Goal: Task Accomplishment & Management: Manage account settings

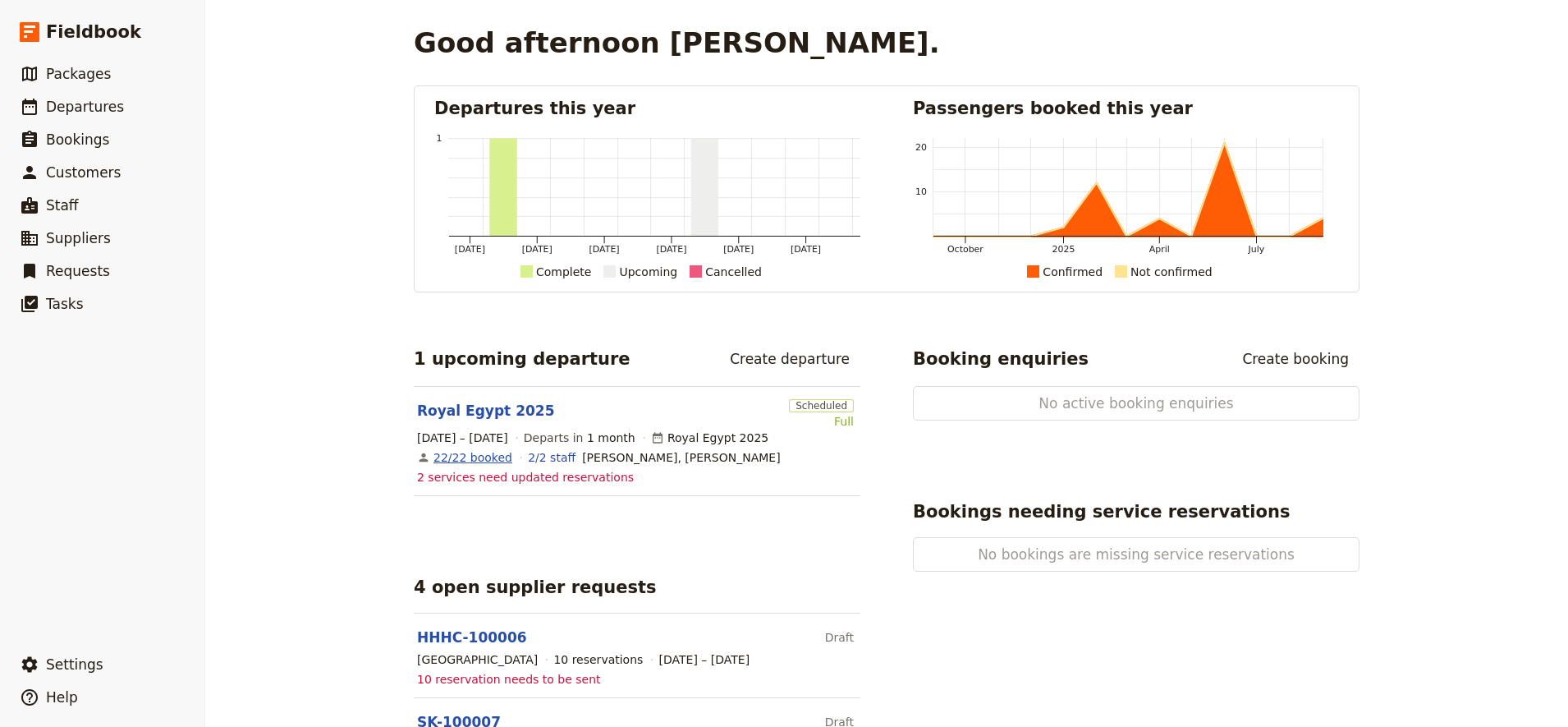
click at [464, 455] on link "22/22 booked" at bounding box center [472, 457] width 79 height 17
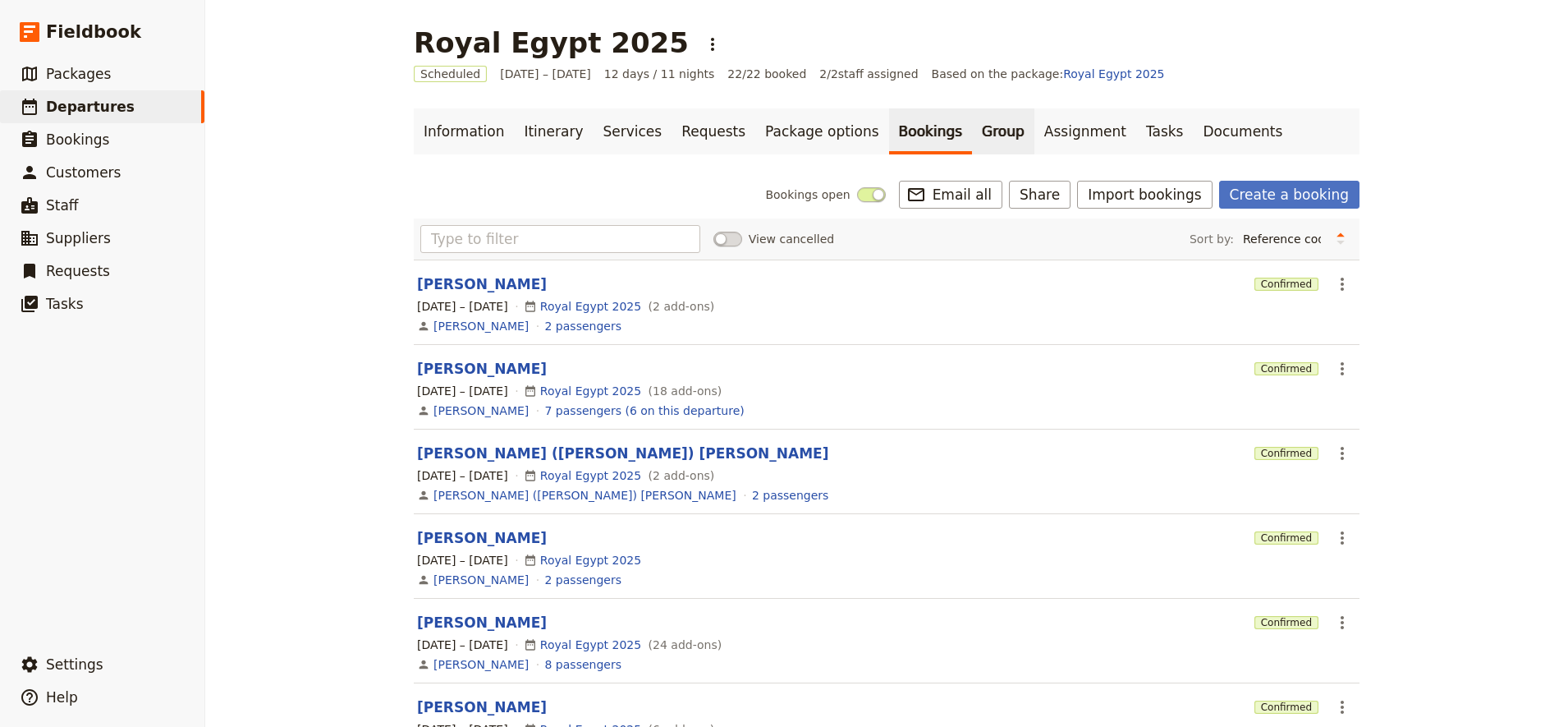
click at [972, 138] on link "Group" at bounding box center [1003, 131] width 62 height 46
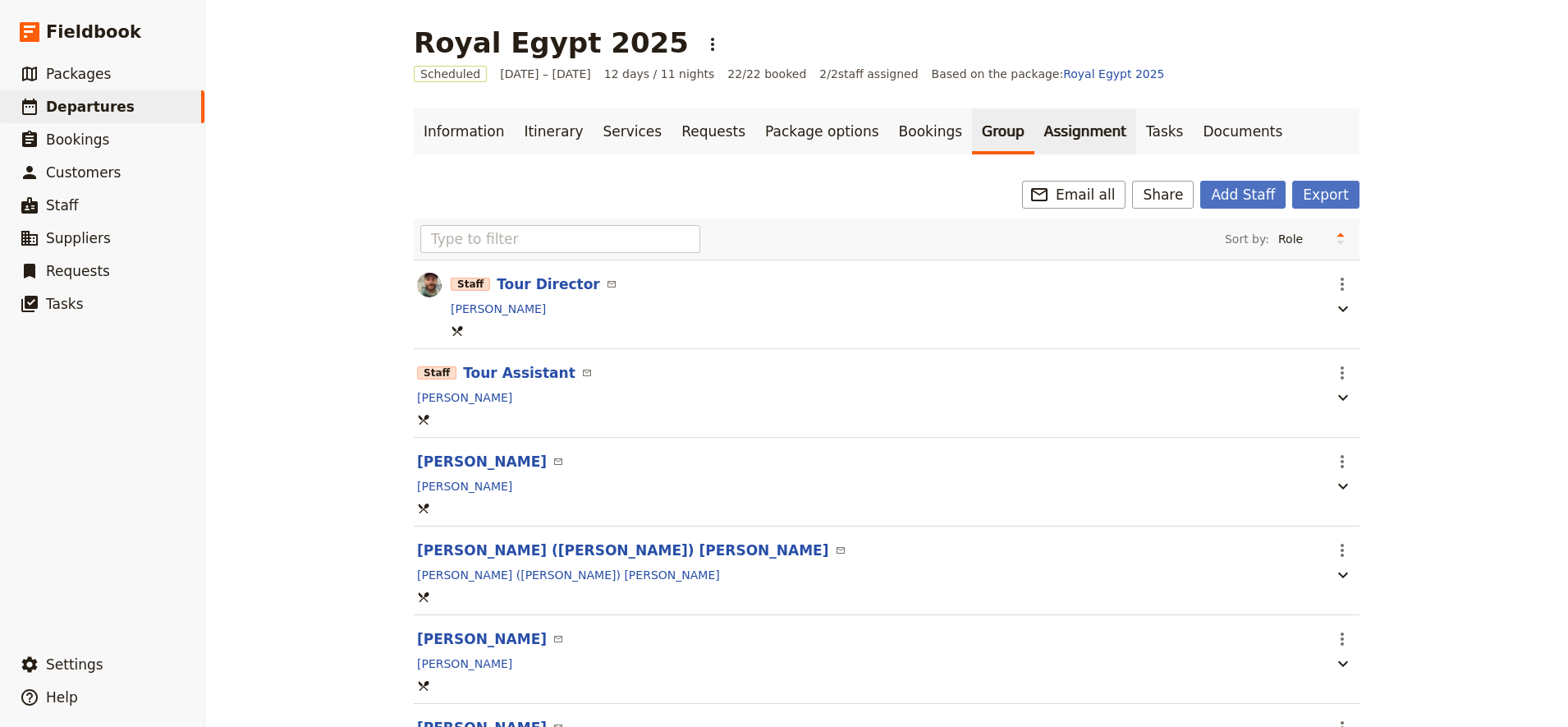
click at [1034, 142] on link "Assignment" at bounding box center [1085, 131] width 102 height 46
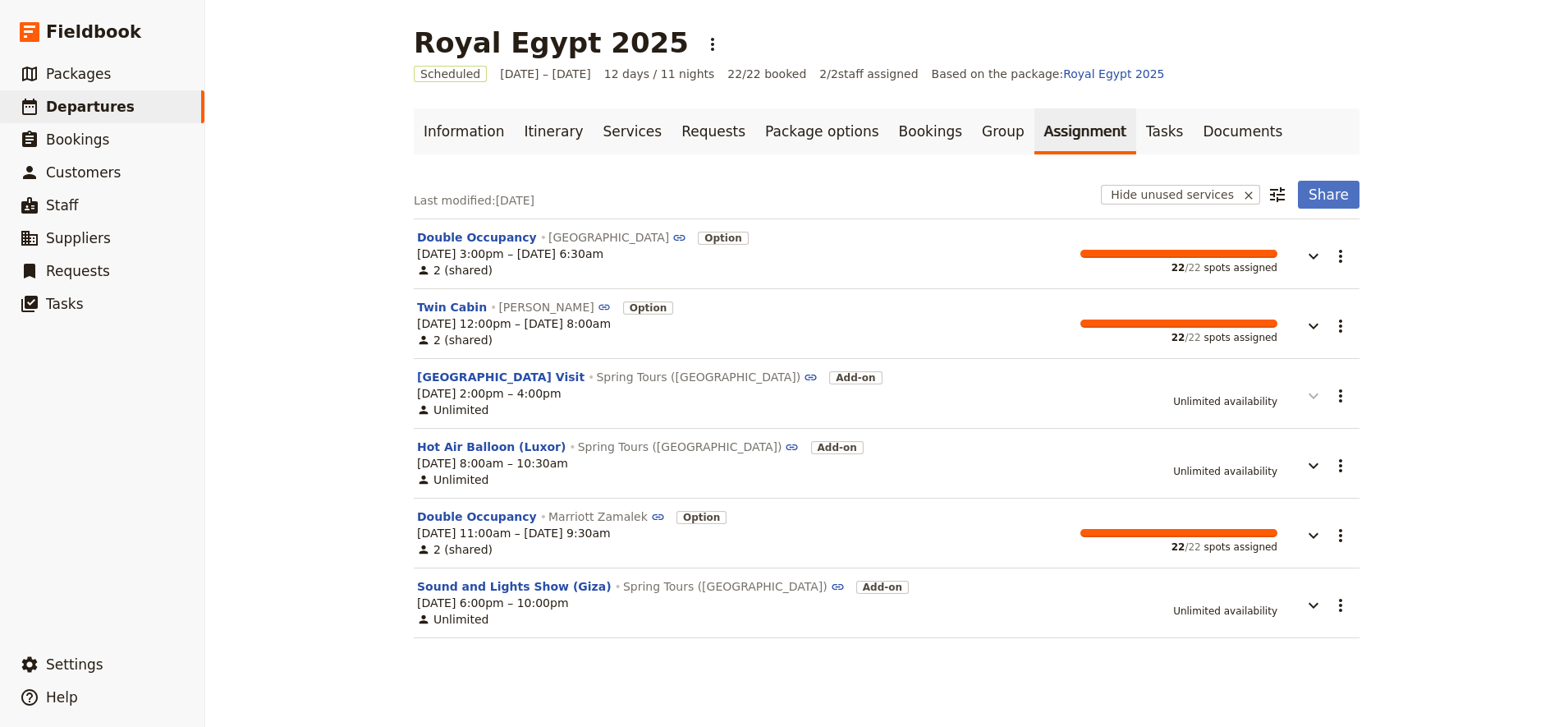
click at [1304, 402] on icon "button" at bounding box center [1314, 396] width 19 height 19
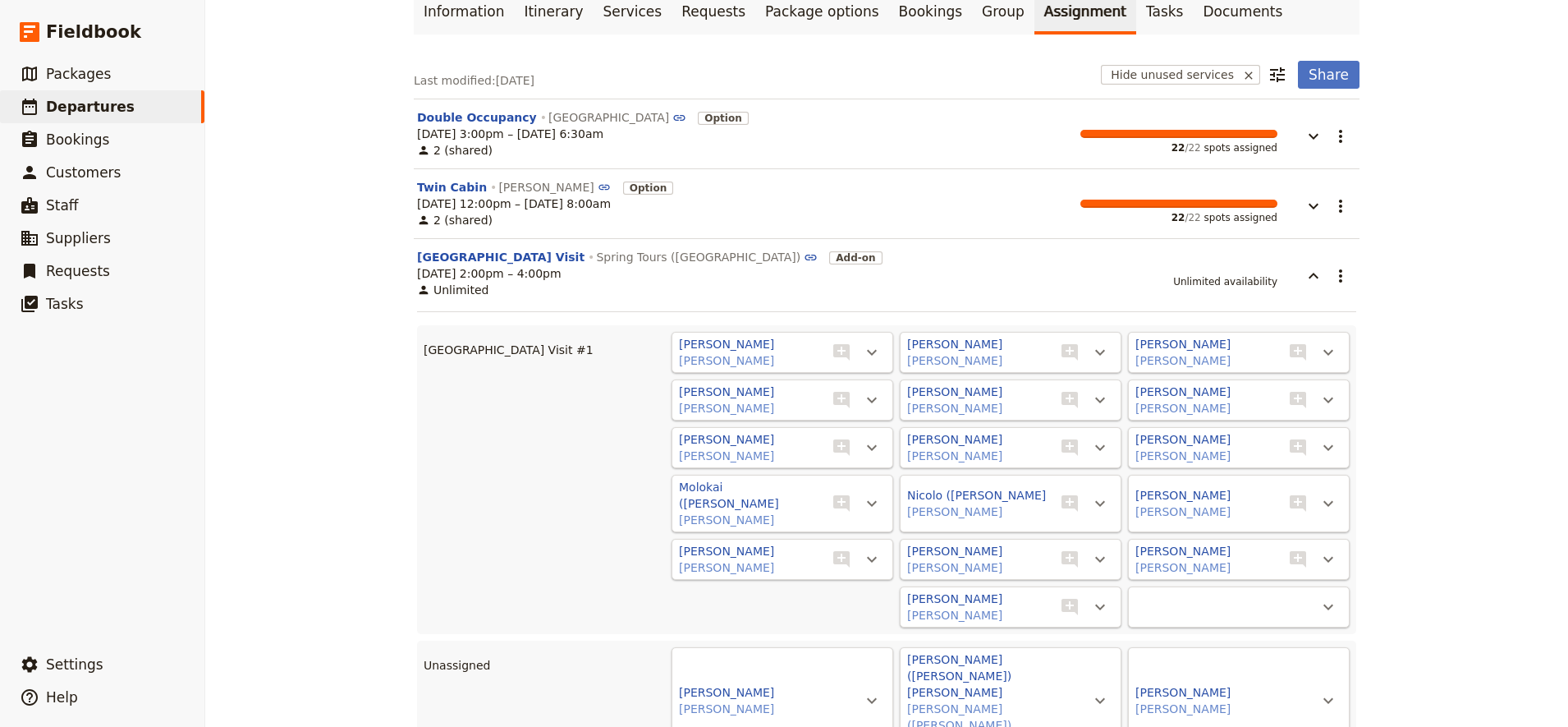
scroll to position [188, 0]
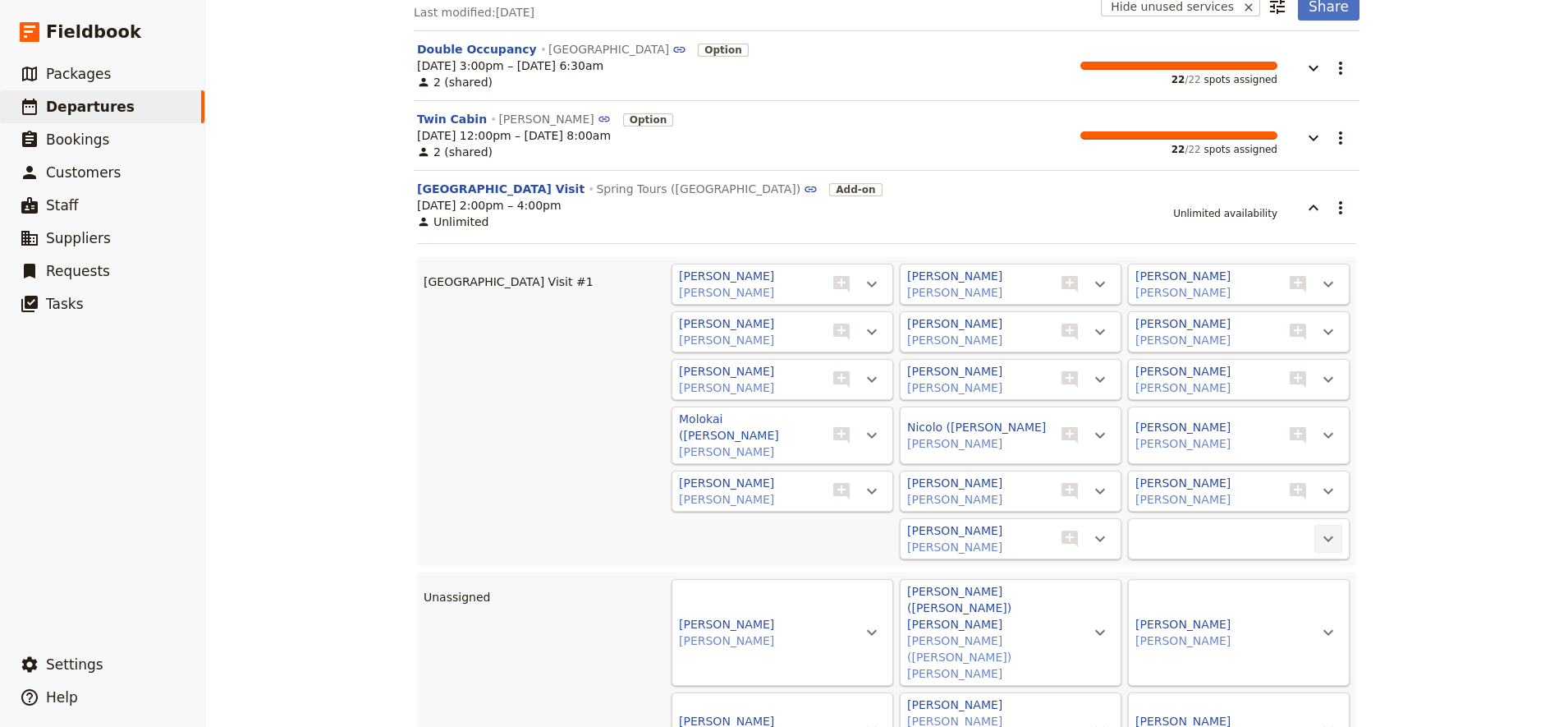
click at [1326, 529] on icon "Actions" at bounding box center [1328, 539] width 19 height 19
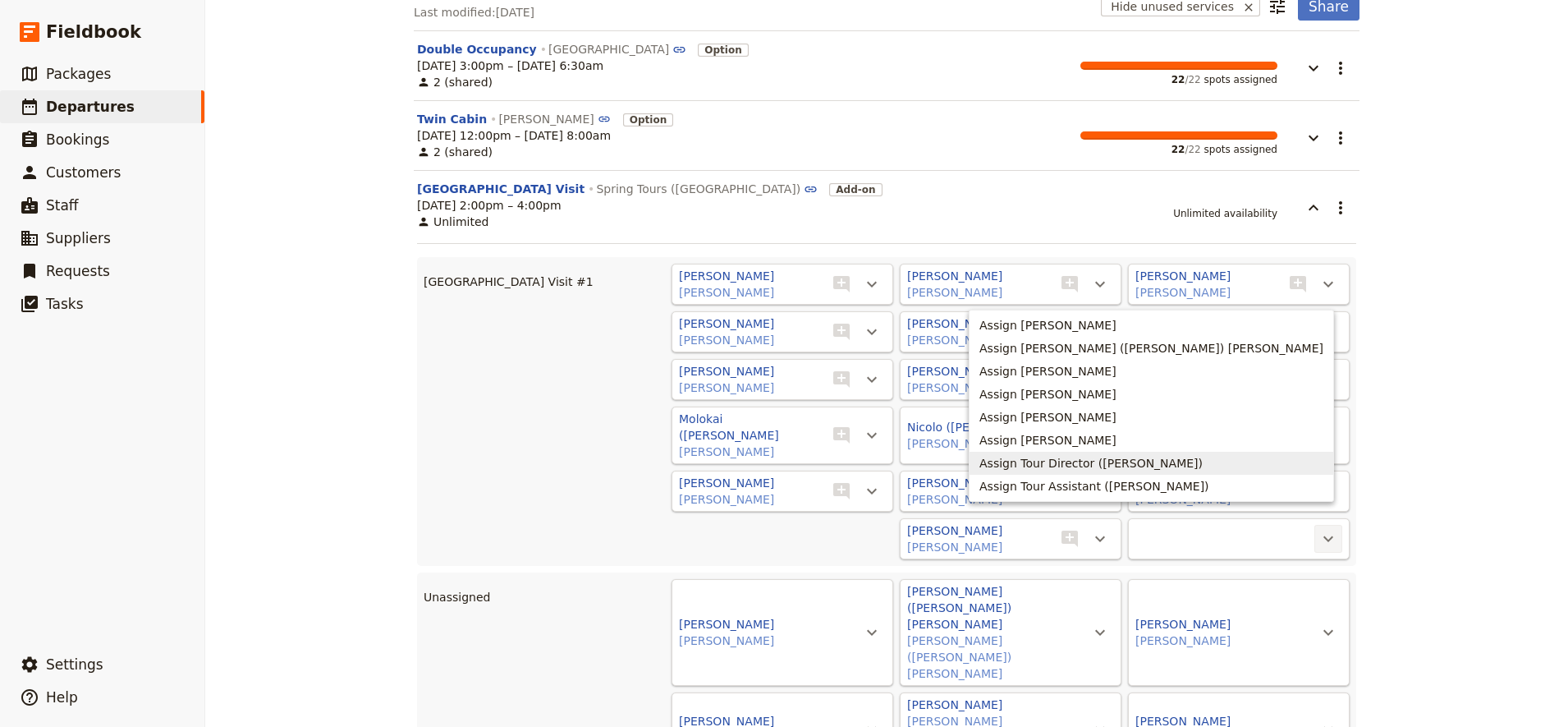
click at [1203, 468] on span "Assign Tour Director (Tom Chulick)" at bounding box center [1091, 463] width 223 height 17
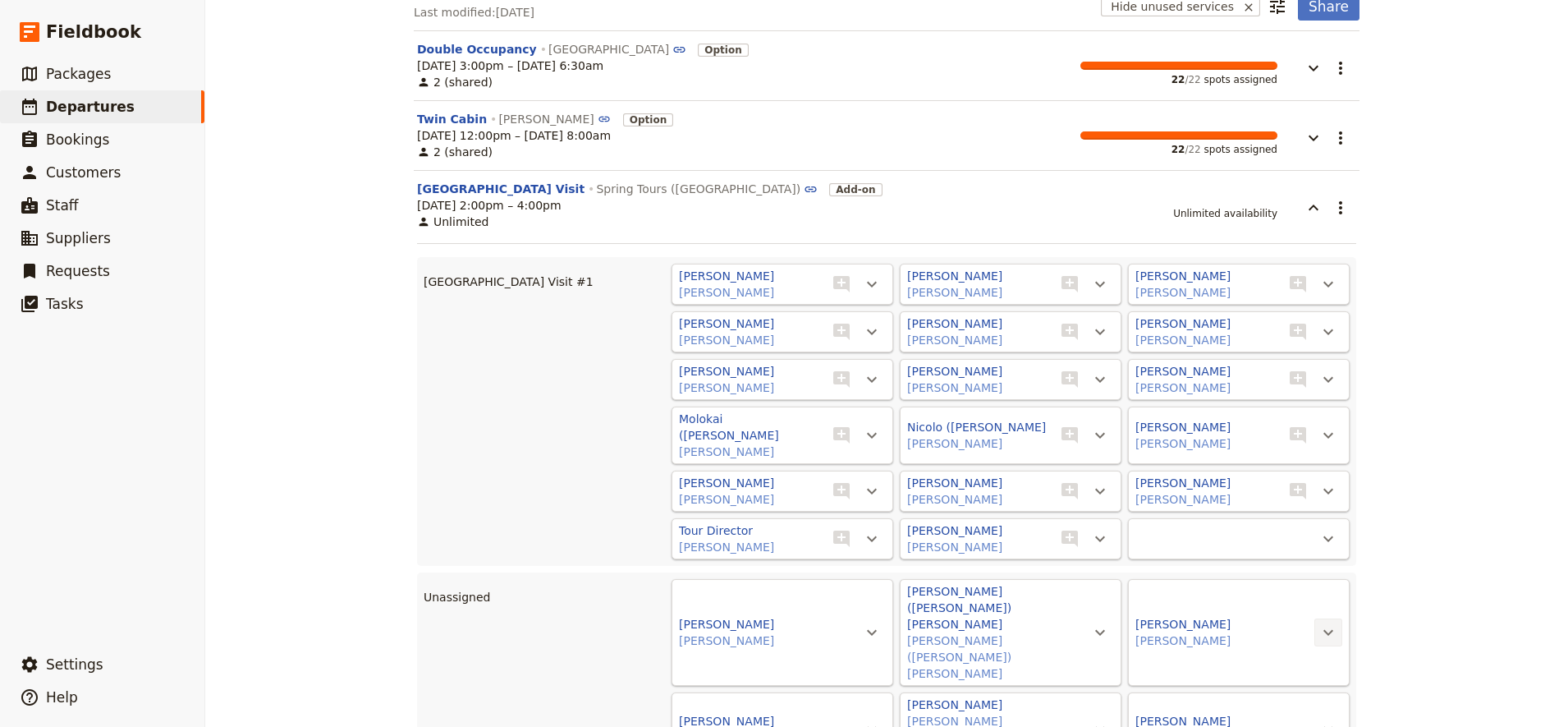
click at [1328, 623] on icon "Actions" at bounding box center [1328, 632] width 19 height 19
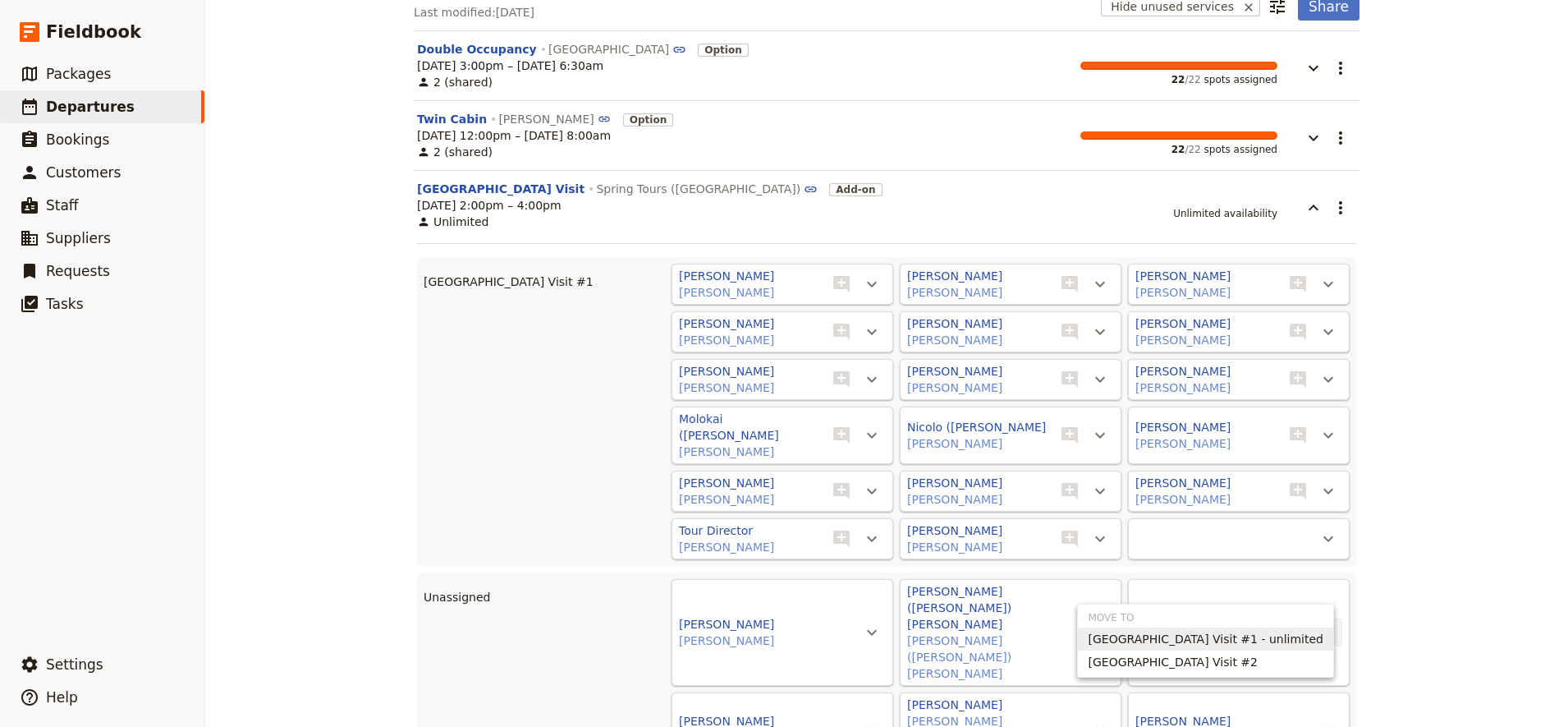
click at [1280, 643] on span "Nubian Village Visit #1 - unlimited" at bounding box center [1206, 639] width 236 height 17
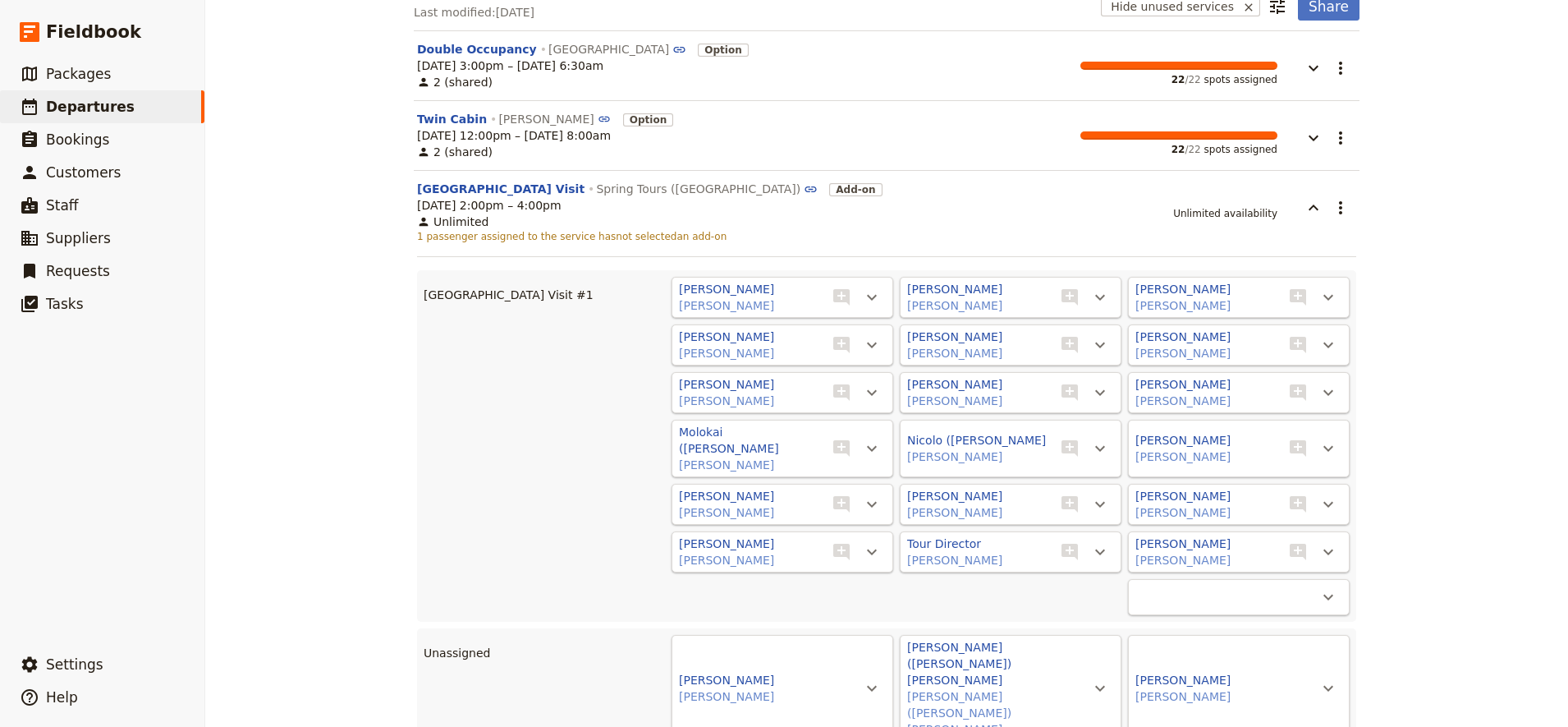
click at [1015, 632] on span "Nubian Village Visit #1 - unlimited" at bounding box center [978, 628] width 236 height 17
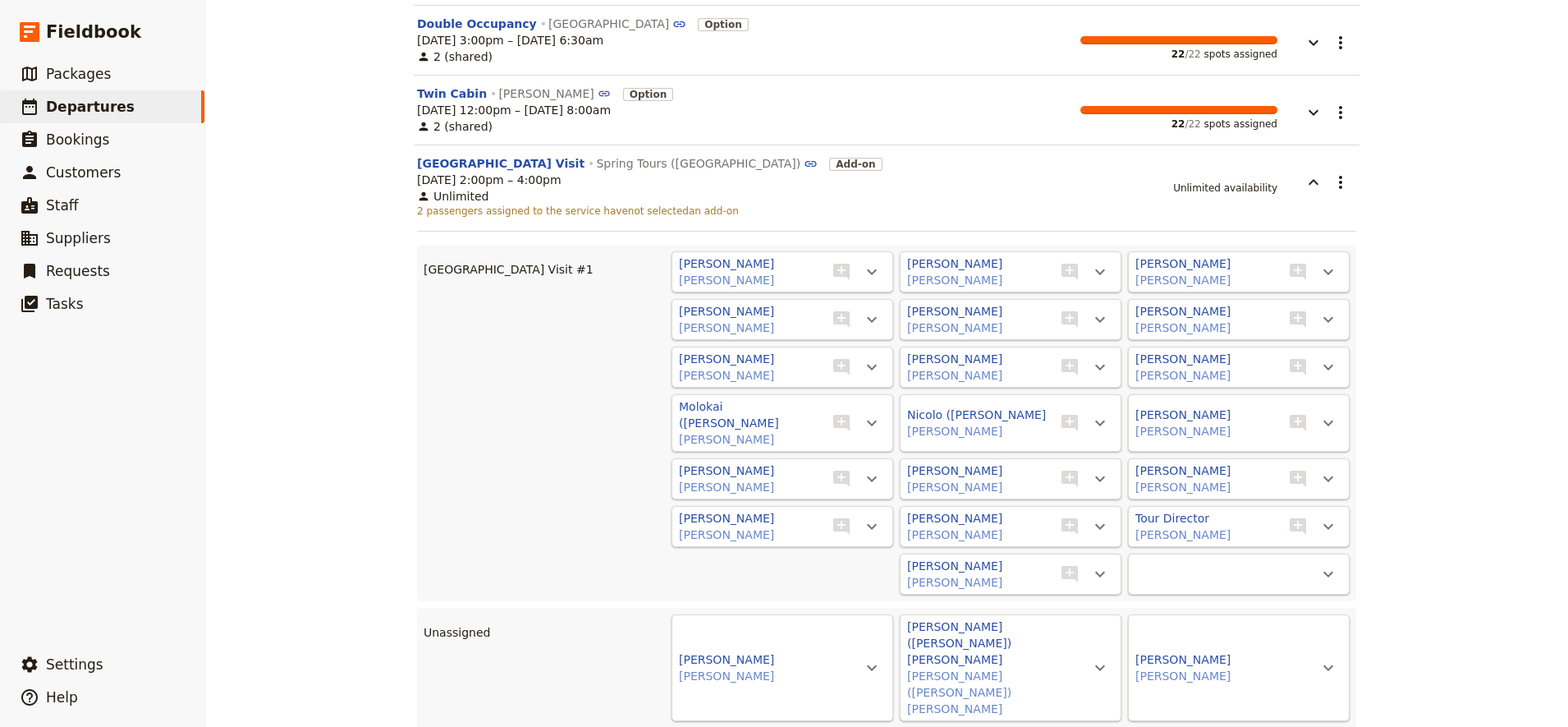
scroll to position [204, 0]
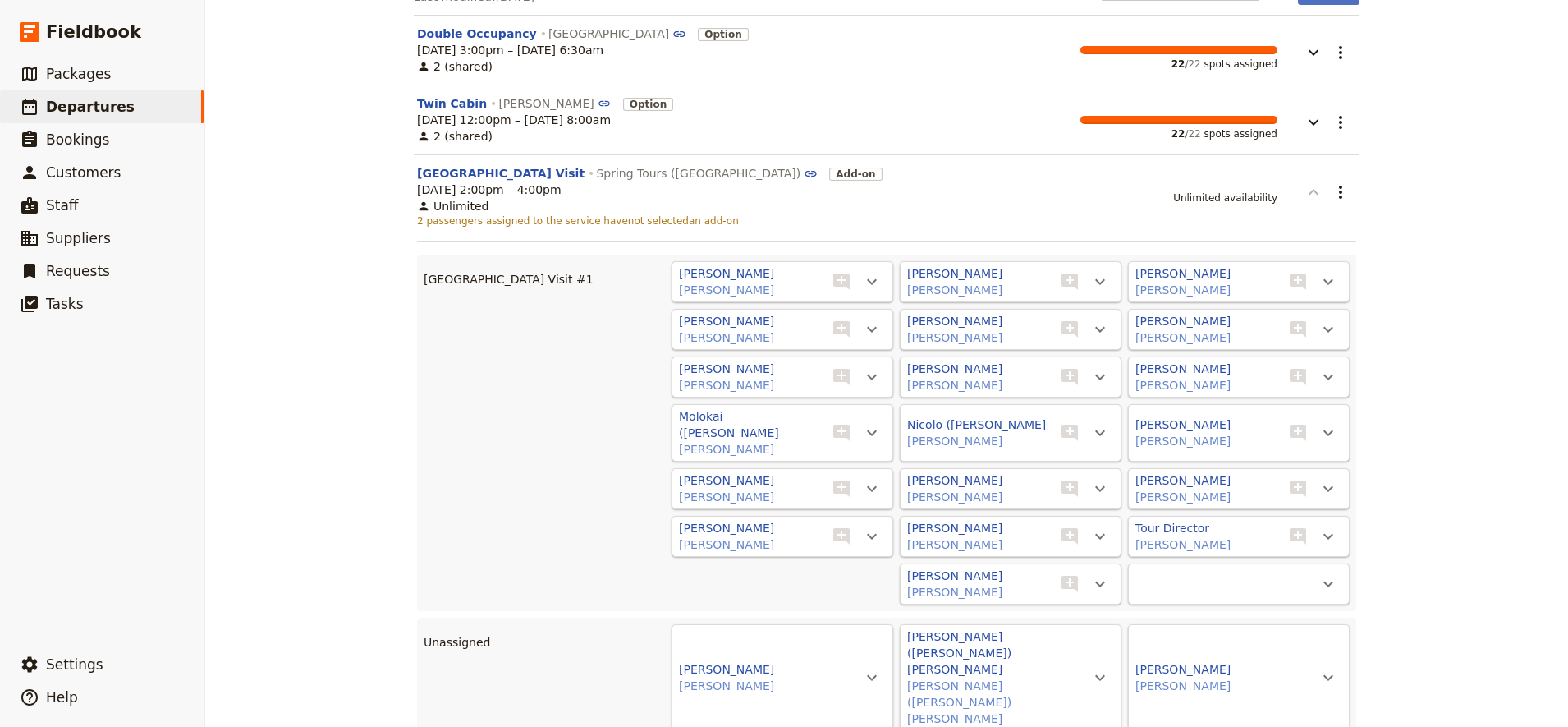
click at [1307, 195] on icon "button" at bounding box center [1314, 192] width 19 height 19
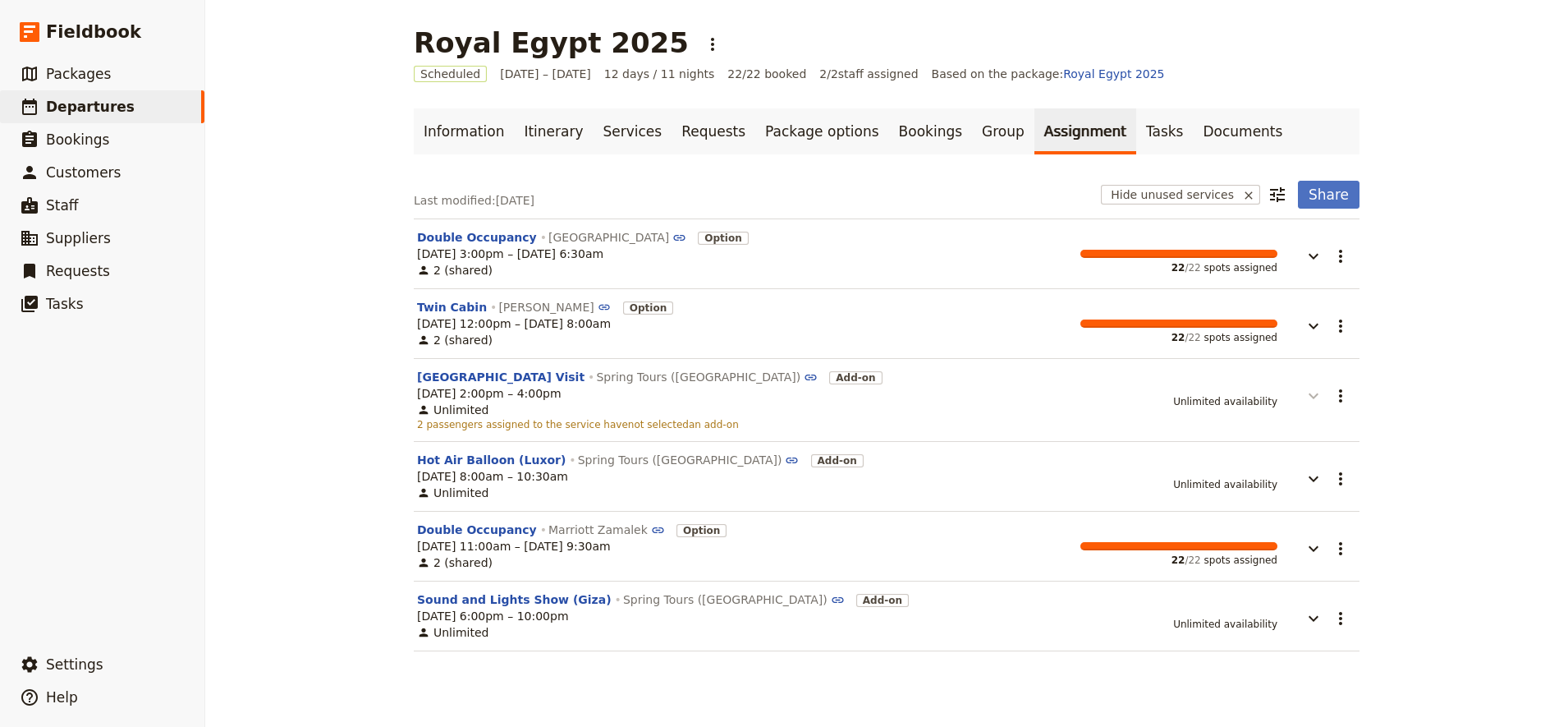
click at [1304, 399] on icon "button" at bounding box center [1314, 396] width 19 height 19
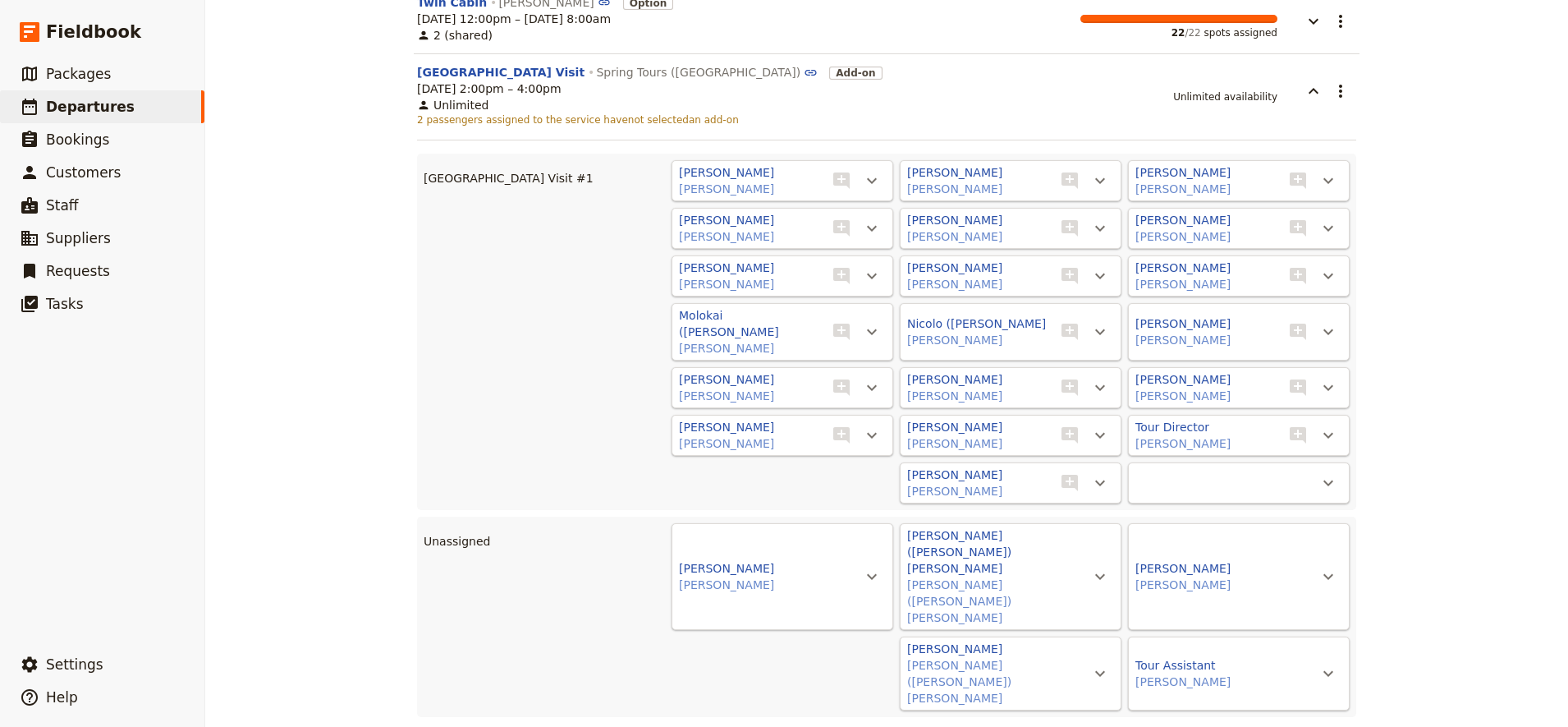
scroll to position [382, 0]
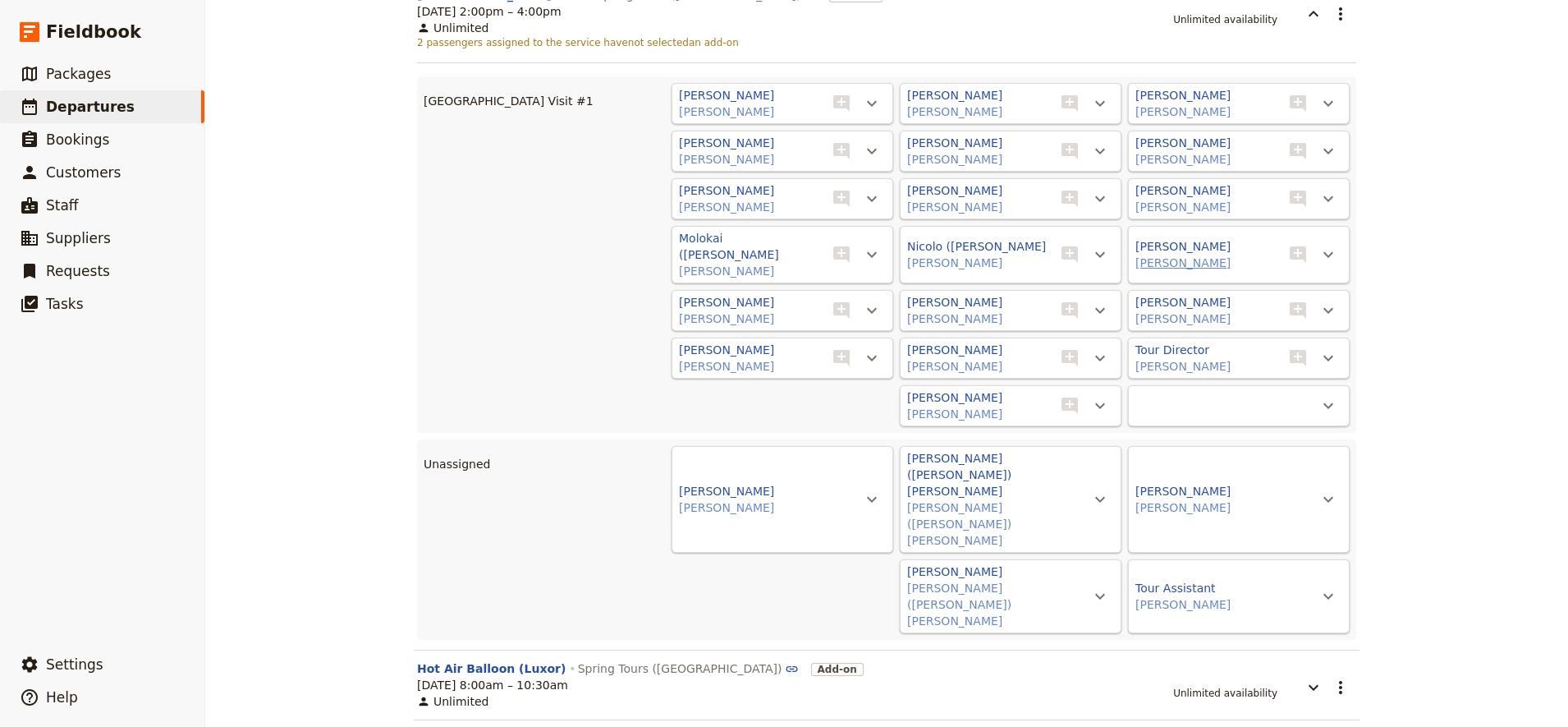
click at [1166, 254] on button "Peter Caldwell" at bounding box center [1183, 262] width 95 height 17
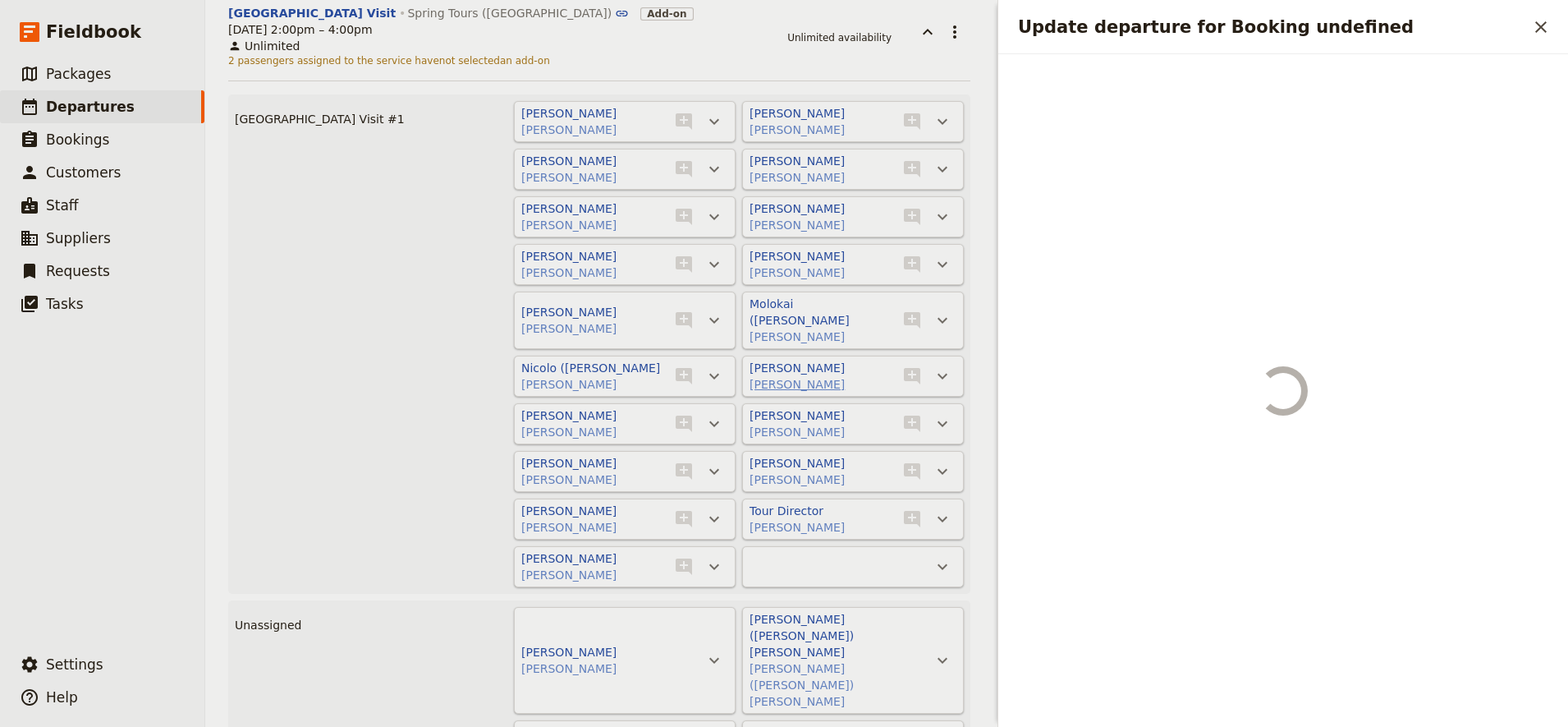
scroll to position [393, 0]
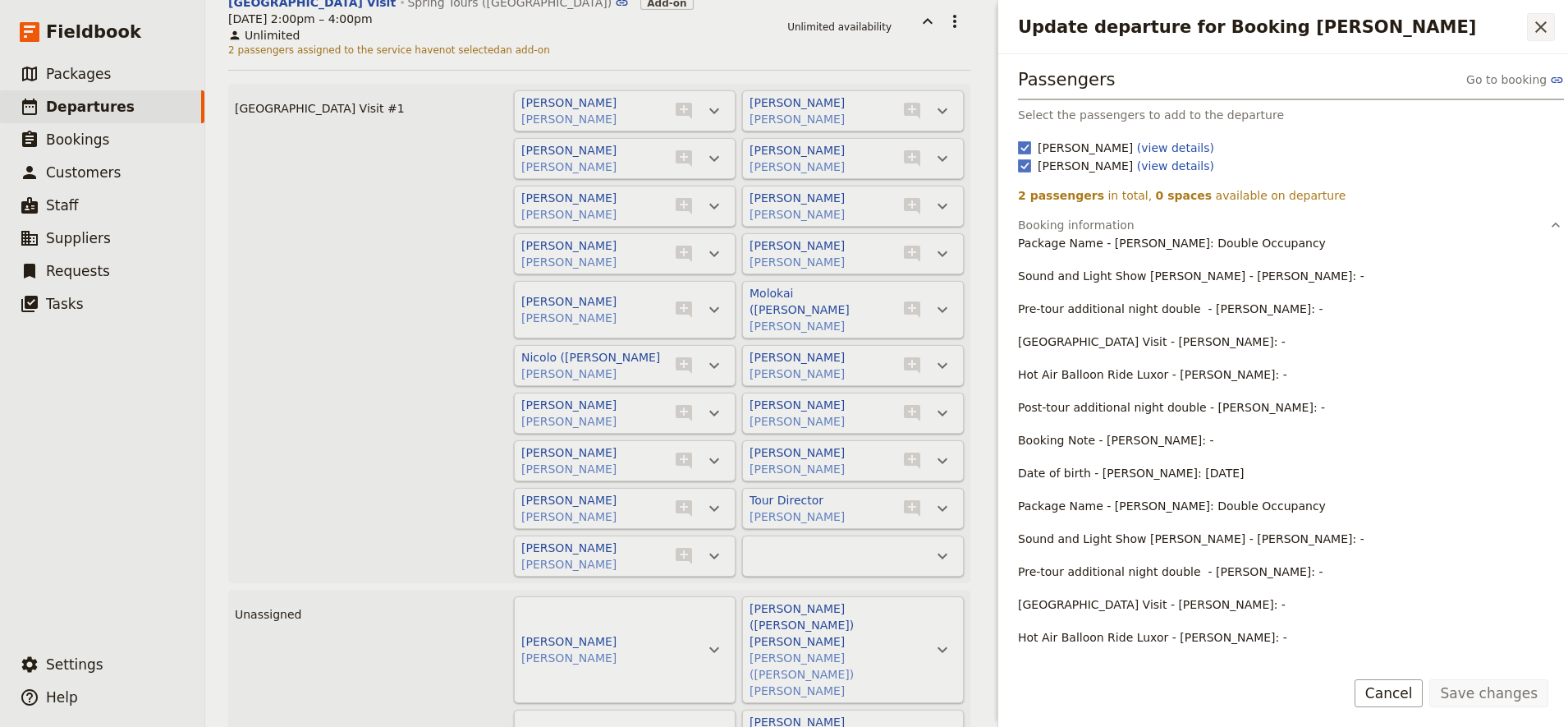
click at [1544, 29] on icon "Close drawer" at bounding box center [1542, 27] width 12 height 12
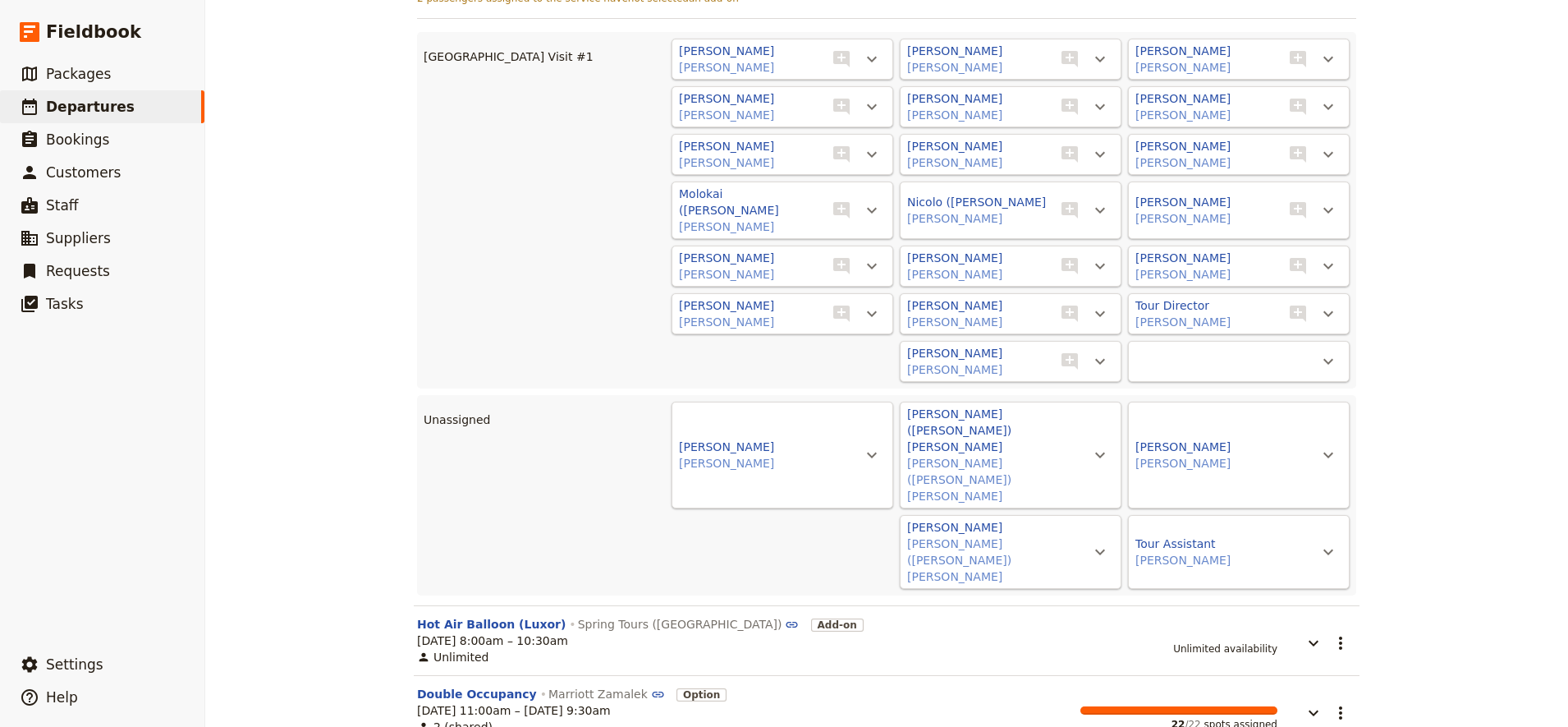
scroll to position [0, 0]
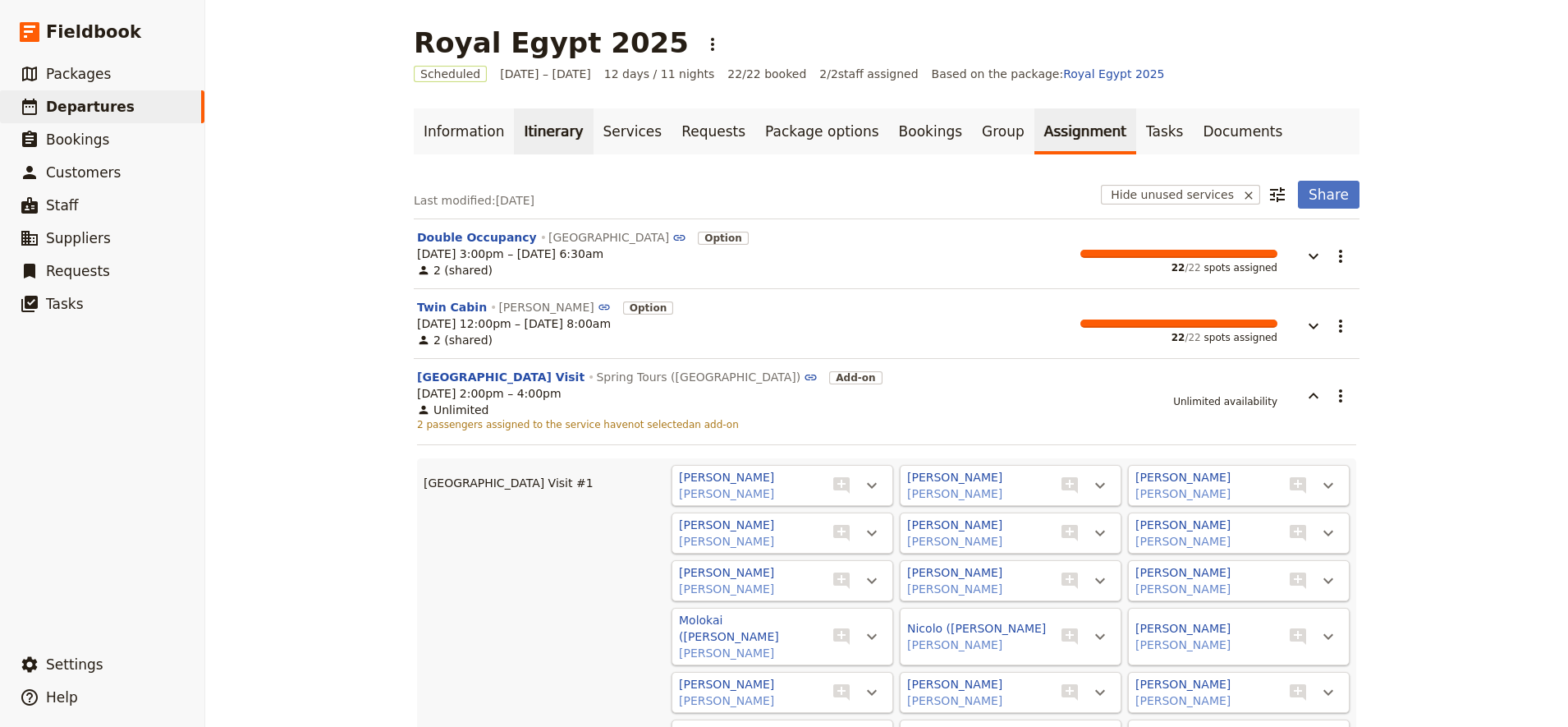
click at [521, 143] on link "Itinerary" at bounding box center [553, 131] width 79 height 46
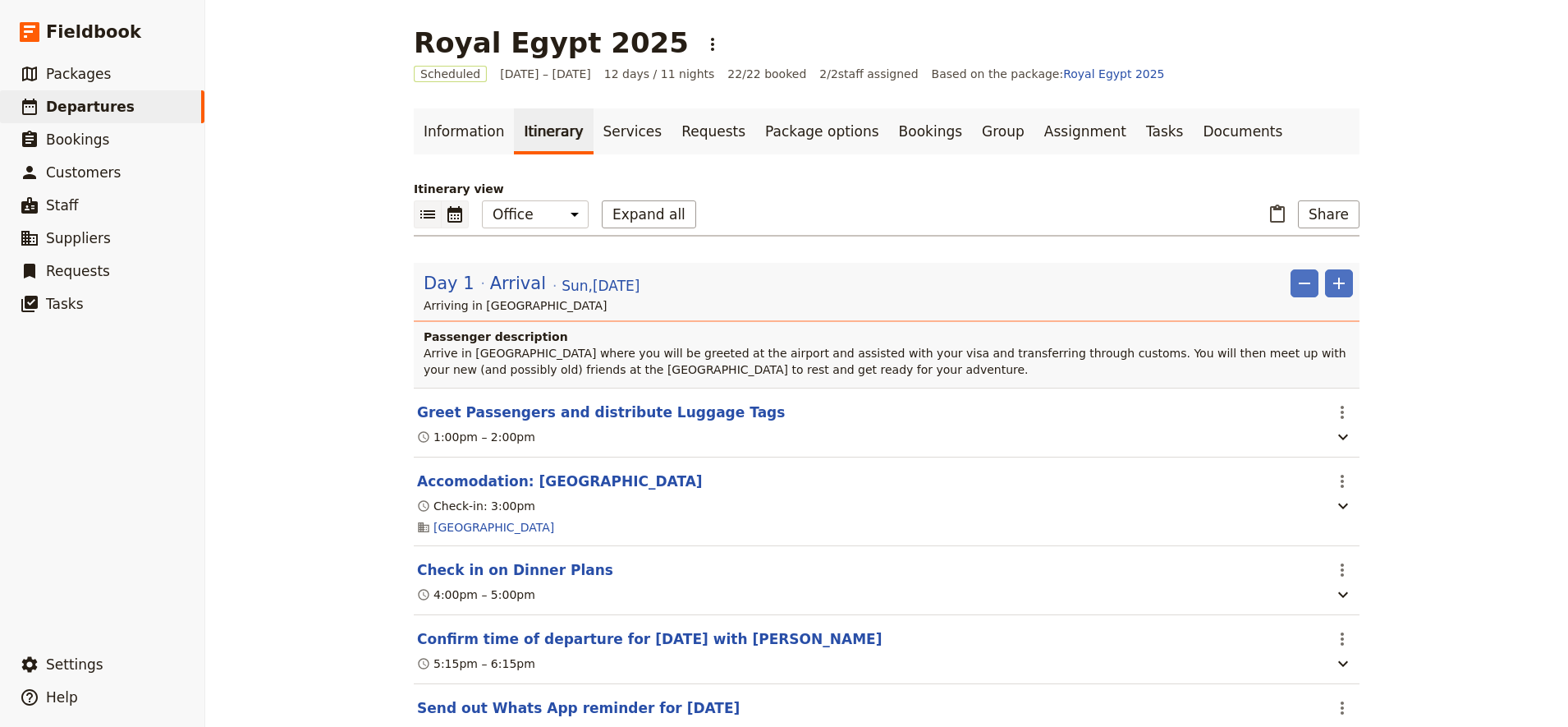
click at [458, 216] on button "​" at bounding box center [456, 214] width 27 height 28
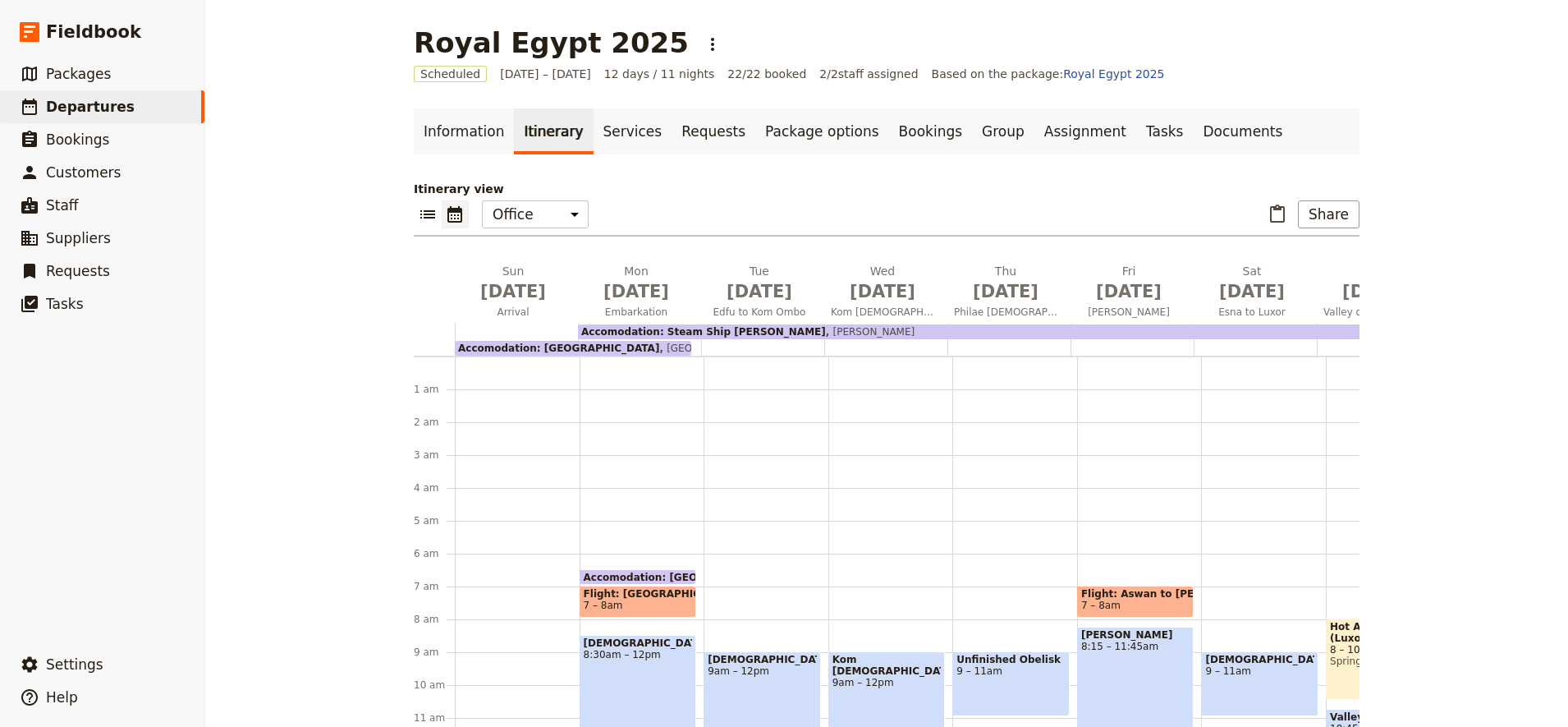
scroll to position [213, 0]
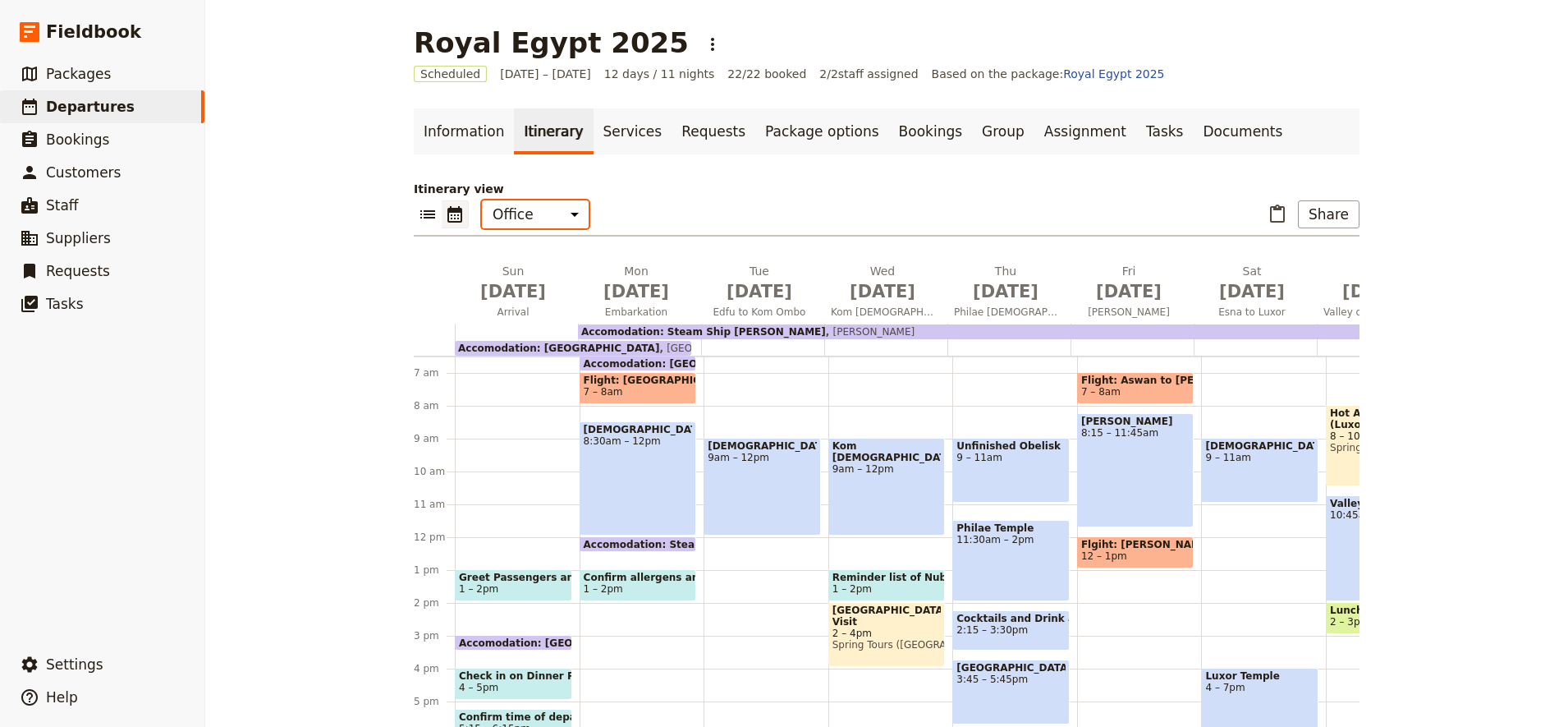
click at [537, 213] on select "Office Guide Passenger Sales" at bounding box center [536, 214] width 107 height 28
select select "STAFF"
click at [482, 201] on select "Office Guide Passenger Sales" at bounding box center [536, 214] width 107 height 28
click at [494, 588] on span "1 – 2pm" at bounding box center [513, 590] width 109 height 12
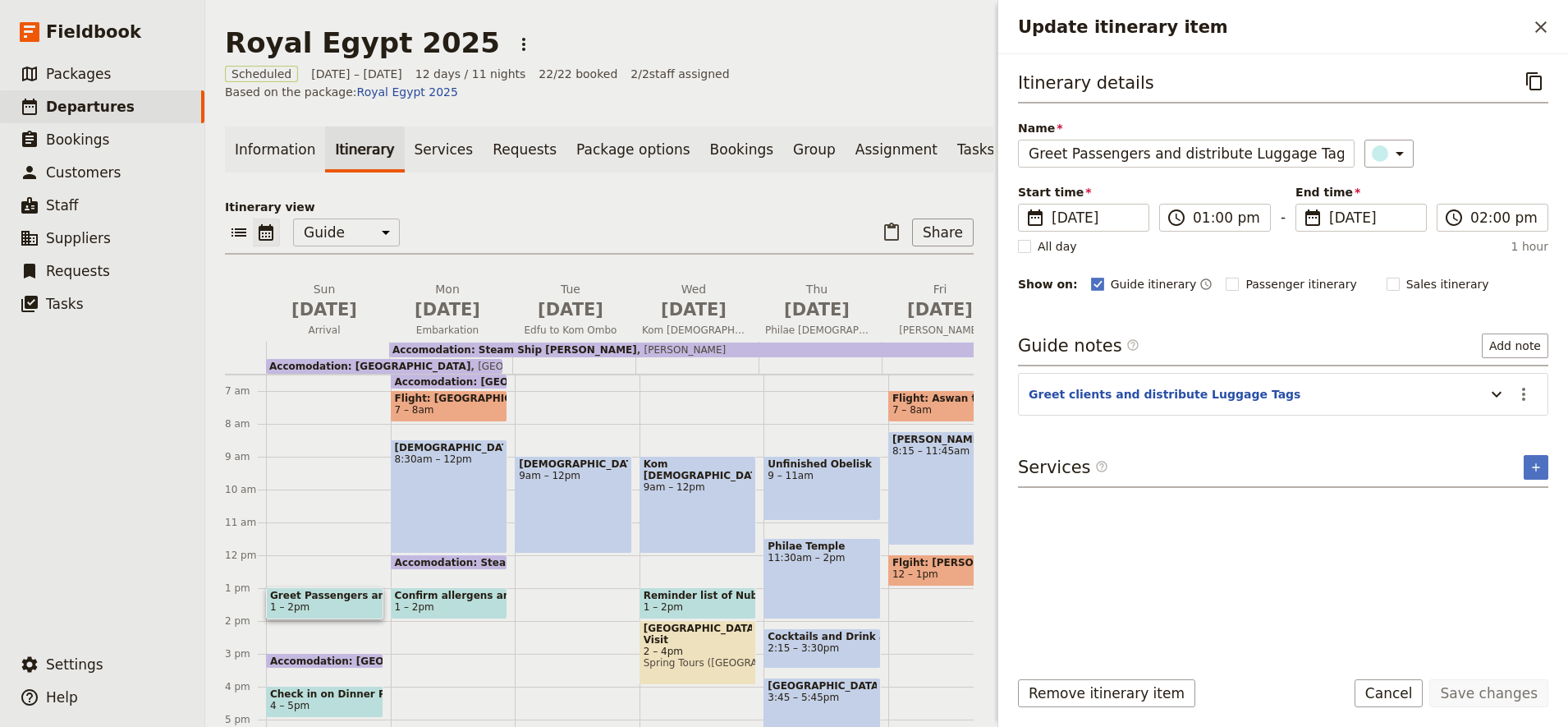
click at [297, 556] on div "Greet Passengers and distribute Luggage Tags 1 – 2pm Accomodation: Hilton Helio…" at bounding box center [328, 555] width 125 height 788
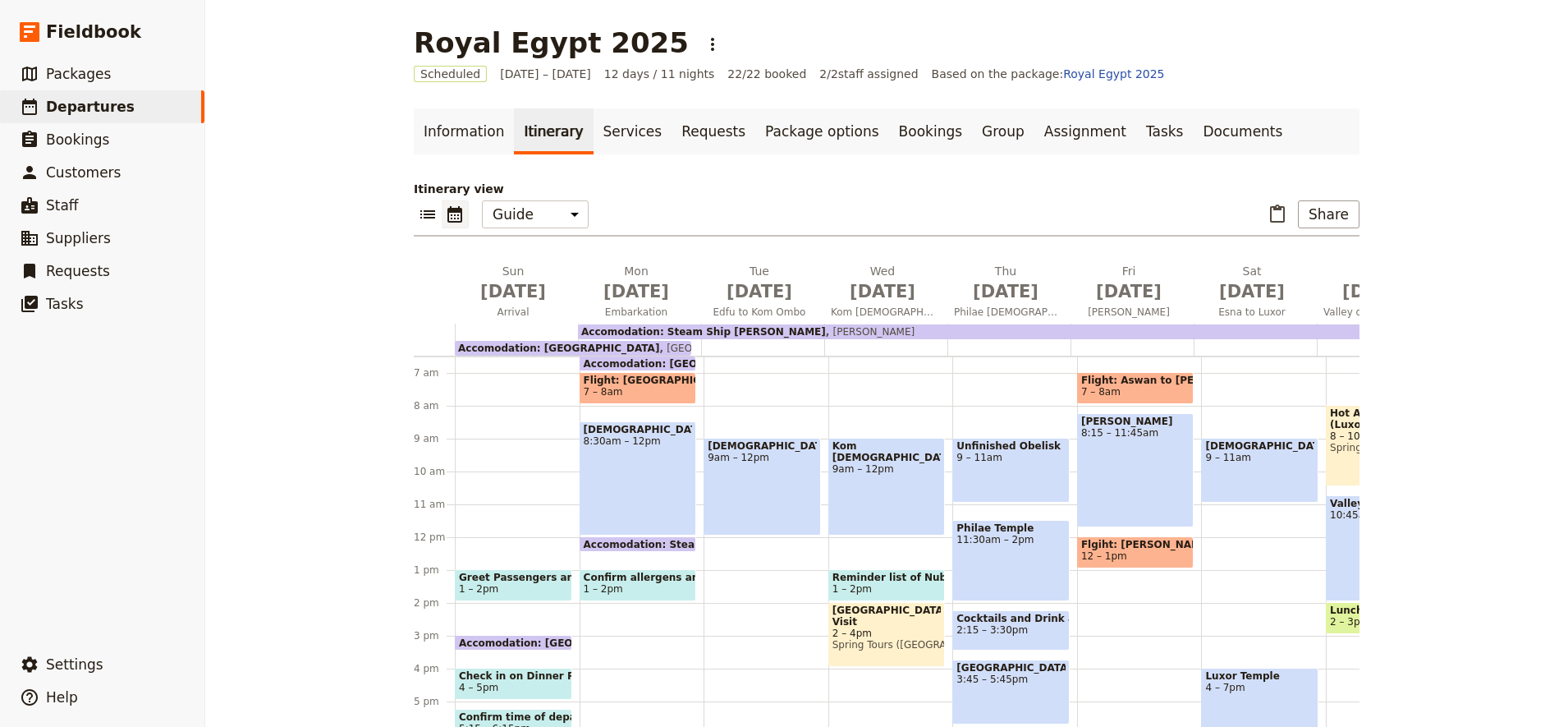
click at [474, 543] on div "Greet Passengers and distribute Luggage Tags 1 – 2pm Accomodation: Hilton Helio…" at bounding box center [517, 537] width 125 height 788
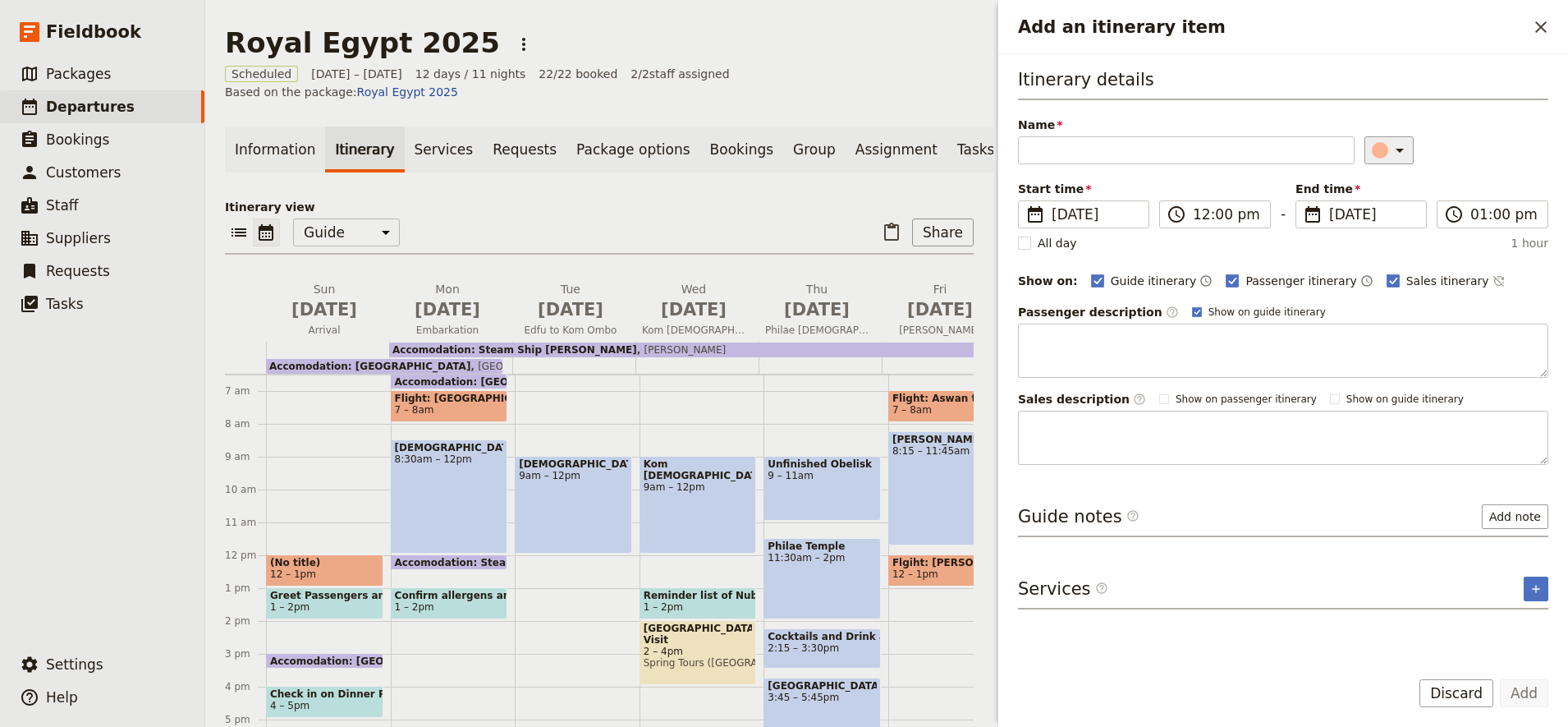
click at [1391, 137] on button "​" at bounding box center [1389, 150] width 50 height 28
click at [1396, 207] on div "button" at bounding box center [1389, 205] width 17 height 17
click at [1061, 152] on input "Name" at bounding box center [1187, 150] width 337 height 28
type input "G"
type input "j"
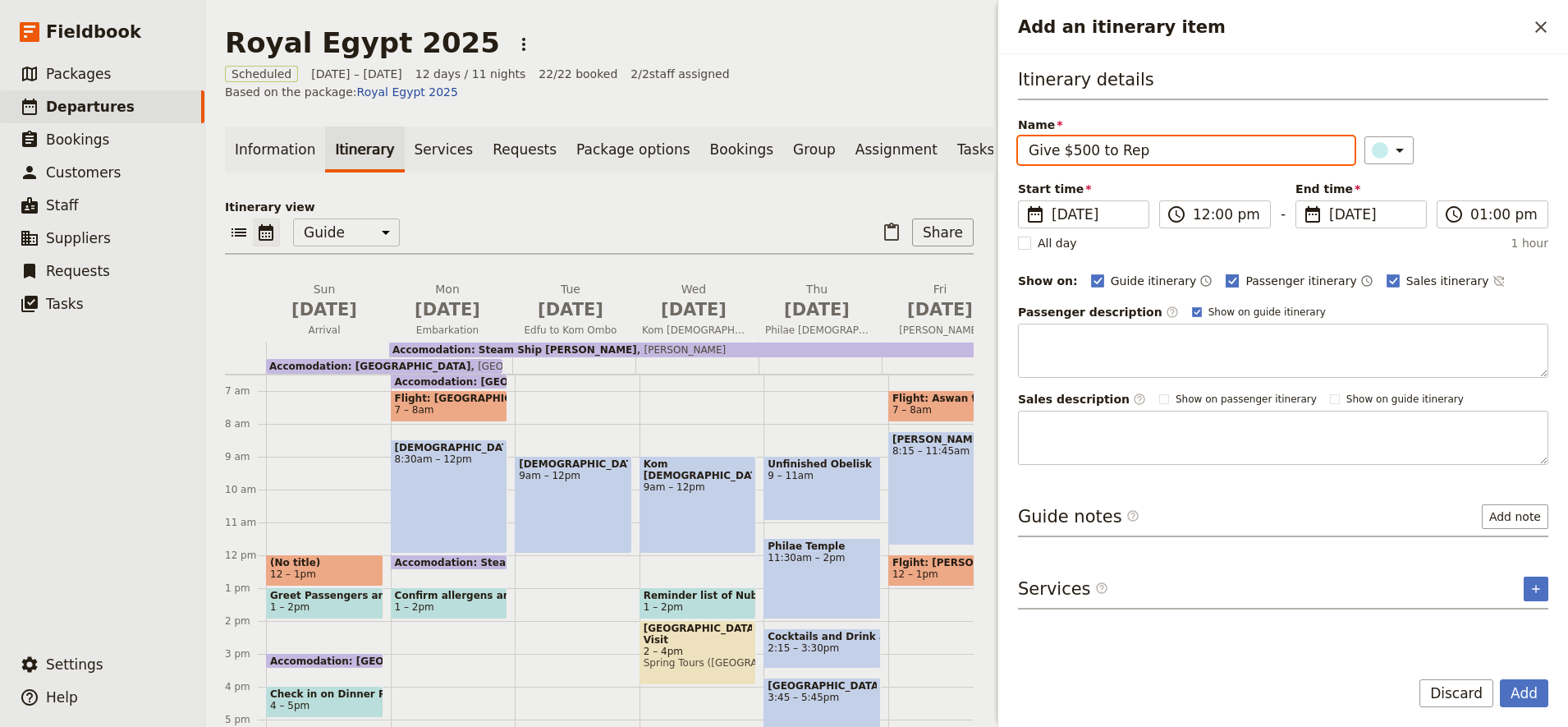
type input "Give $500 to Rep"
click at [1227, 286] on rect "Add an itinerary item" at bounding box center [1233, 281] width 13 height 13
click at [1225, 273] on input "Passenger itinerary" at bounding box center [1225, 272] width 1 height 1
checkbox input "false"
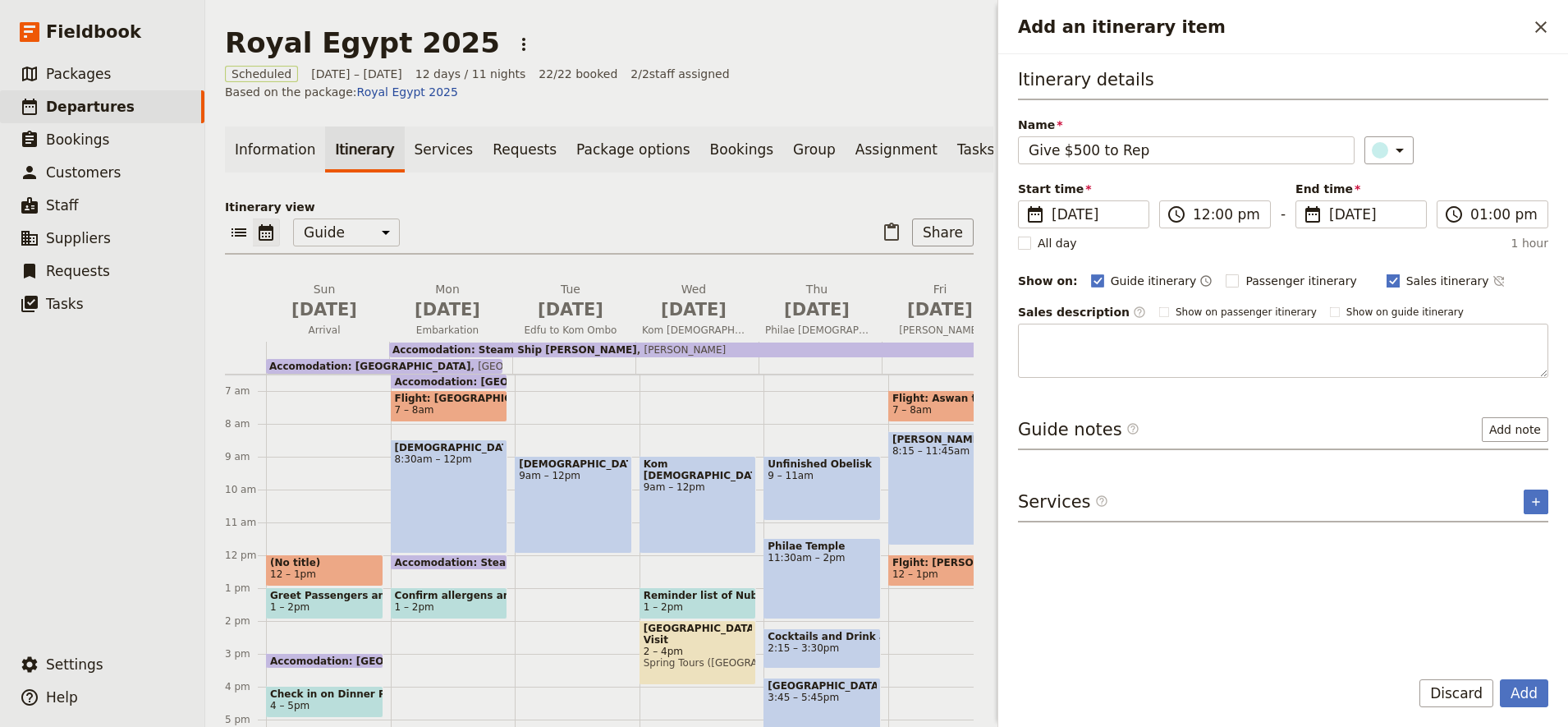
click at [1387, 282] on rect "Add an itinerary item" at bounding box center [1393, 281] width 13 height 13
click at [1386, 273] on input "Sales itinerary" at bounding box center [1386, 272] width 1 height 1
checkbox input "false"
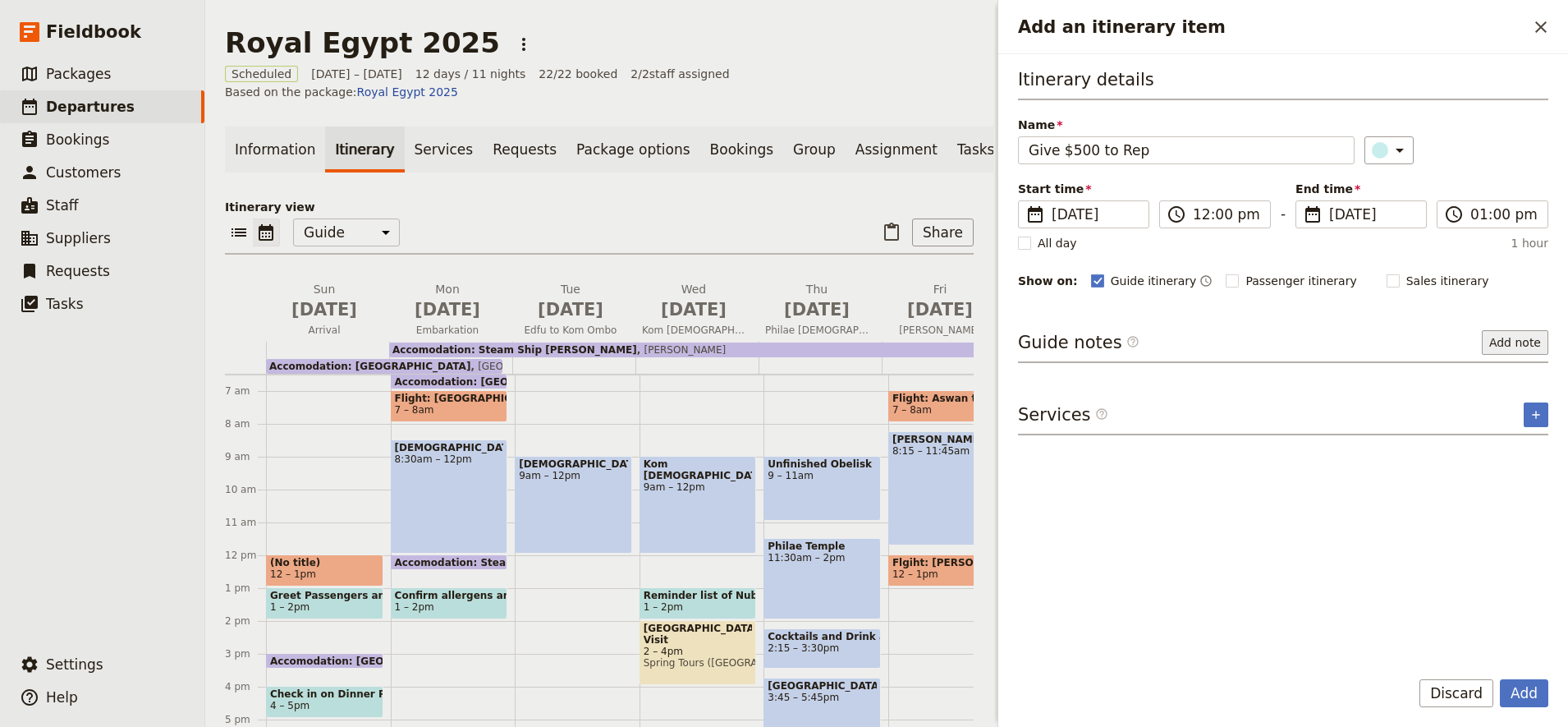
click at [1511, 351] on button "Add note" at bounding box center [1515, 342] width 66 height 24
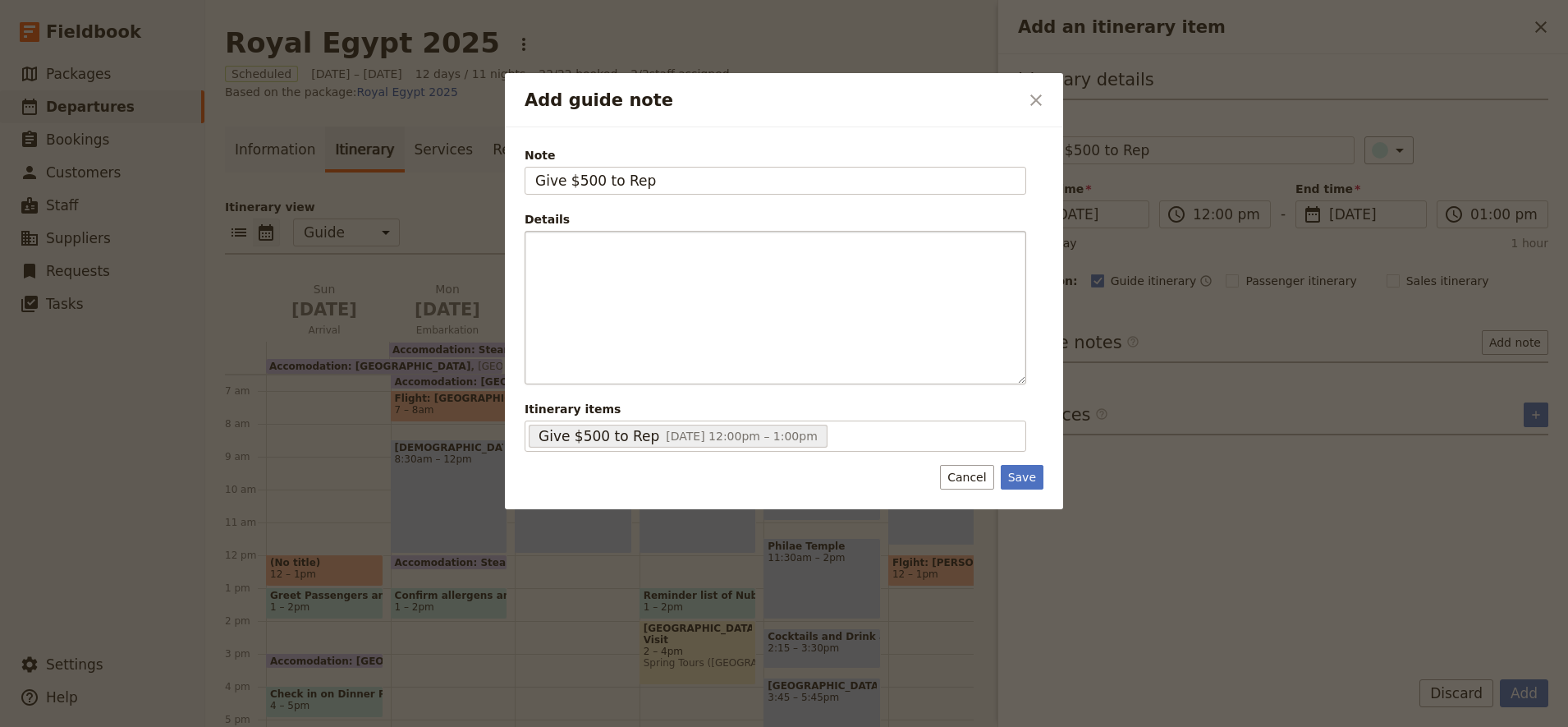
type input "Give $500 to Rep"
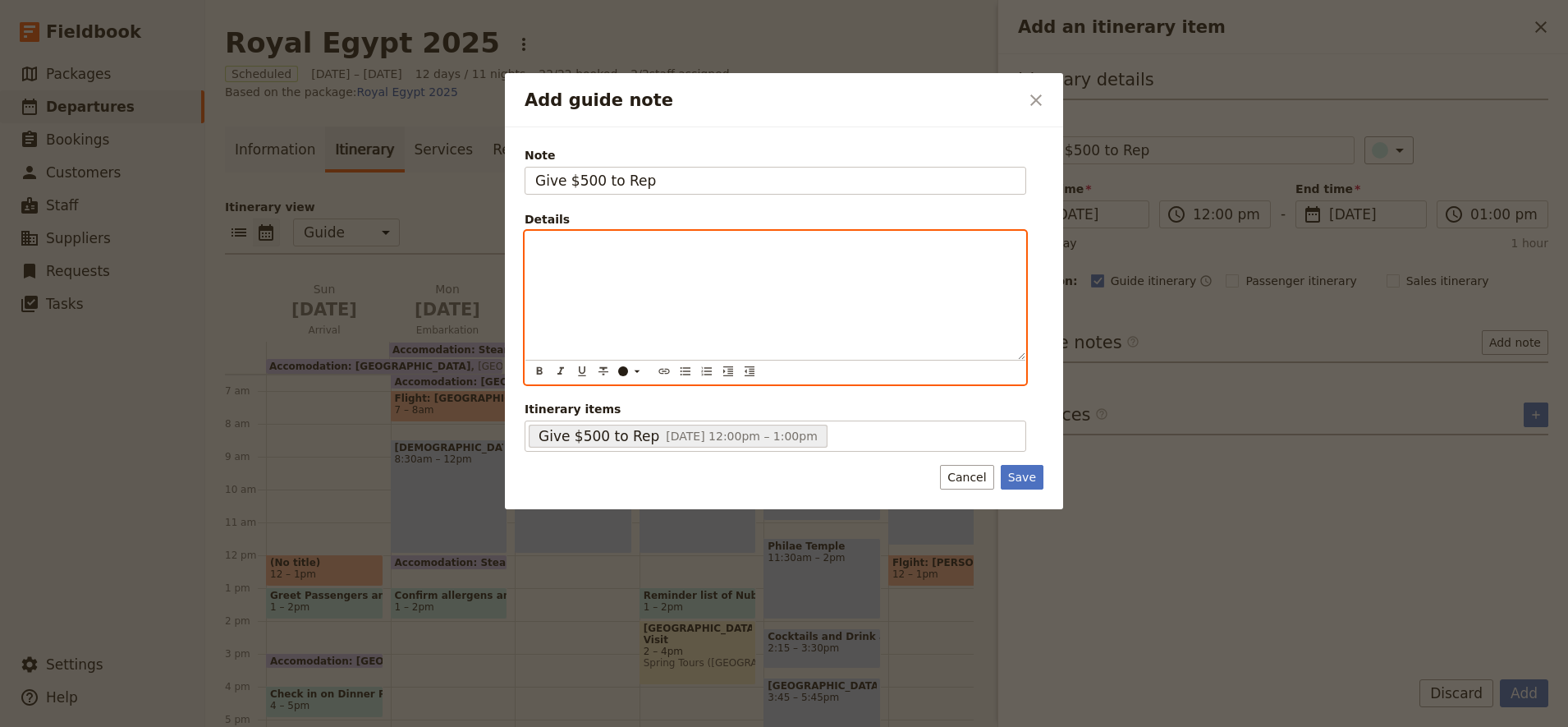
click at [572, 276] on div "Add guide note" at bounding box center [775, 296] width 500 height 129
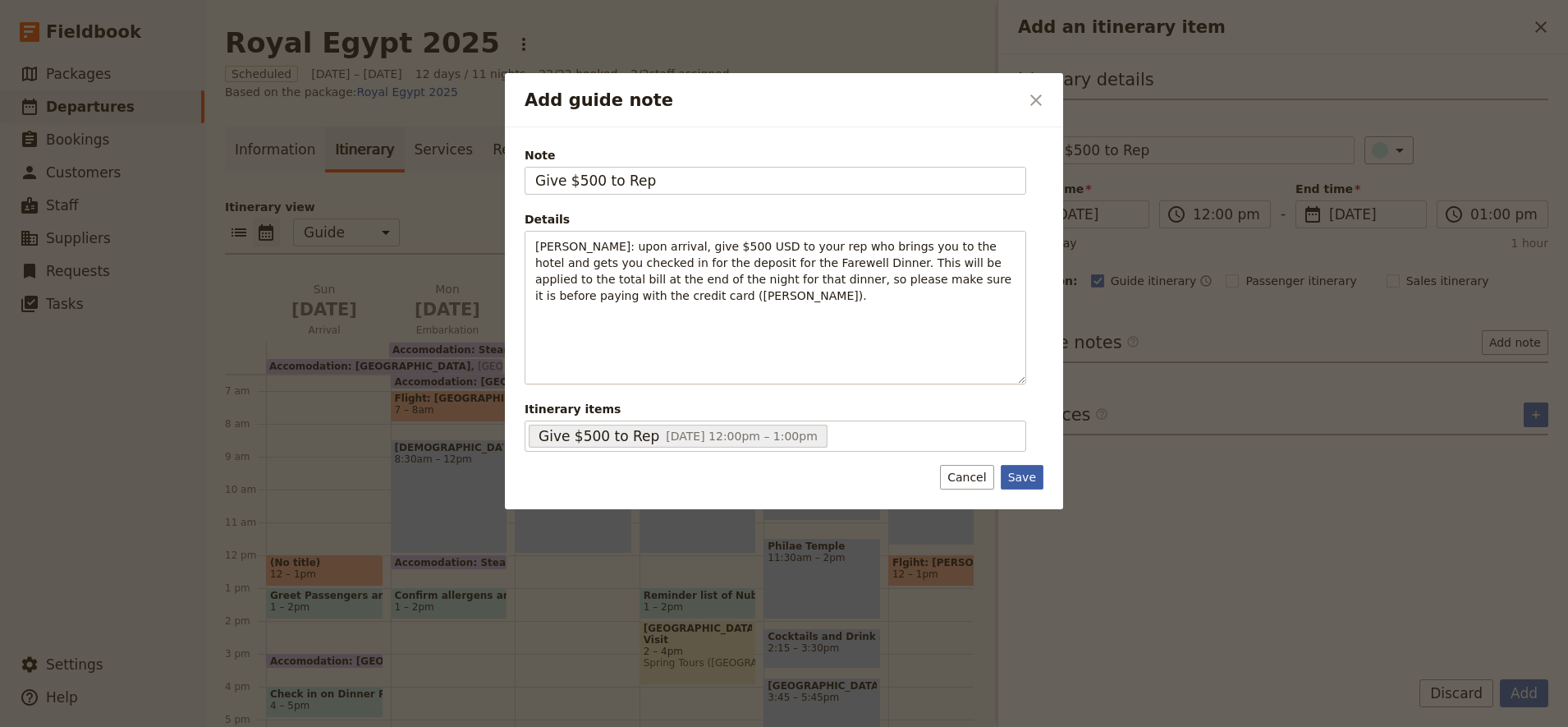
click at [1015, 484] on button "Save" at bounding box center [1023, 477] width 43 height 24
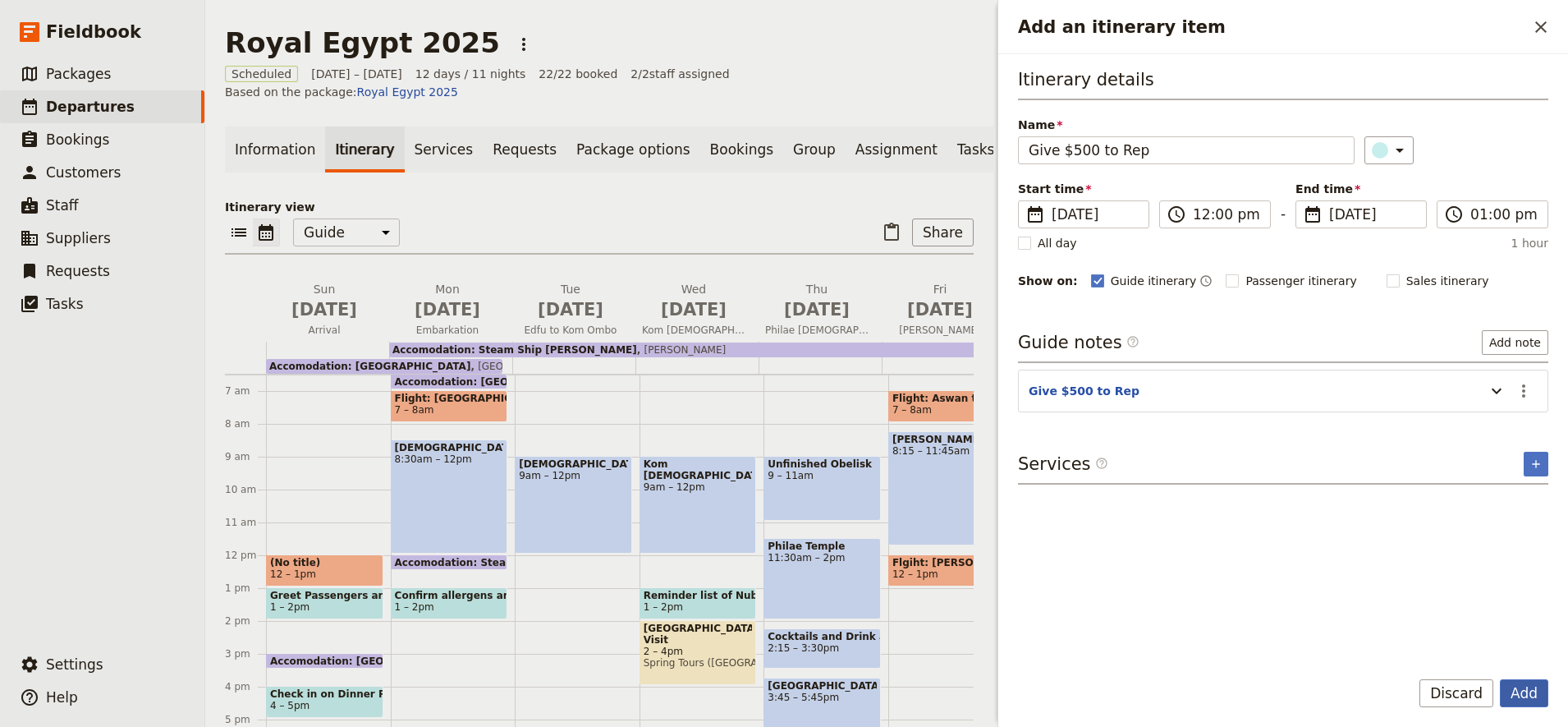
click at [1522, 695] on button "Add" at bounding box center [1524, 693] width 49 height 28
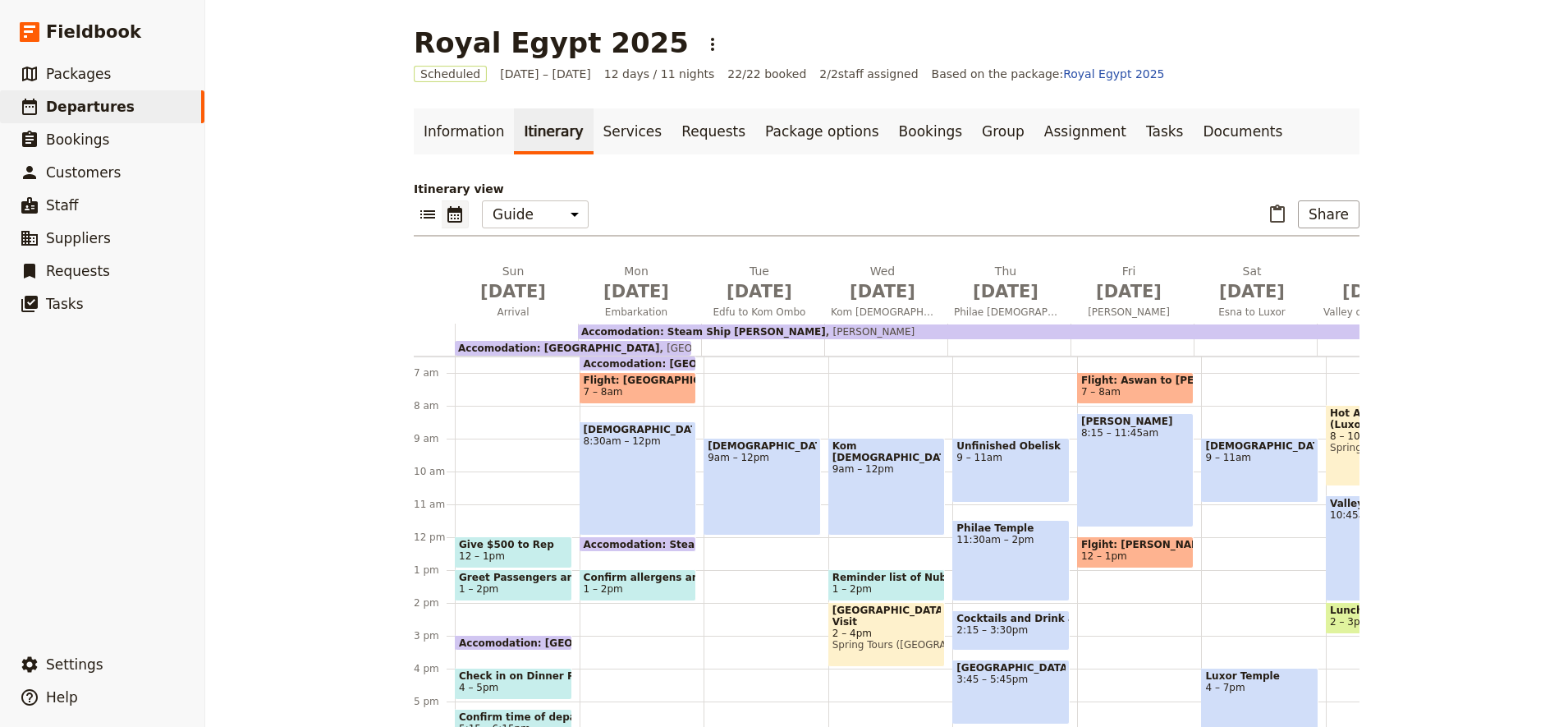
click at [513, 596] on span at bounding box center [513, 597] width 116 height 7
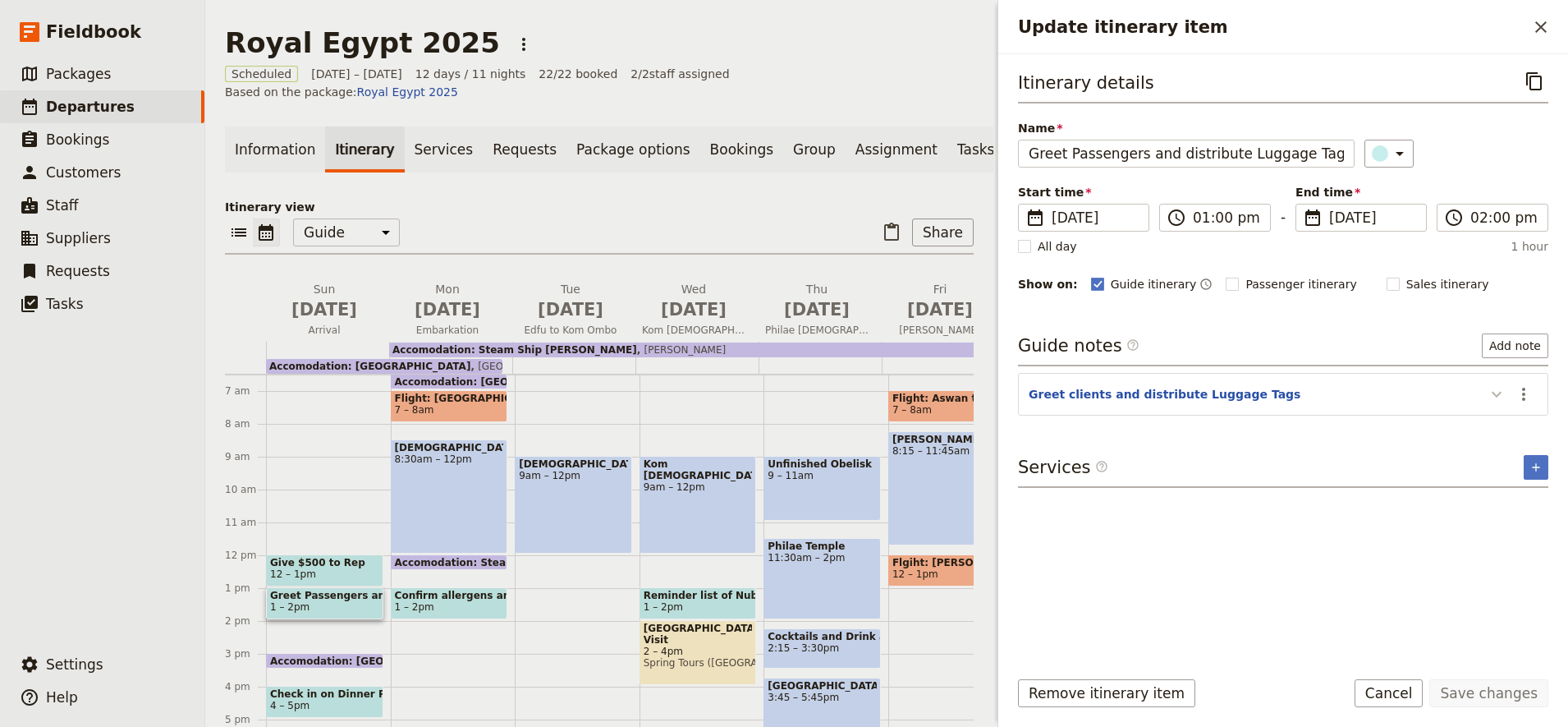
click at [1501, 397] on icon "Update itinerary item" at bounding box center [1497, 395] width 19 height 19
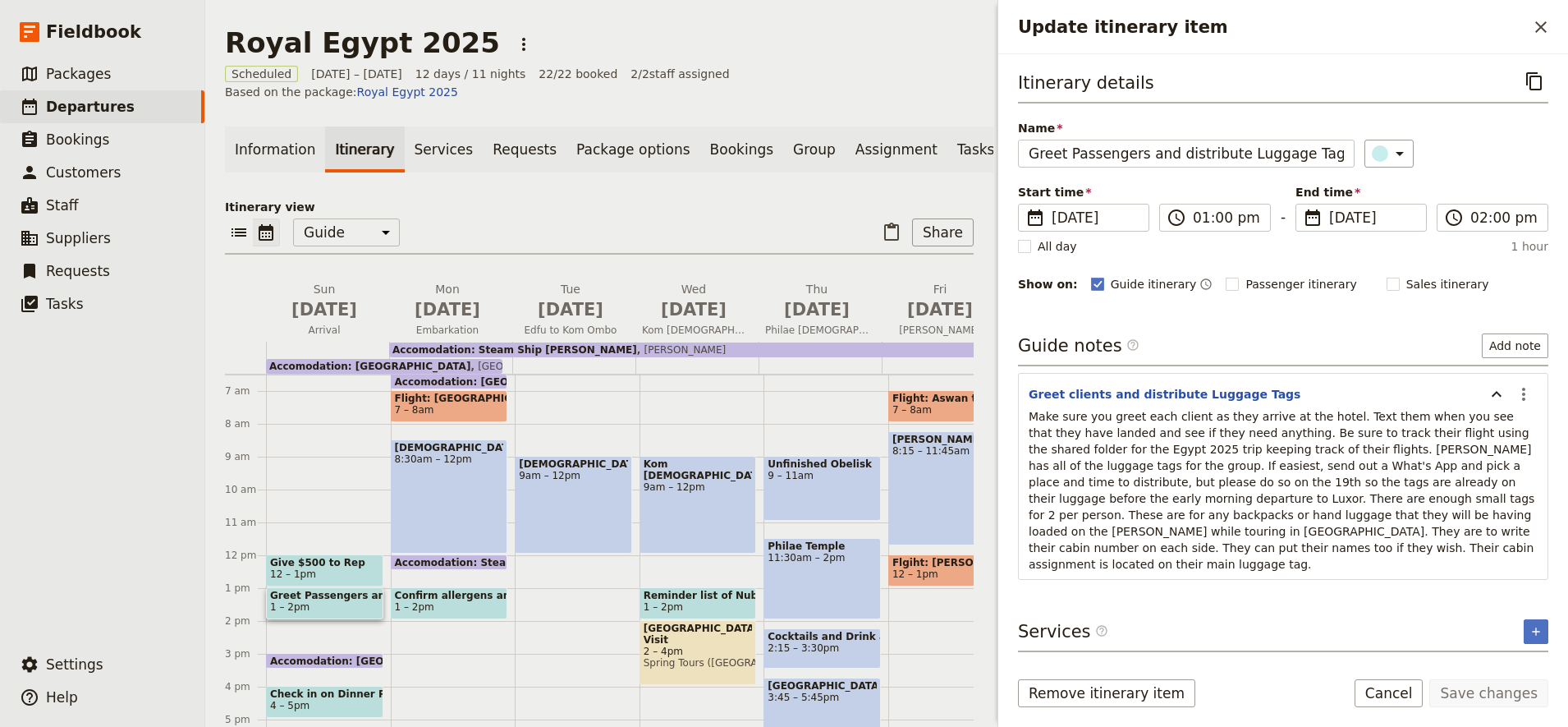
click at [1031, 489] on span "Make sure you greet each client as they arrive at the hotel. Text them when you…" at bounding box center [1284, 490] width 510 height 161
click at [1030, 484] on span "Make sure you greet each client as they arrive at the hotel. Text them when you…" at bounding box center [1284, 490] width 510 height 161
click at [1524, 392] on icon "Actions" at bounding box center [1523, 394] width 3 height 13
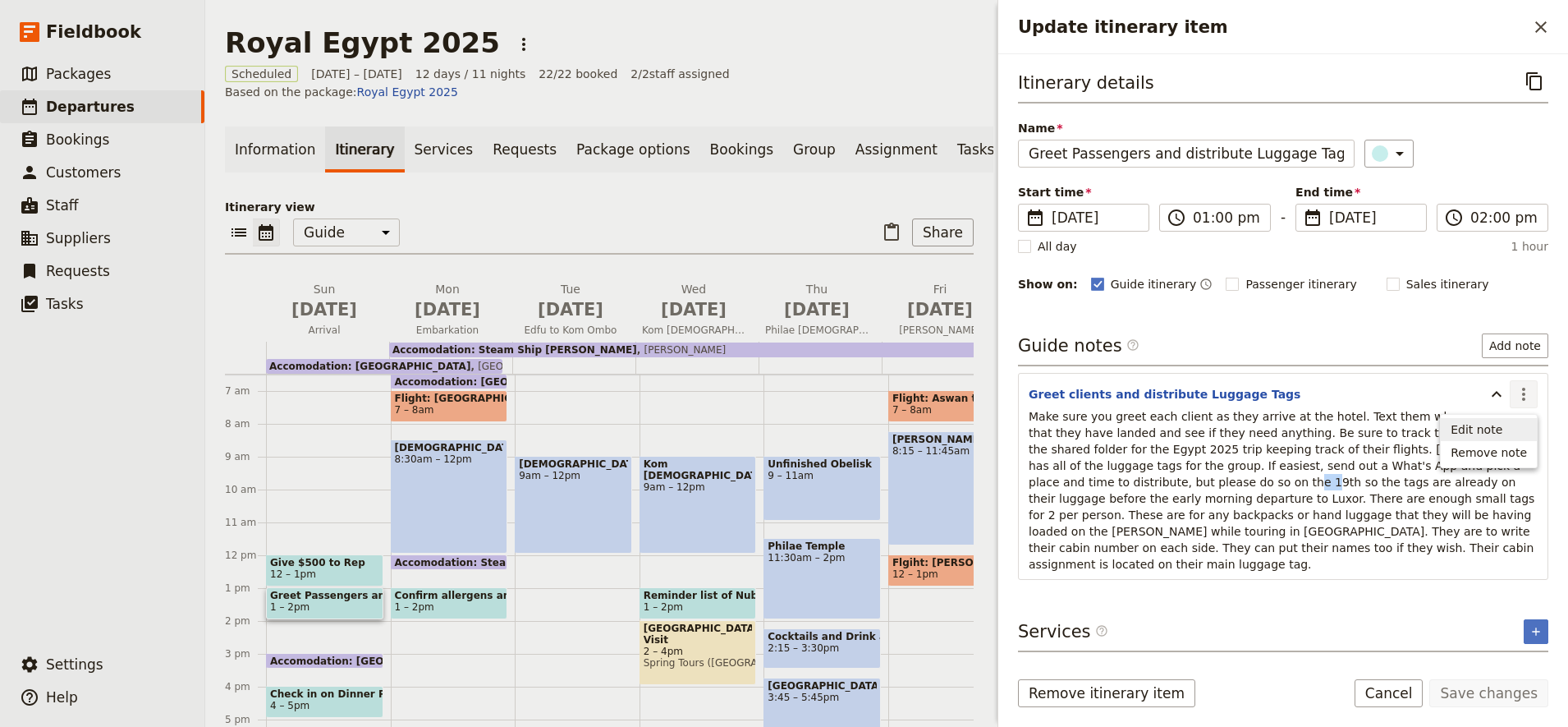
click at [1482, 429] on span "Edit note" at bounding box center [1476, 430] width 52 height 17
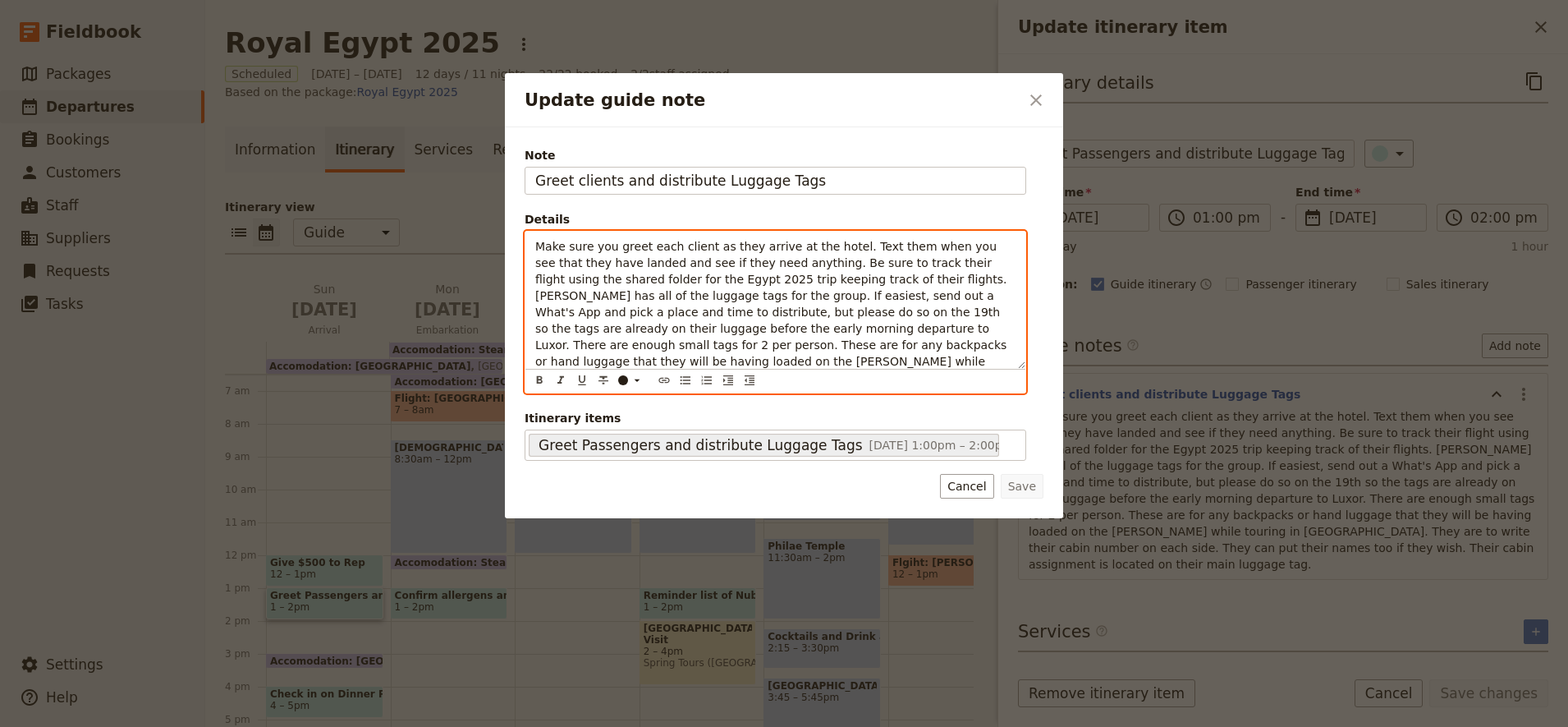
click at [610, 316] on span "Make sure you greet each client as they arrive at the hotel. Text them when you…" at bounding box center [777, 328] width 483 height 177
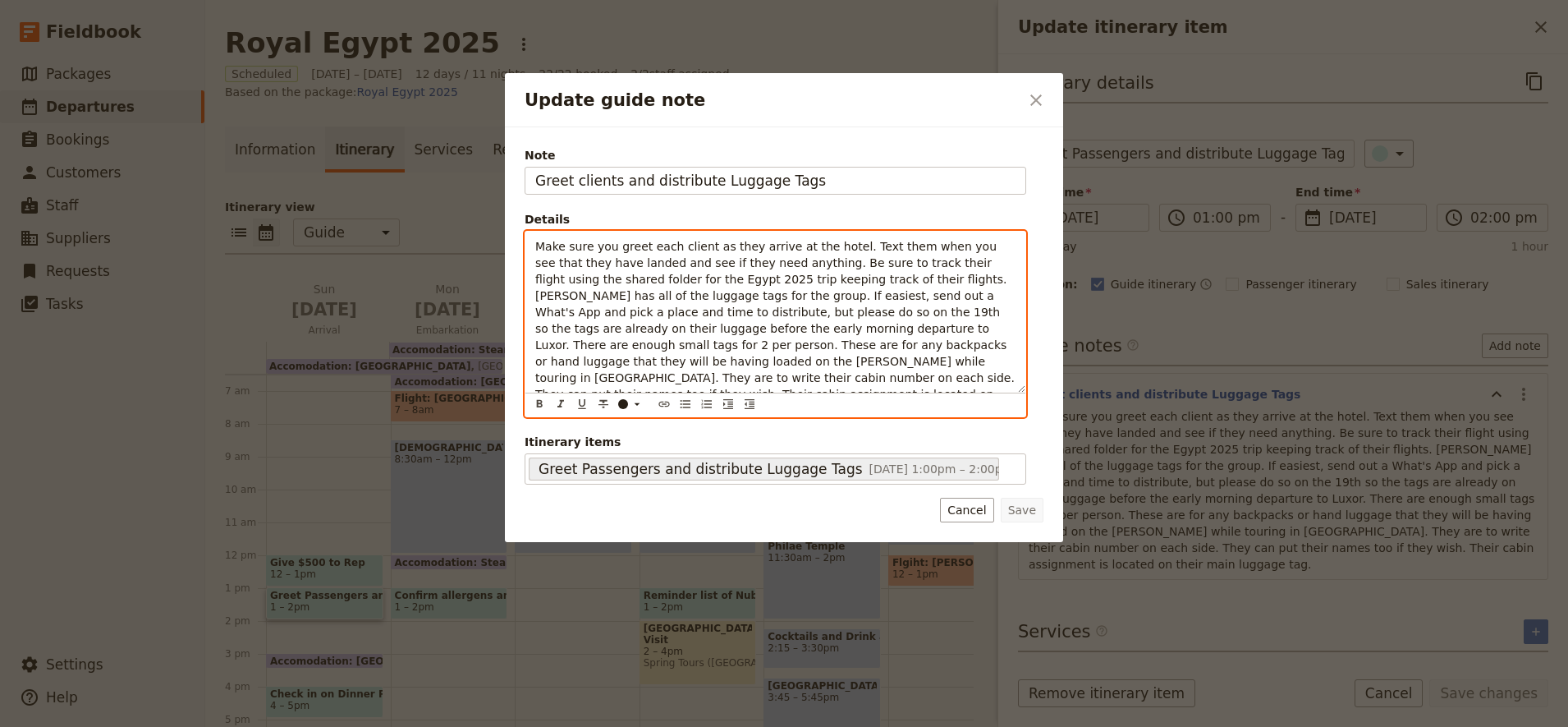
click at [610, 316] on span "Make sure you greet each client as they arrive at the hotel. Text them when you…" at bounding box center [777, 328] width 483 height 177
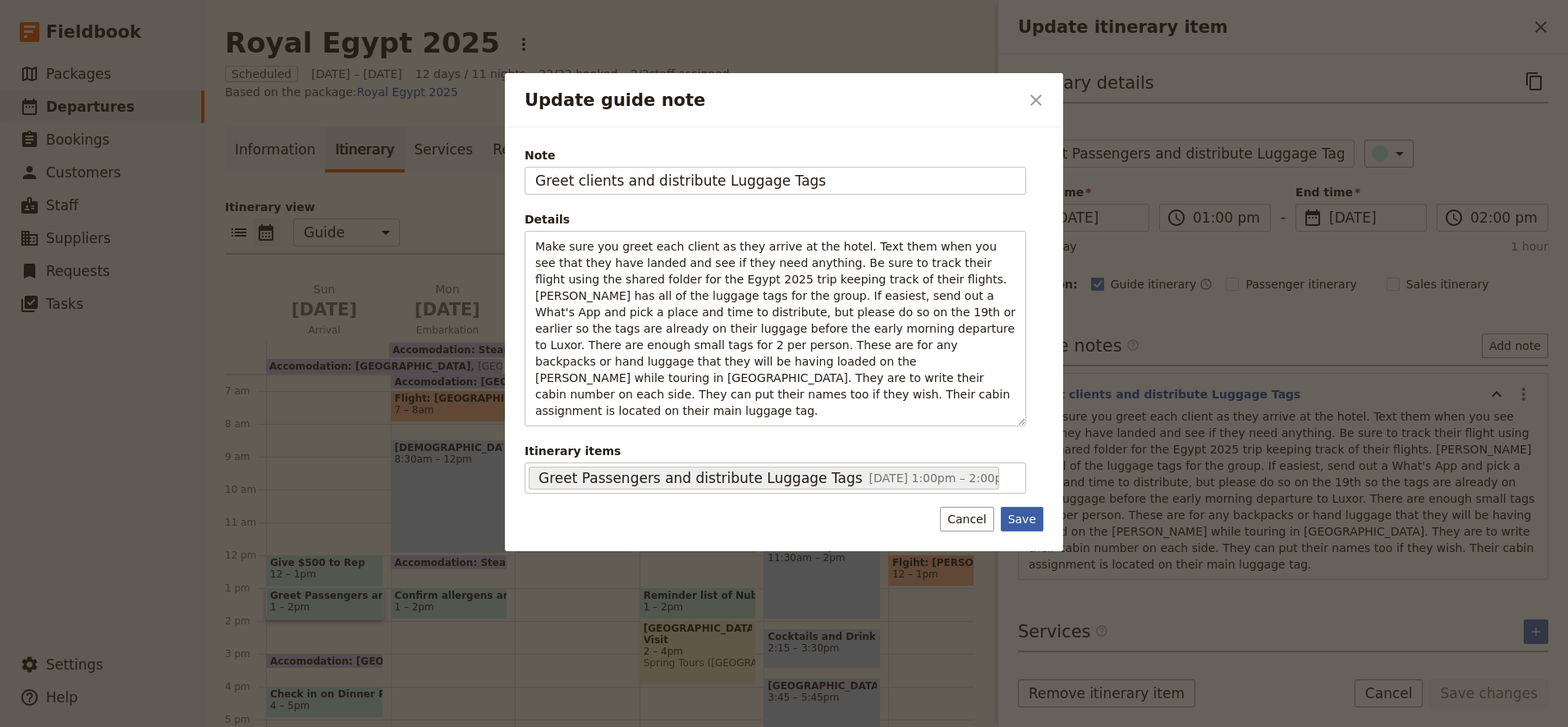
click at [1034, 507] on div "Note Greet clients and distribute Luggage Tags Details Make sure you greet each…" at bounding box center [784, 339] width 558 height 424
click at [1028, 507] on button "Save" at bounding box center [1023, 518] width 43 height 24
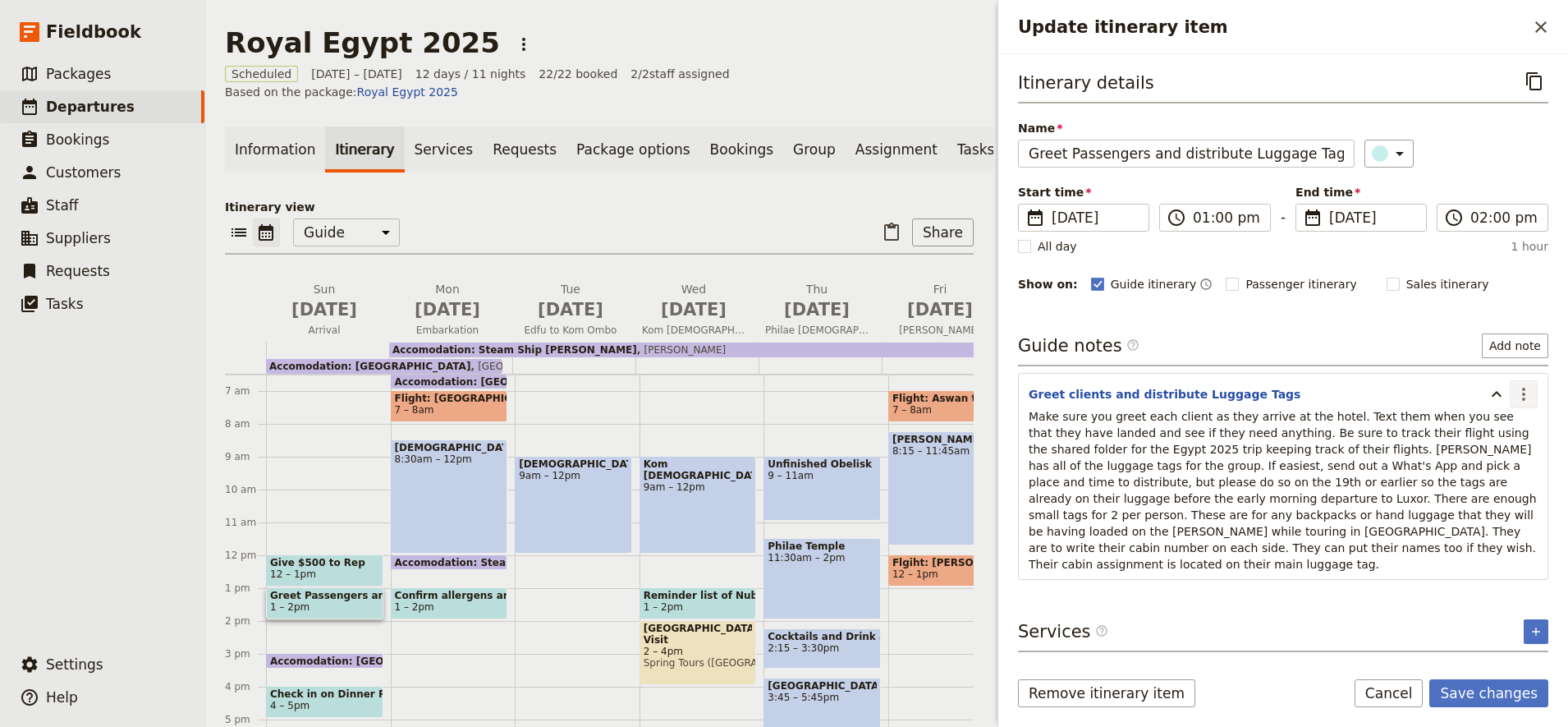
click at [1526, 392] on icon "Actions" at bounding box center [1524, 395] width 19 height 19
click at [1484, 431] on span "Edit note" at bounding box center [1476, 430] width 52 height 17
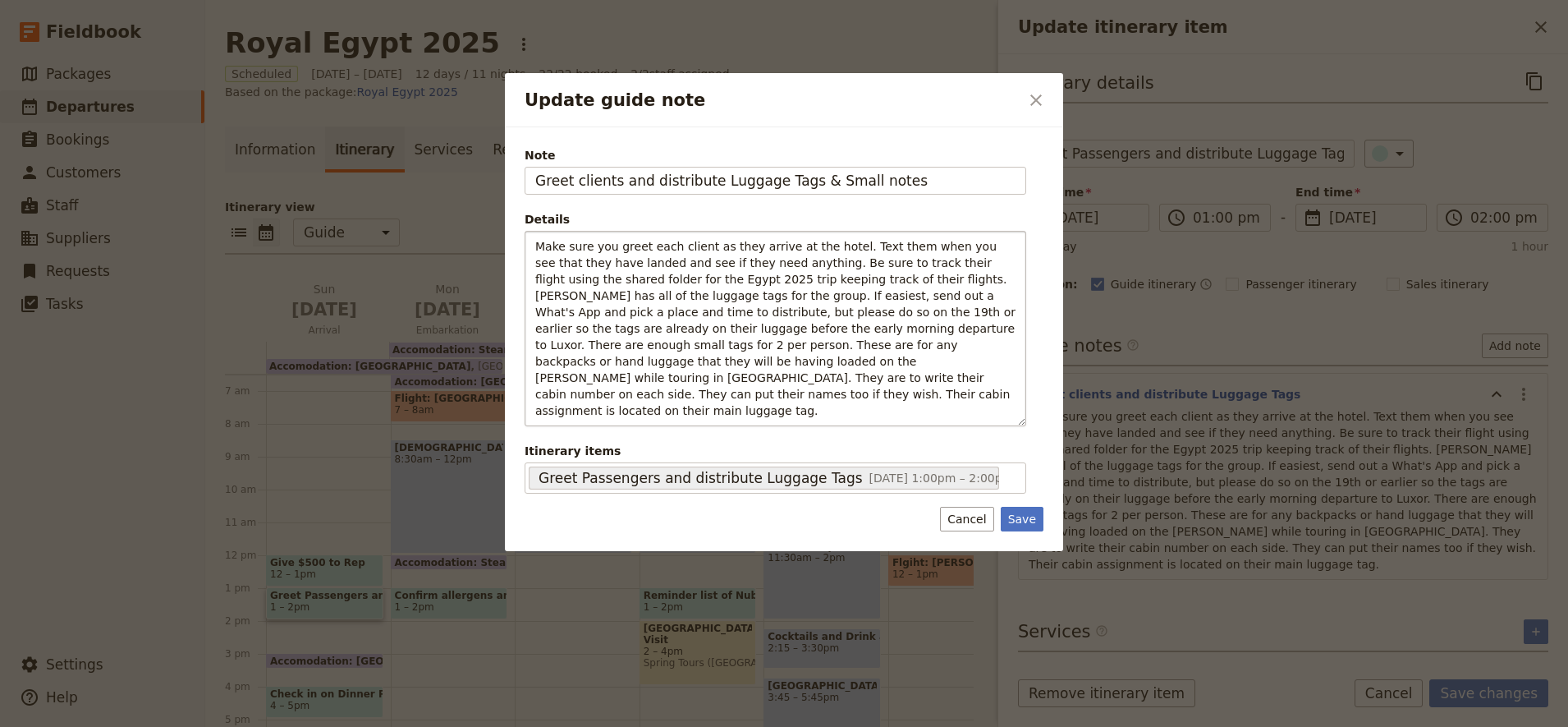
type input "Greet clients and distribute Luggage Tags & Small notes"
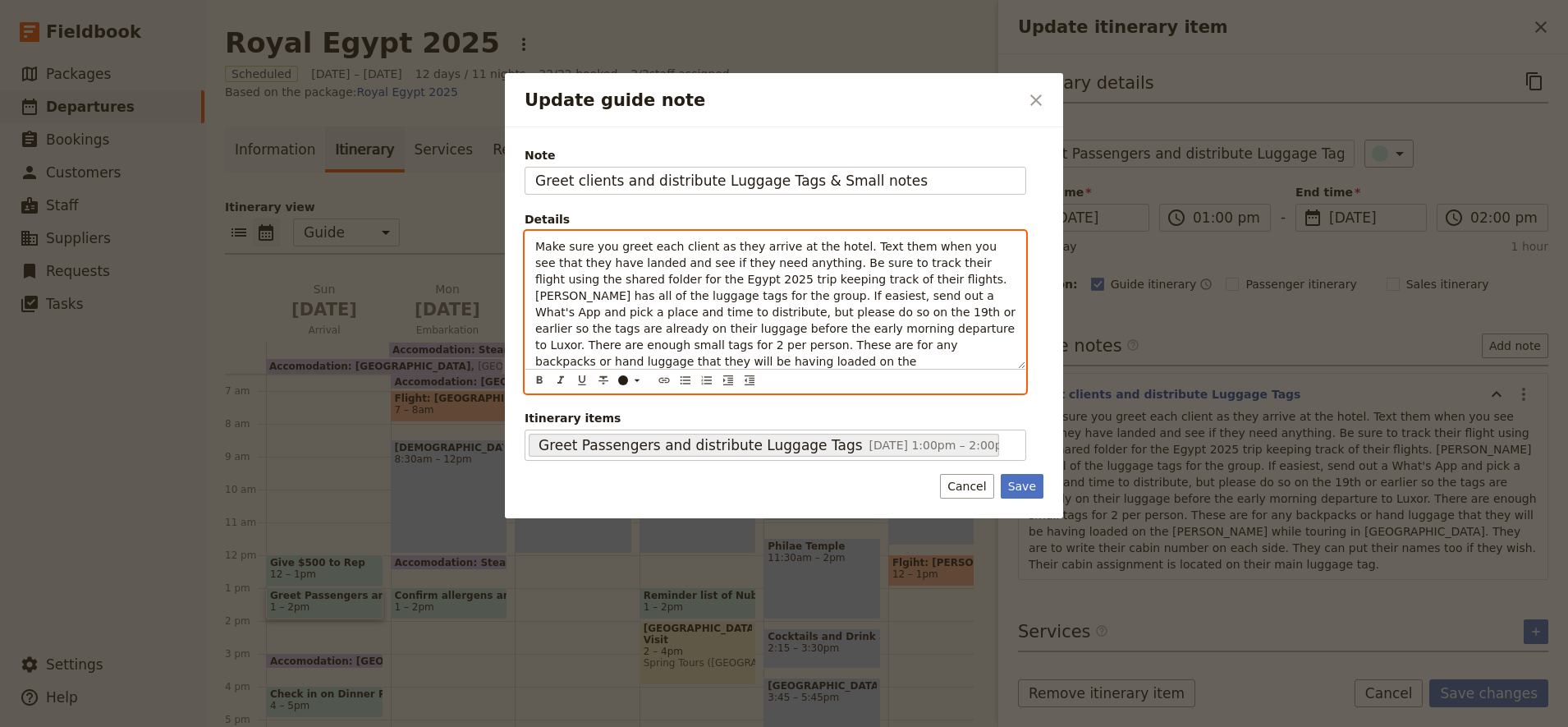
click at [803, 281] on span "Make sure you greet each client as they arrive at the hotel. Text them when you…" at bounding box center [777, 328] width 484 height 177
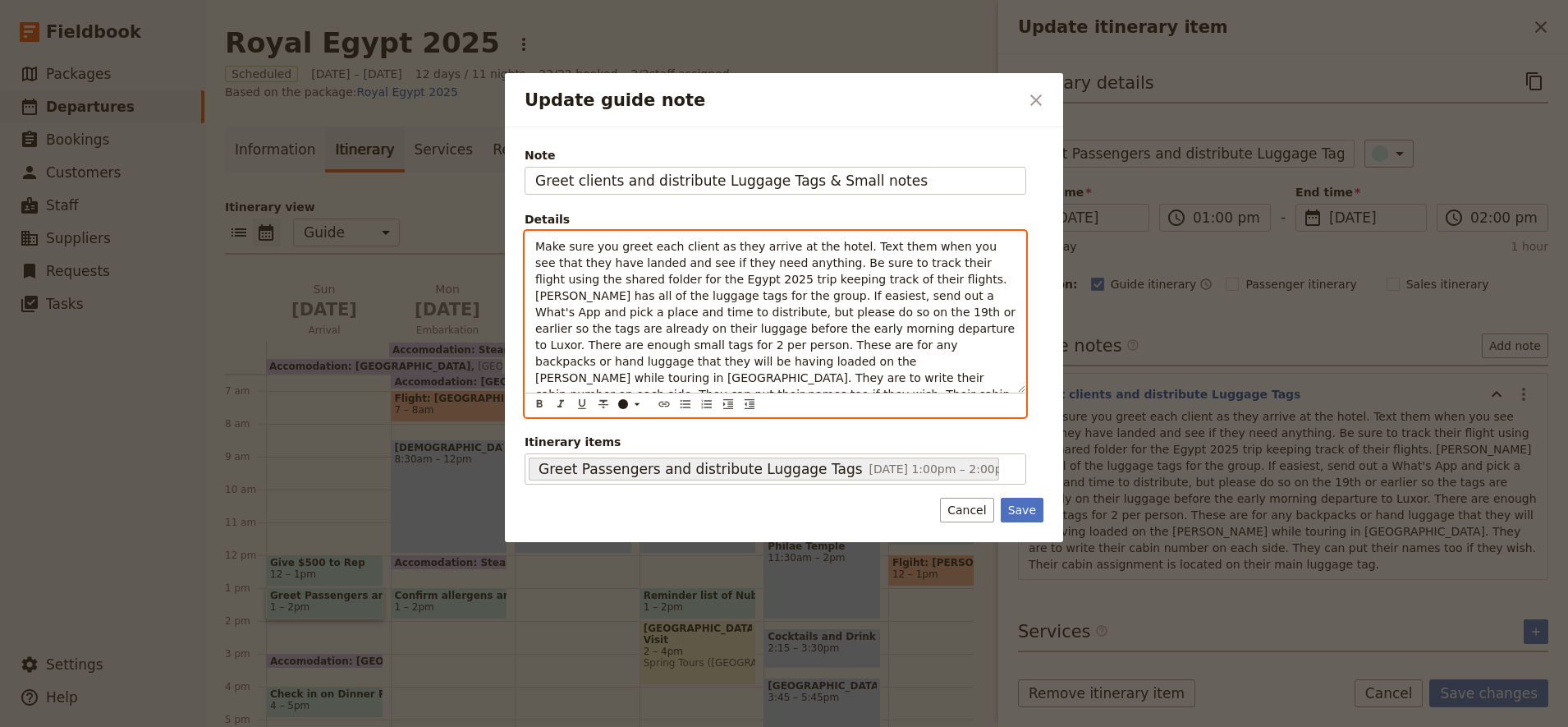
click at [803, 281] on span "Make sure you greet each client as they arrive at the hotel. Text them when you…" at bounding box center [777, 328] width 484 height 177
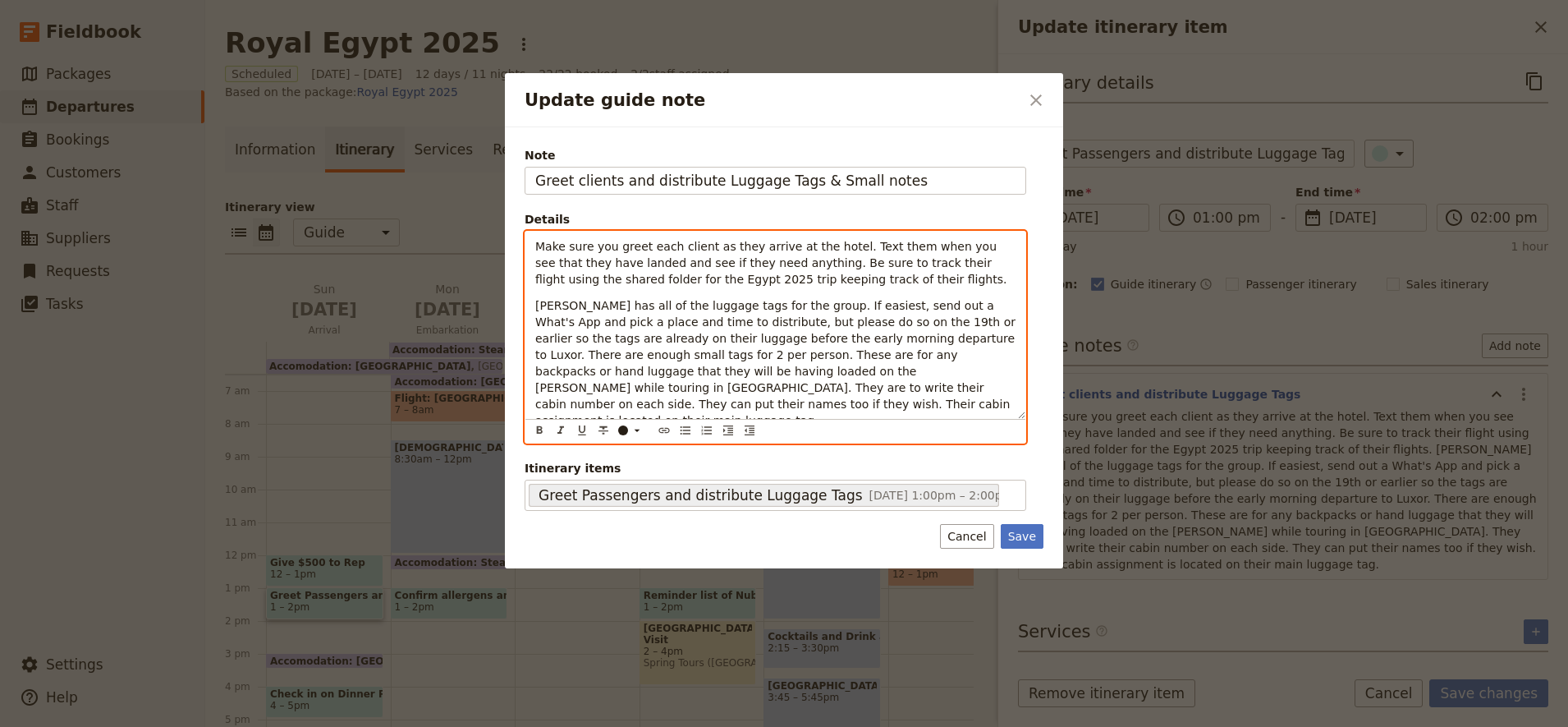
click at [644, 396] on p "Stacey has all of the luggage tags for the group. If easiest, send out a What's…" at bounding box center [775, 363] width 480 height 132
click at [574, 400] on p "Stacey has all of the luggage tags for the group. If easiest, send out a What's…" at bounding box center [775, 363] width 480 height 132
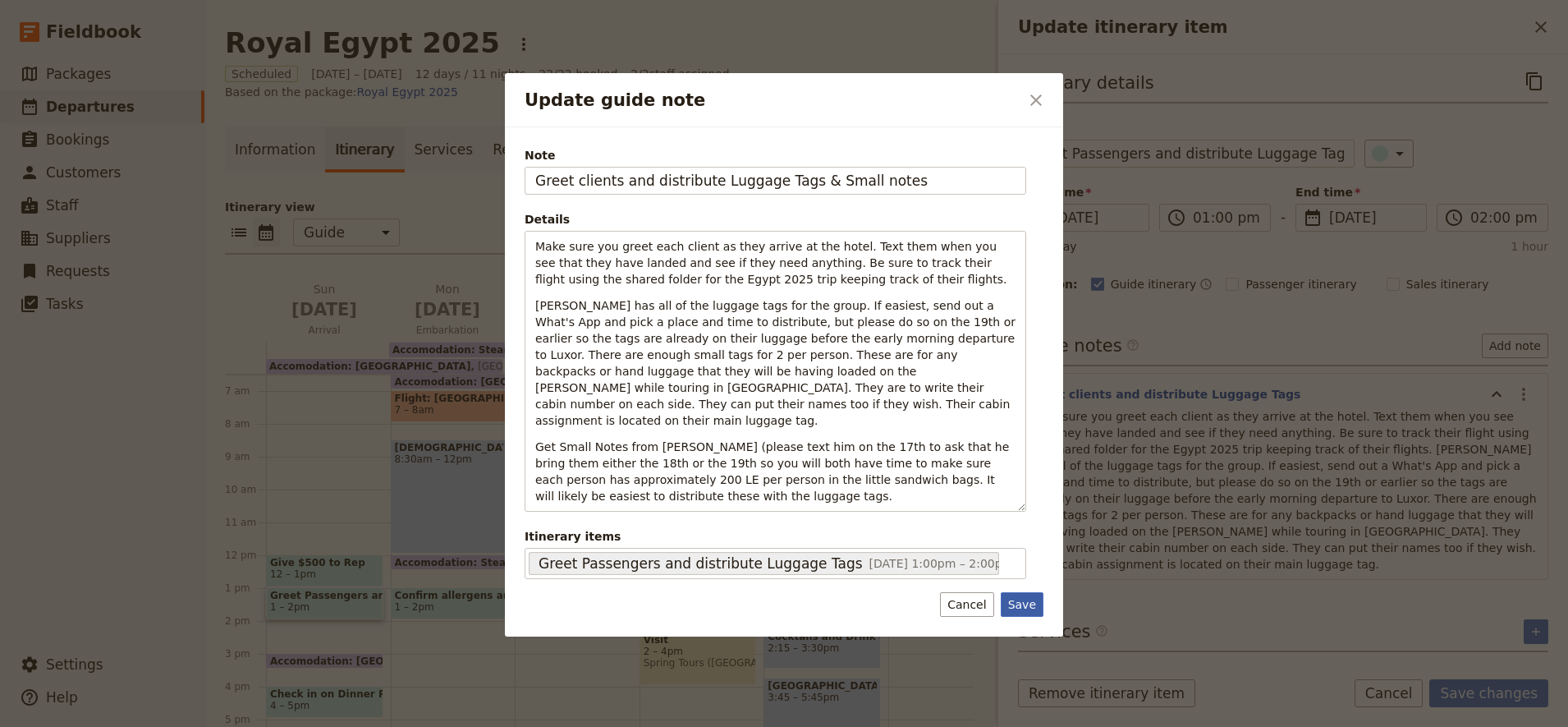
click at [1034, 618] on div "Note Greet clients and distribute Luggage Tags & Small notes Details Make sure …" at bounding box center [784, 382] width 558 height 510
click at [1030, 593] on button "Save" at bounding box center [1023, 604] width 43 height 24
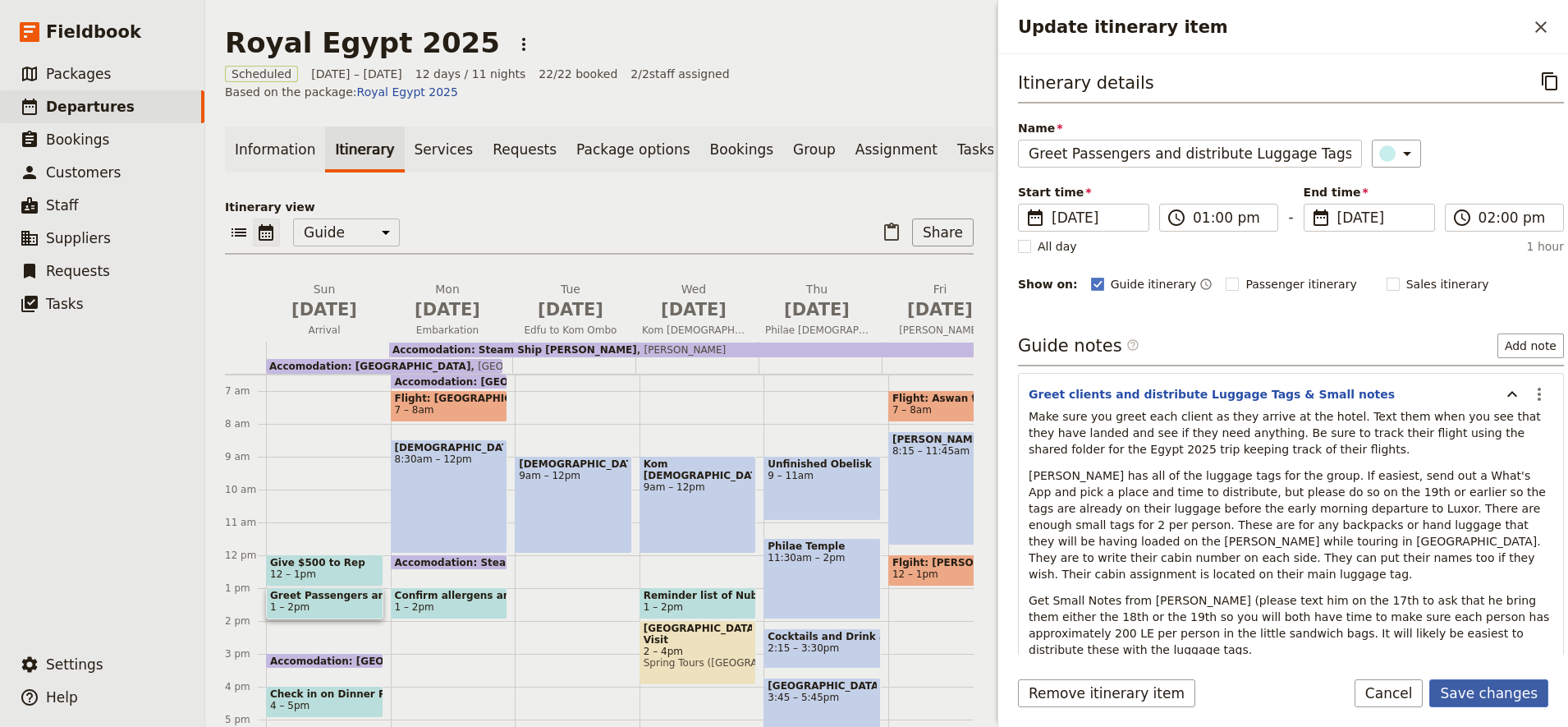
click at [1476, 685] on button "Save changes" at bounding box center [1489, 693] width 119 height 28
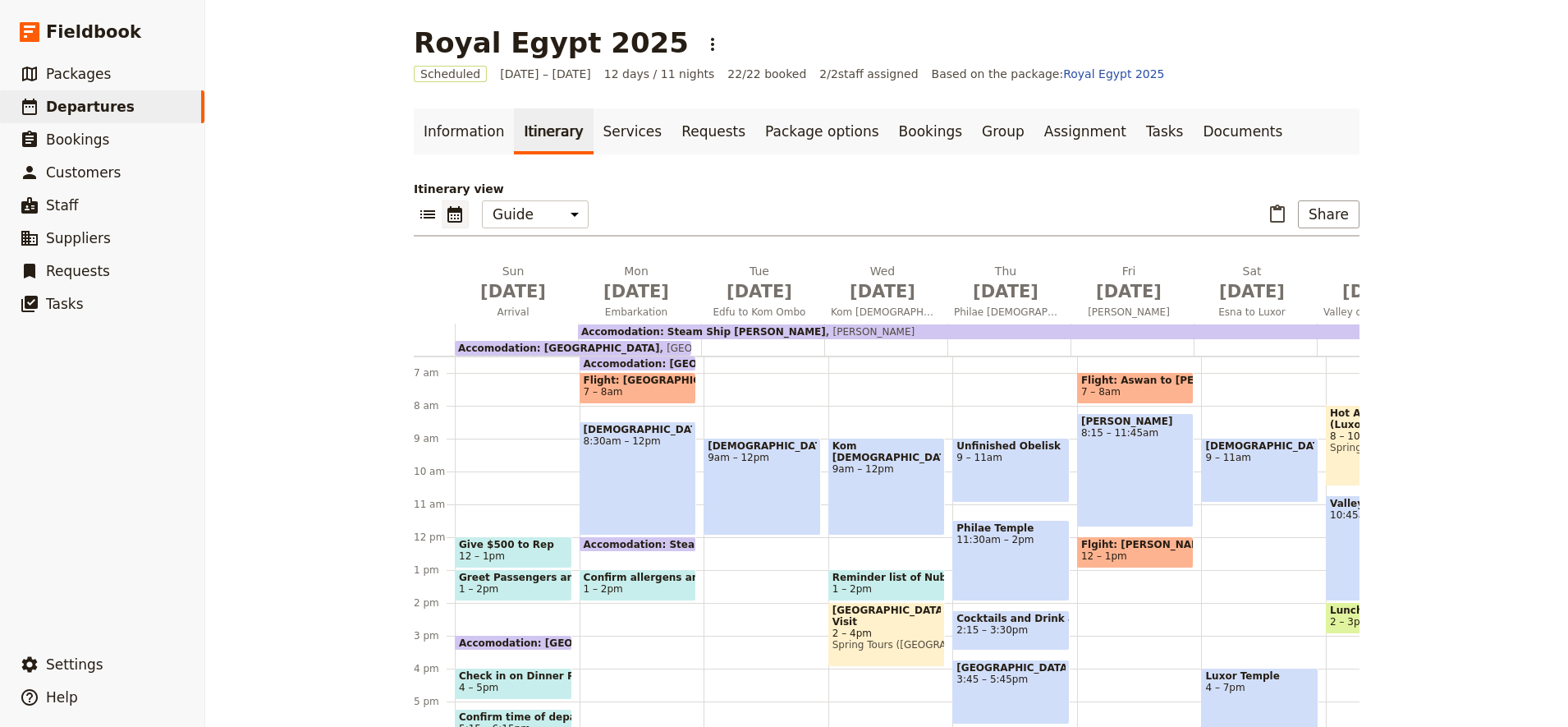
click at [525, 687] on span "4 – 5pm" at bounding box center [513, 688] width 109 height 12
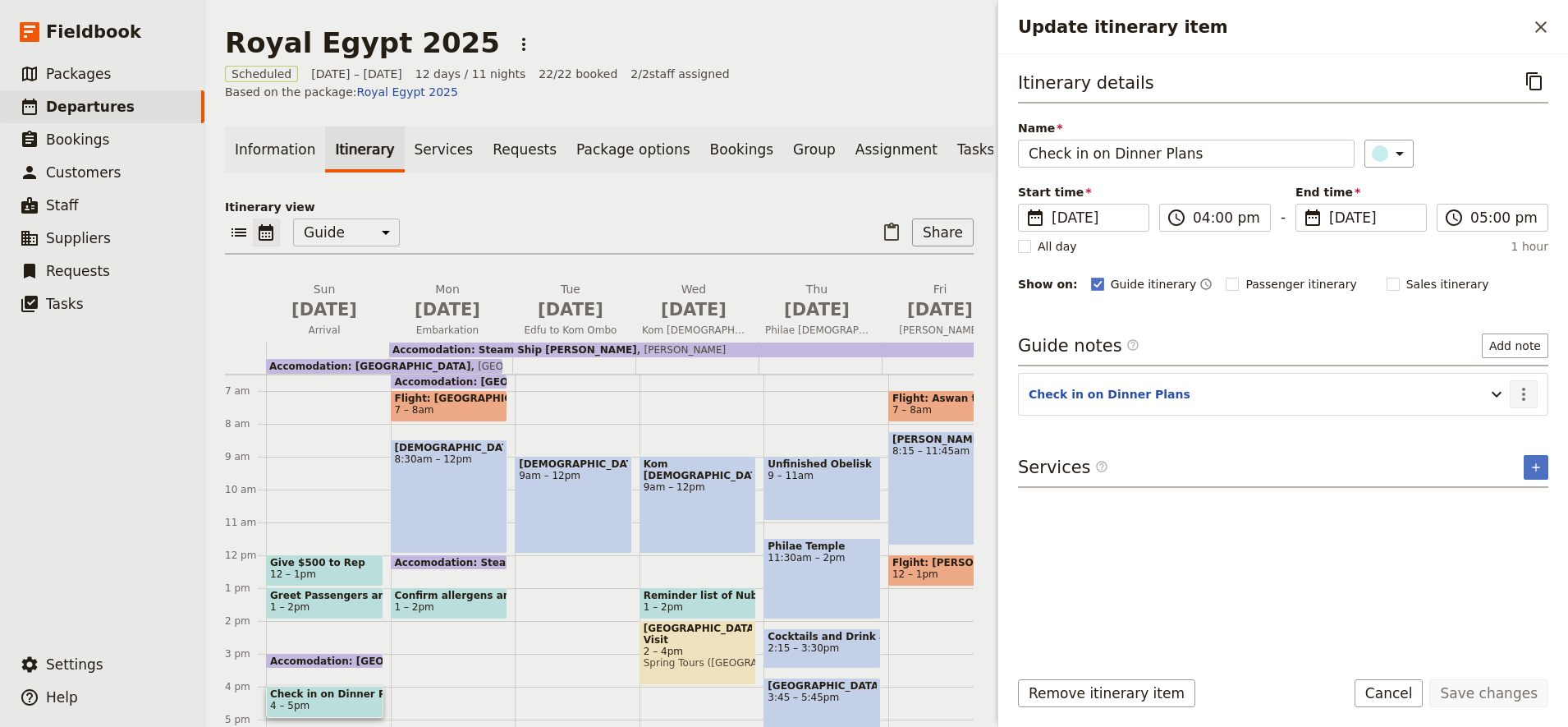
click at [1530, 399] on icon "Actions" at bounding box center [1524, 395] width 19 height 19
click at [1471, 435] on span "Edit note" at bounding box center [1476, 430] width 52 height 17
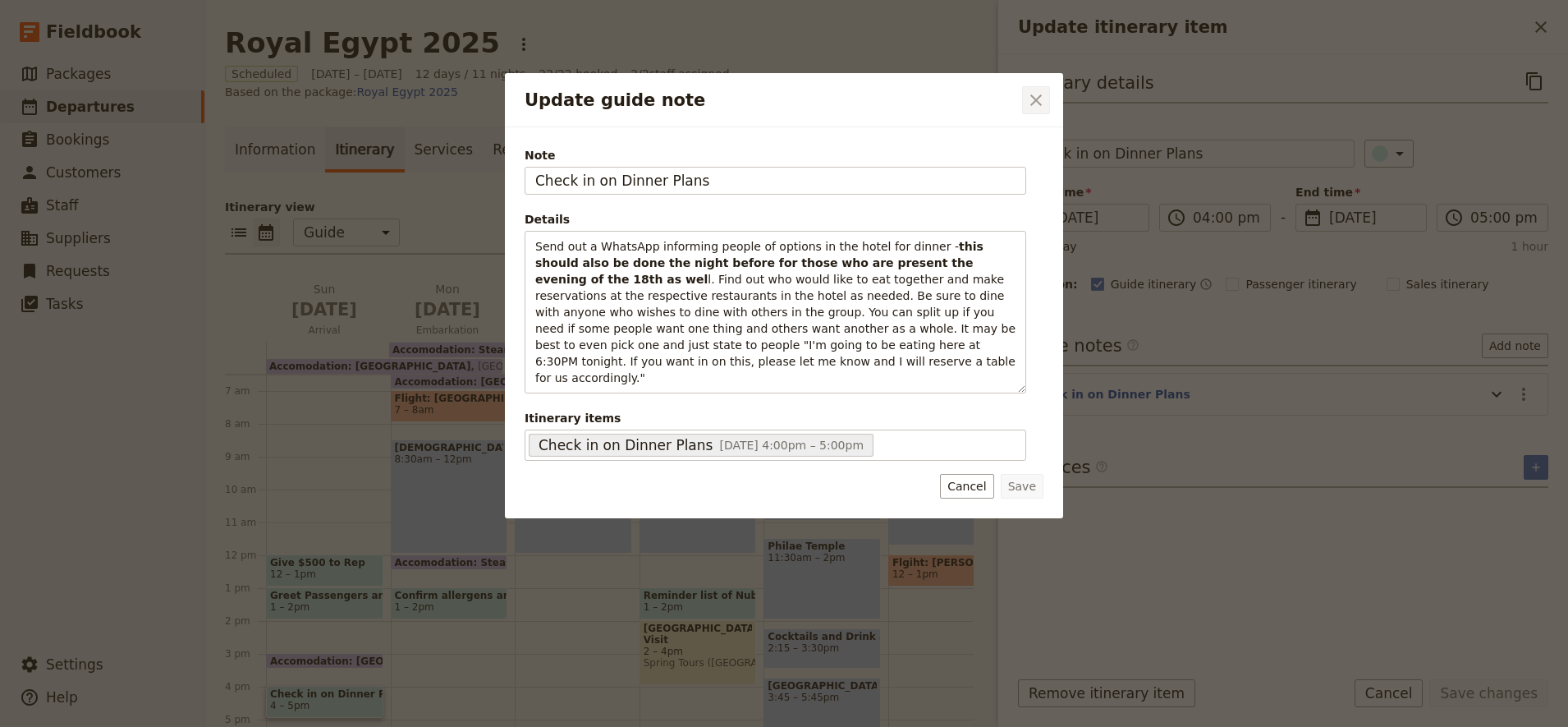
click at [1034, 94] on icon "Close dialog" at bounding box center [1036, 100] width 19 height 19
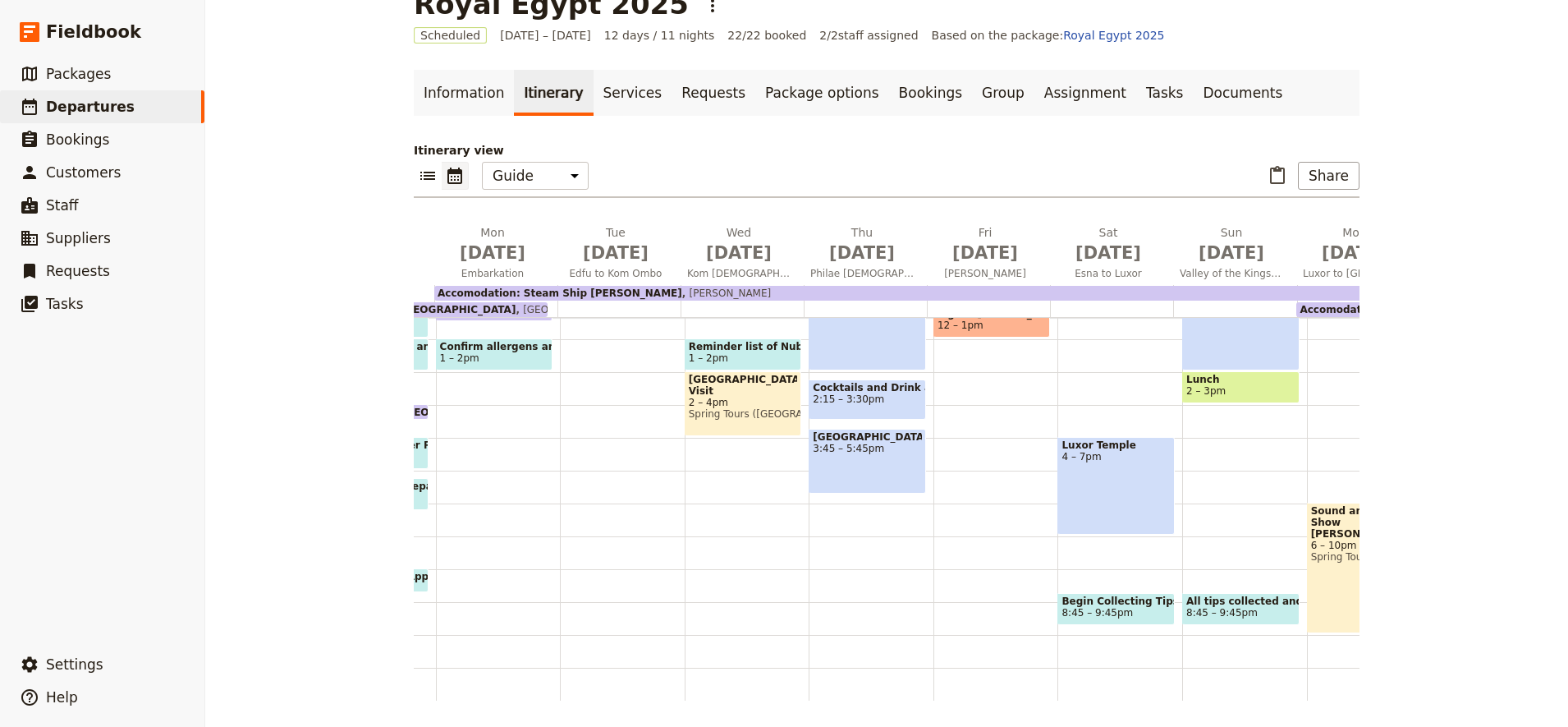
scroll to position [0, 0]
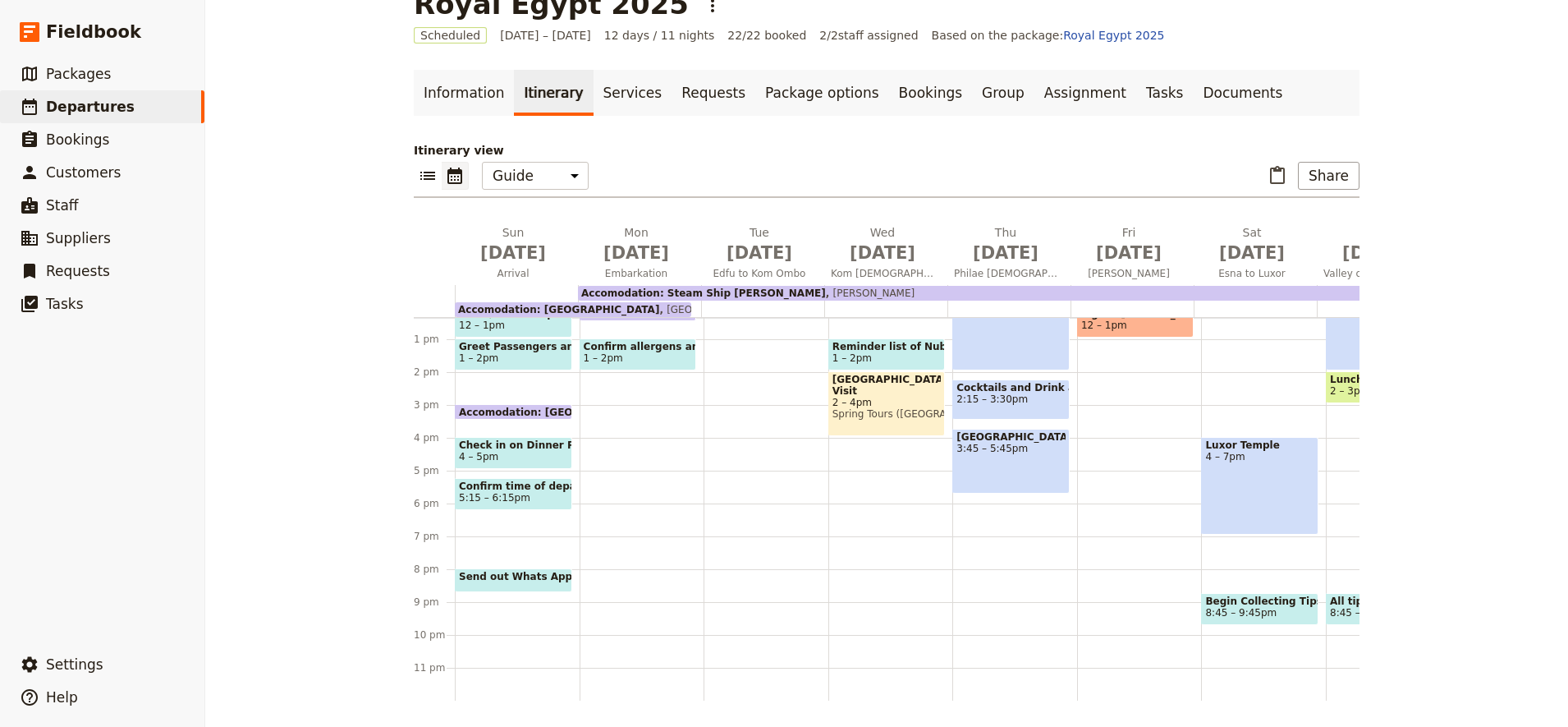
click at [500, 492] on span "5:15 – 6:15pm" at bounding box center [494, 498] width 71 height 12
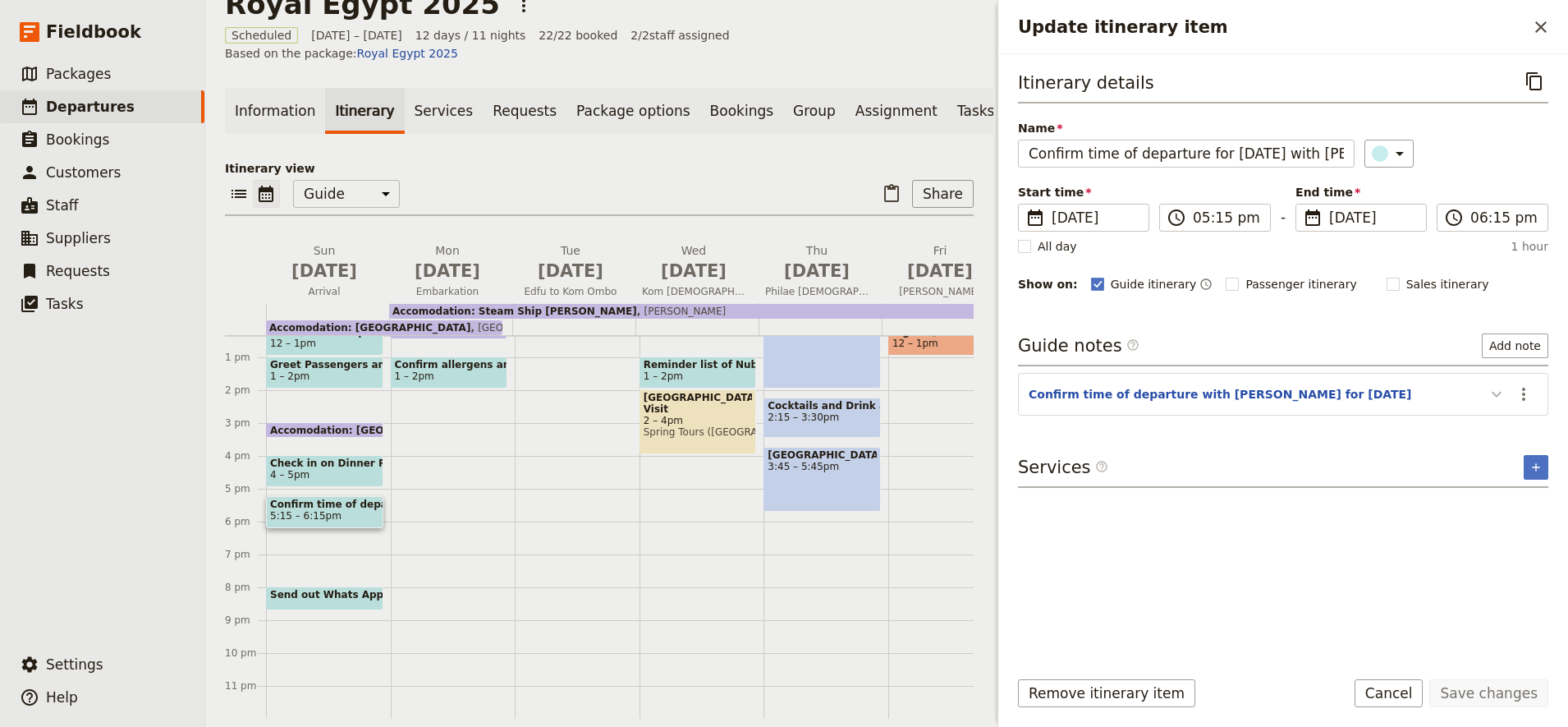
click at [1494, 393] on icon "Update itinerary item" at bounding box center [1497, 395] width 10 height 6
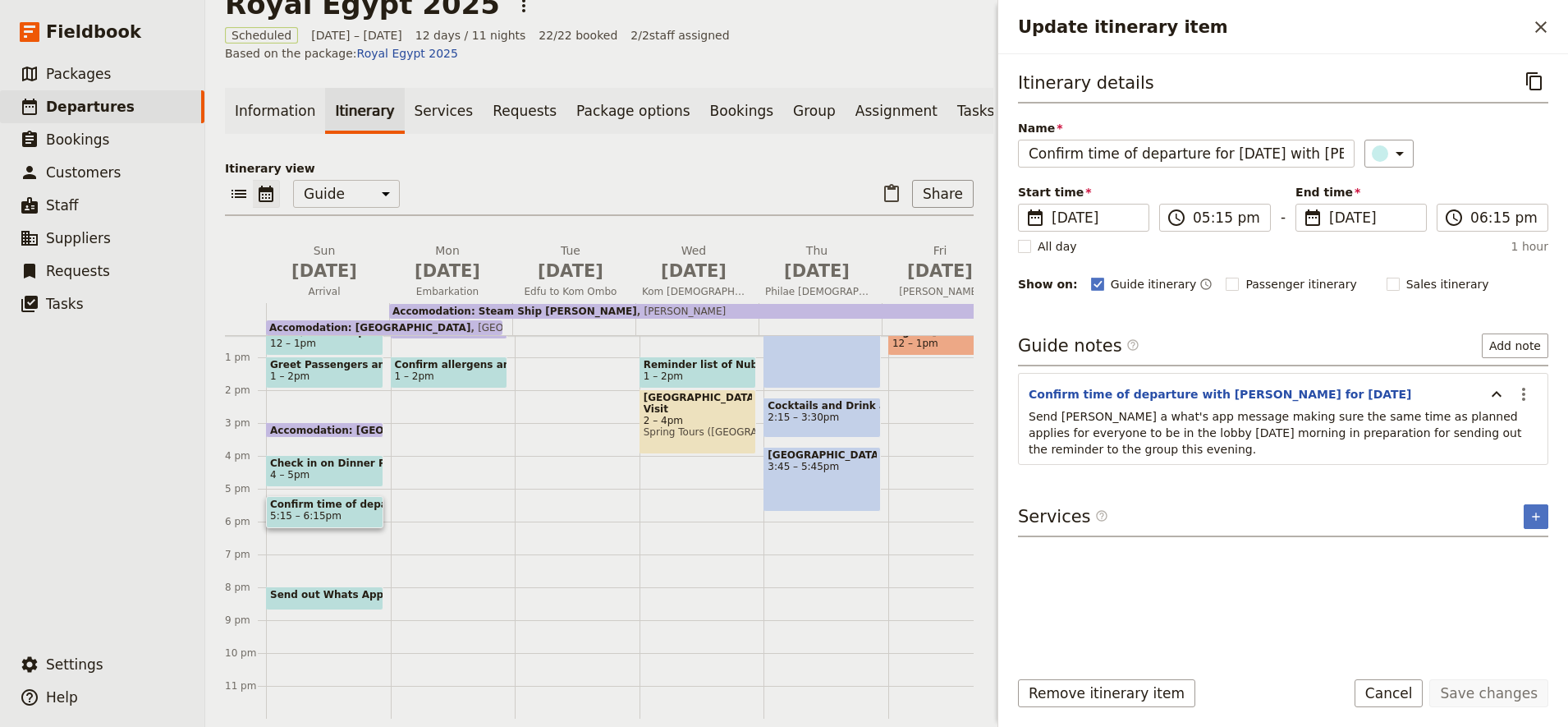
click at [317, 590] on span "Send out Whats App reminder for tomorrow" at bounding box center [387, 595] width 235 height 12
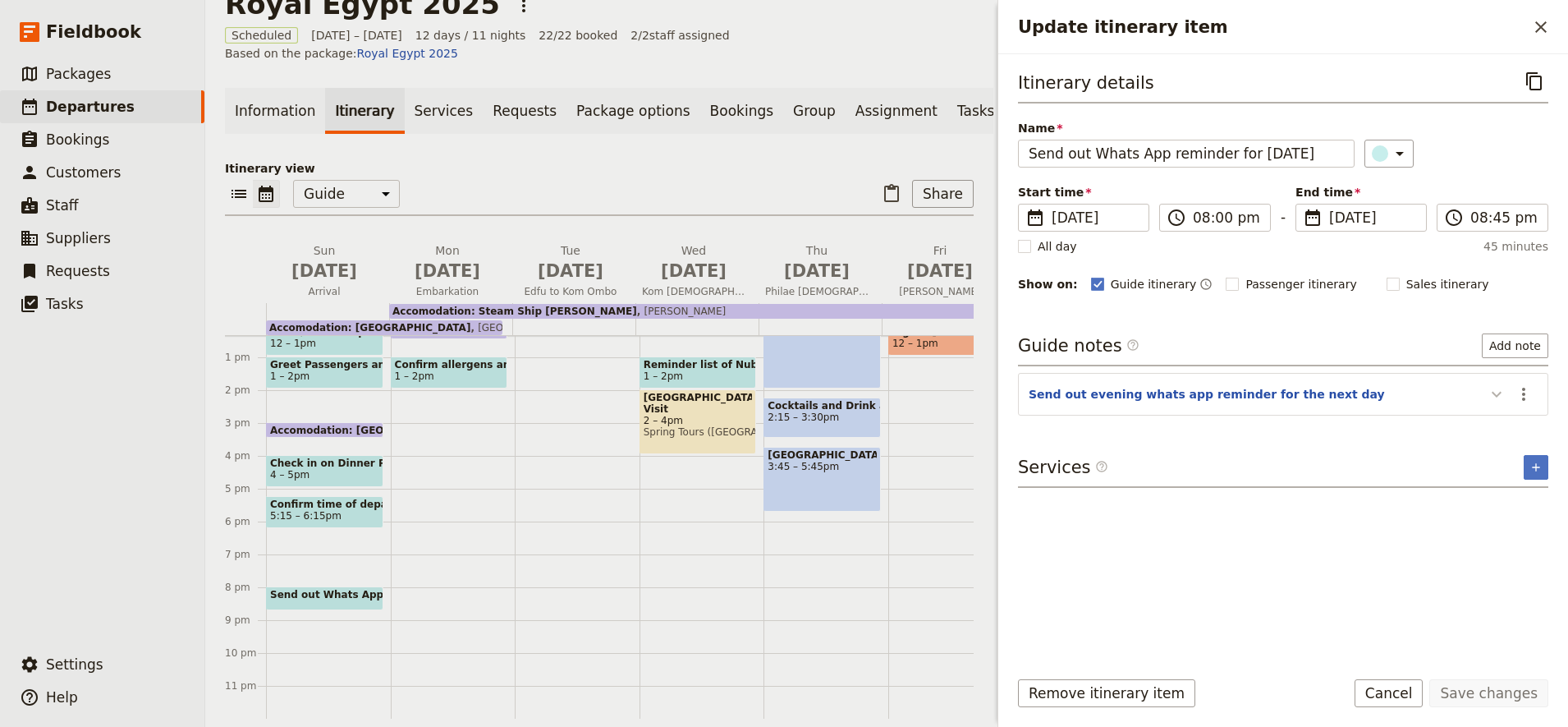
click at [1496, 406] on button "Update itinerary item" at bounding box center [1497, 394] width 26 height 27
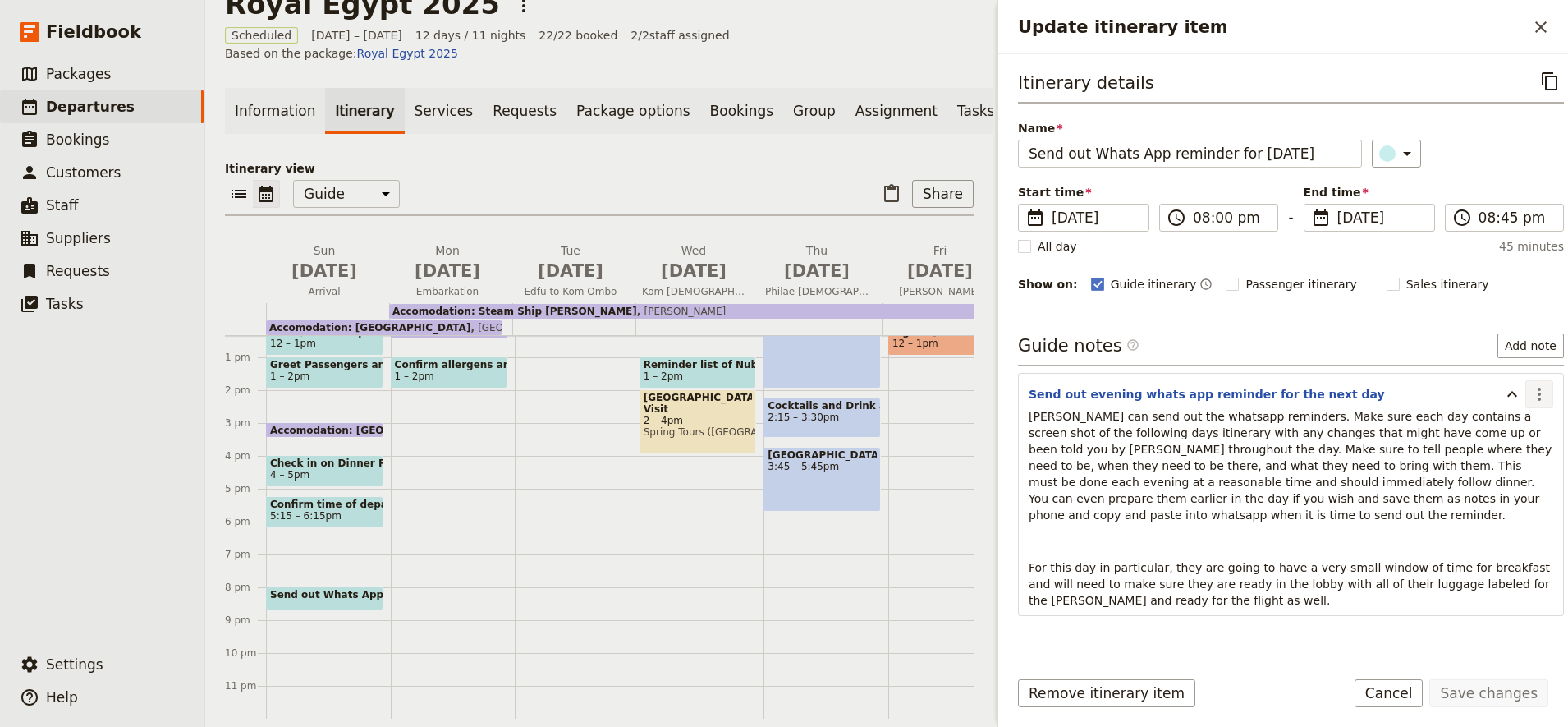
click at [1530, 400] on icon "Actions" at bounding box center [1540, 395] width 19 height 19
click at [1485, 418] on button "Edit note" at bounding box center [1489, 430] width 96 height 23
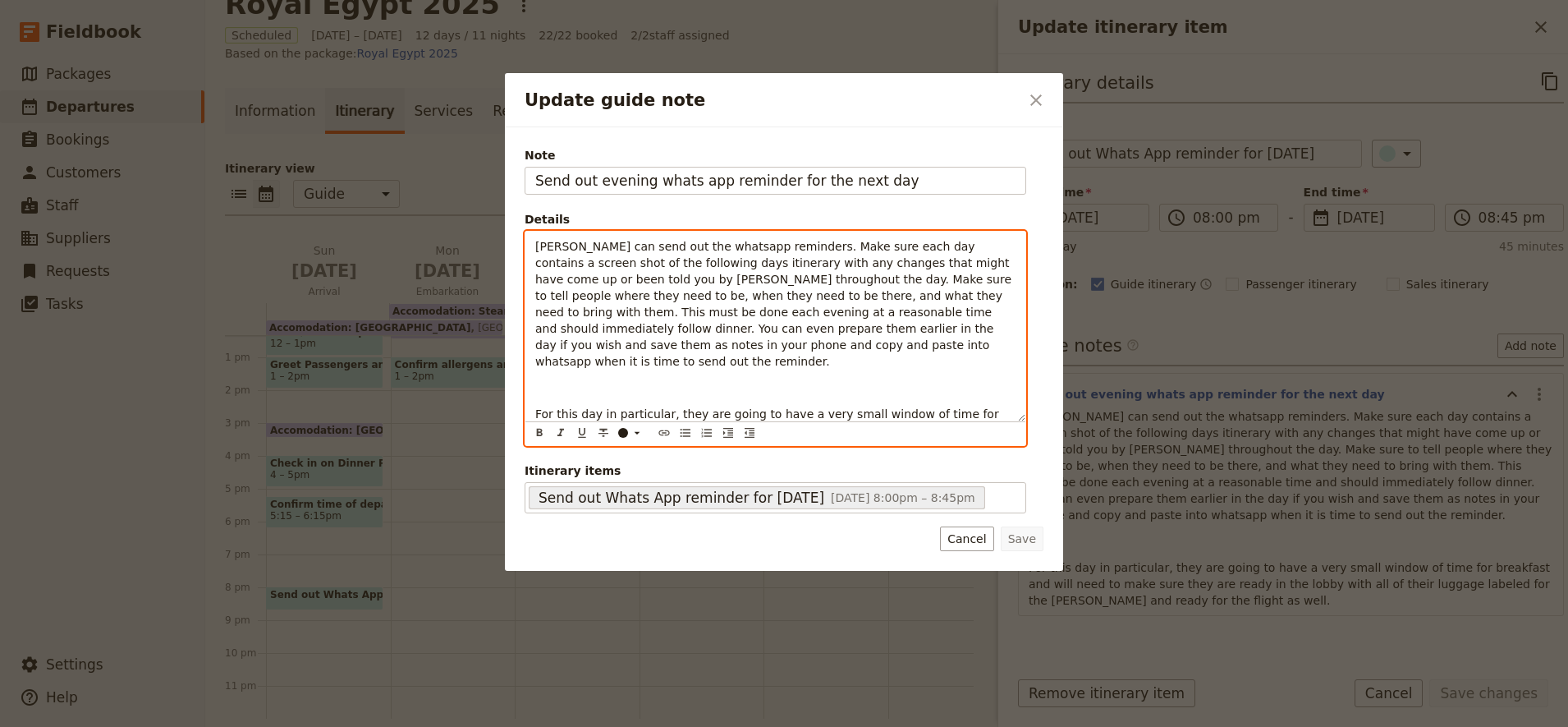
click at [604, 262] on span "Tom can send out the whatsapp reminders. Make sure each day contains a screen s…" at bounding box center [775, 304] width 479 height 129
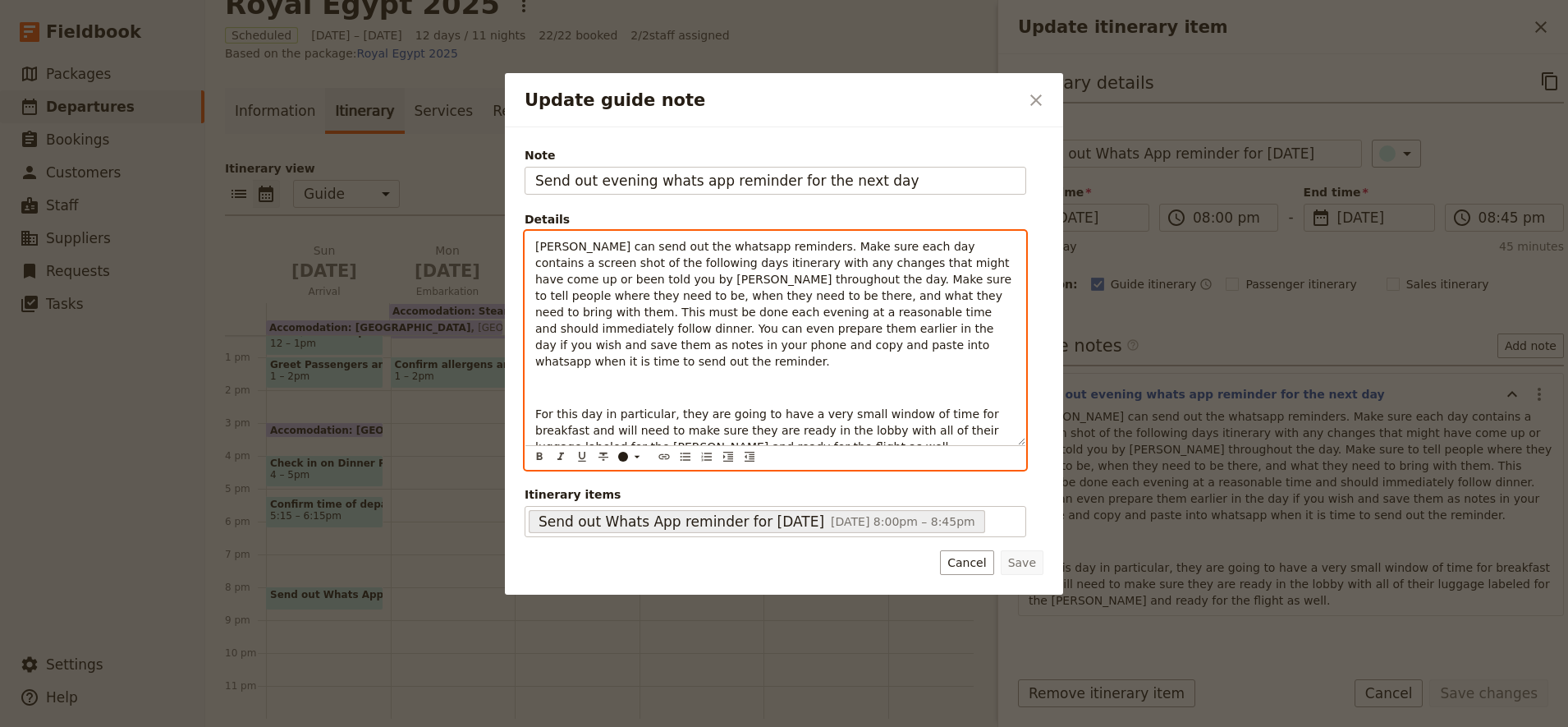
click at [604, 262] on span "Tom can send out the whatsapp reminders. Make sure each day contains a screen s…" at bounding box center [775, 304] width 479 height 129
click at [608, 380] on p "Update guide note" at bounding box center [775, 388] width 480 height 17
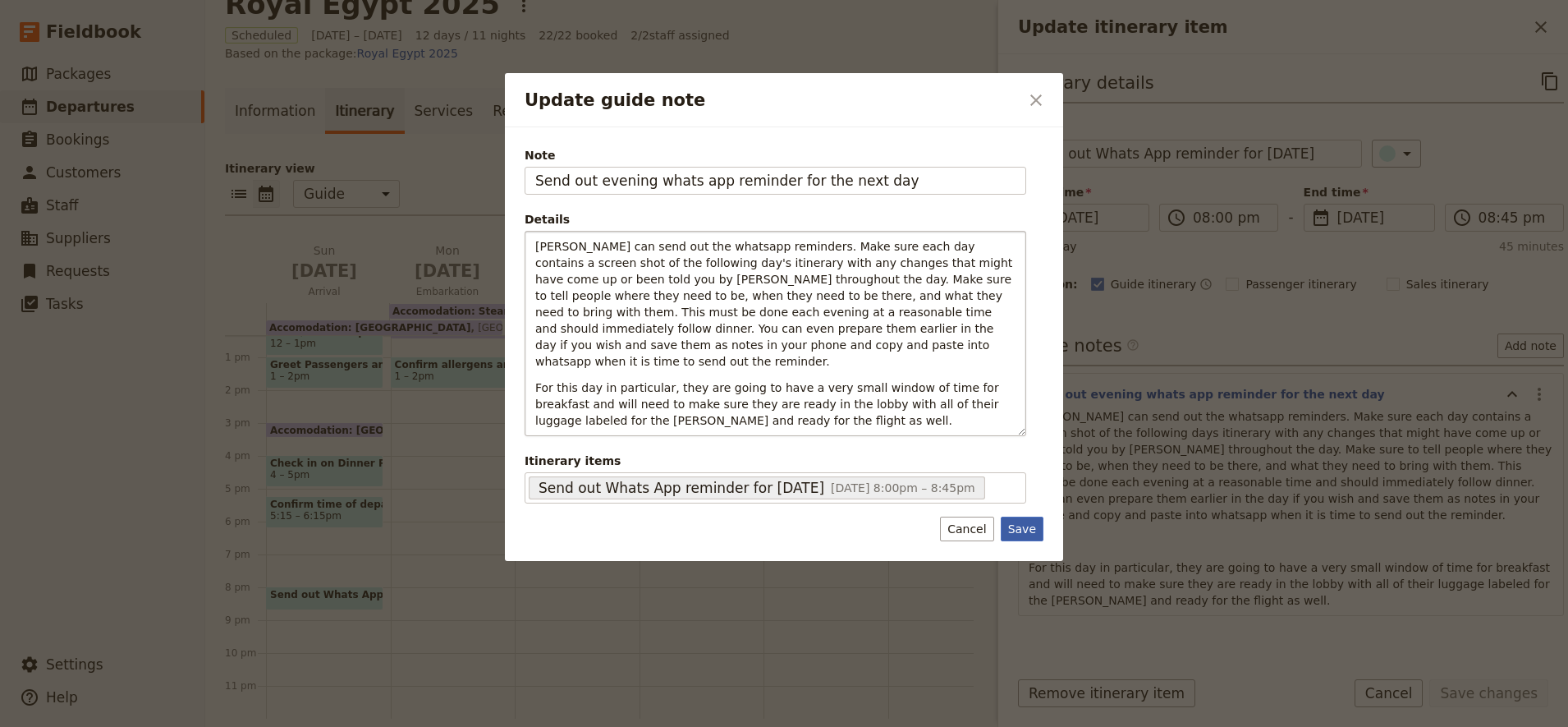
click at [1027, 537] on div "Note Send out evening whats app reminder for the next day Details Tom can send …" at bounding box center [784, 344] width 558 height 434
click at [1014, 517] on button "Save" at bounding box center [1023, 528] width 43 height 24
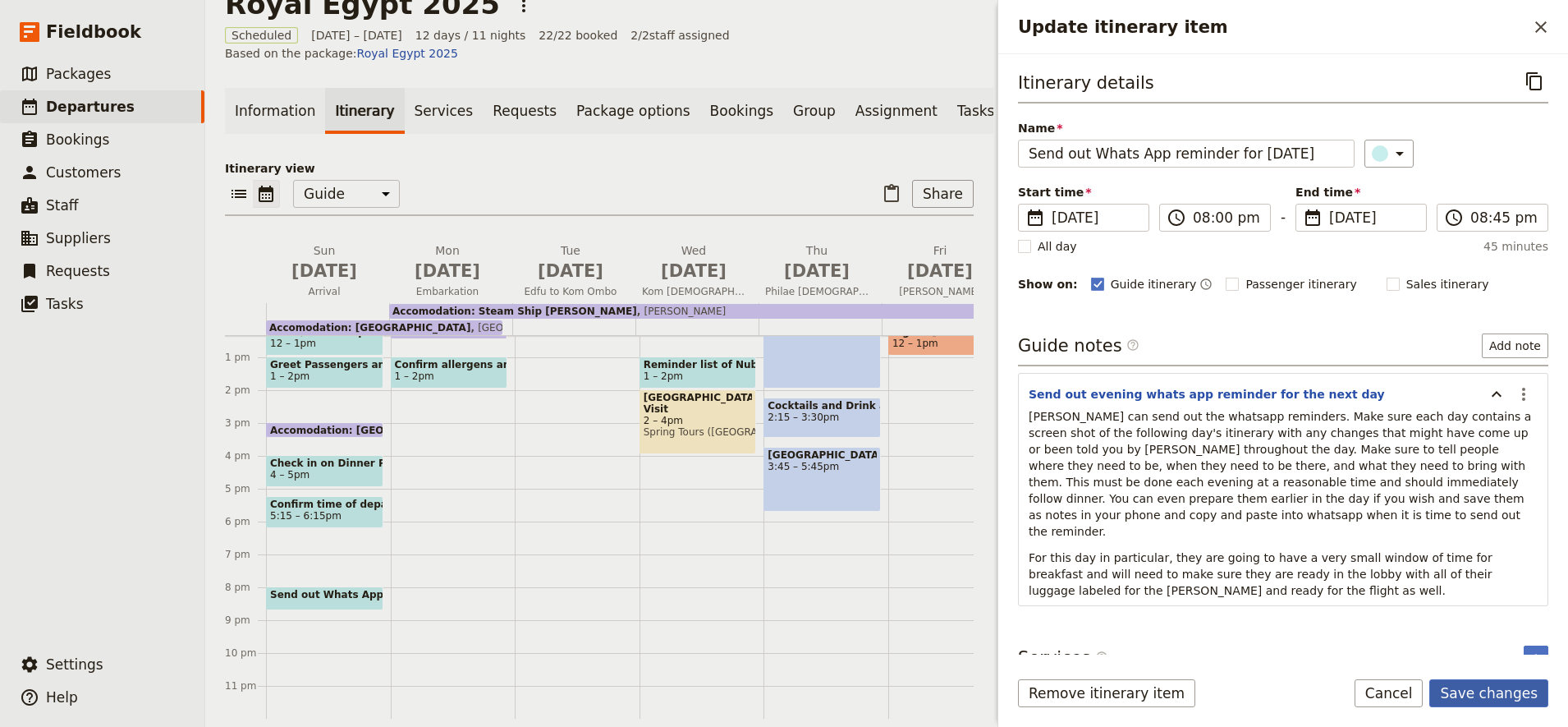
click at [1482, 695] on button "Save changes" at bounding box center [1489, 693] width 119 height 28
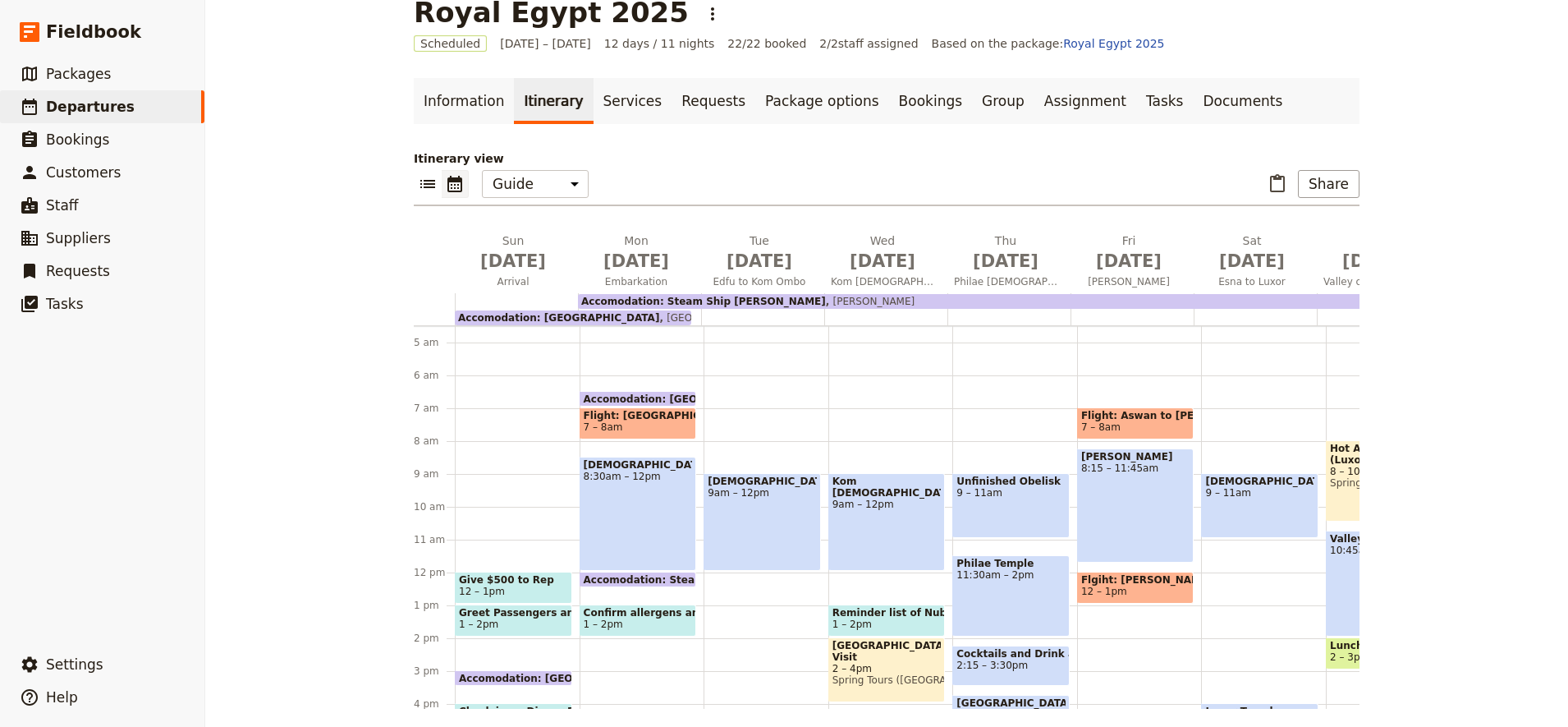
click at [627, 428] on span "7 – 8am" at bounding box center [638, 428] width 109 height 12
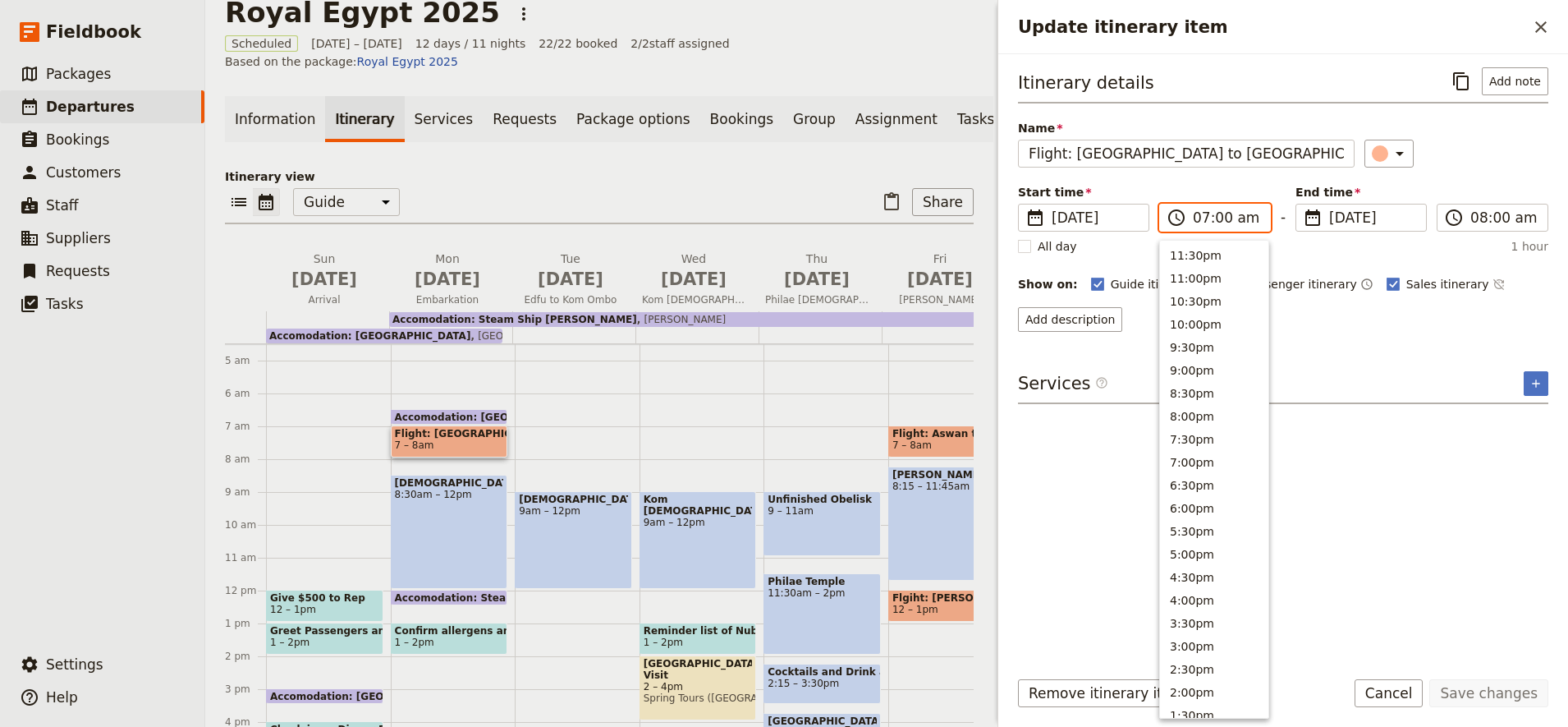
scroll to position [625, 0]
click at [1230, 223] on input "07:00 am" at bounding box center [1226, 217] width 67 height 19
click at [1203, 354] on button "8:00am" at bounding box center [1213, 344] width 108 height 23
type input "08:00 am"
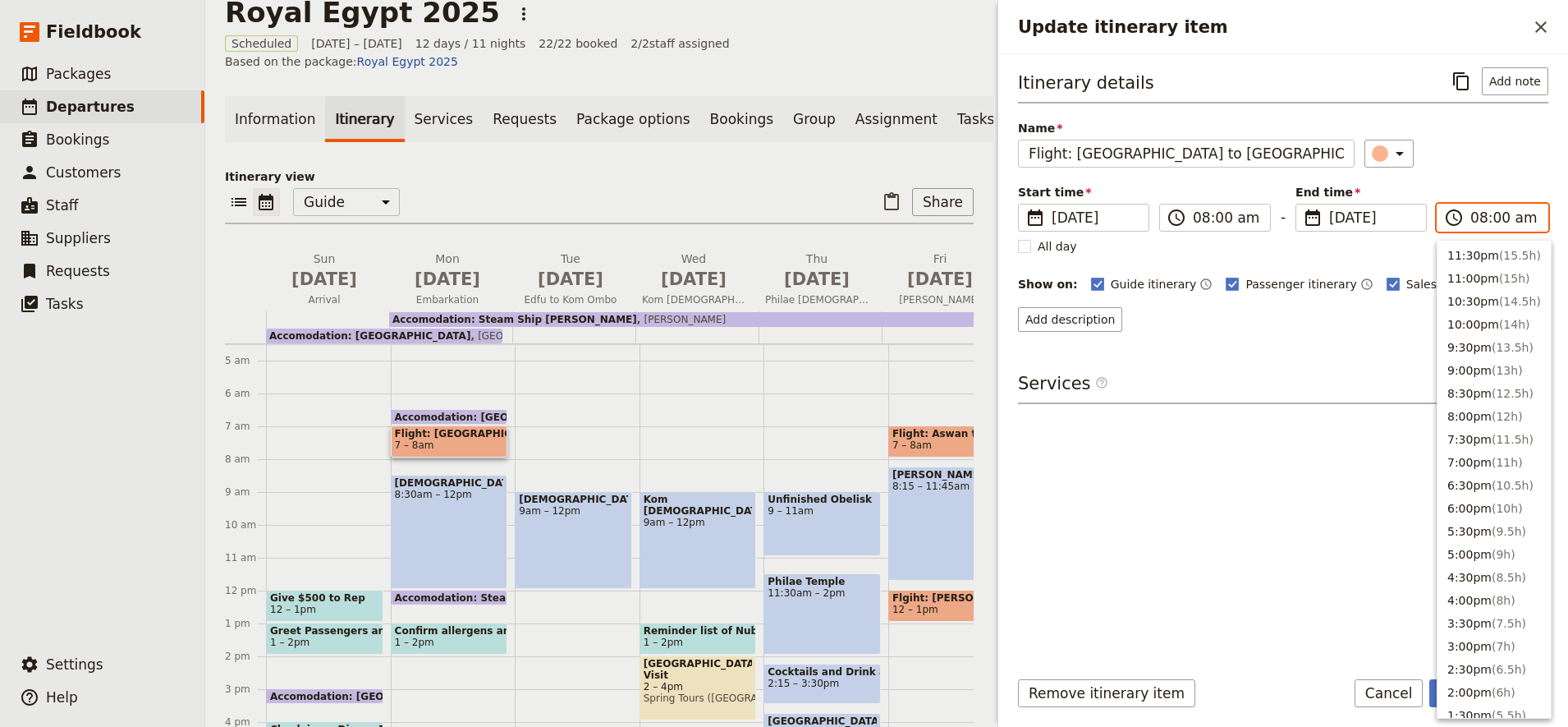
click at [1482, 217] on input "08:00 am" at bounding box center [1504, 217] width 67 height 19
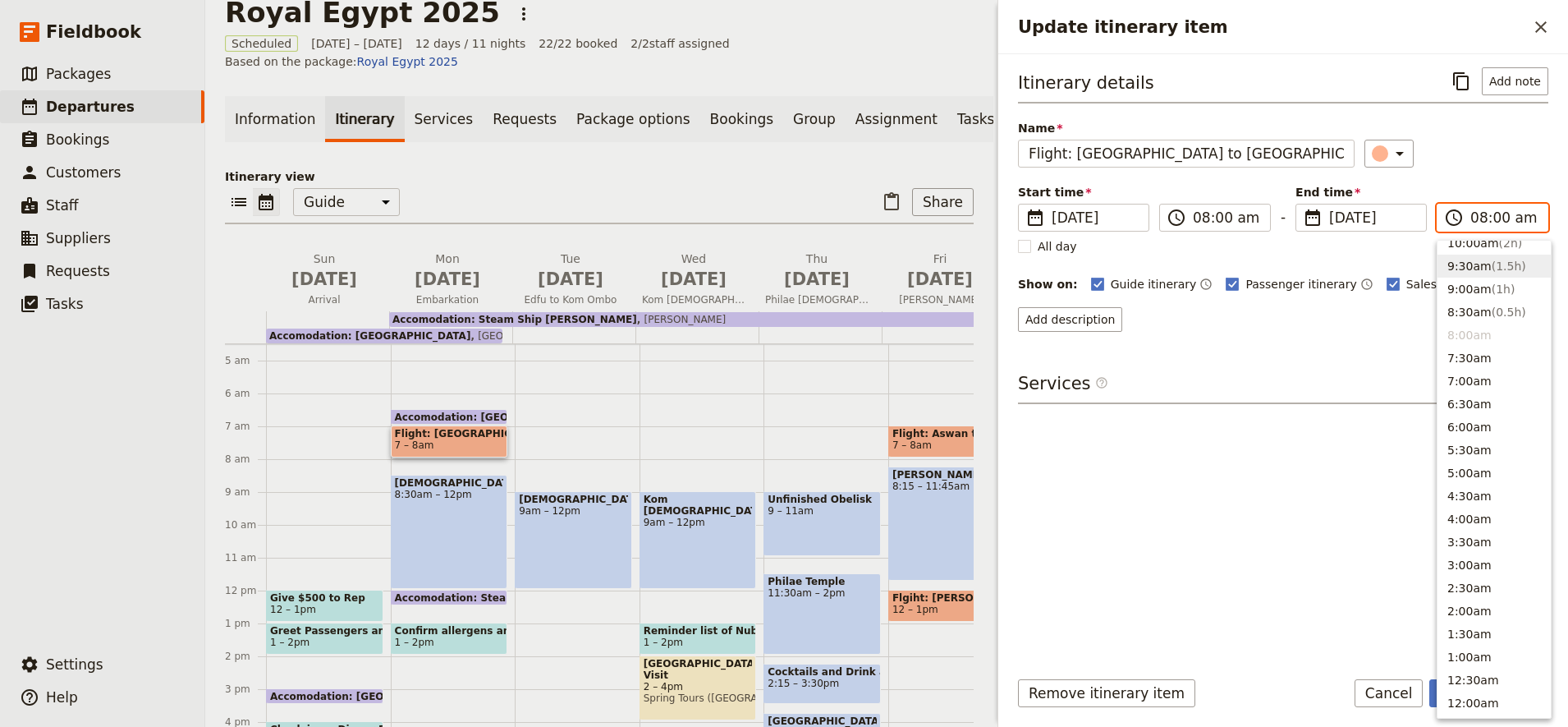
scroll to position [626, 0]
click at [1469, 298] on button "9:00am ( 1h )" at bounding box center [1494, 297] width 113 height 23
type input "09:00 am"
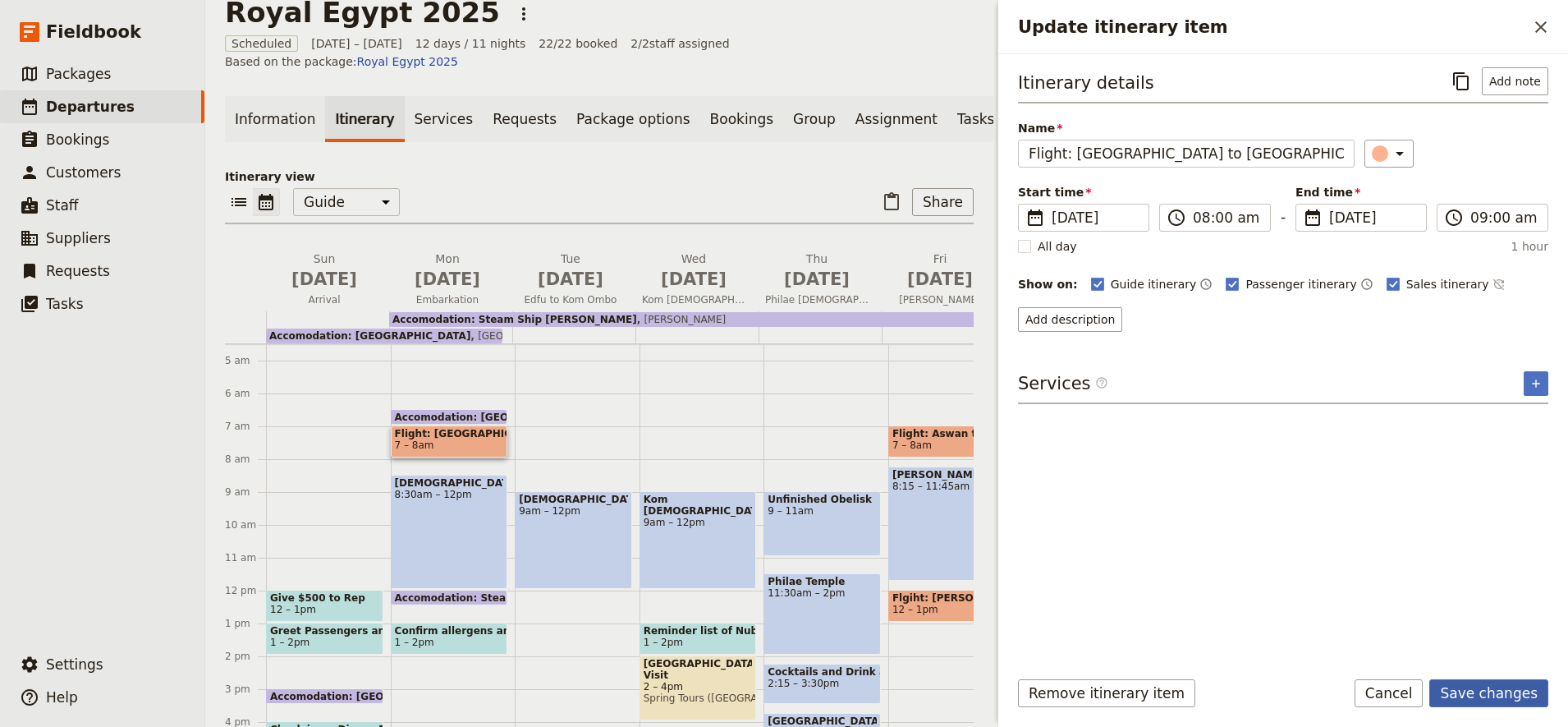
click at [1506, 704] on button "Save changes" at bounding box center [1489, 693] width 119 height 28
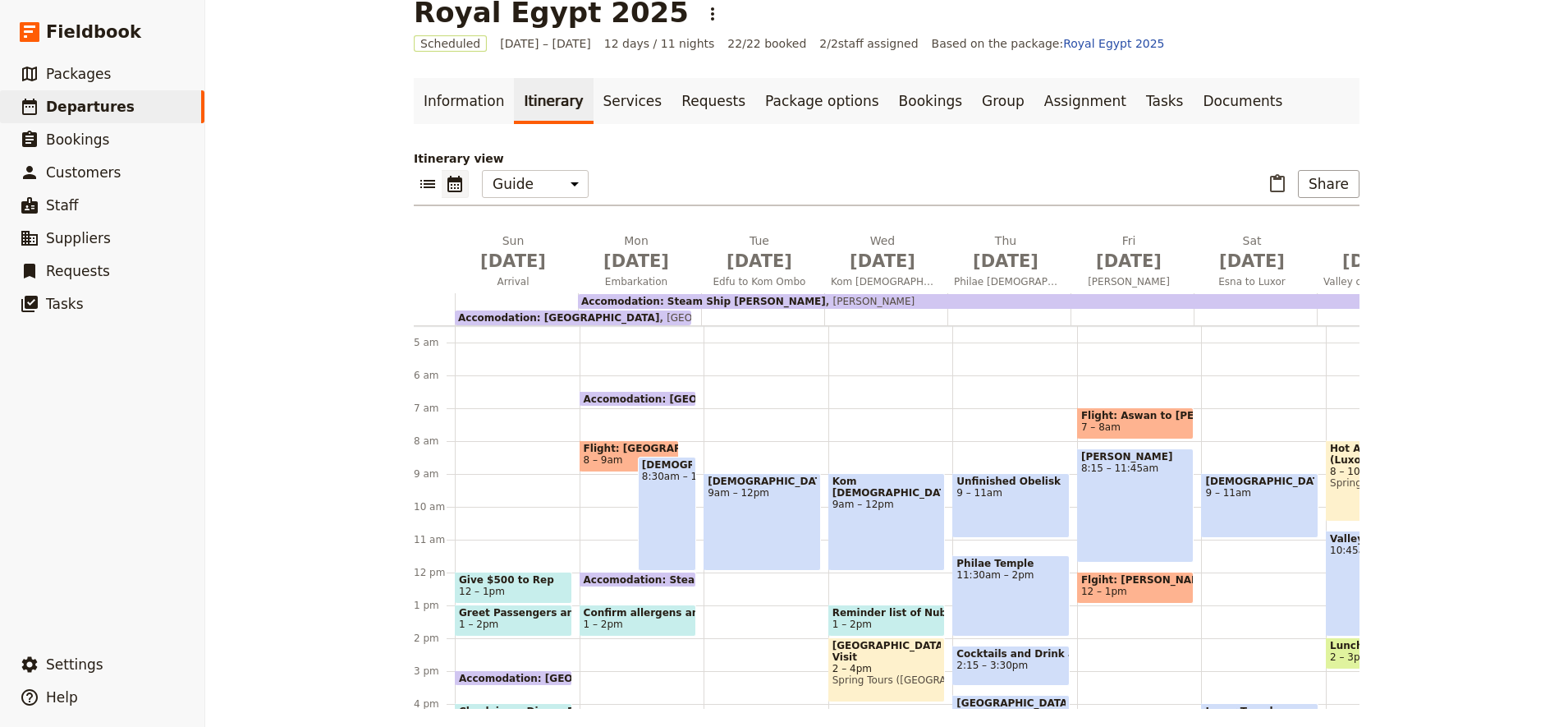
click at [648, 519] on div "Karnak Temple 8:30am – 12pm" at bounding box center [667, 514] width 58 height 114
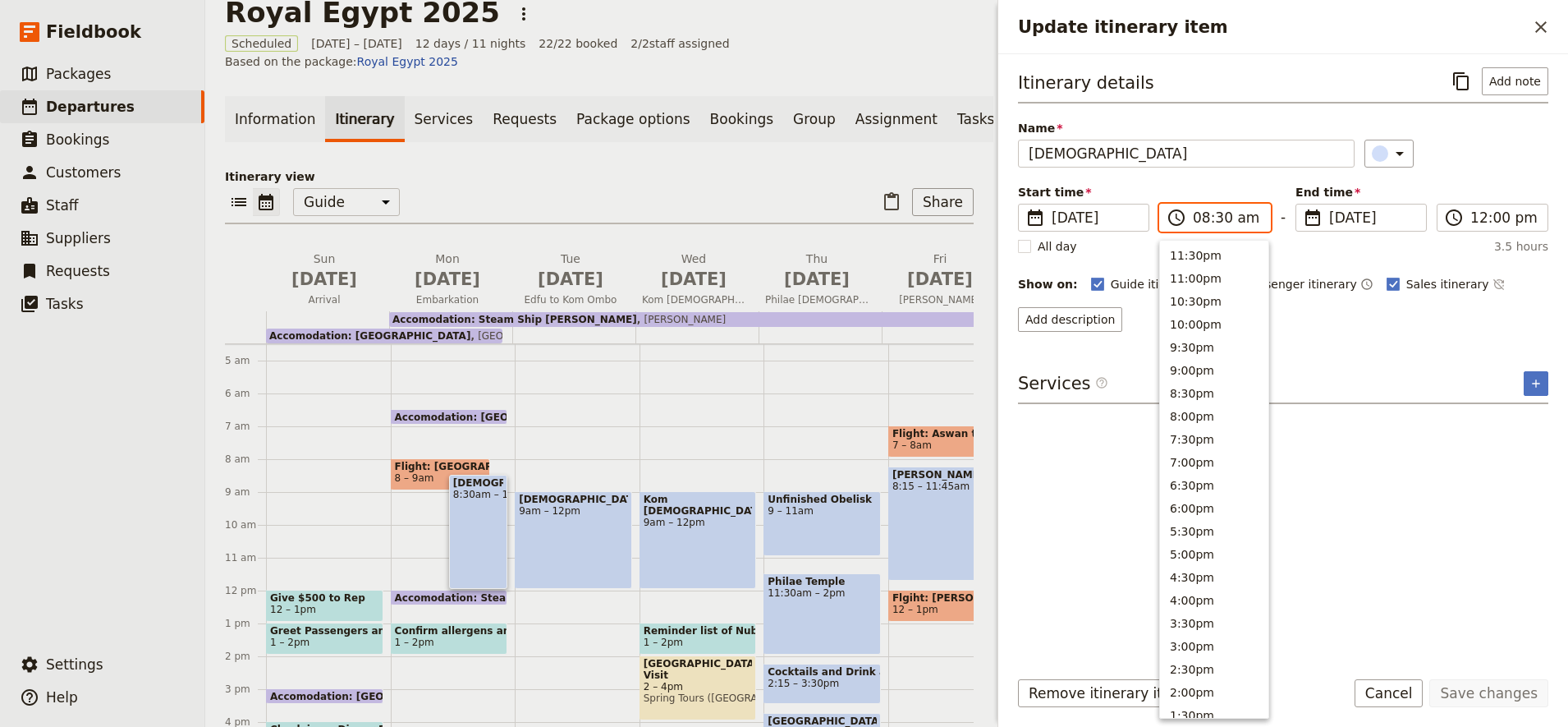
click at [1212, 213] on input "08:30 am" at bounding box center [1226, 217] width 67 height 19
click at [1190, 278] on button "9:30am" at bounding box center [1213, 275] width 108 height 23
type input "09:30 am"
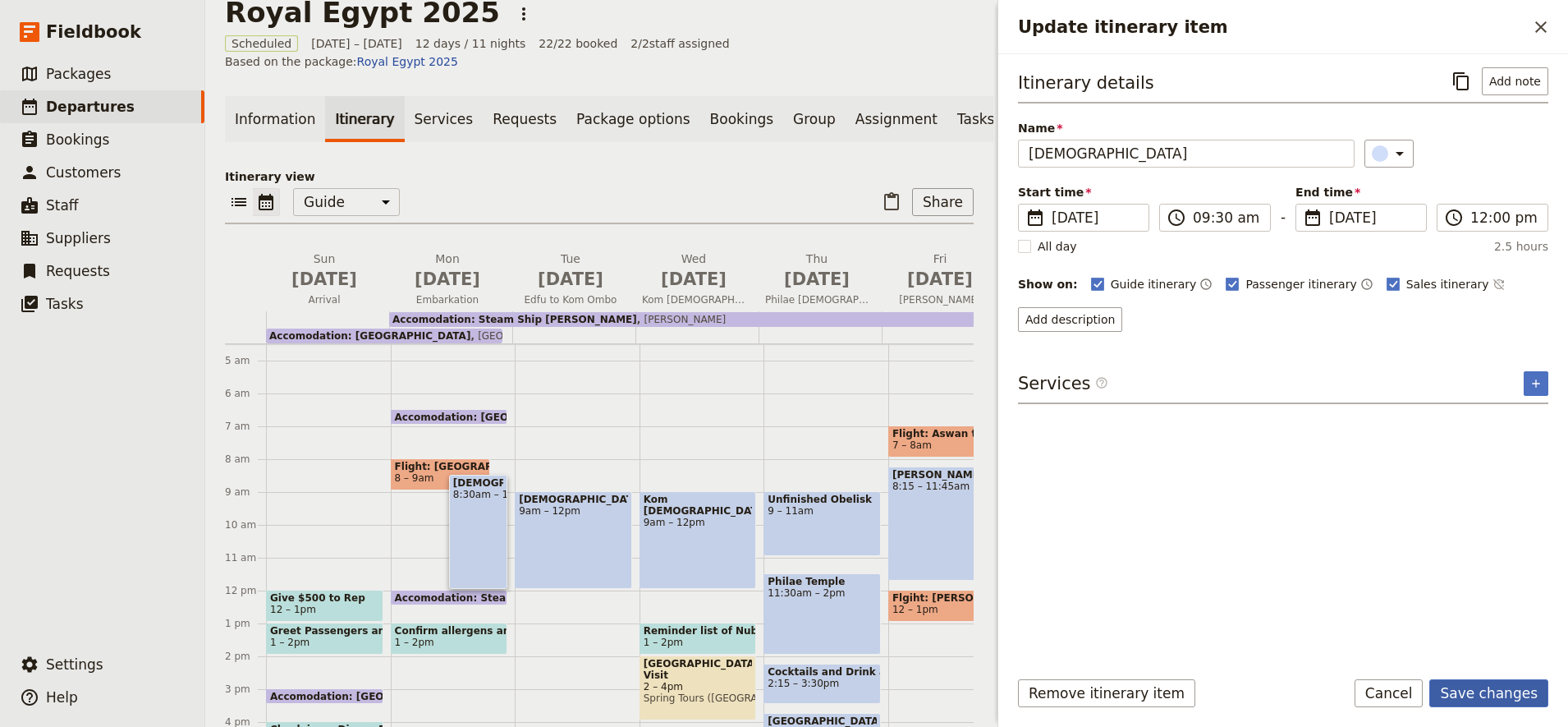
click at [1502, 698] on button "Save changes" at bounding box center [1489, 693] width 119 height 28
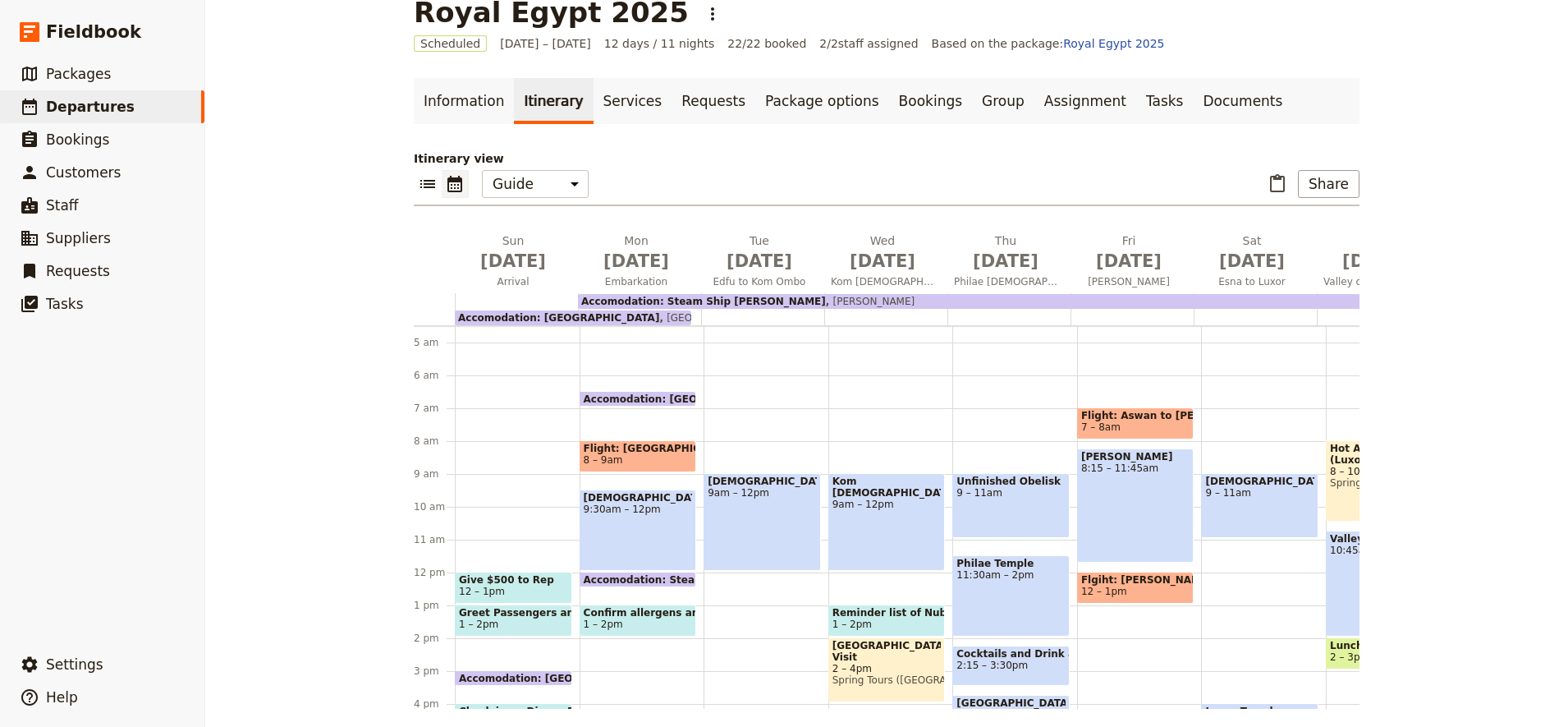
scroll to position [39, 0]
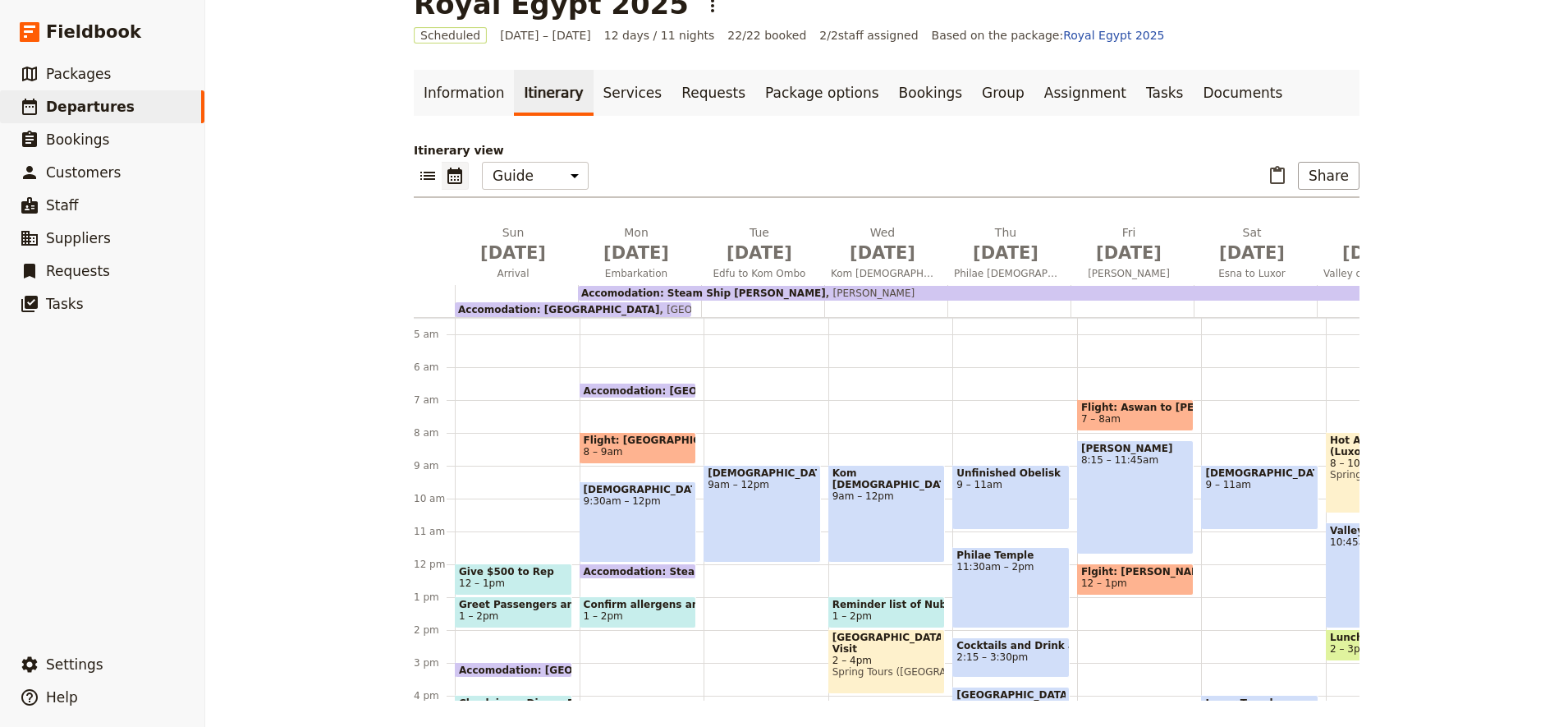
click at [612, 607] on span "Confirm allergens and dietary restrictions" at bounding box center [638, 605] width 109 height 12
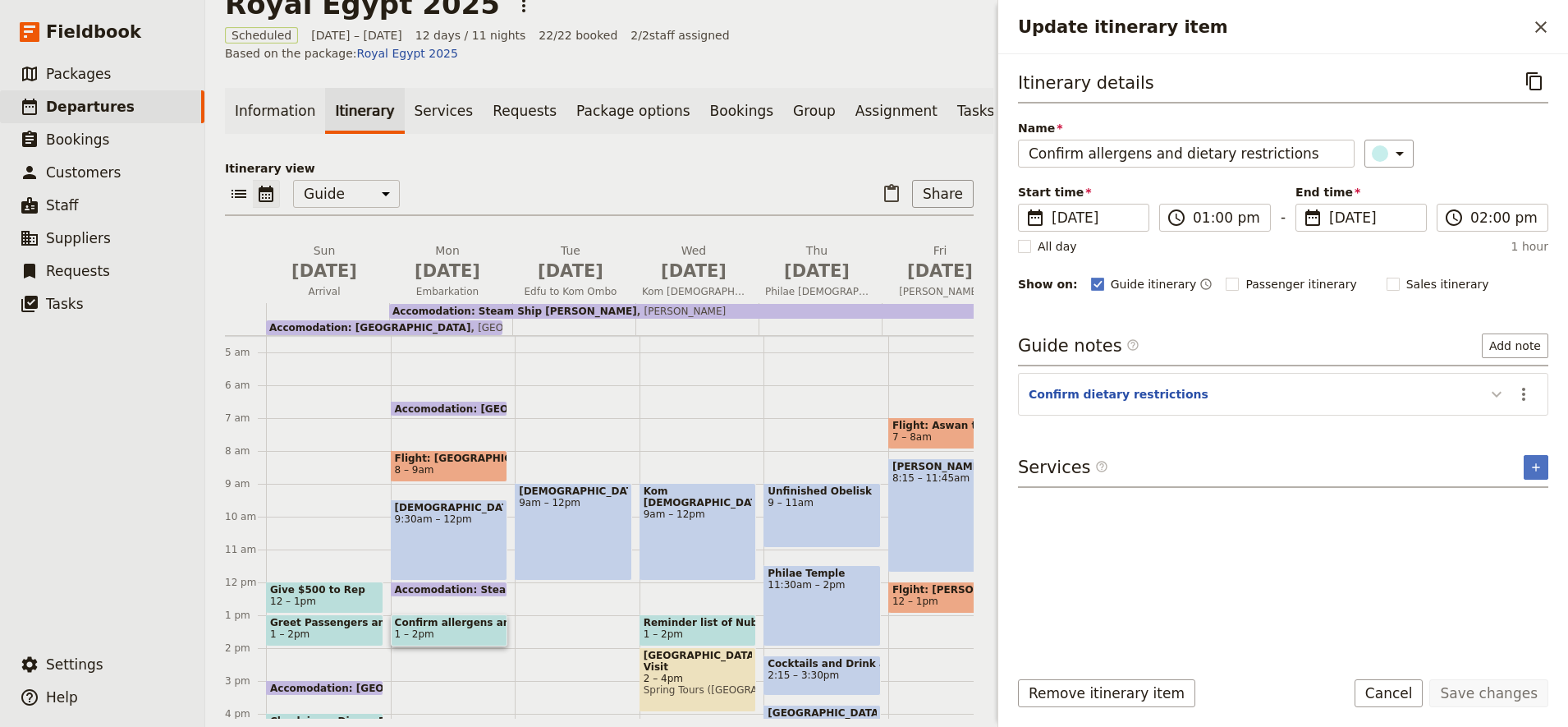
click at [1498, 397] on icon "Update itinerary item" at bounding box center [1497, 395] width 10 height 6
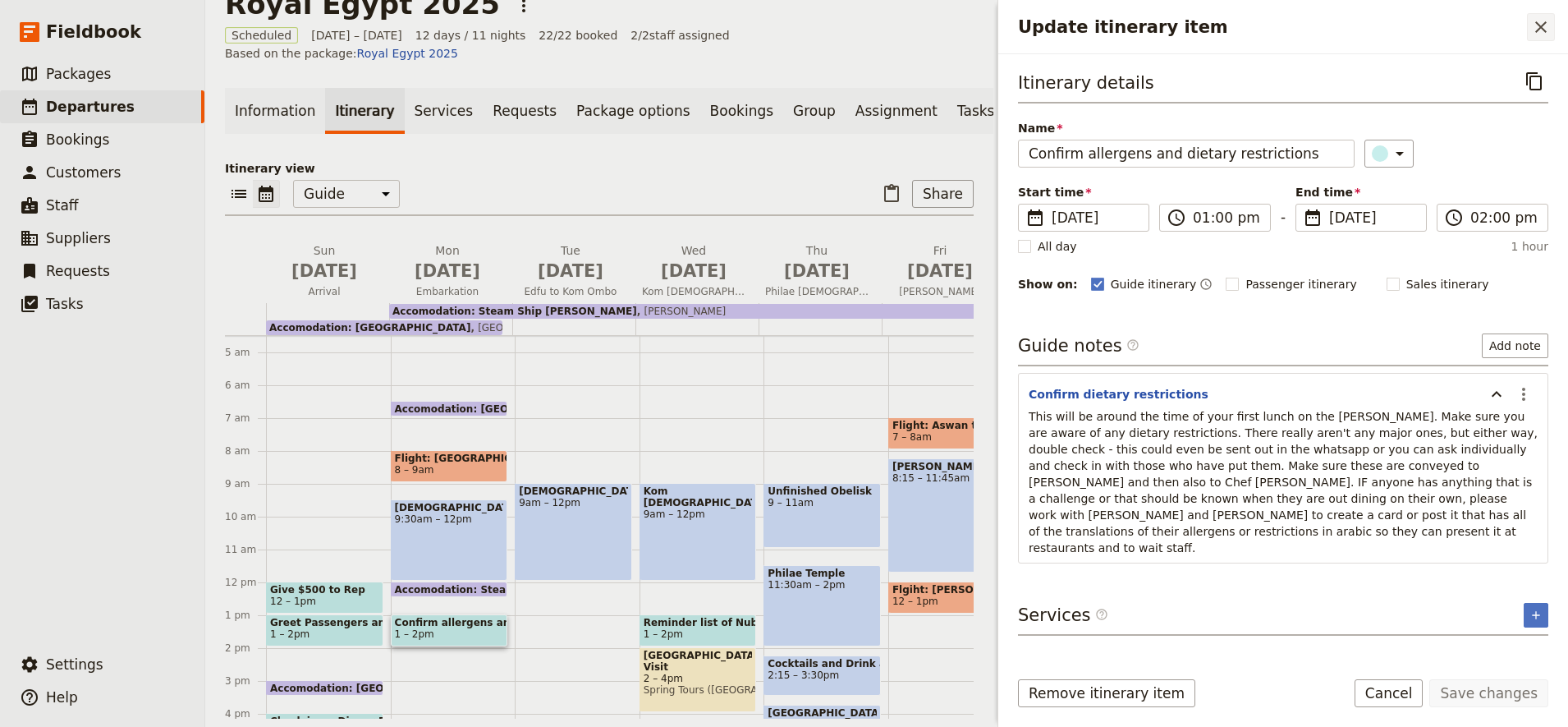
click at [1542, 23] on icon "Close drawer" at bounding box center [1541, 27] width 19 height 19
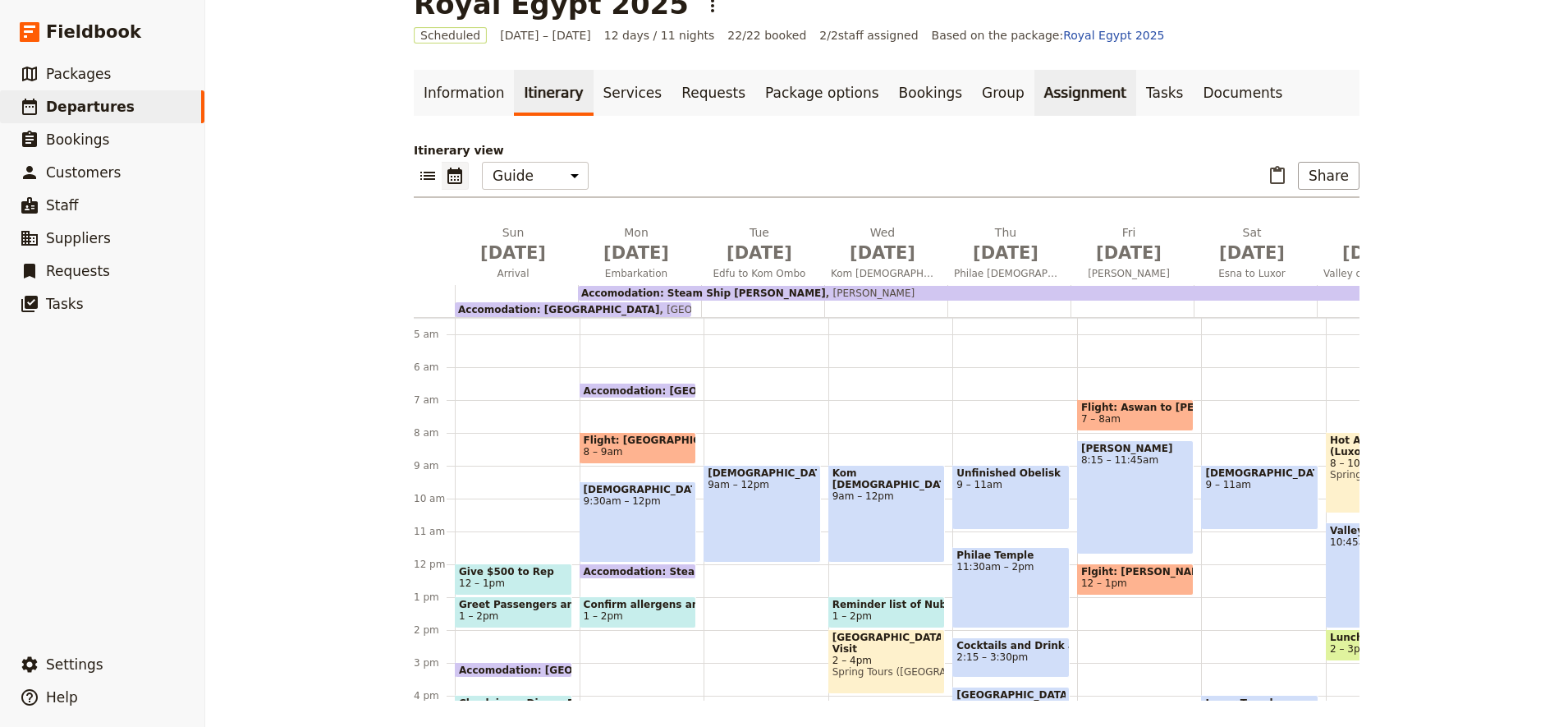
click at [1034, 87] on link "Assignment" at bounding box center [1085, 93] width 102 height 46
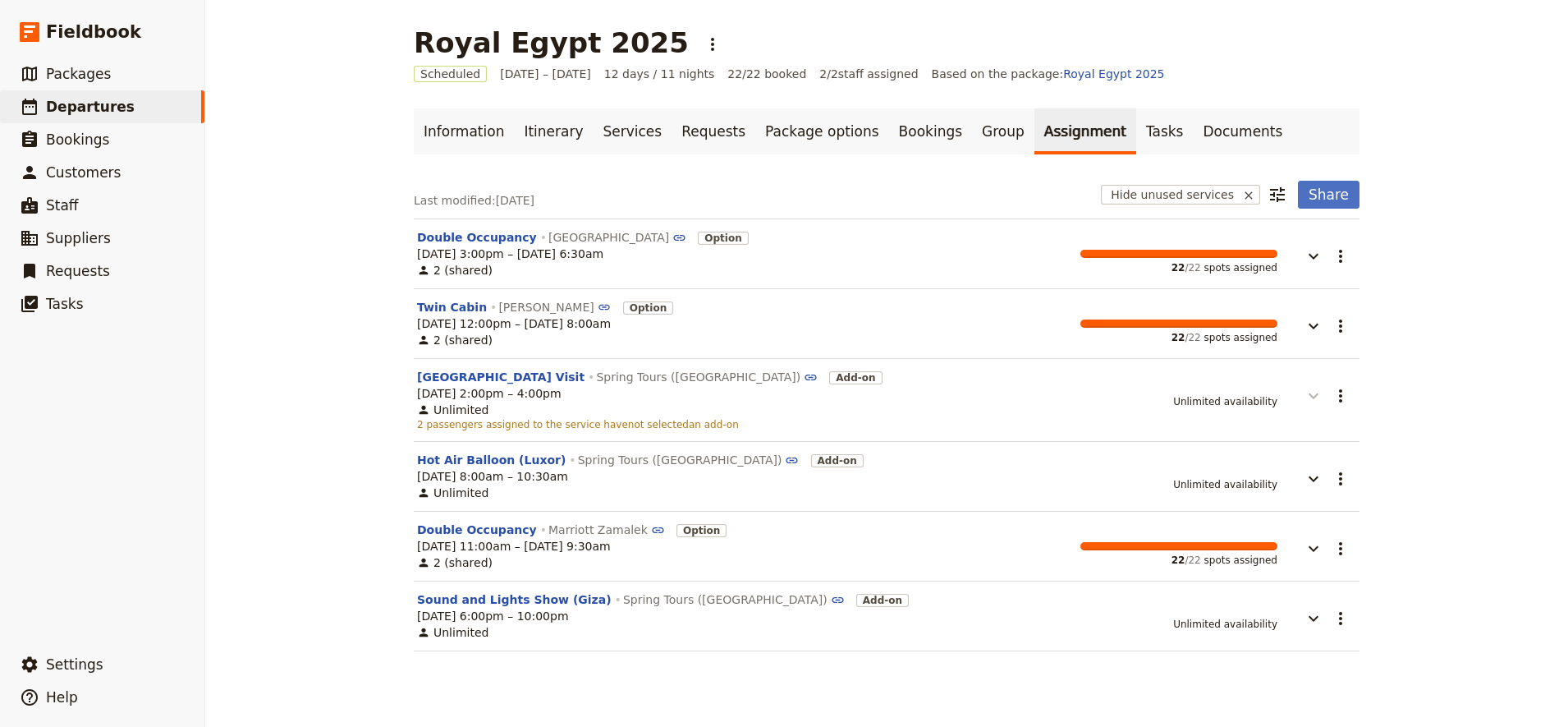
click at [1304, 394] on icon "button" at bounding box center [1314, 396] width 19 height 19
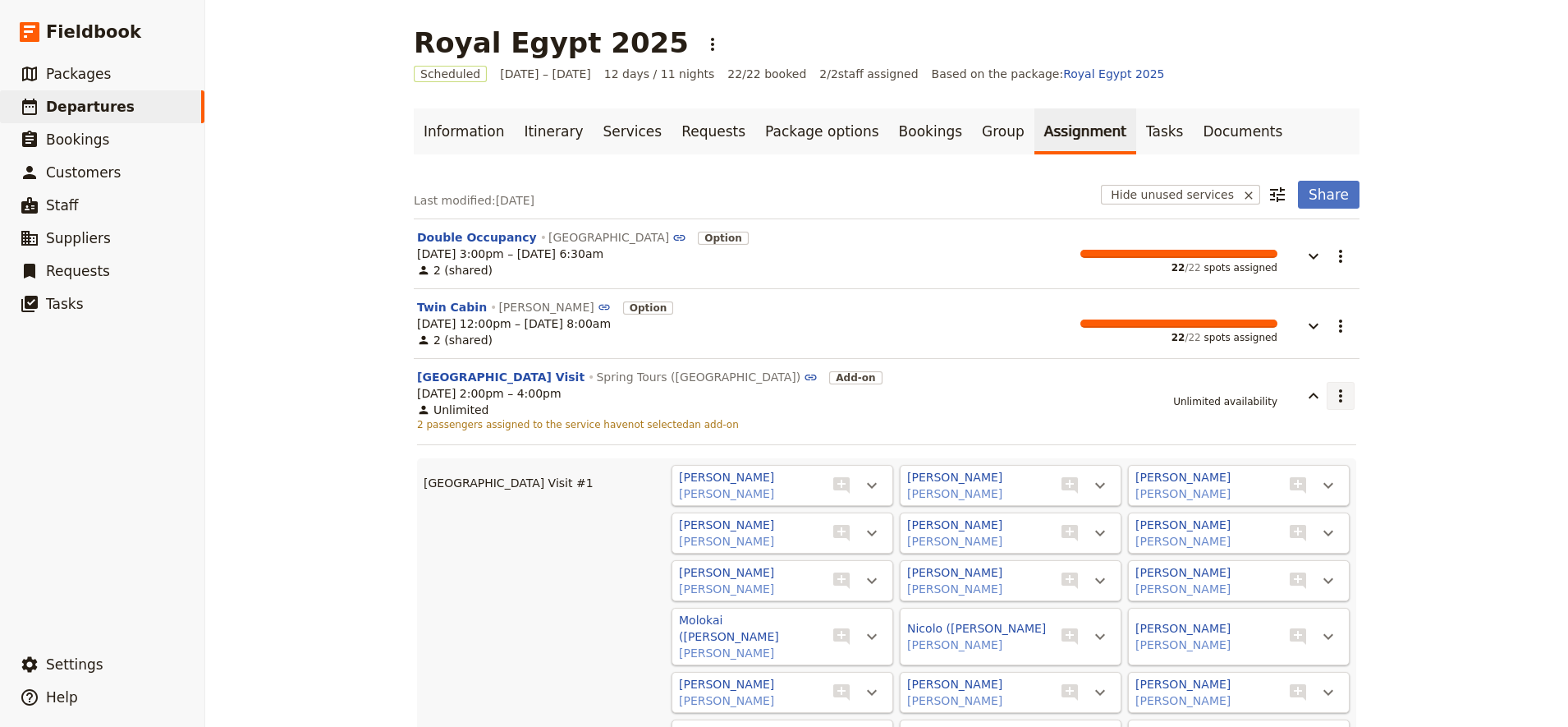
click at [1331, 394] on icon "Actions" at bounding box center [1341, 396] width 19 height 19
click at [1239, 404] on span "Unlimited availability" at bounding box center [1225, 402] width 104 height 12
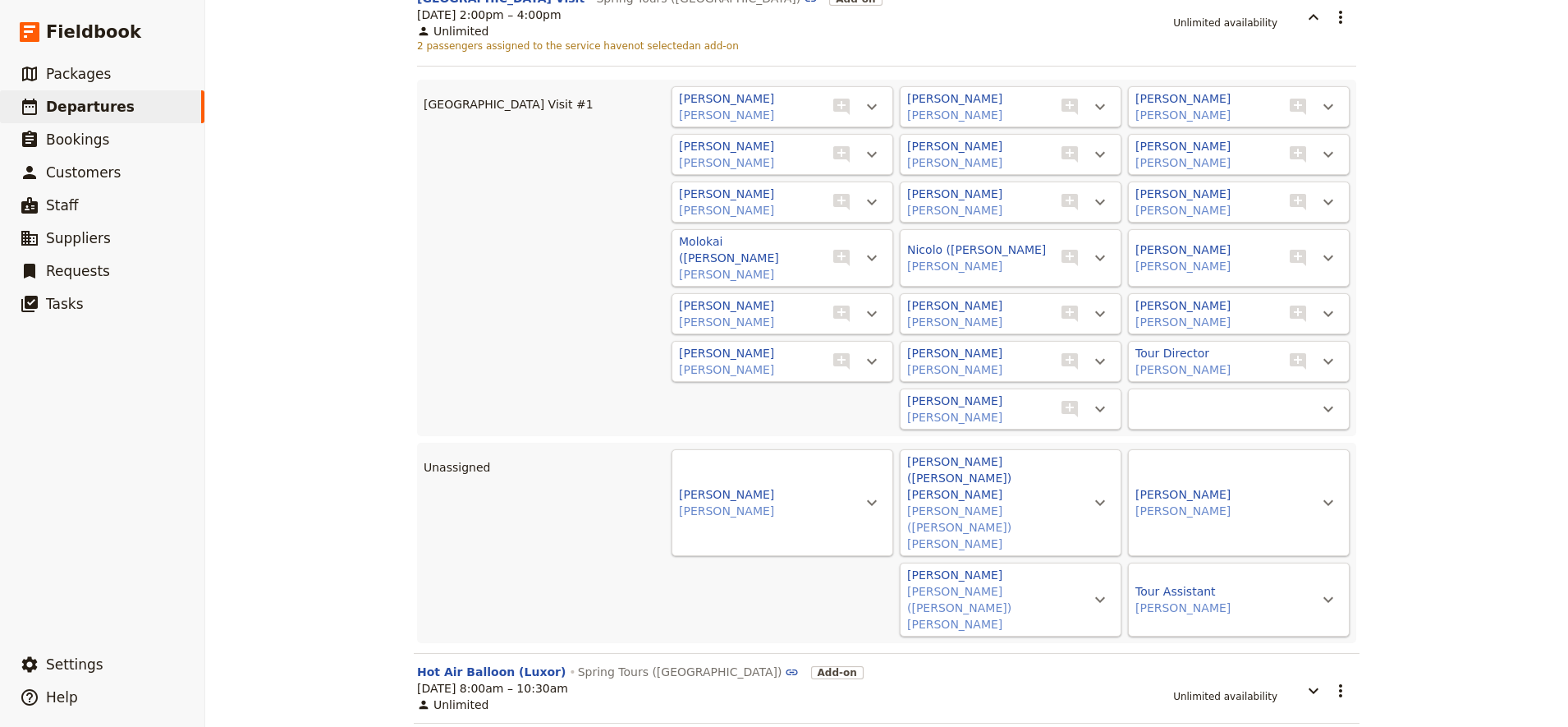
scroll to position [427, 0]
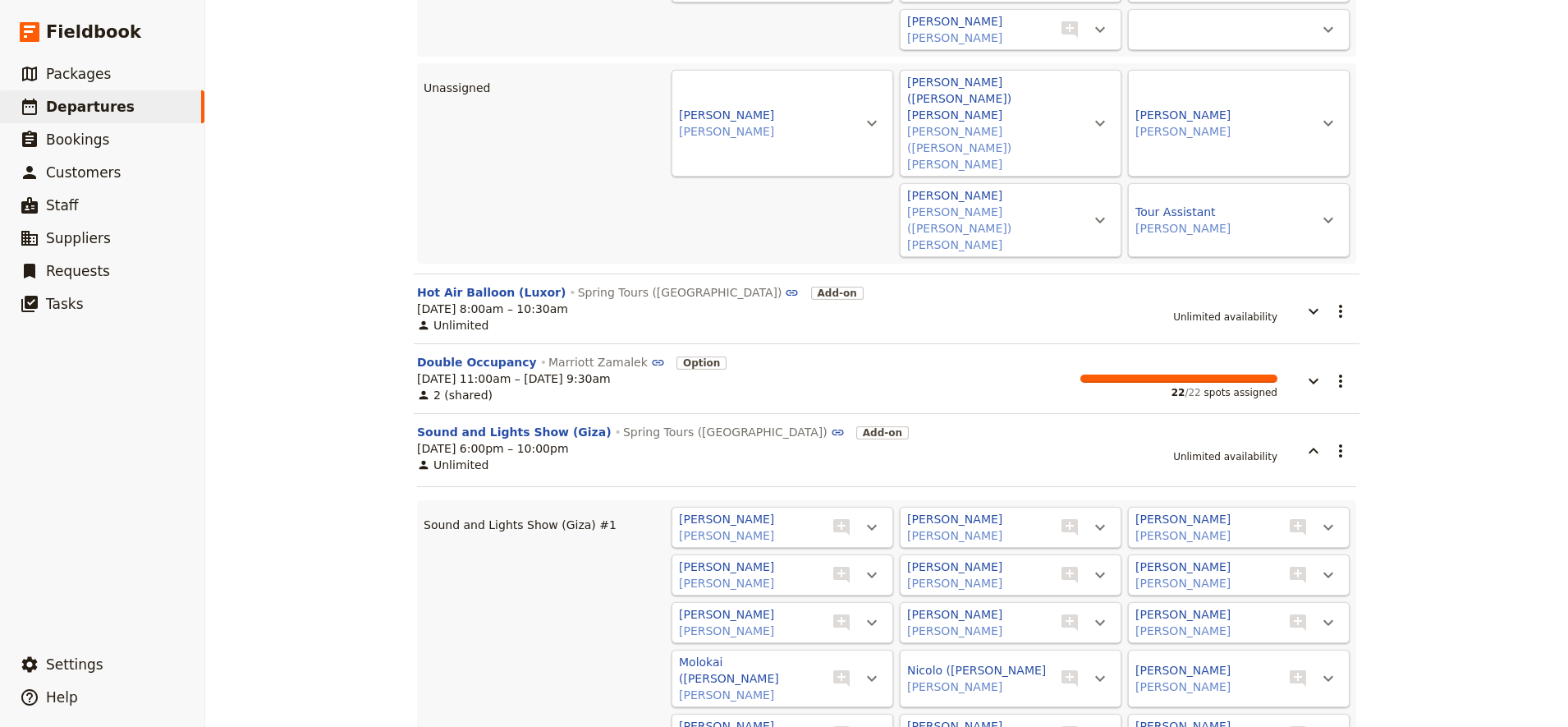
scroll to position [898, 0]
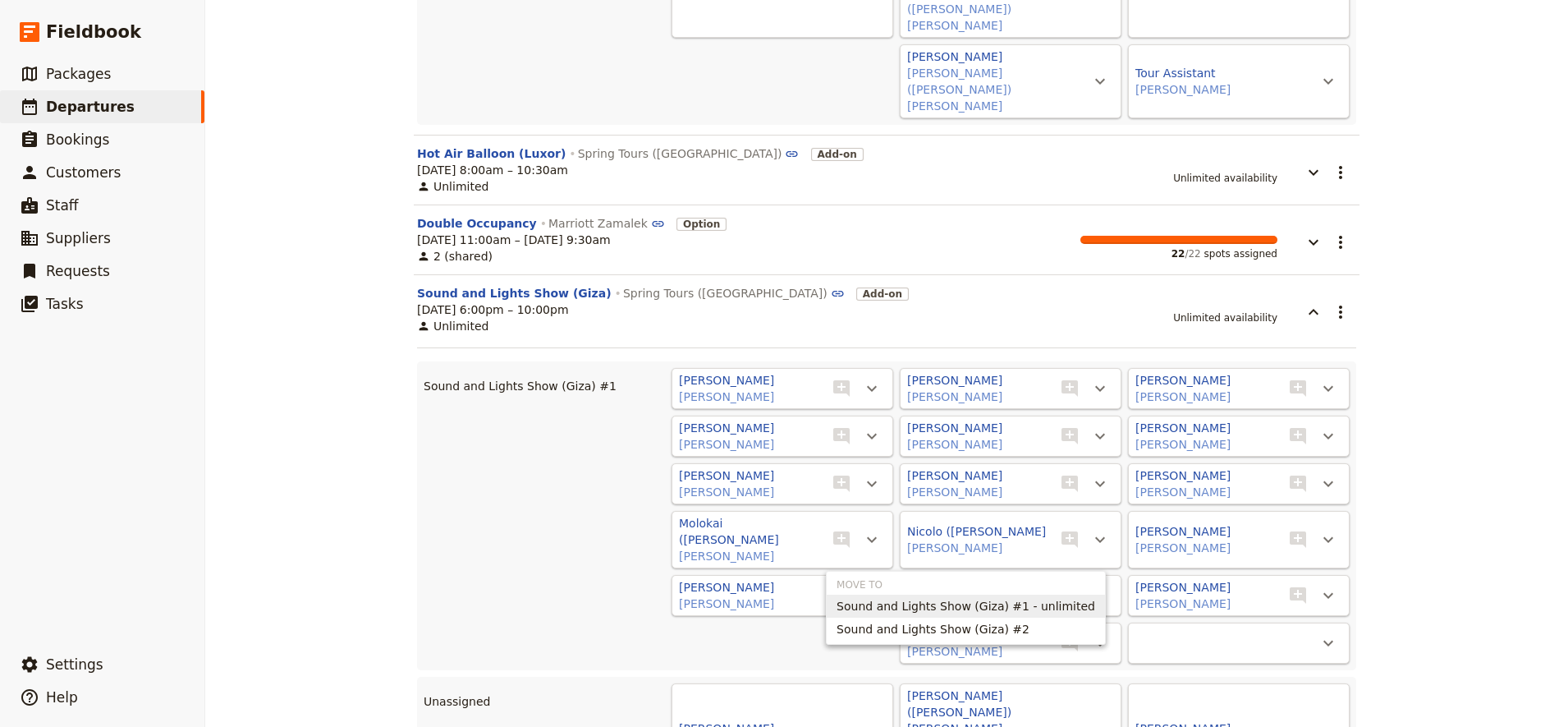
click at [1053, 610] on span "Sound and Lights Show (Giza) #1 - unlimited" at bounding box center [966, 606] width 259 height 17
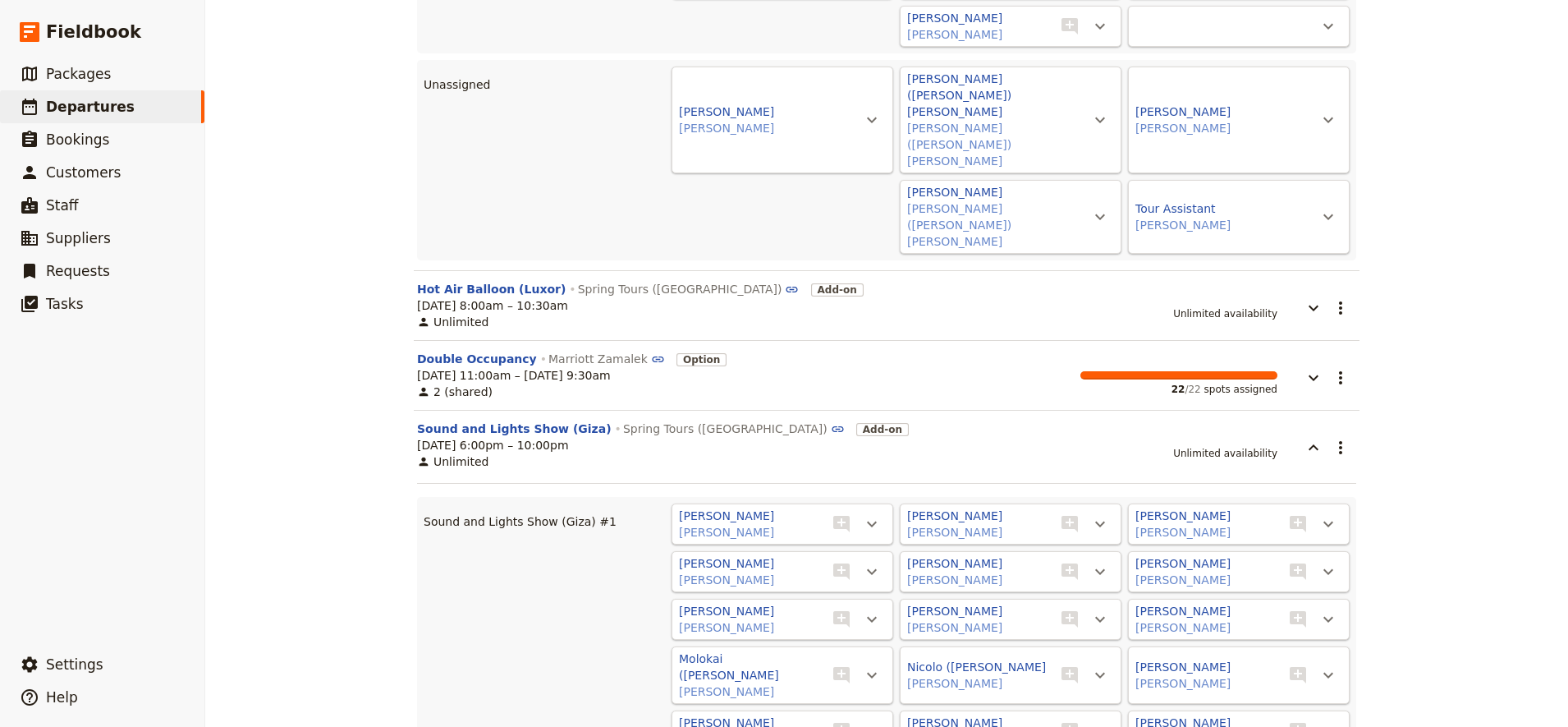
scroll to position [745, 0]
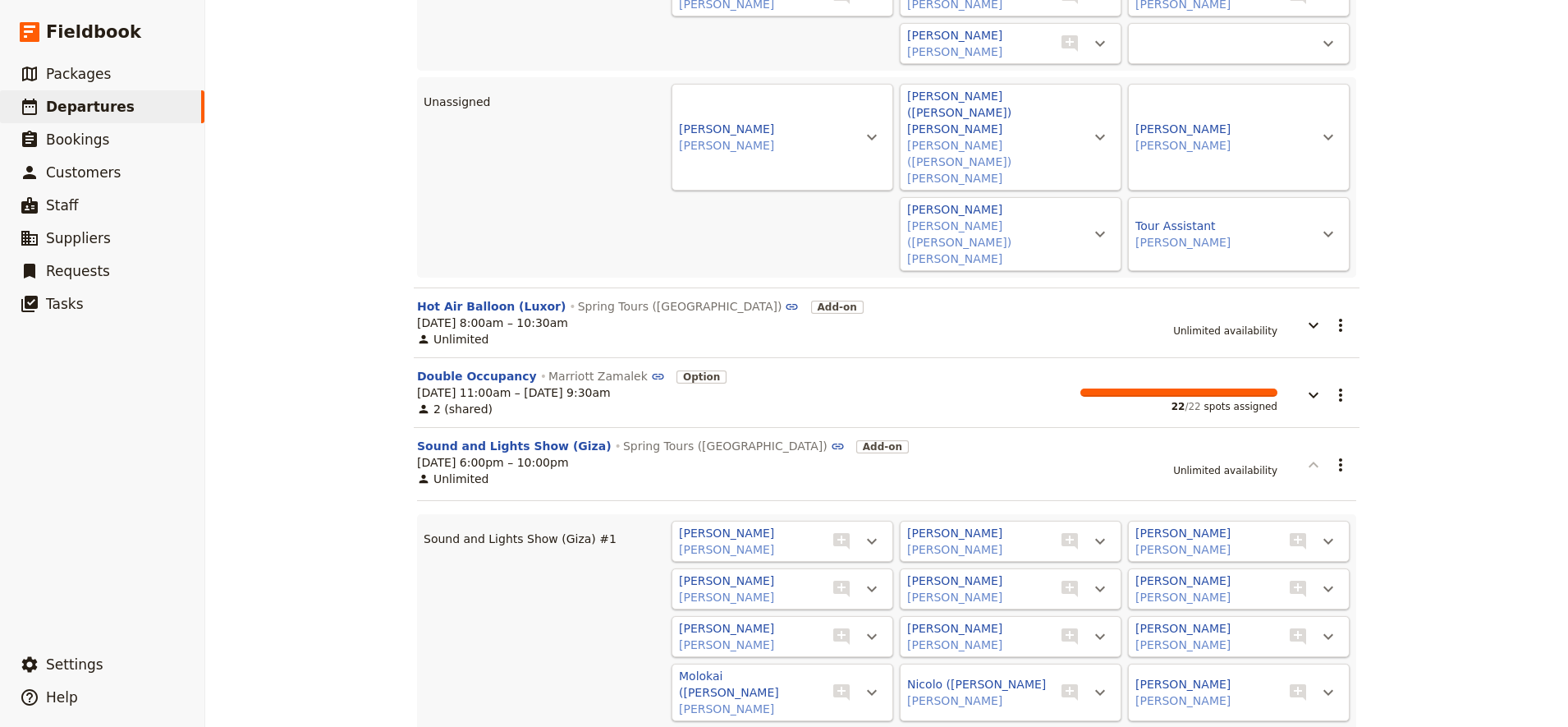
click at [1309, 462] on icon "button" at bounding box center [1314, 465] width 10 height 6
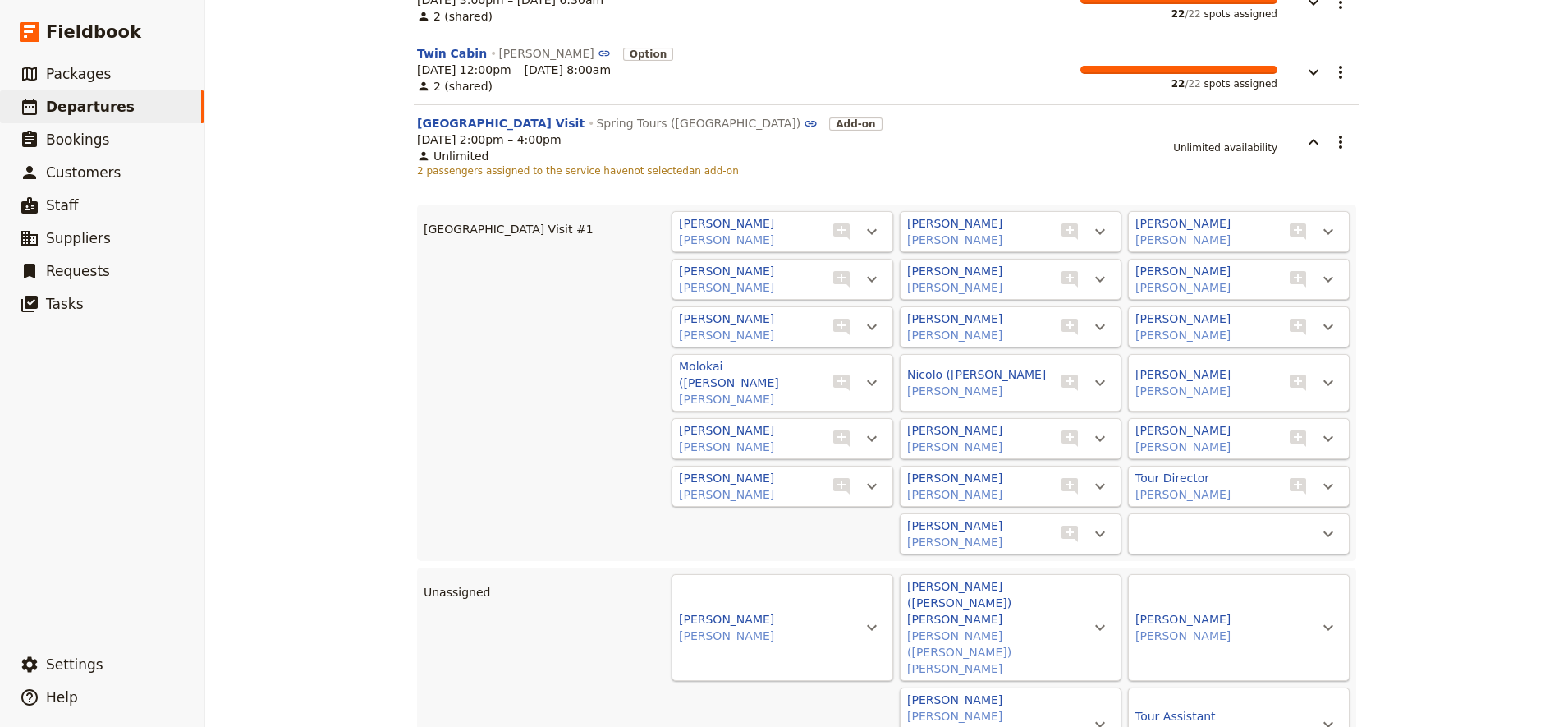
scroll to position [246, 0]
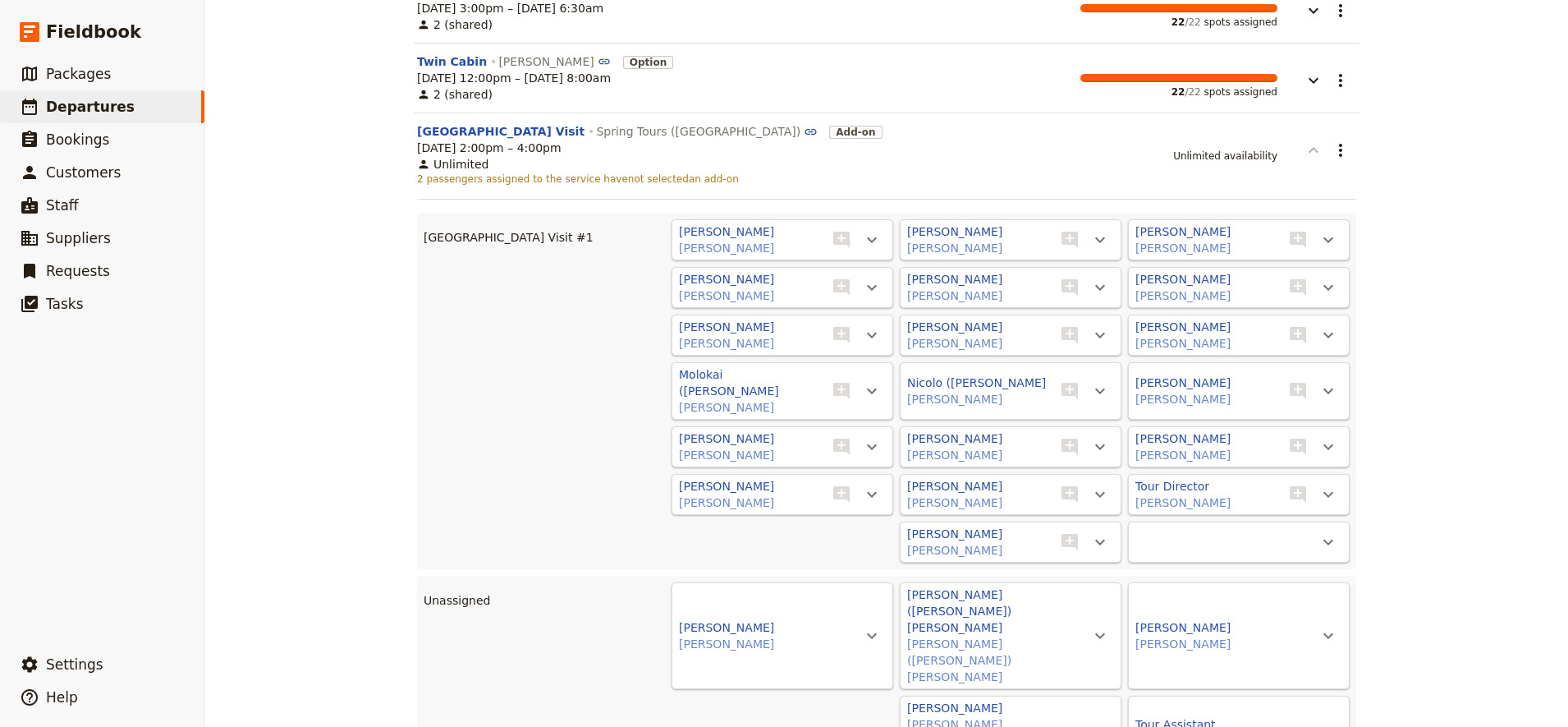
click at [1307, 145] on icon "button" at bounding box center [1314, 150] width 19 height 19
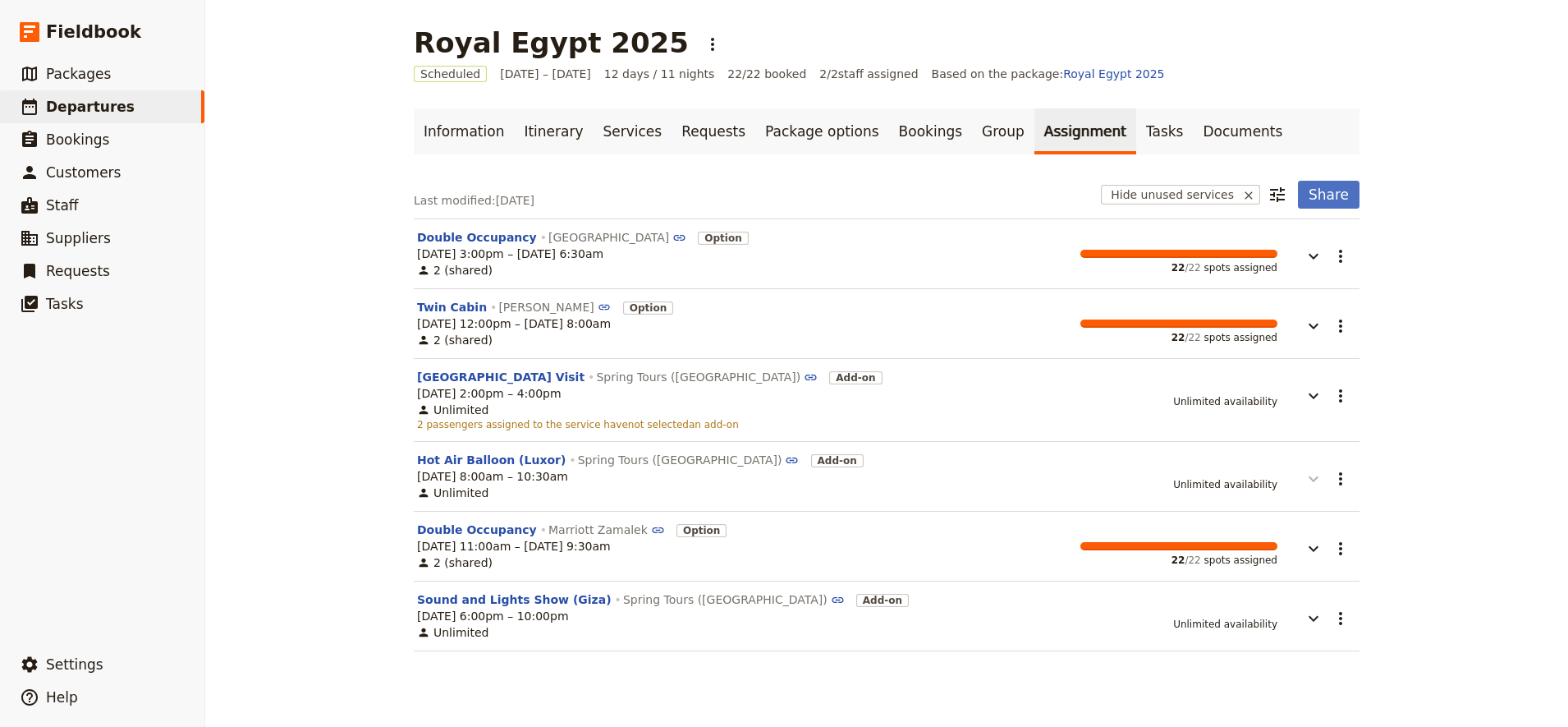
click at [1304, 477] on icon "button" at bounding box center [1314, 478] width 19 height 19
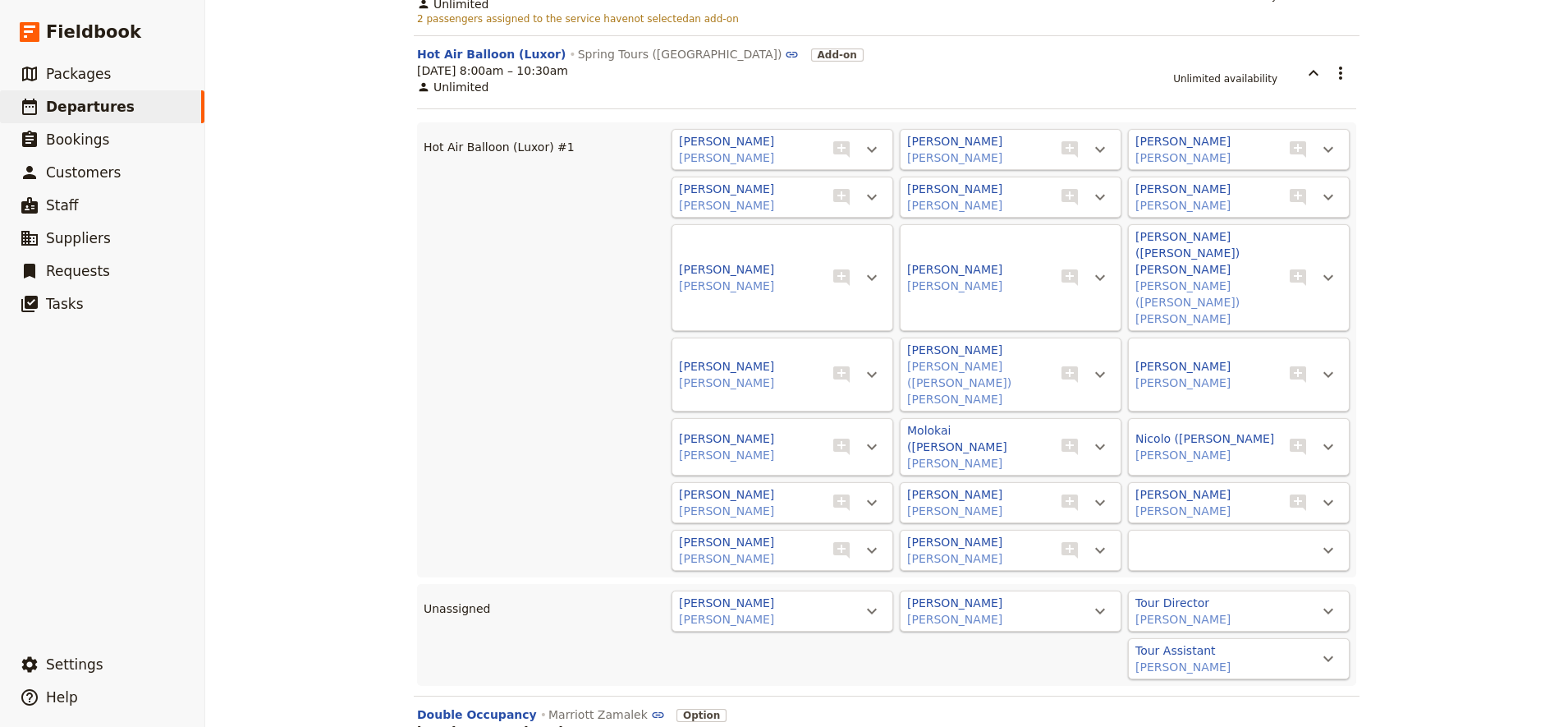
scroll to position [411, 0]
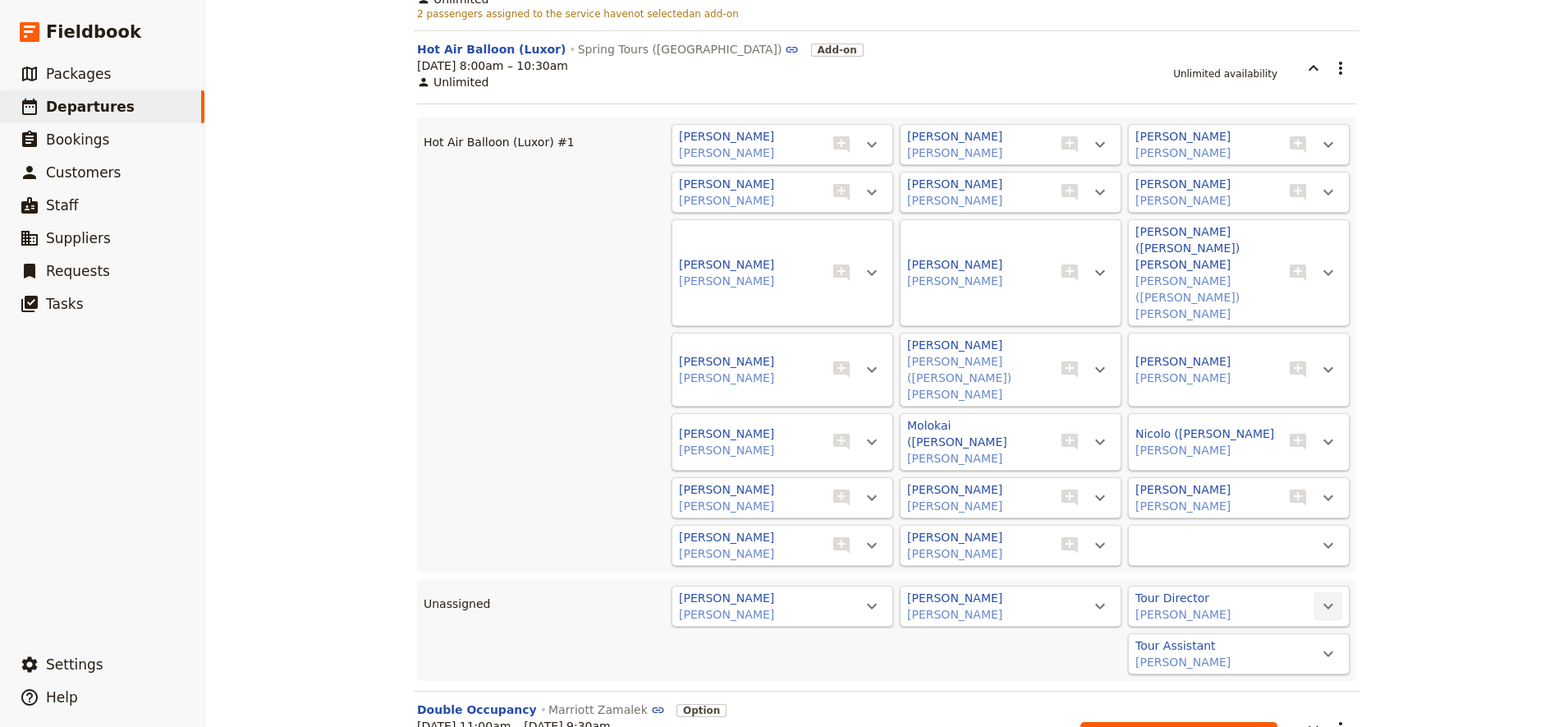
click at [1322, 596] on icon "Actions" at bounding box center [1328, 606] width 19 height 19
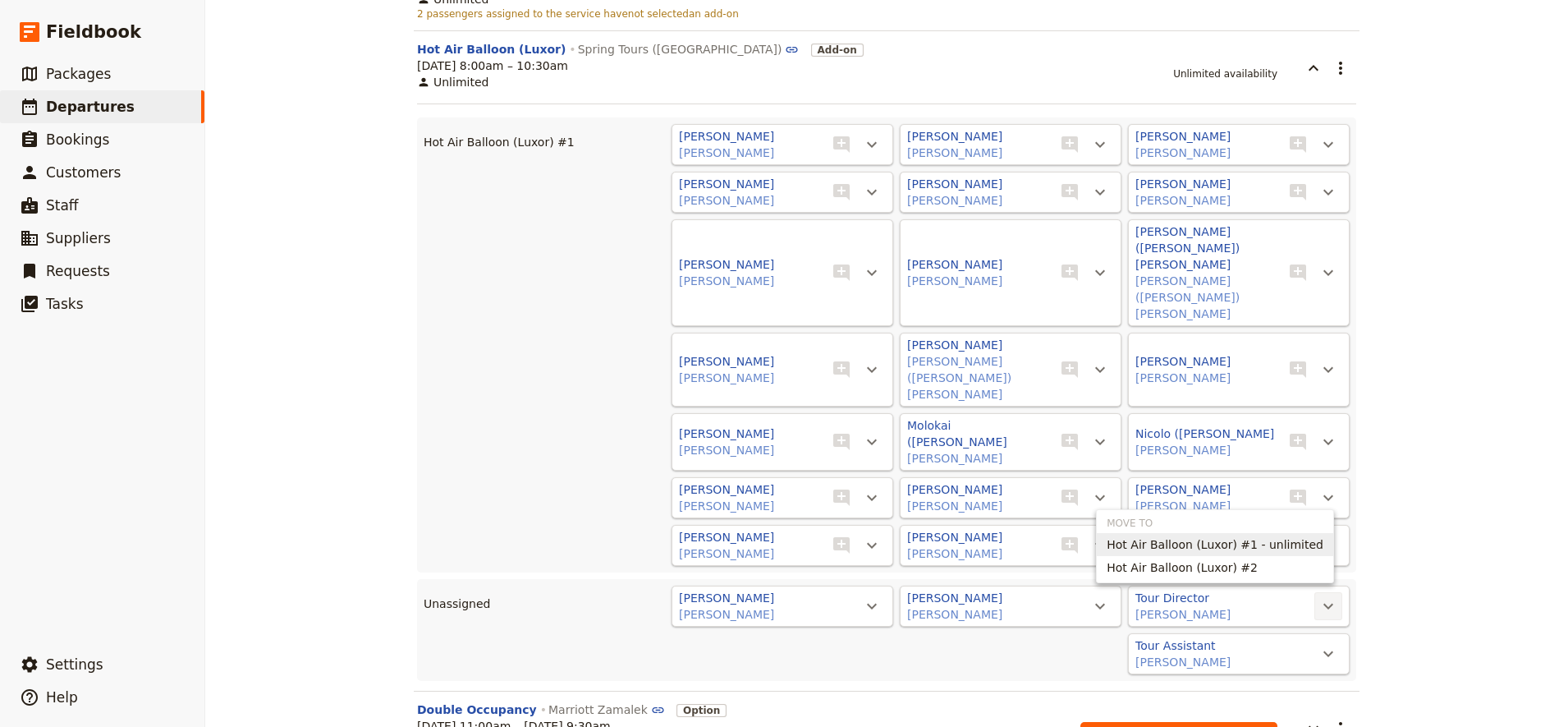
click at [1275, 545] on span "Hot Air Balloon (Luxor) #1 - unlimited" at bounding box center [1215, 545] width 217 height 17
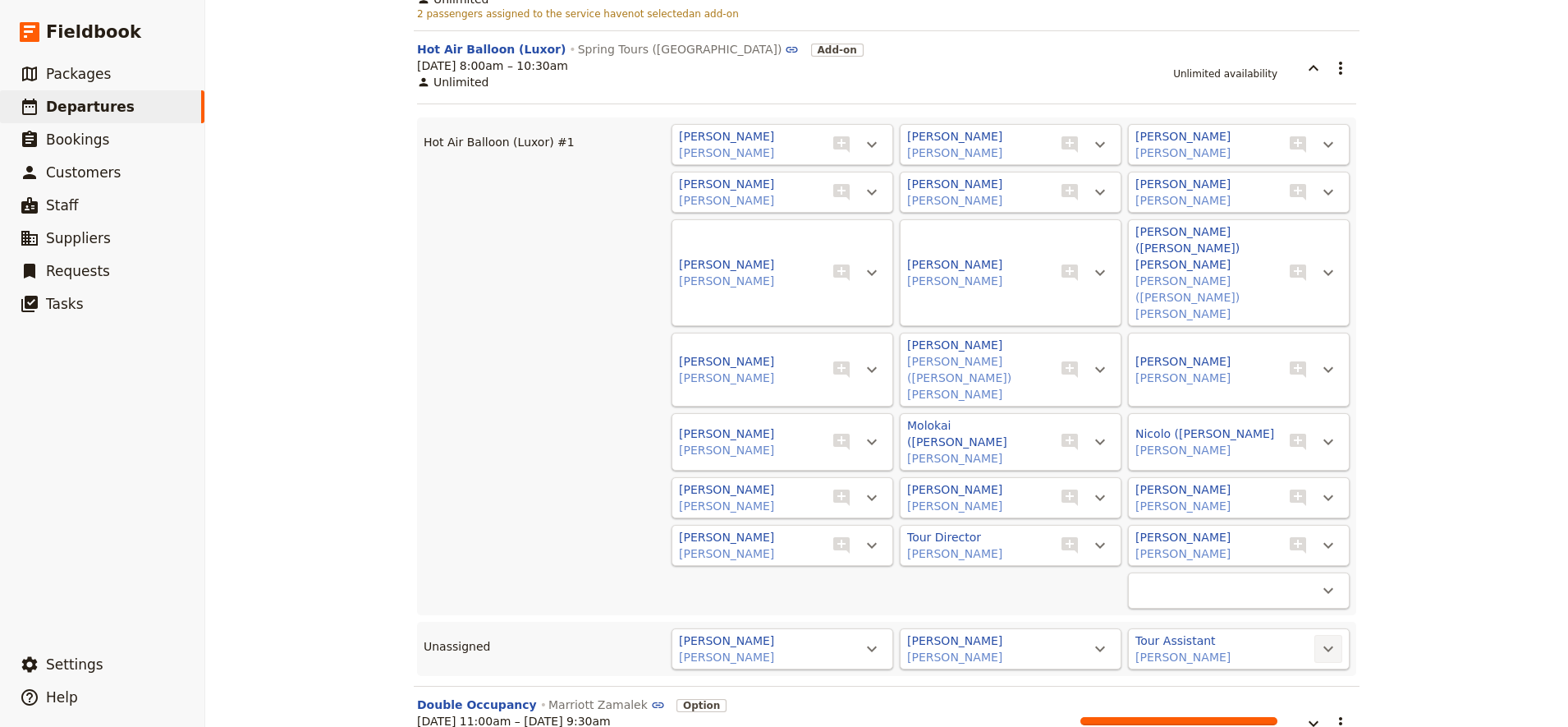
click at [1324, 639] on icon "Actions" at bounding box center [1328, 649] width 19 height 19
click at [1309, 589] on span "Hot Air Balloon (Luxor) #1 - unlimited" at bounding box center [1215, 587] width 217 height 17
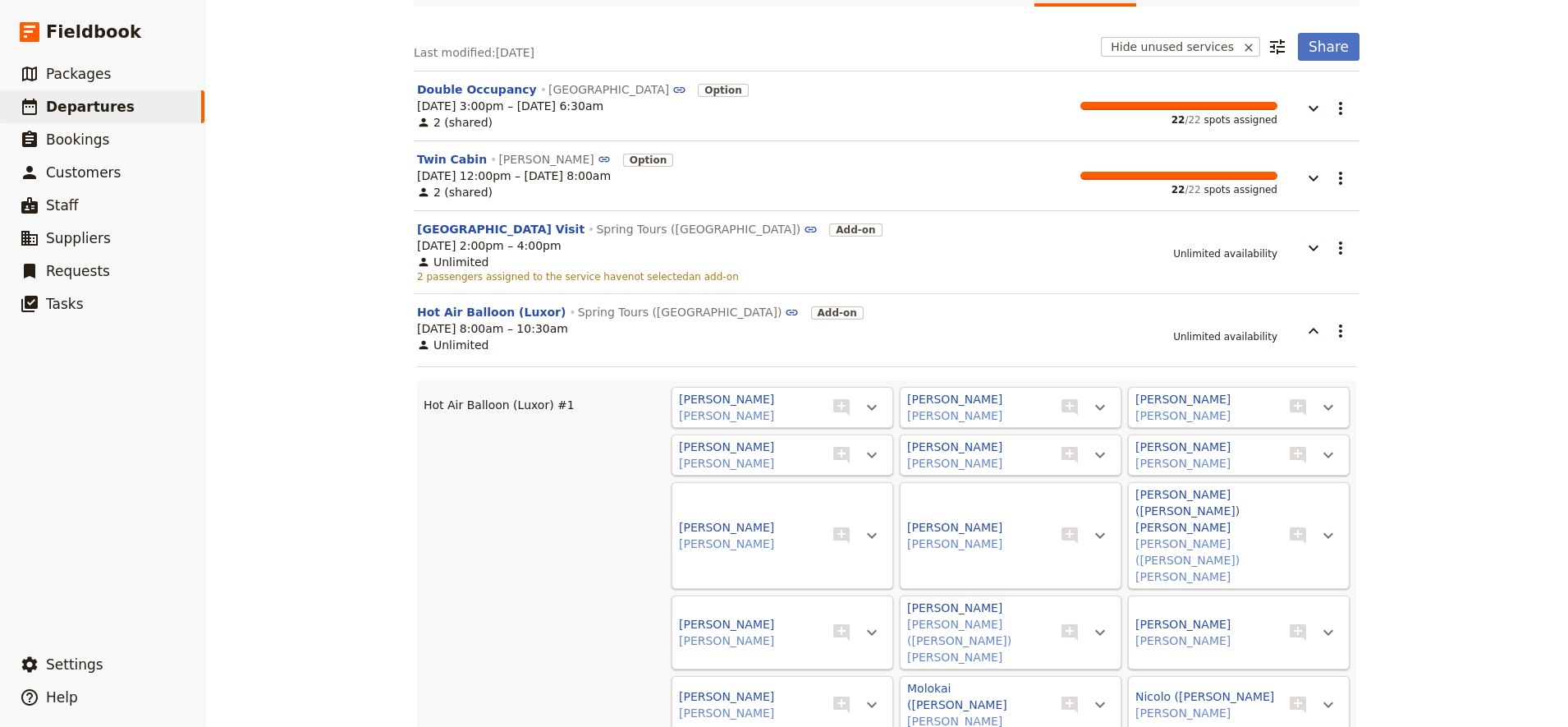
scroll to position [0, 0]
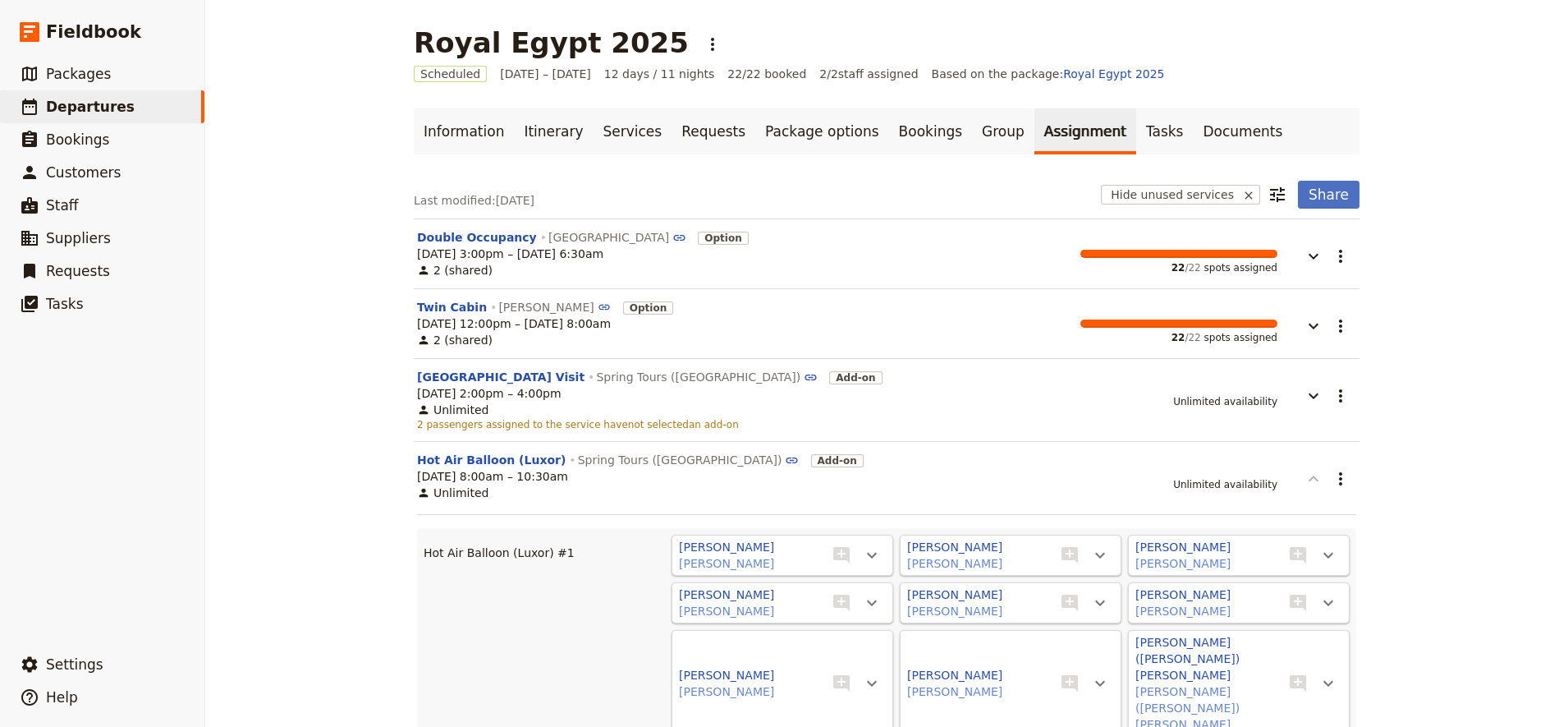
click at [1305, 482] on icon "button" at bounding box center [1314, 478] width 19 height 19
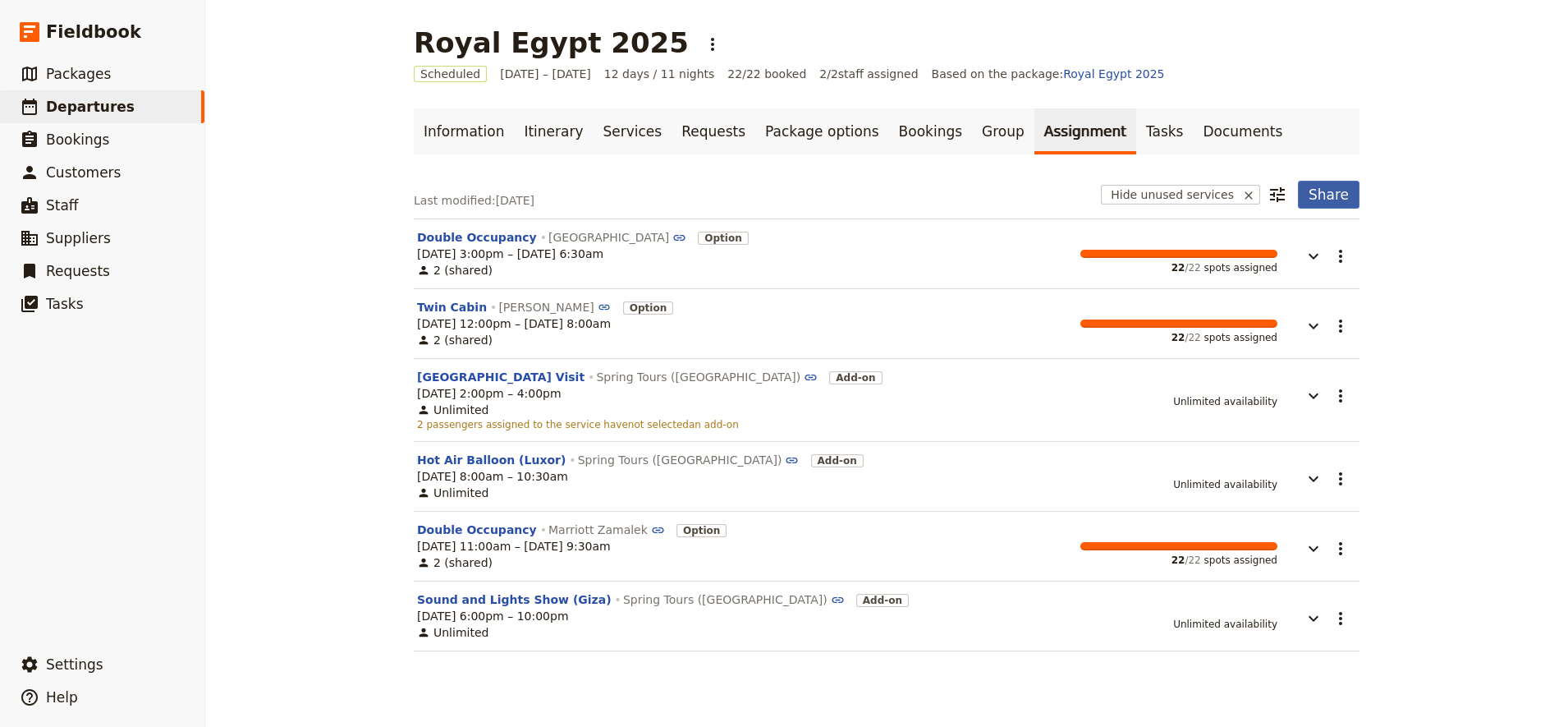
click at [1335, 181] on button "Share" at bounding box center [1328, 194] width 61 height 28
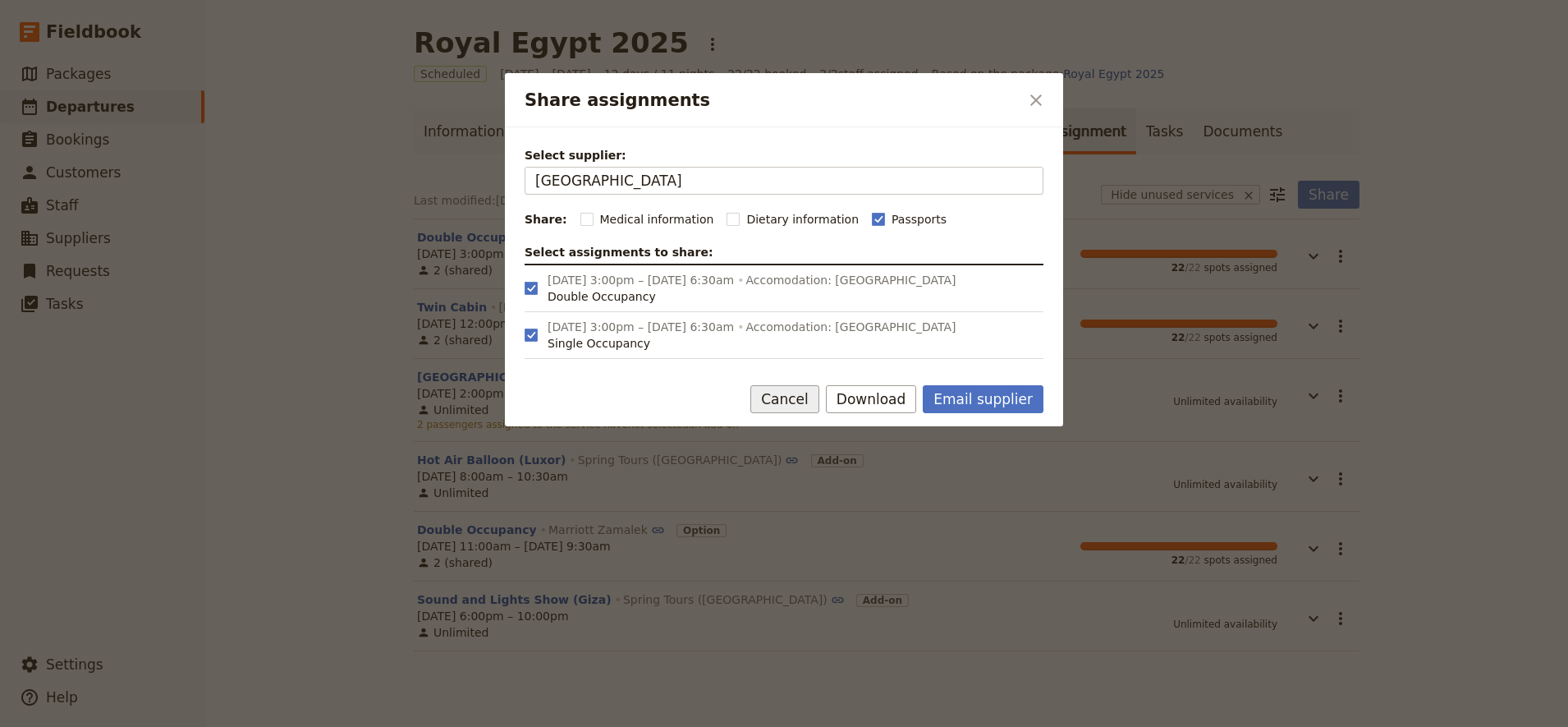
click at [806, 411] on button "Cancel" at bounding box center [785, 399] width 69 height 28
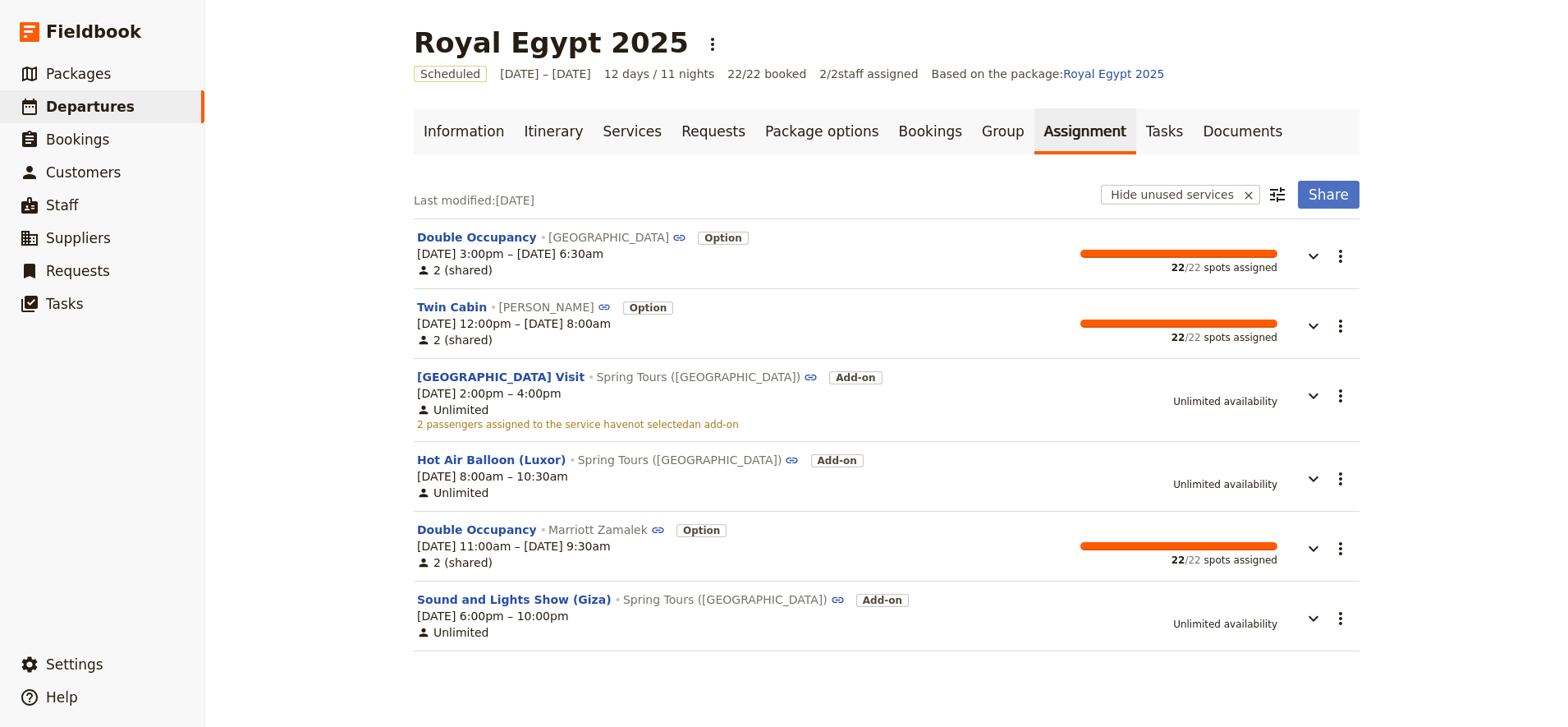
click at [903, 208] on div "Last modified: 9 Sep 2025 ​ Hide unused services Share" at bounding box center [886, 194] width 946 height 28
click at [1338, 199] on button "Share" at bounding box center [1328, 194] width 61 height 28
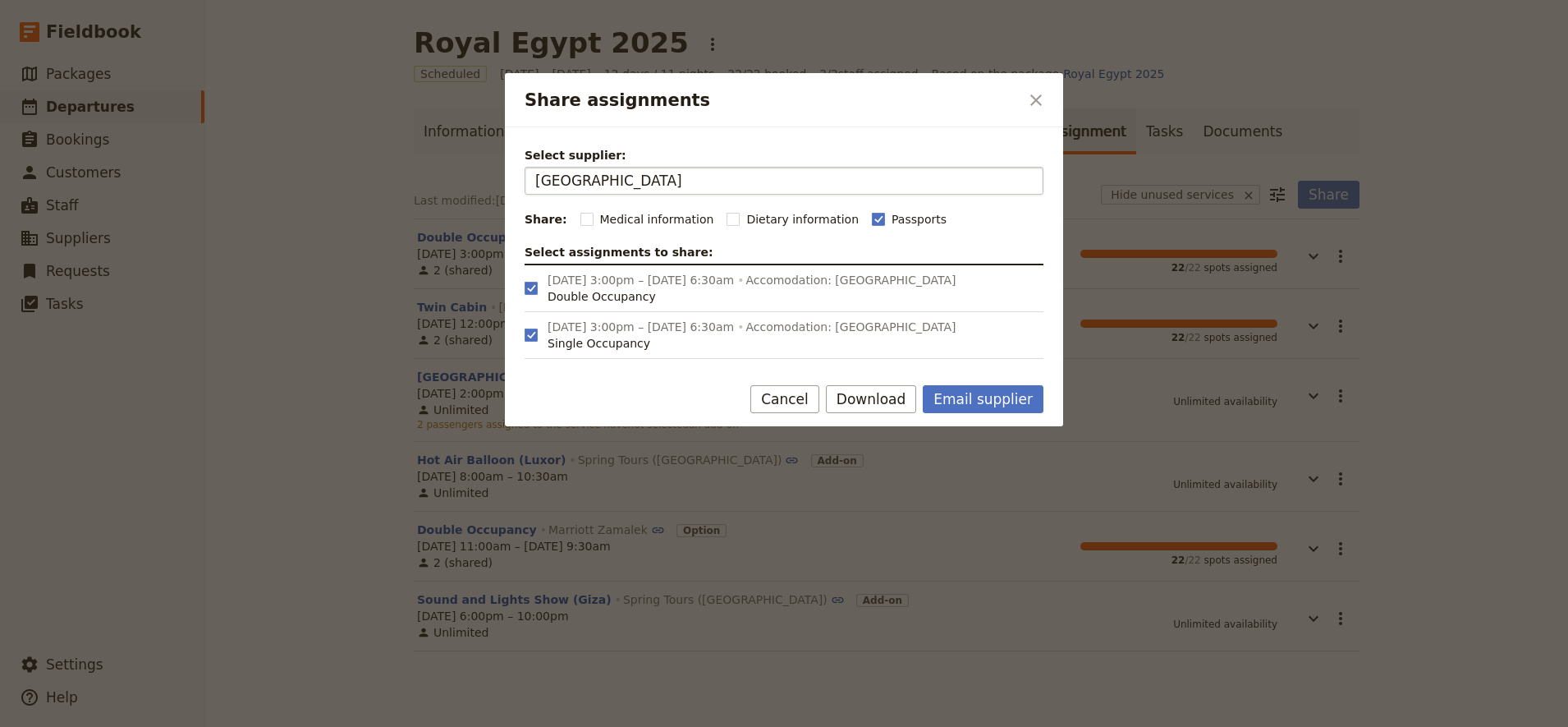
click at [739, 176] on input "Hilton Helipolis Hotel Cairo" at bounding box center [784, 180] width 498 height 19
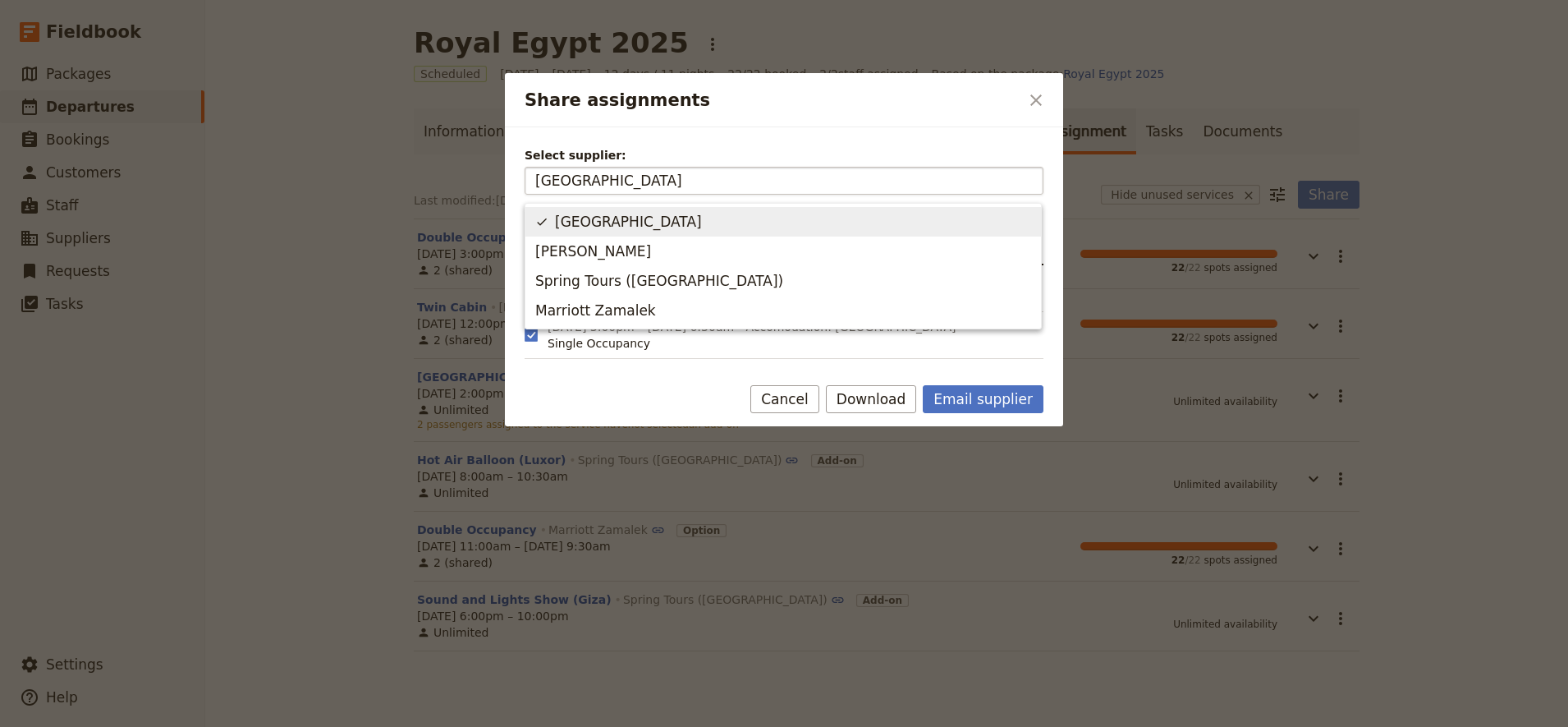
click at [739, 176] on input "Hilton Helipolis Hotel Cairo" at bounding box center [784, 180] width 498 height 19
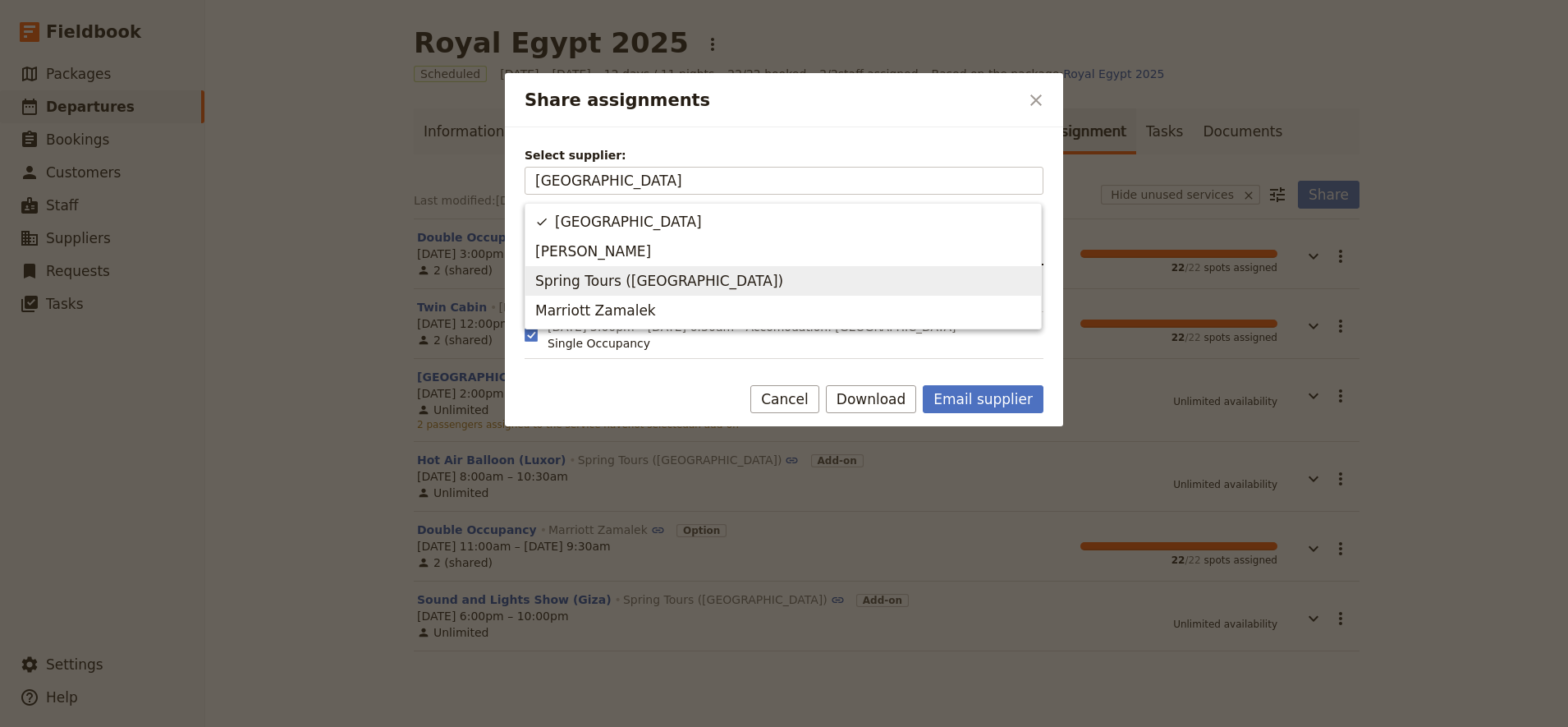
click at [646, 283] on span "Spring Tours (Egypt)" at bounding box center [659, 281] width 248 height 19
type input "Spring Tours (Egypt)"
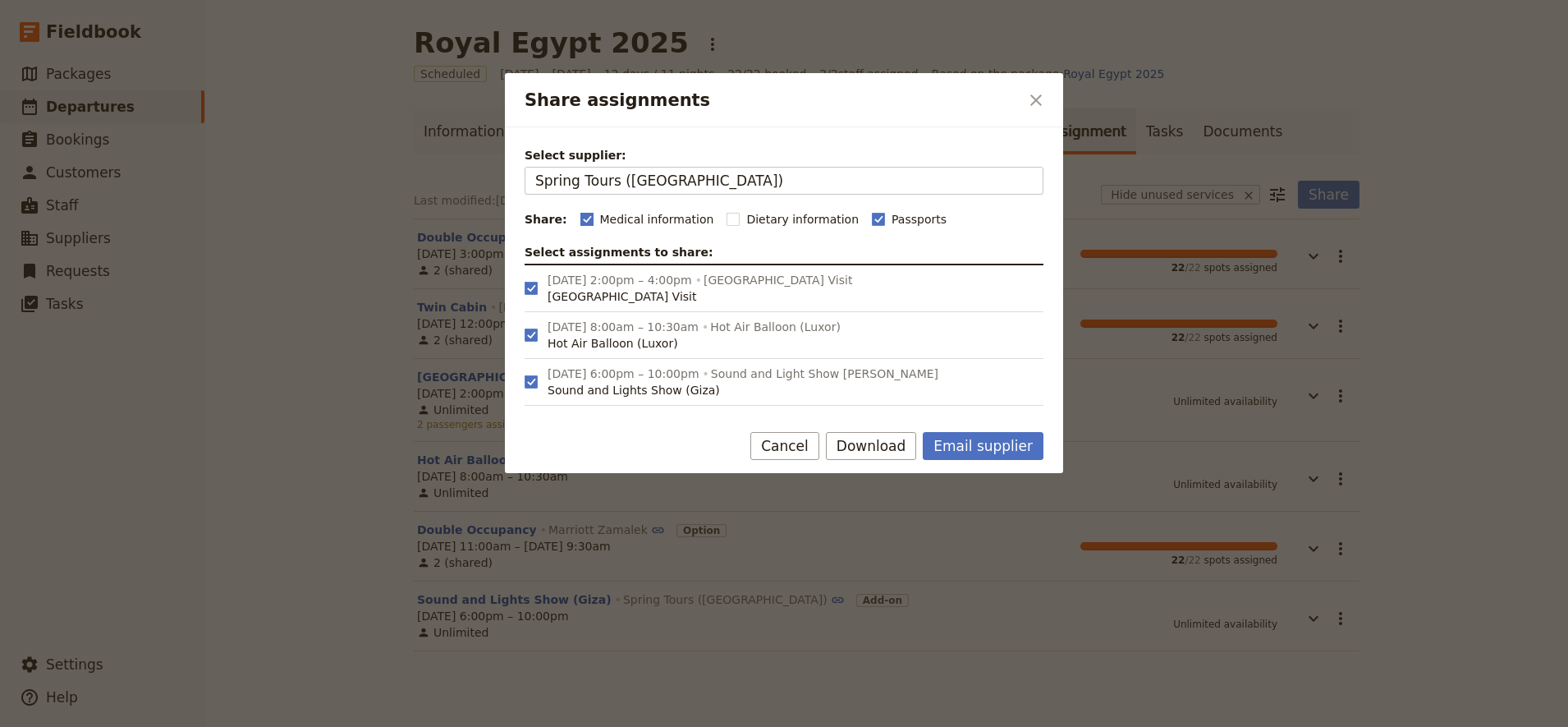
click at [582, 217] on rect "Share assignments" at bounding box center [586, 218] width 13 height 13
click at [580, 211] on input "Medical information" at bounding box center [579, 210] width 1 height 1
checkbox input "false"
click at [872, 221] on rect "Share assignments" at bounding box center [877, 218] width 13 height 13
click at [872, 211] on input "Passports" at bounding box center [872, 210] width 1 height 1
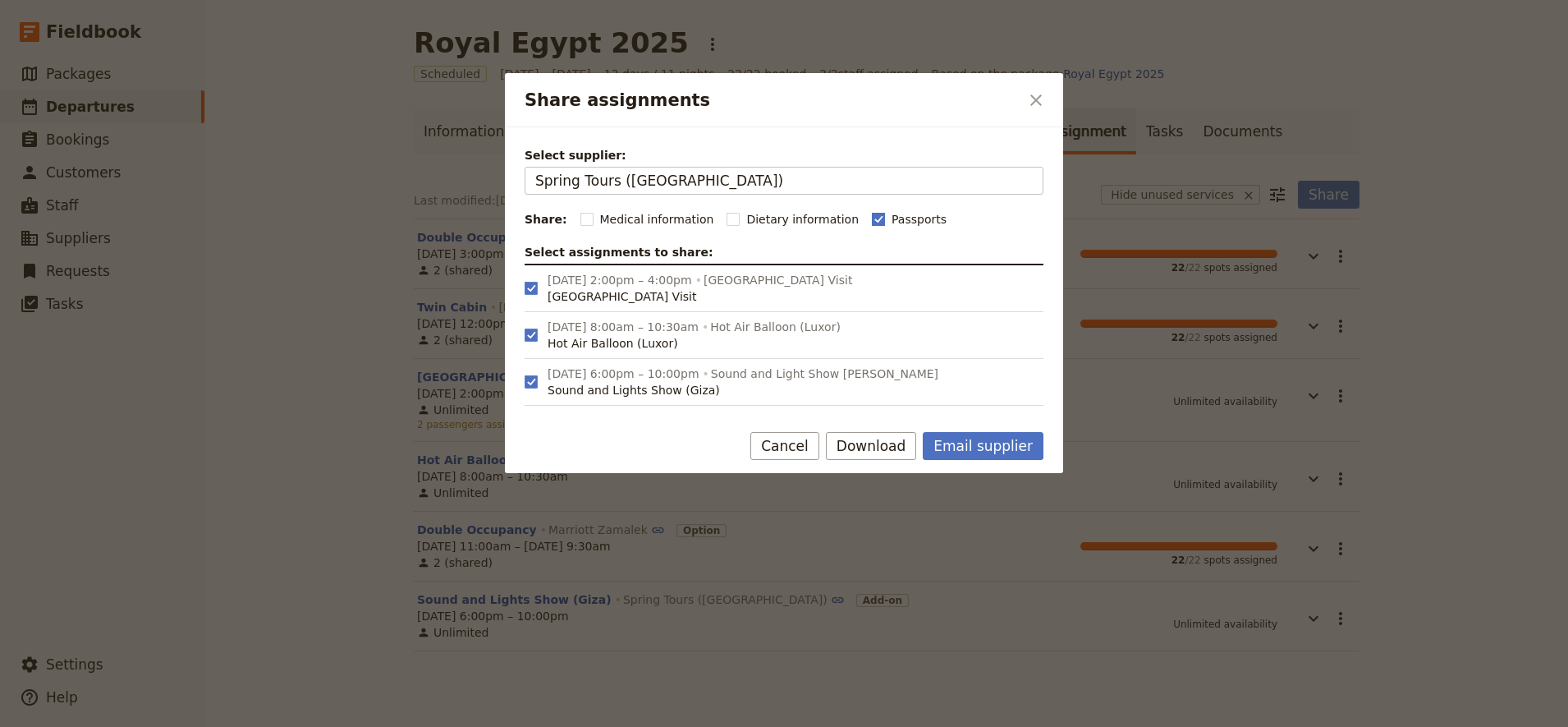
checkbox input "false"
click at [876, 443] on button "Download" at bounding box center [872, 445] width 92 height 28
click at [901, 514] on button "Download pdf" at bounding box center [891, 506] width 99 height 23
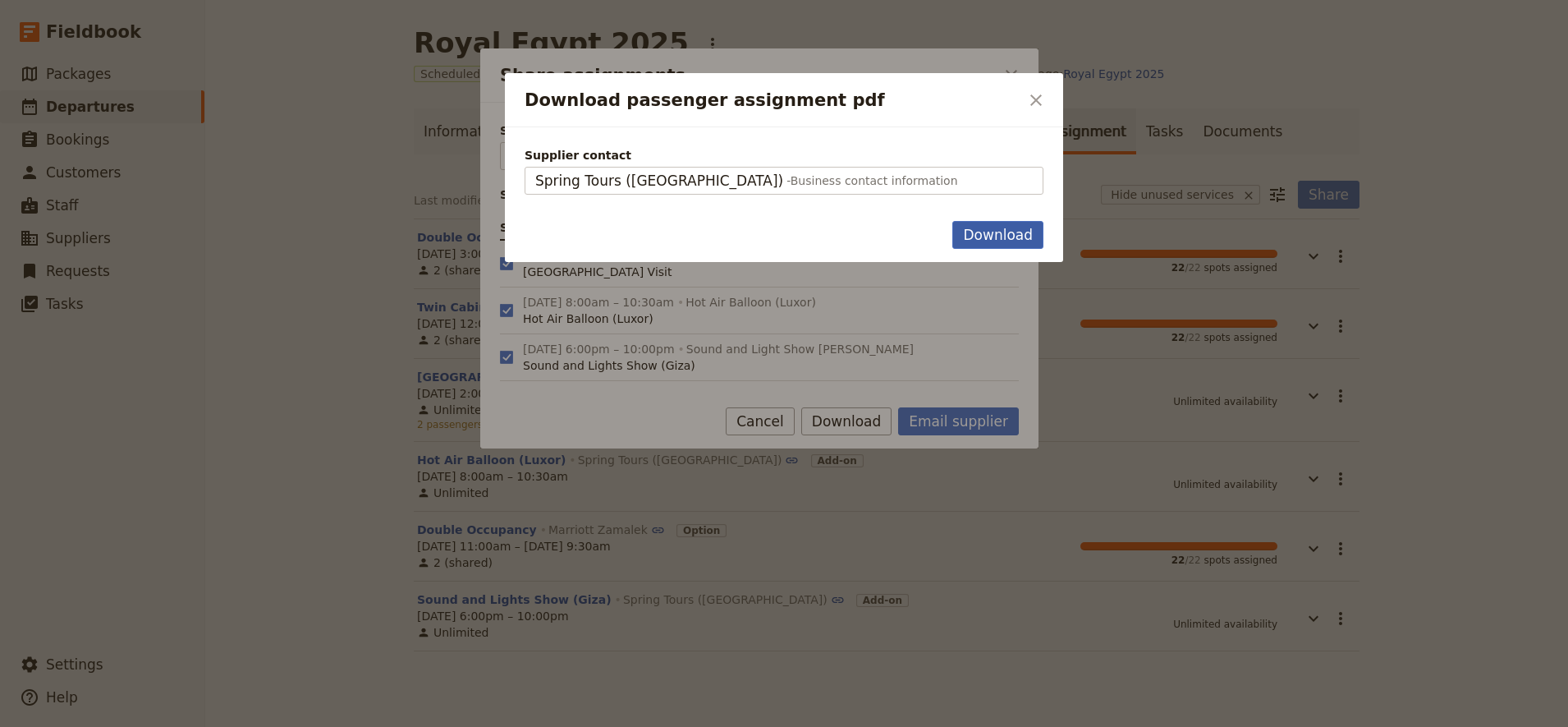
click at [987, 243] on button "Download" at bounding box center [998, 235] width 92 height 28
click at [1039, 101] on icon "Close dialog" at bounding box center [1036, 100] width 19 height 19
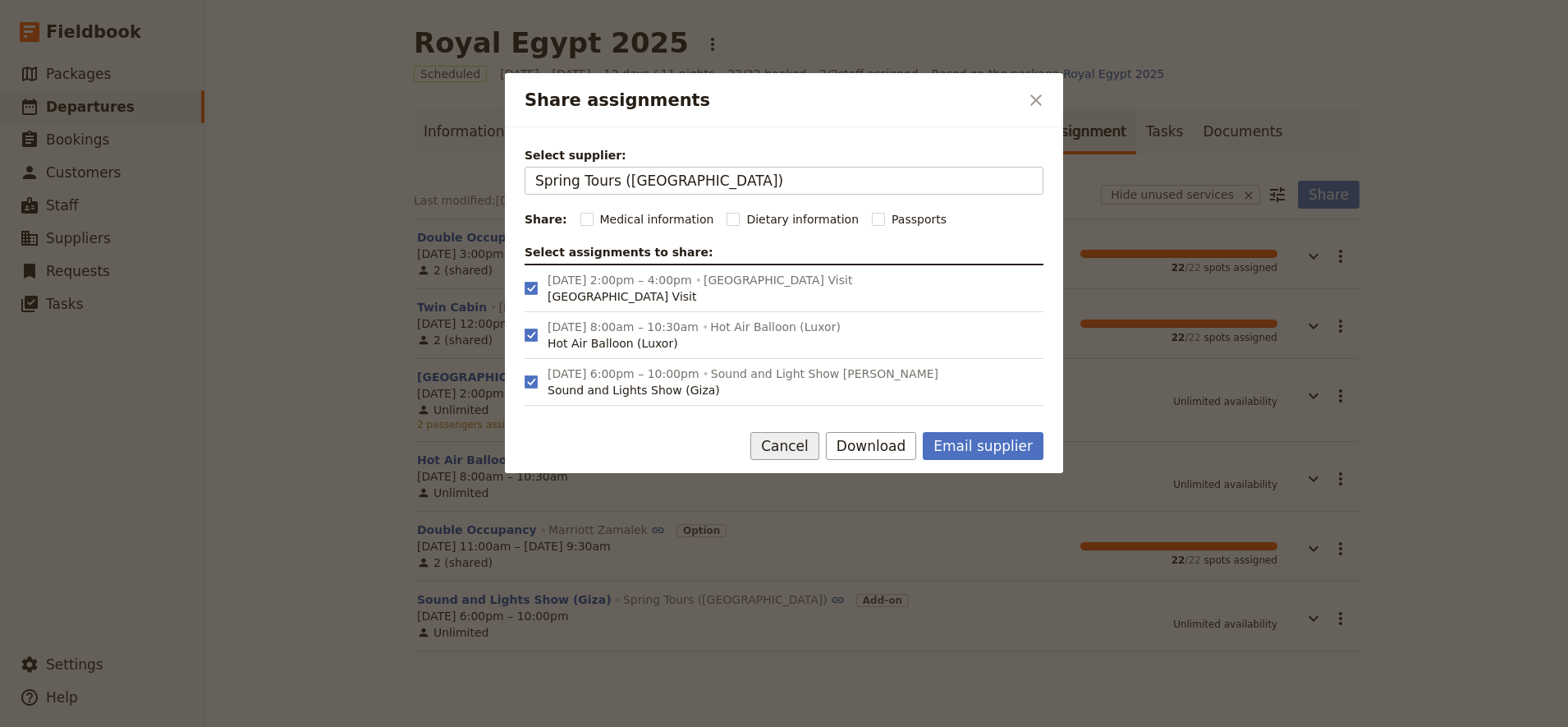
click at [805, 440] on button "Cancel" at bounding box center [785, 445] width 69 height 28
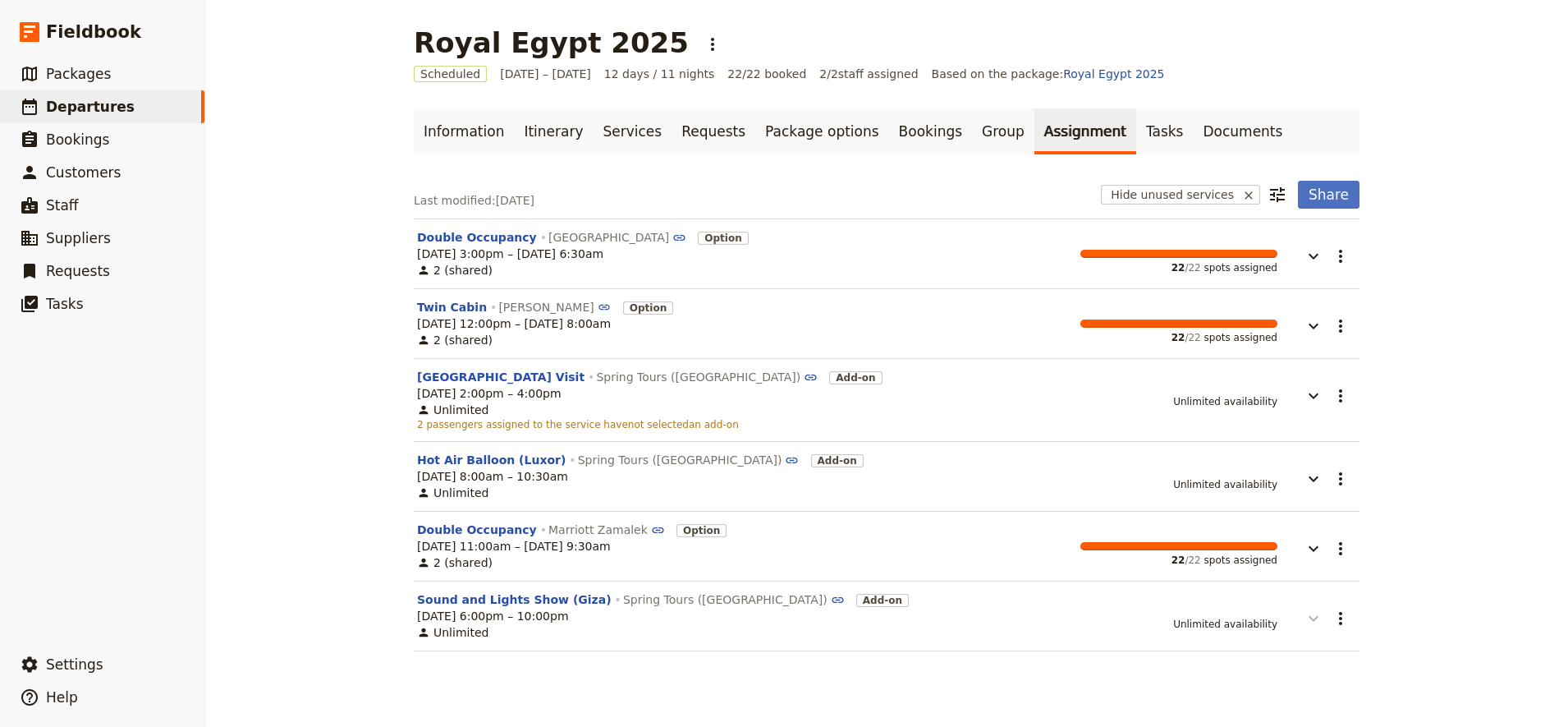
click at [1309, 622] on icon "button" at bounding box center [1314, 619] width 10 height 6
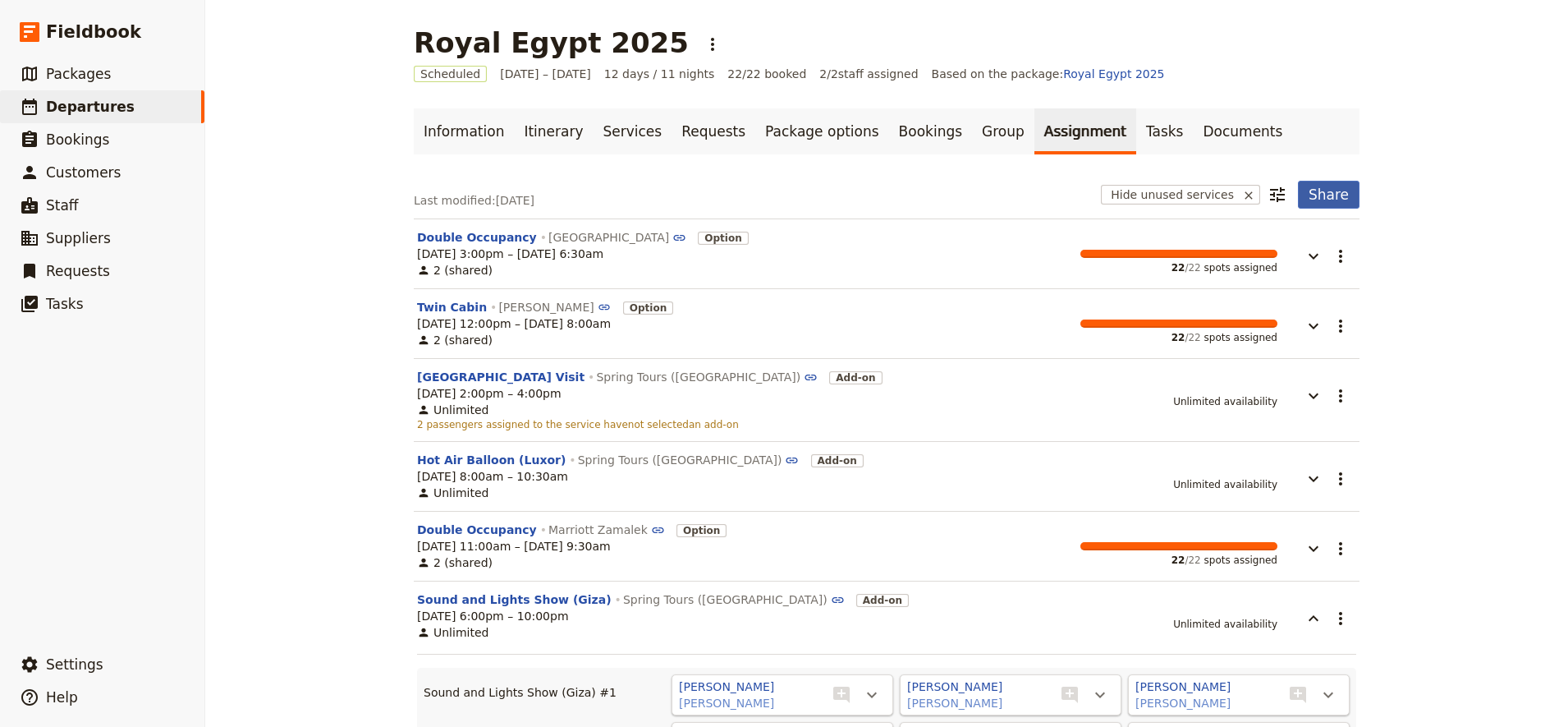
click at [1342, 201] on button "Share" at bounding box center [1328, 194] width 61 height 28
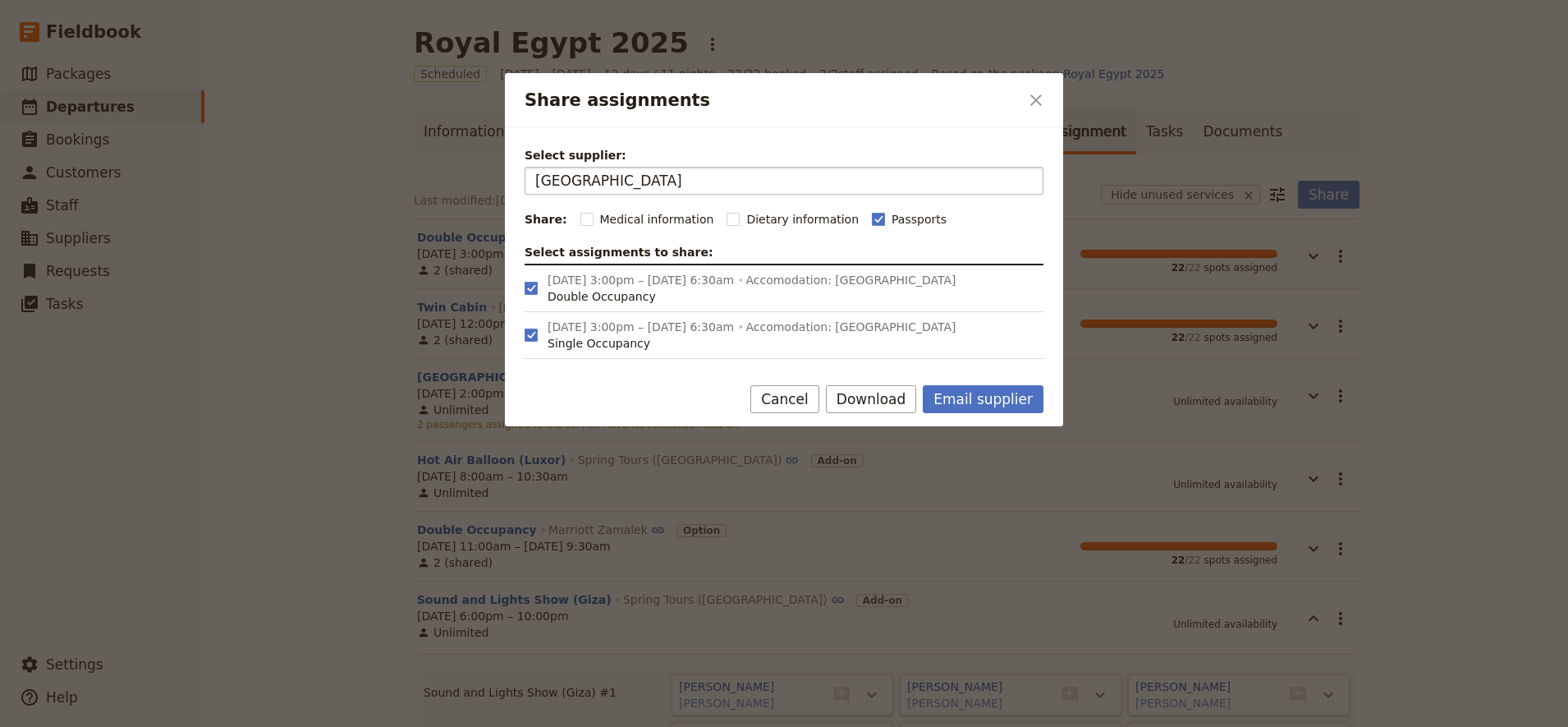
click at [718, 181] on input "Hilton Helipolis Hotel Cairo" at bounding box center [784, 180] width 498 height 19
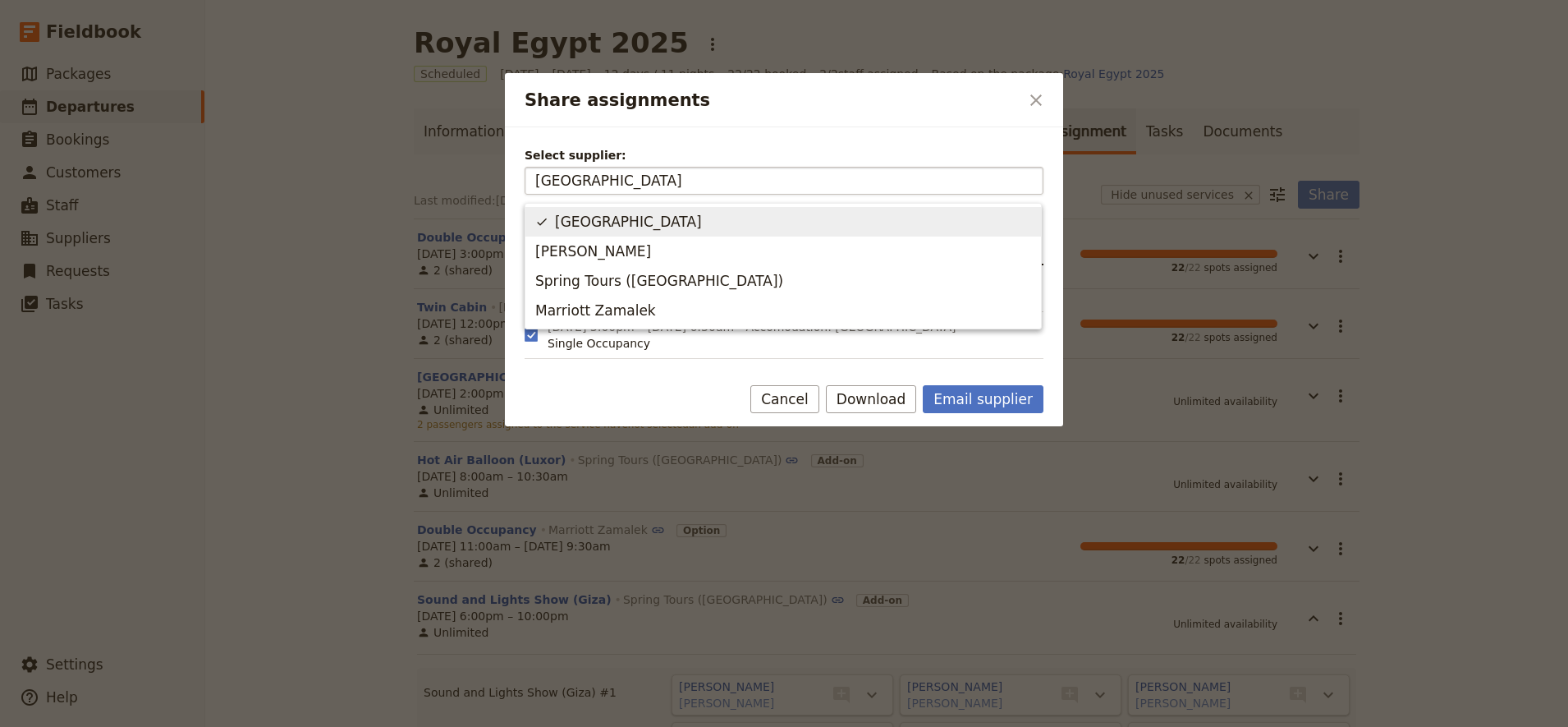
click at [718, 181] on input "Hilton Helipolis Hotel Cairo" at bounding box center [784, 180] width 498 height 19
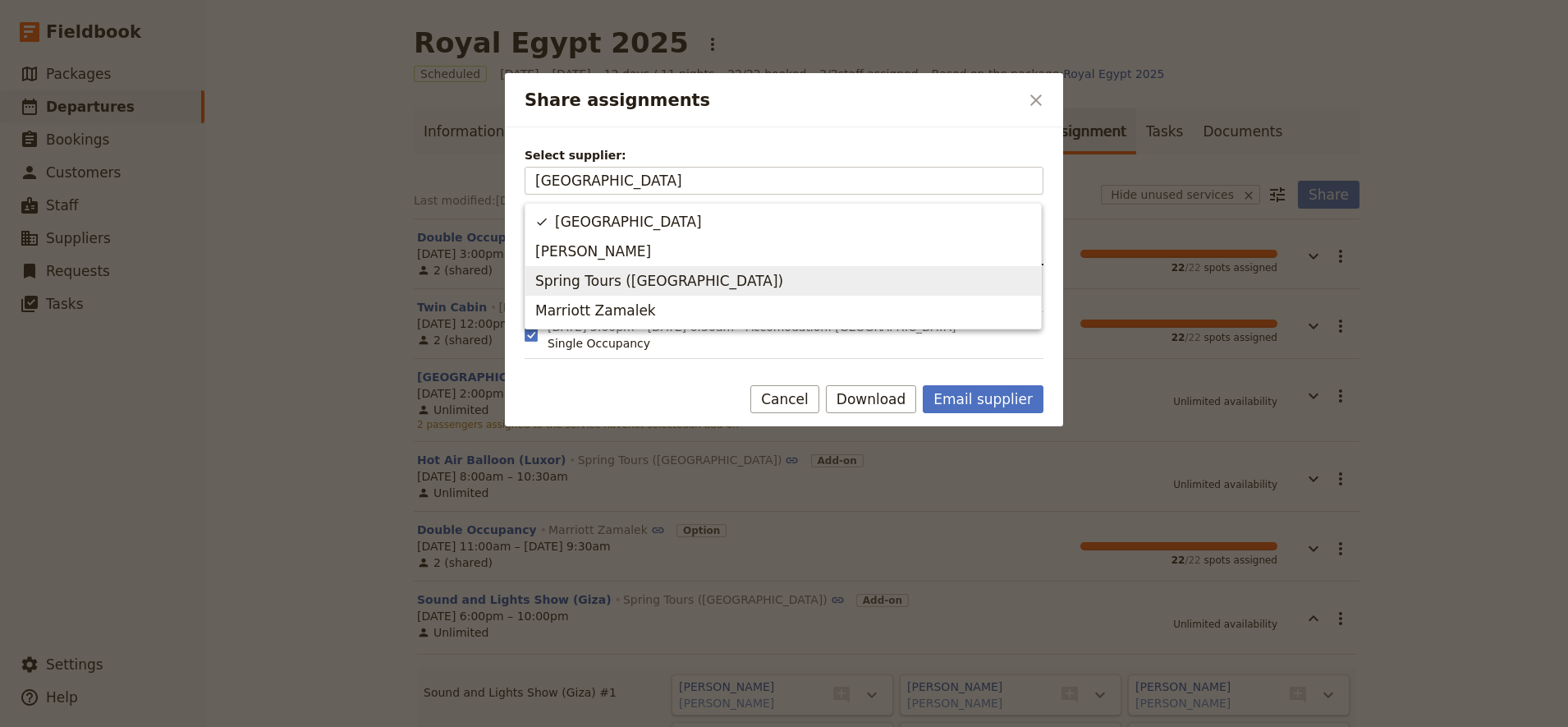
click at [621, 291] on div "Spring Tours (Egypt)" at bounding box center [662, 282] width 254 height 23
type input "Spring Tours (Egypt)"
checkbox input "true"
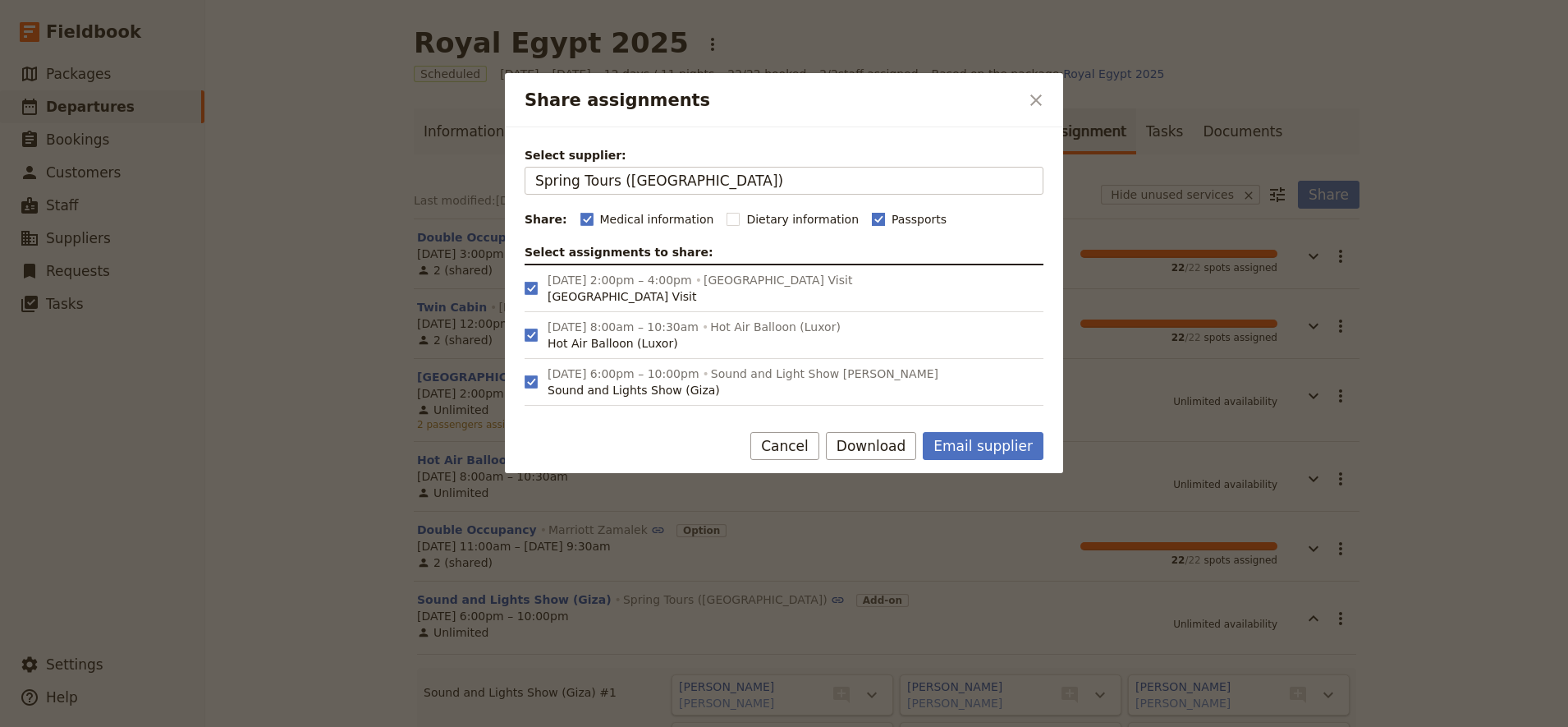
click at [872, 217] on rect "Share assignments" at bounding box center [877, 218] width 13 height 13
click at [872, 211] on input "Passports" at bounding box center [872, 210] width 1 height 1
checkbox input "false"
click at [580, 219] on rect "Share assignments" at bounding box center [586, 218] width 13 height 13
click at [579, 211] on input "Medical information" at bounding box center [579, 210] width 1 height 1
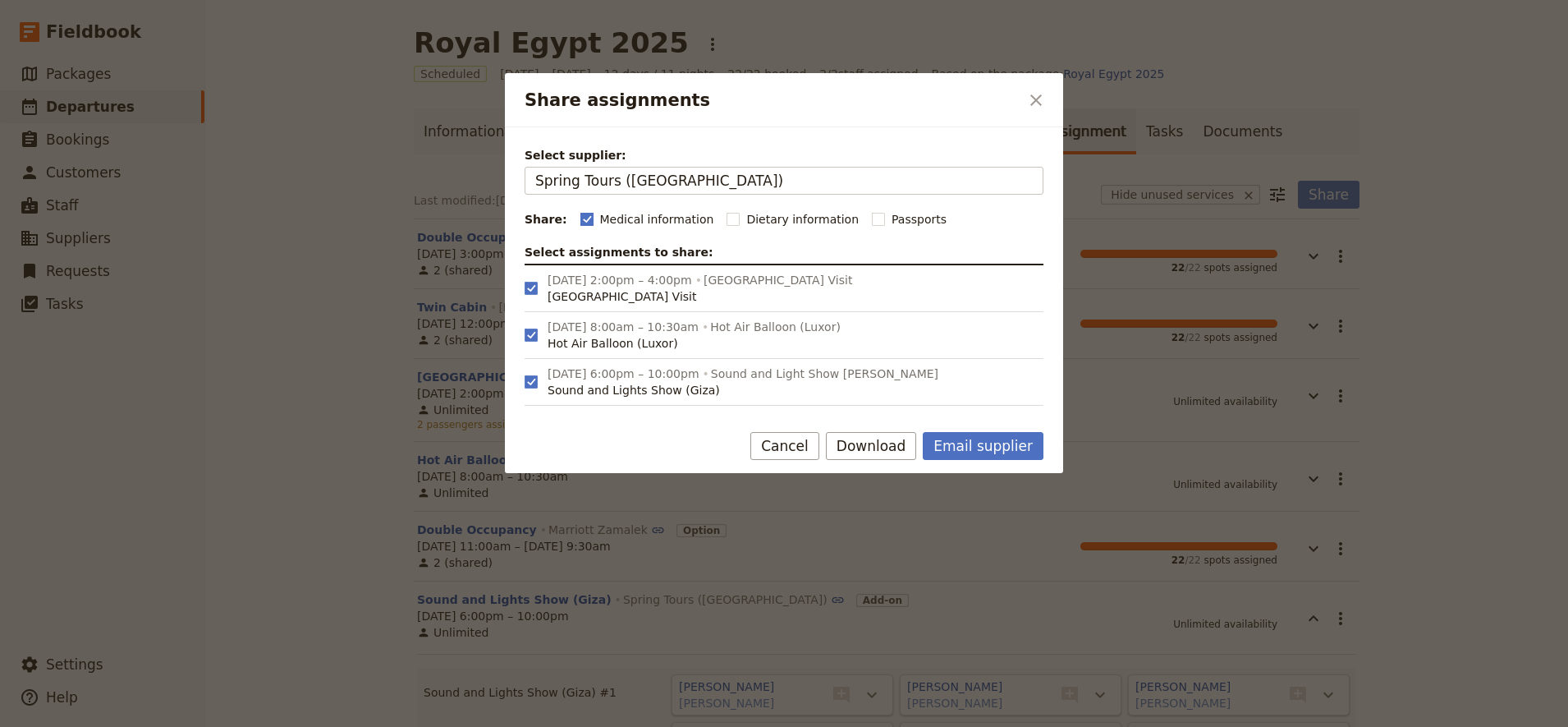
checkbox input "false"
click at [873, 440] on button "Download" at bounding box center [872, 445] width 92 height 28
click at [875, 506] on span "Download pdf" at bounding box center [891, 505] width 80 height 17
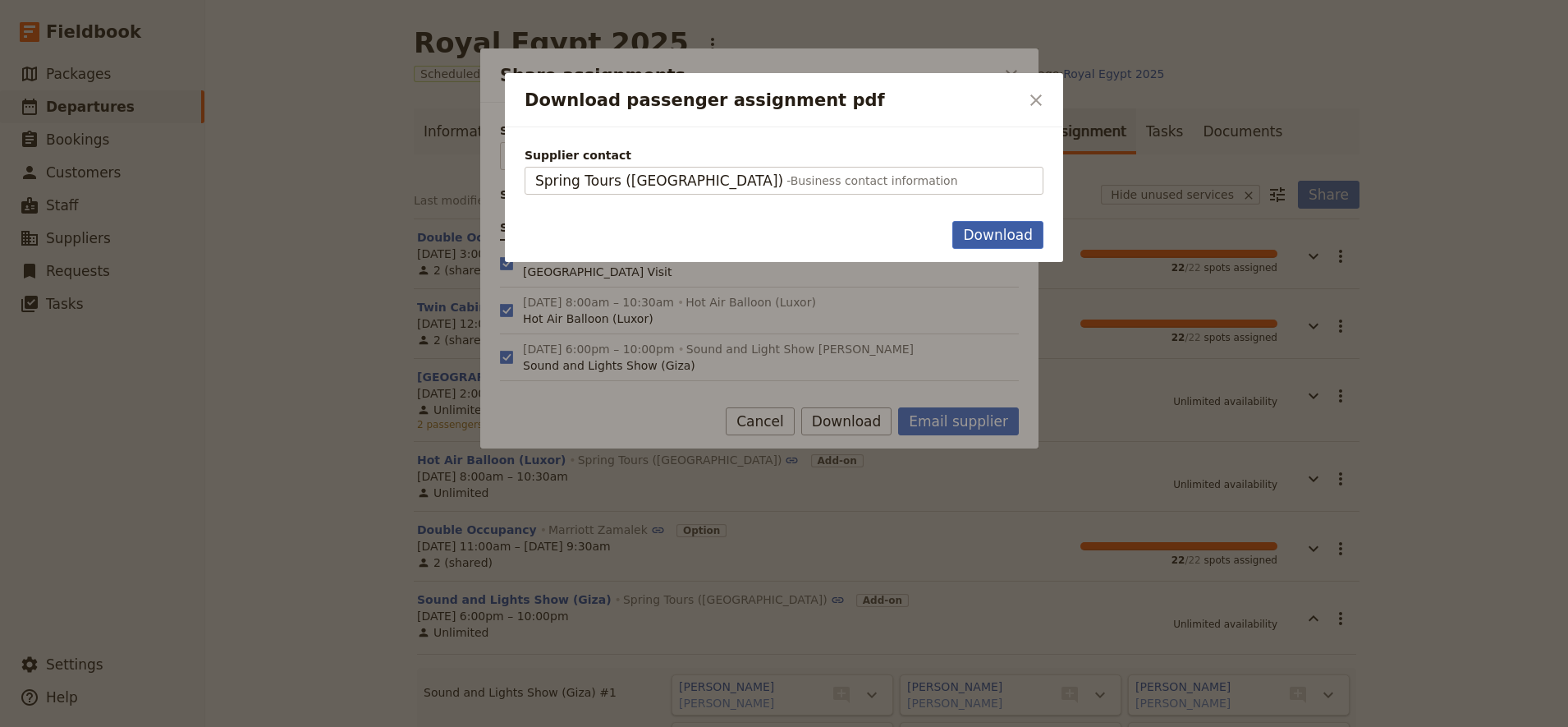
click at [971, 233] on button "Download" at bounding box center [998, 235] width 92 height 28
click at [1025, 102] on button "​" at bounding box center [1036, 100] width 28 height 28
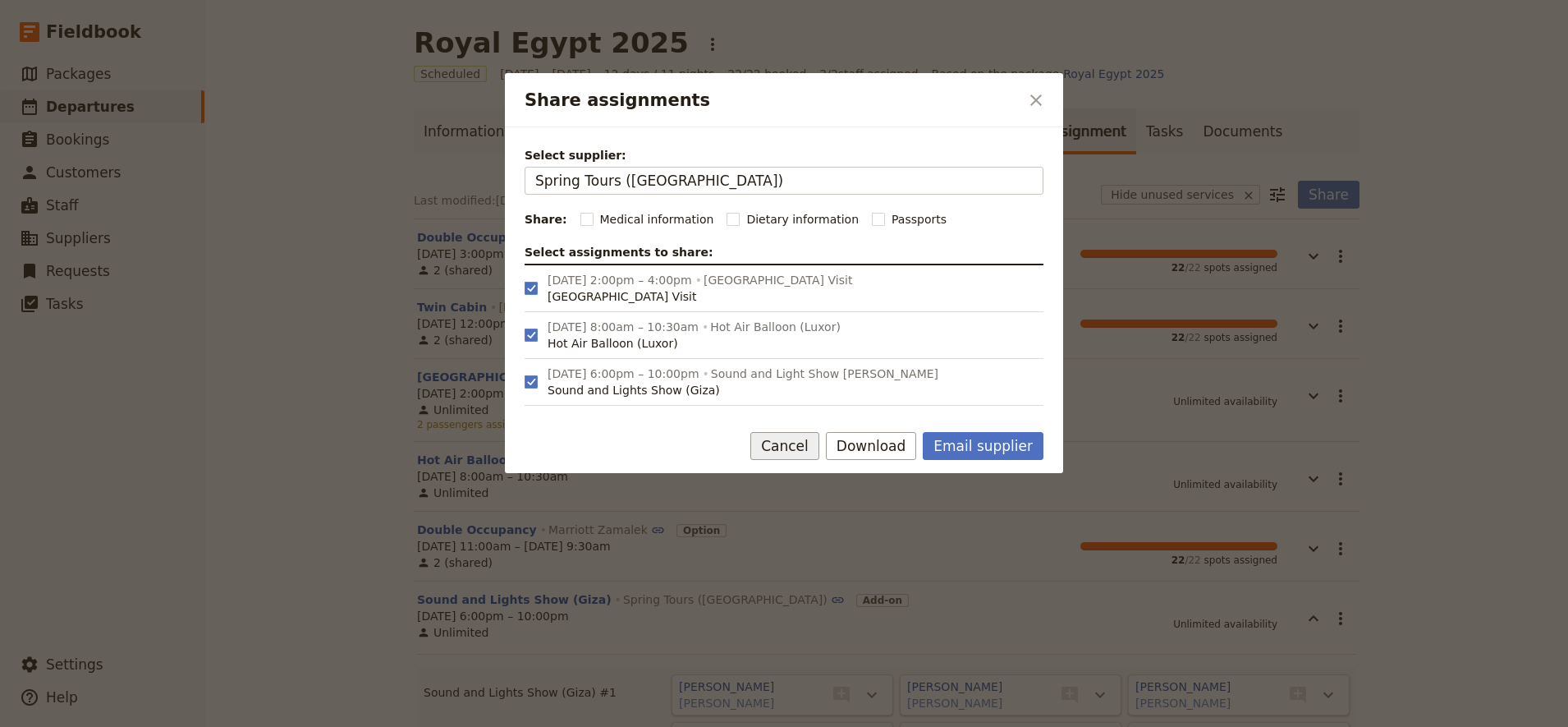
click at [810, 453] on button "Cancel" at bounding box center [785, 445] width 69 height 28
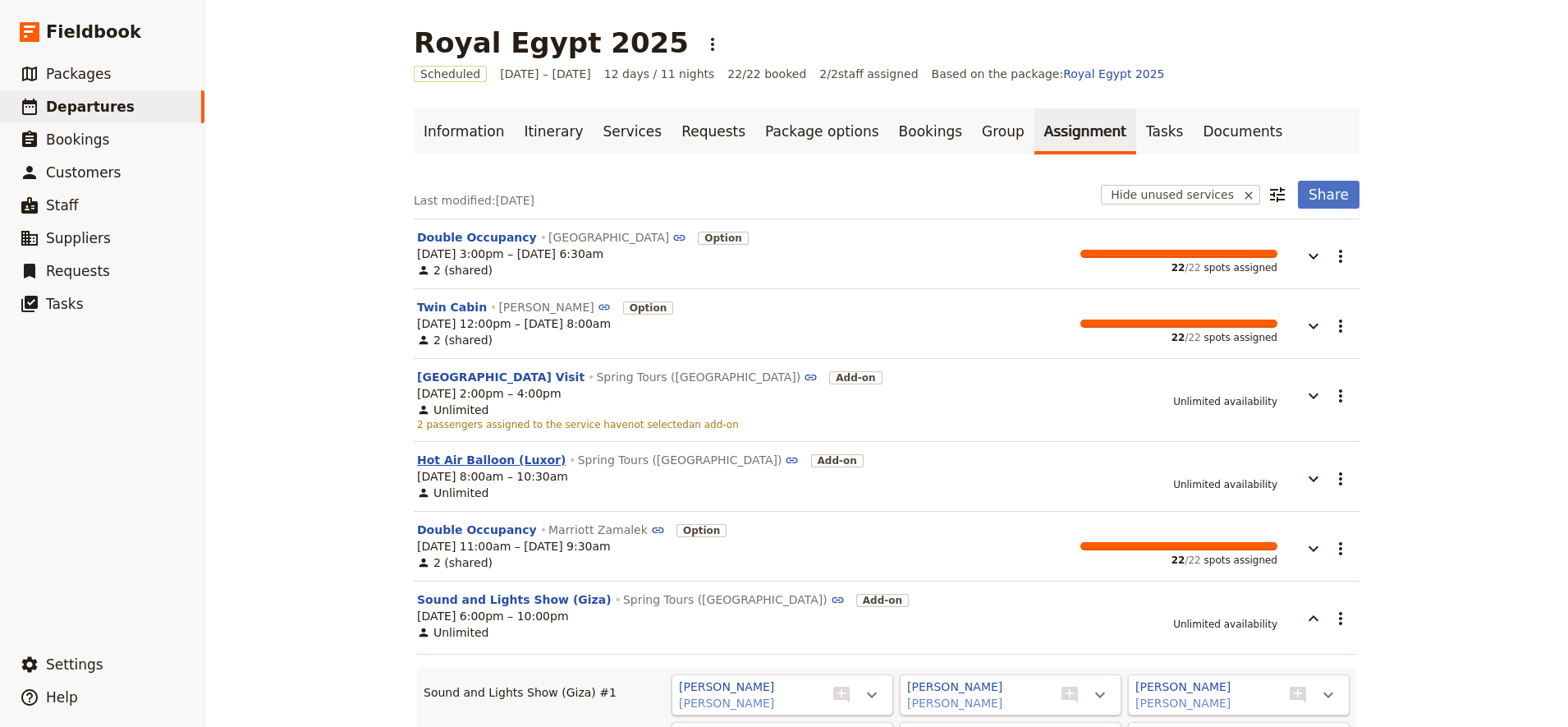
click at [468, 455] on button "Hot Air Balloon (Luxor)" at bounding box center [491, 460] width 149 height 17
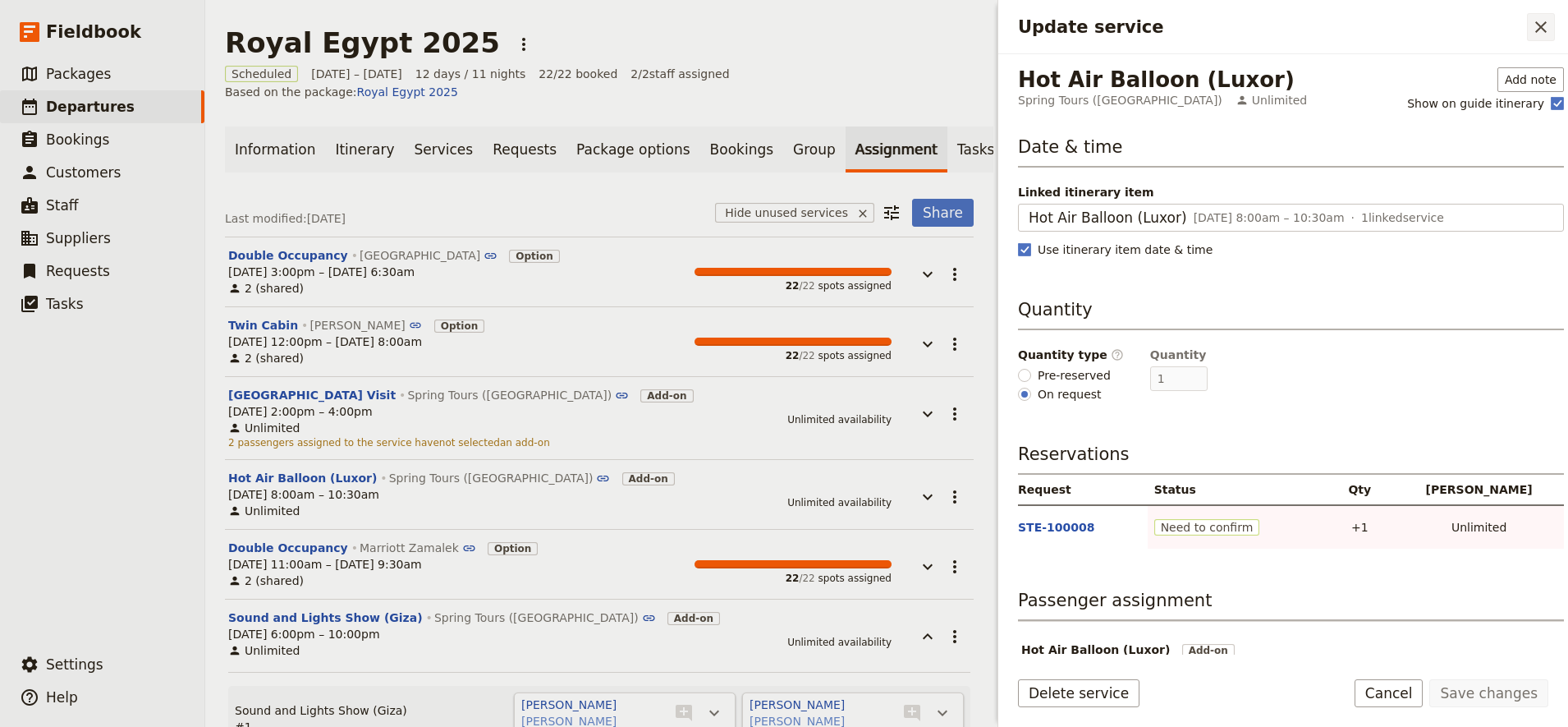
click at [1533, 21] on icon "Close drawer" at bounding box center [1541, 27] width 19 height 19
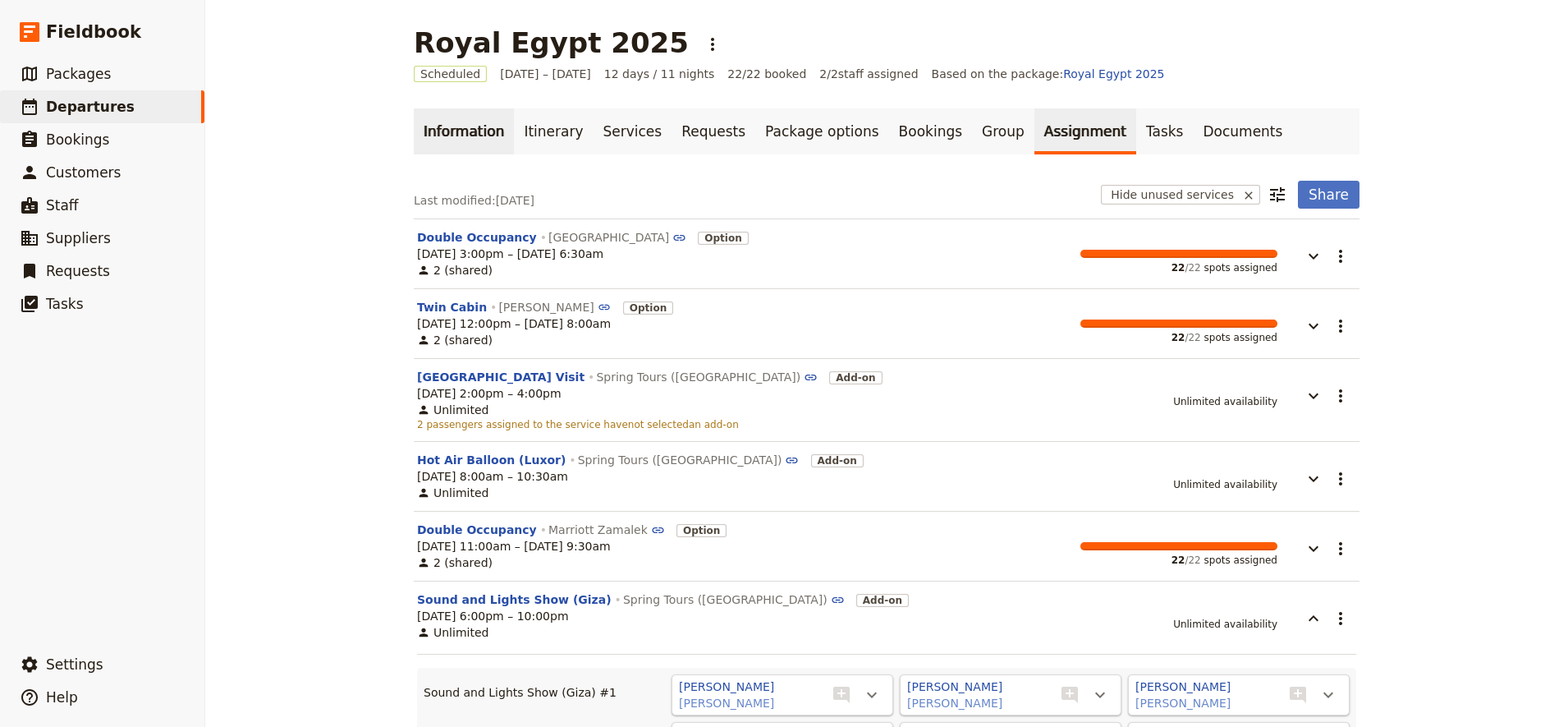
click at [439, 138] on link "Information" at bounding box center [464, 131] width 100 height 46
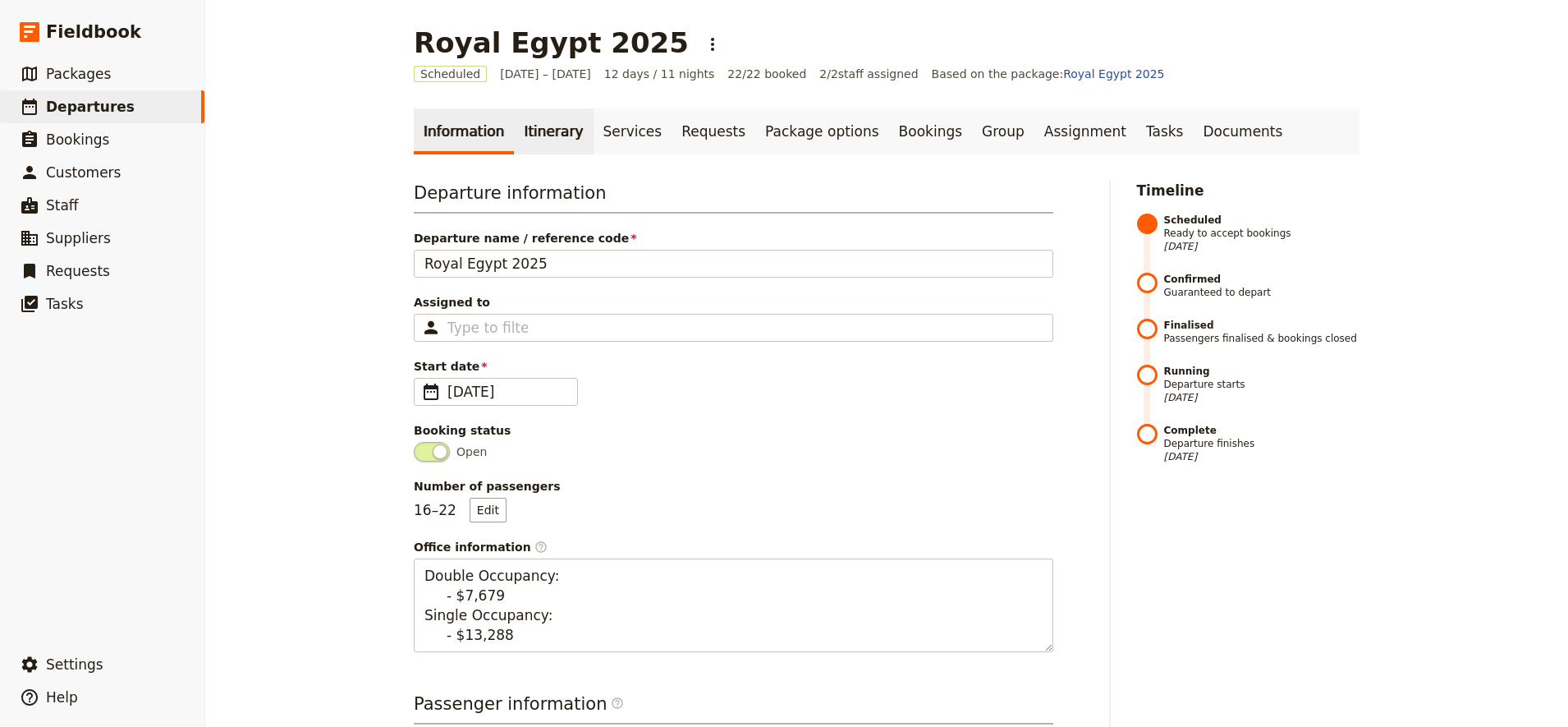
click at [539, 135] on link "Itinerary" at bounding box center [553, 131] width 79 height 46
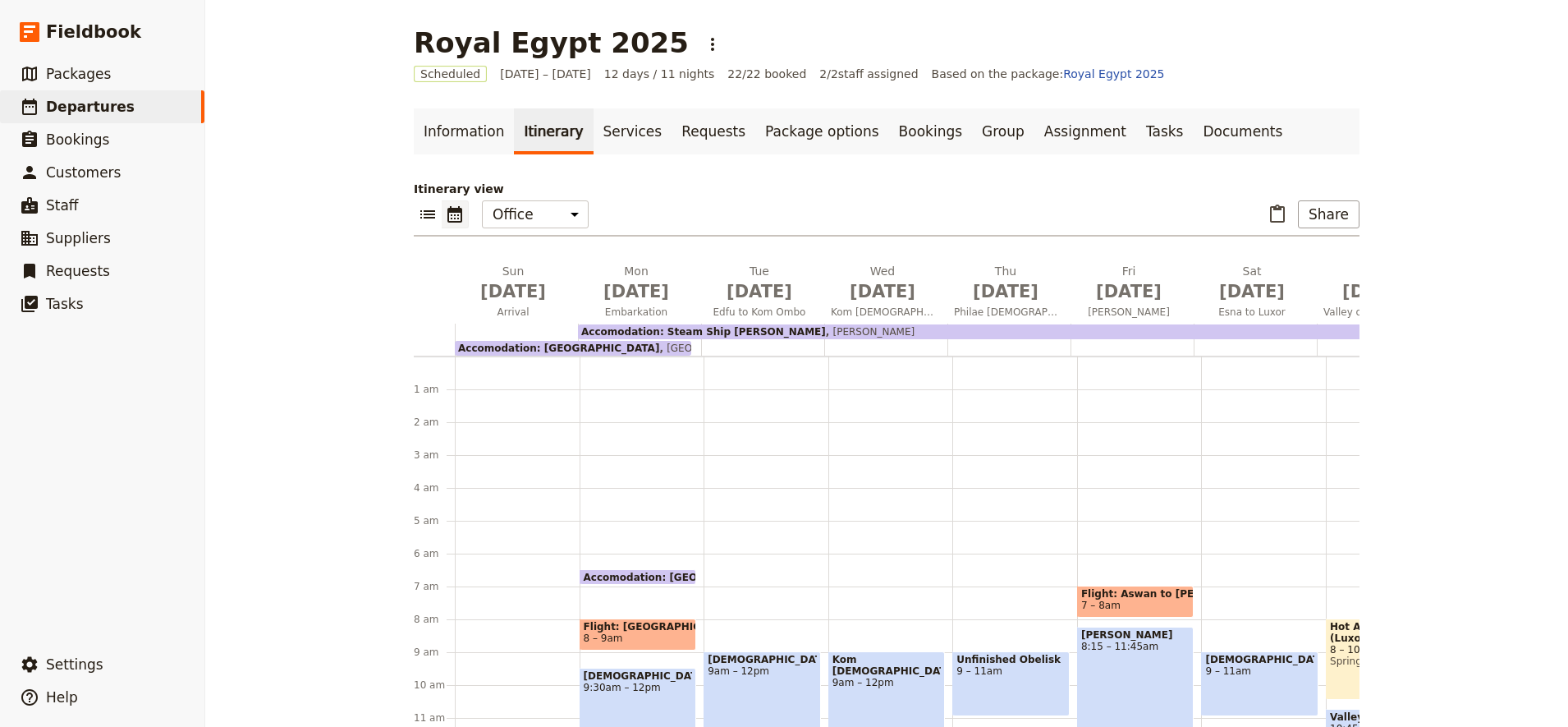
scroll to position [213, 0]
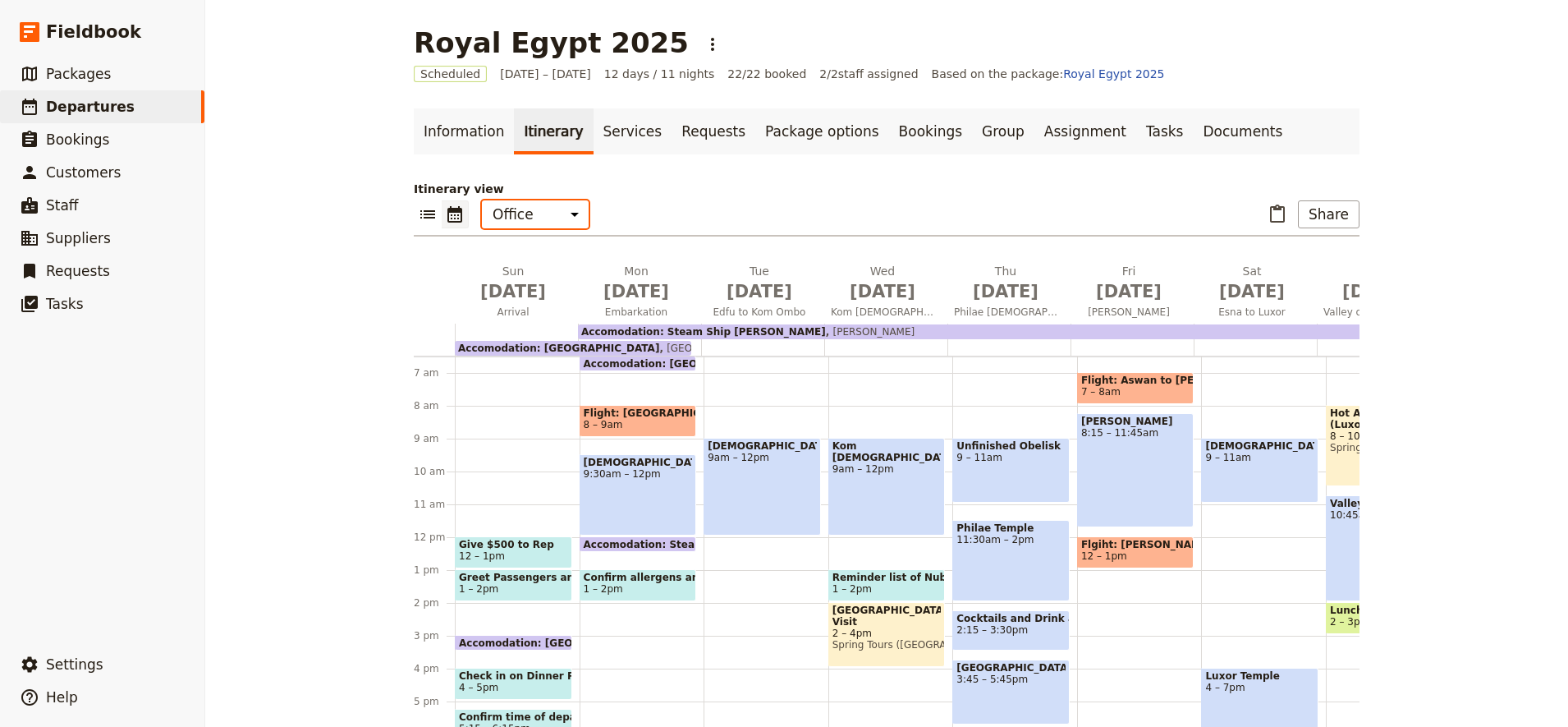
click at [558, 217] on select "Office Guide Passenger Sales" at bounding box center [536, 214] width 107 height 28
select select "STAFF"
click at [482, 201] on select "Office Guide Passenger Sales" at bounding box center [536, 214] width 107 height 28
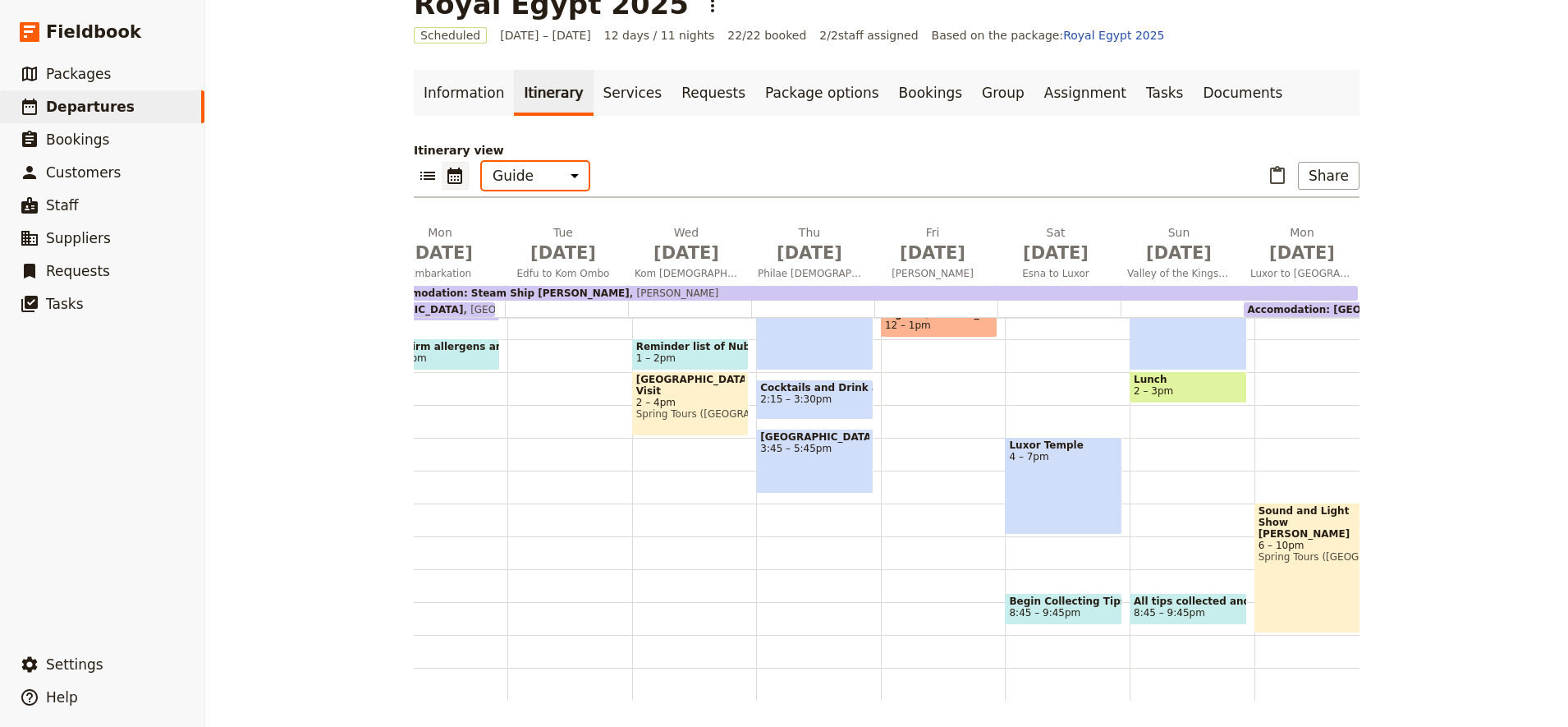
scroll to position [0, 0]
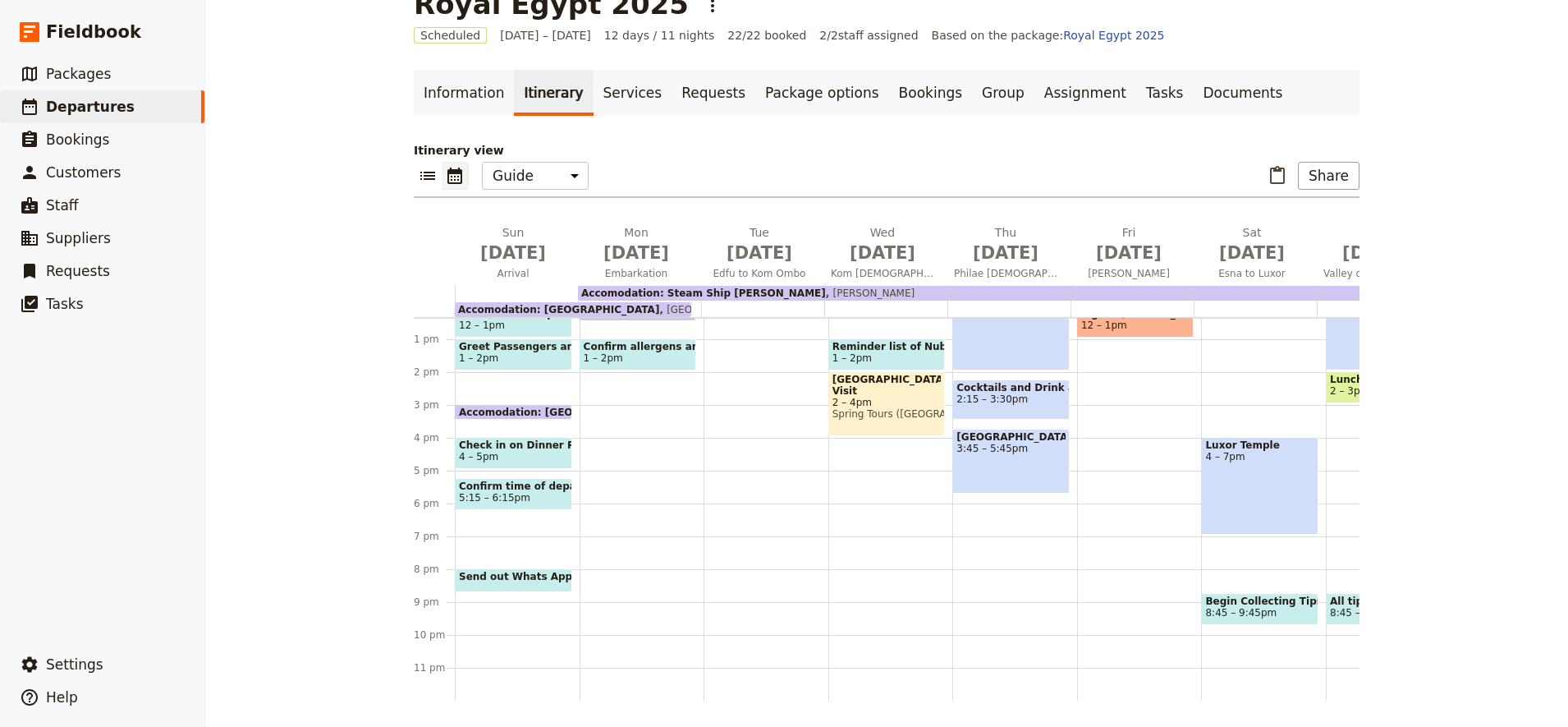
click at [869, 353] on span "1 – 2pm" at bounding box center [887, 359] width 109 height 12
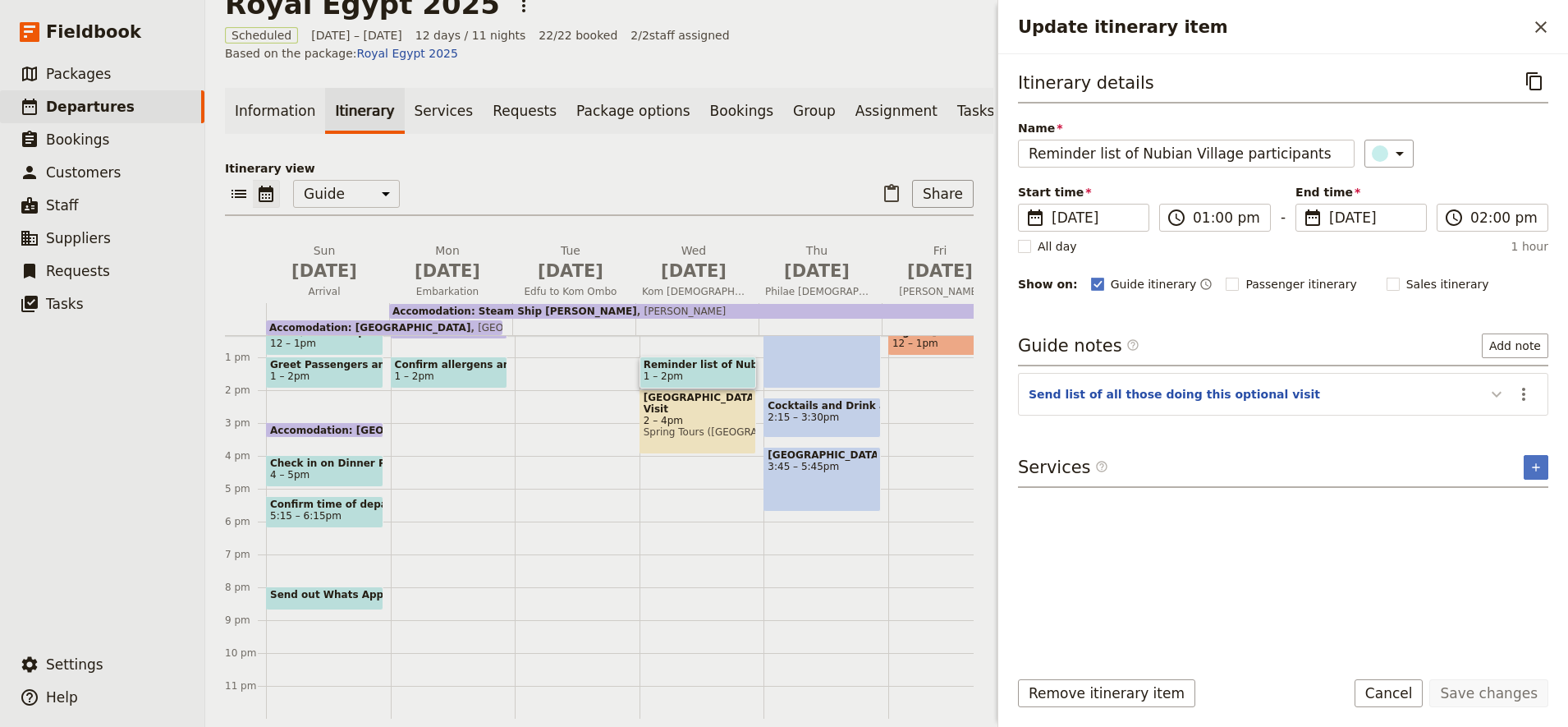
click at [1496, 395] on icon "Update itinerary item" at bounding box center [1497, 395] width 19 height 19
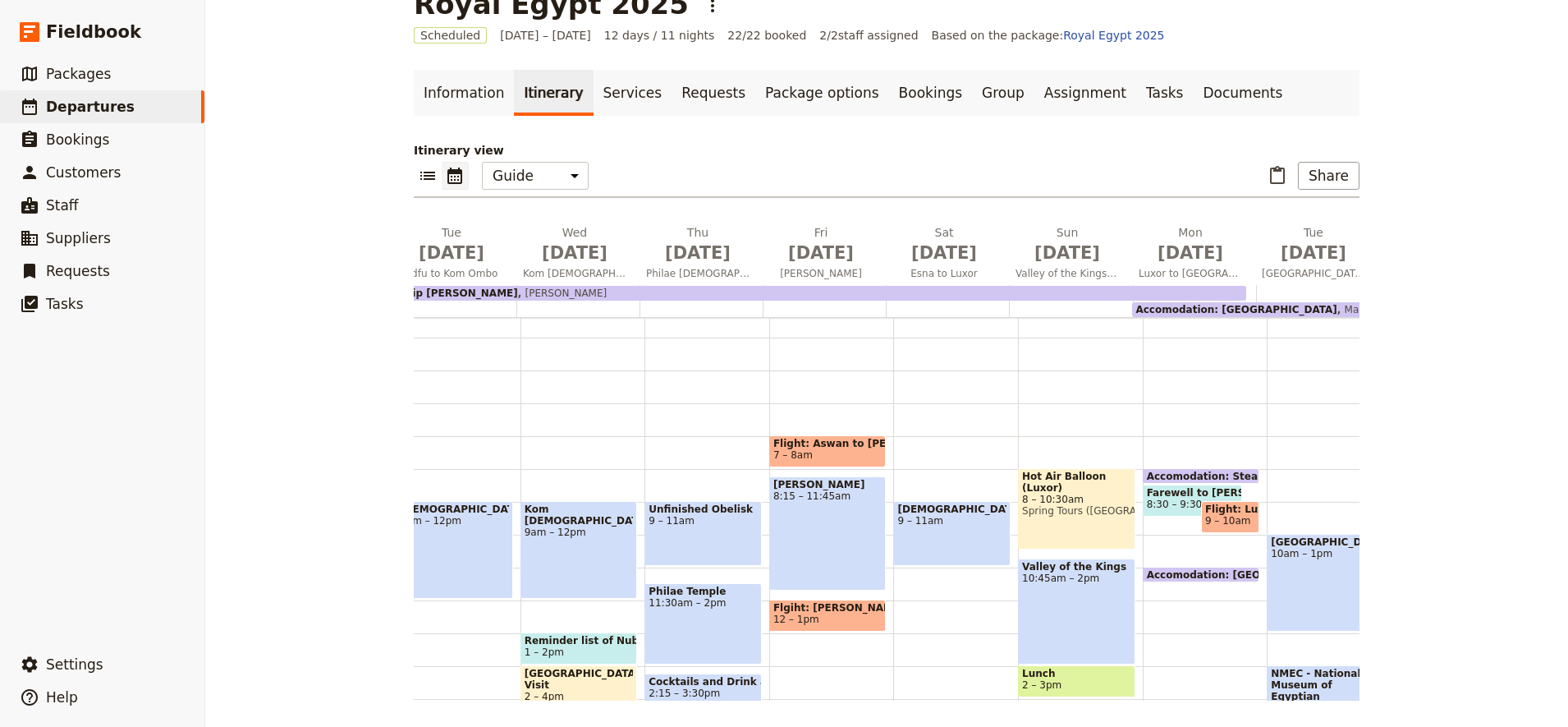
scroll to position [0, 306]
click at [809, 454] on span "7 – 8am" at bounding box center [830, 455] width 109 height 12
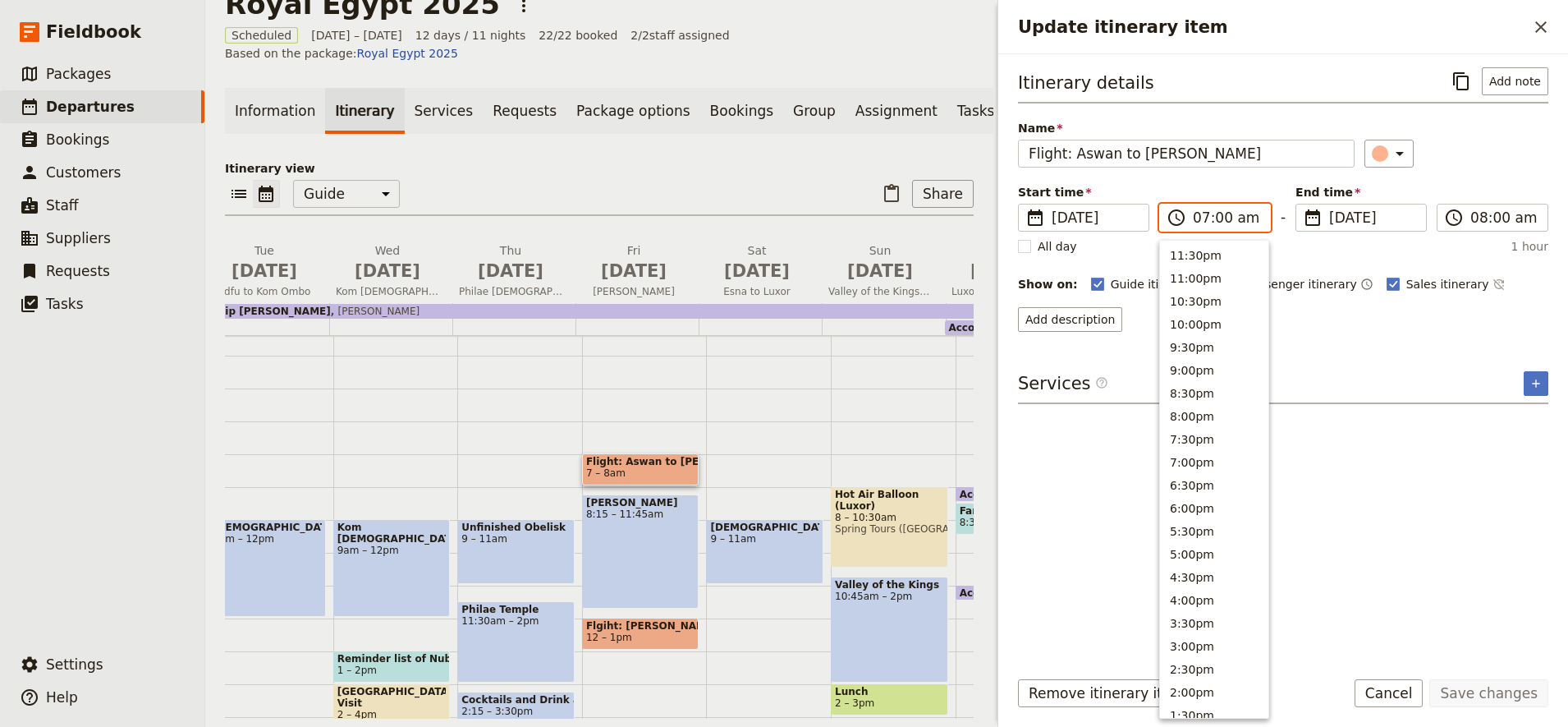
click at [1207, 215] on input "07:00 am" at bounding box center [1226, 217] width 67 height 19
click at [1201, 223] on input "12:00 am" at bounding box center [1226, 217] width 67 height 19
type input "08:10 am"
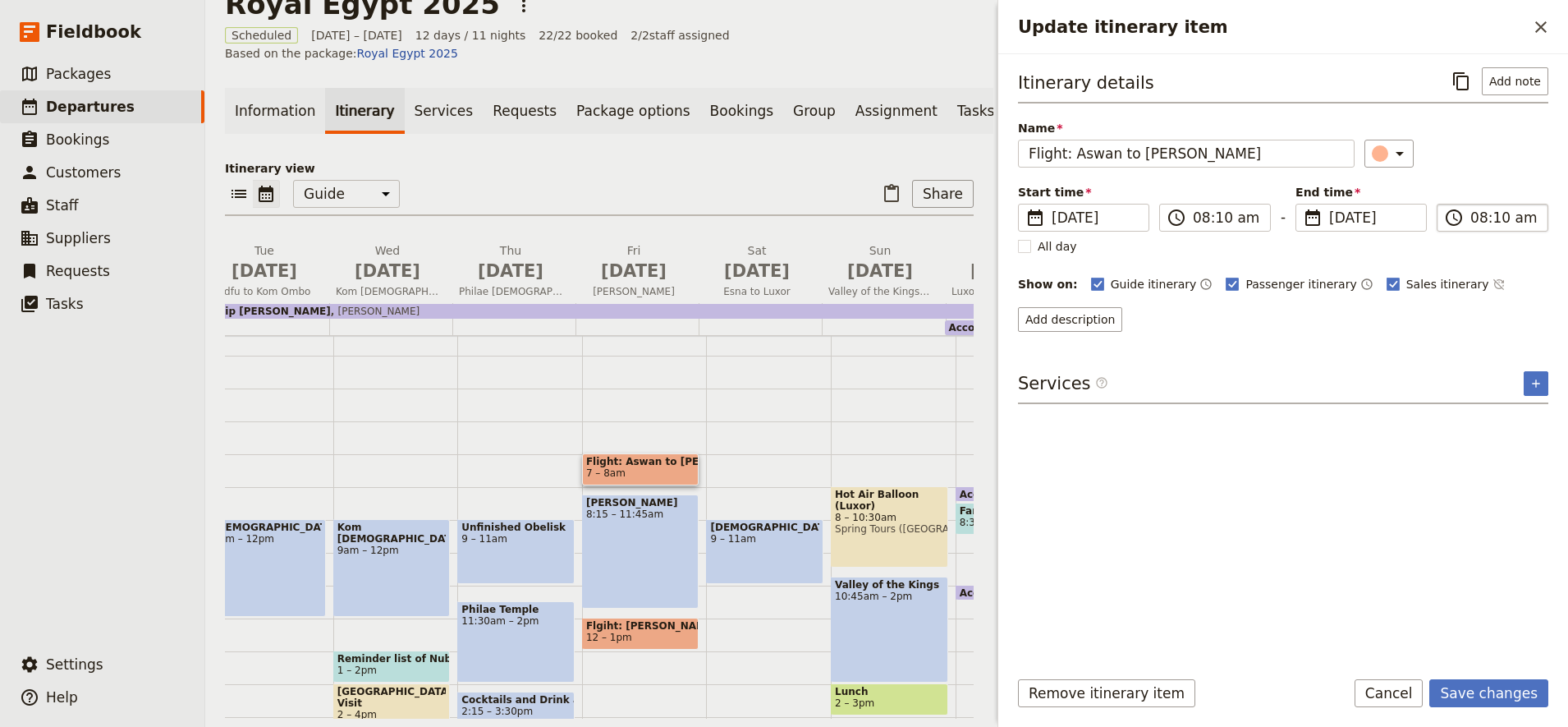
click at [1496, 218] on input "08:10 am" at bounding box center [1504, 217] width 67 height 19
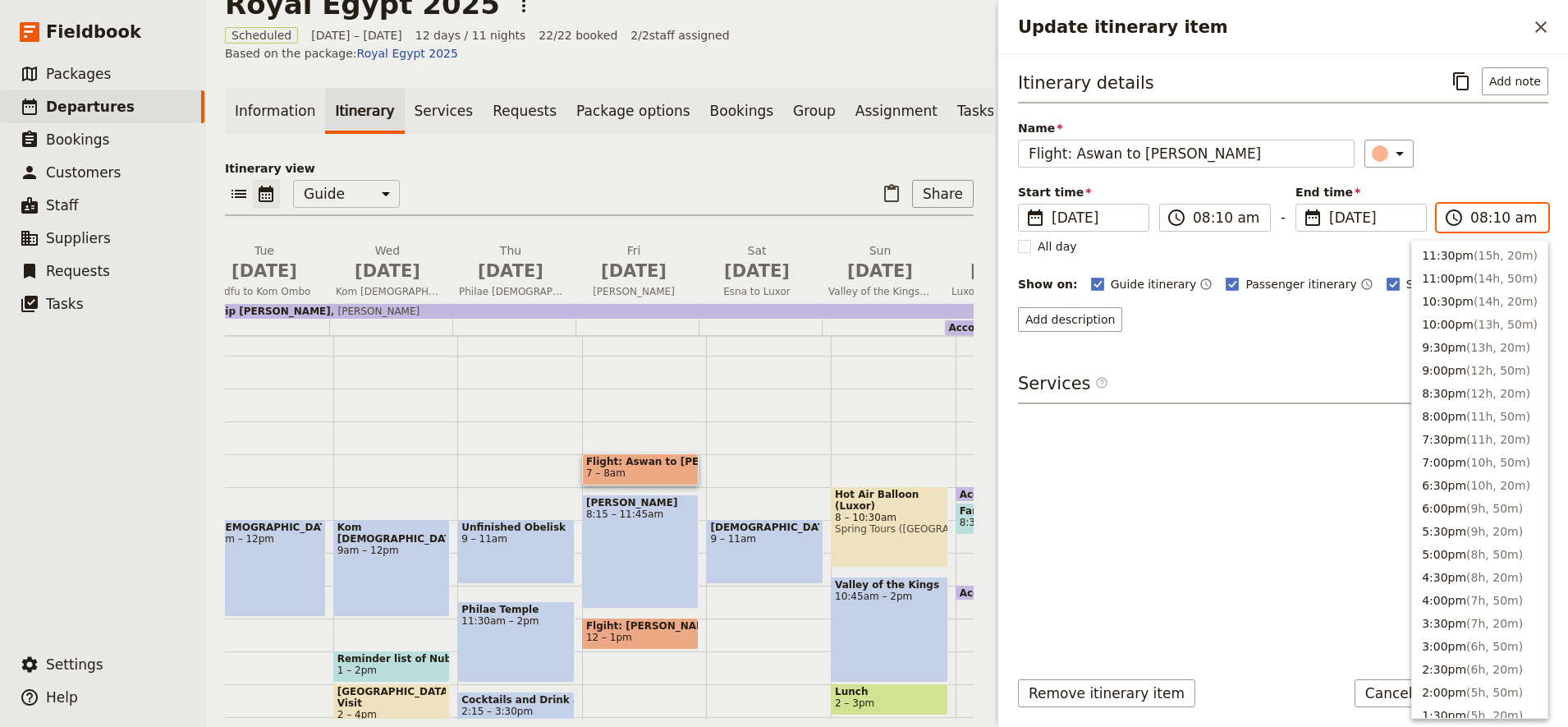
scroll to position [633, 0]
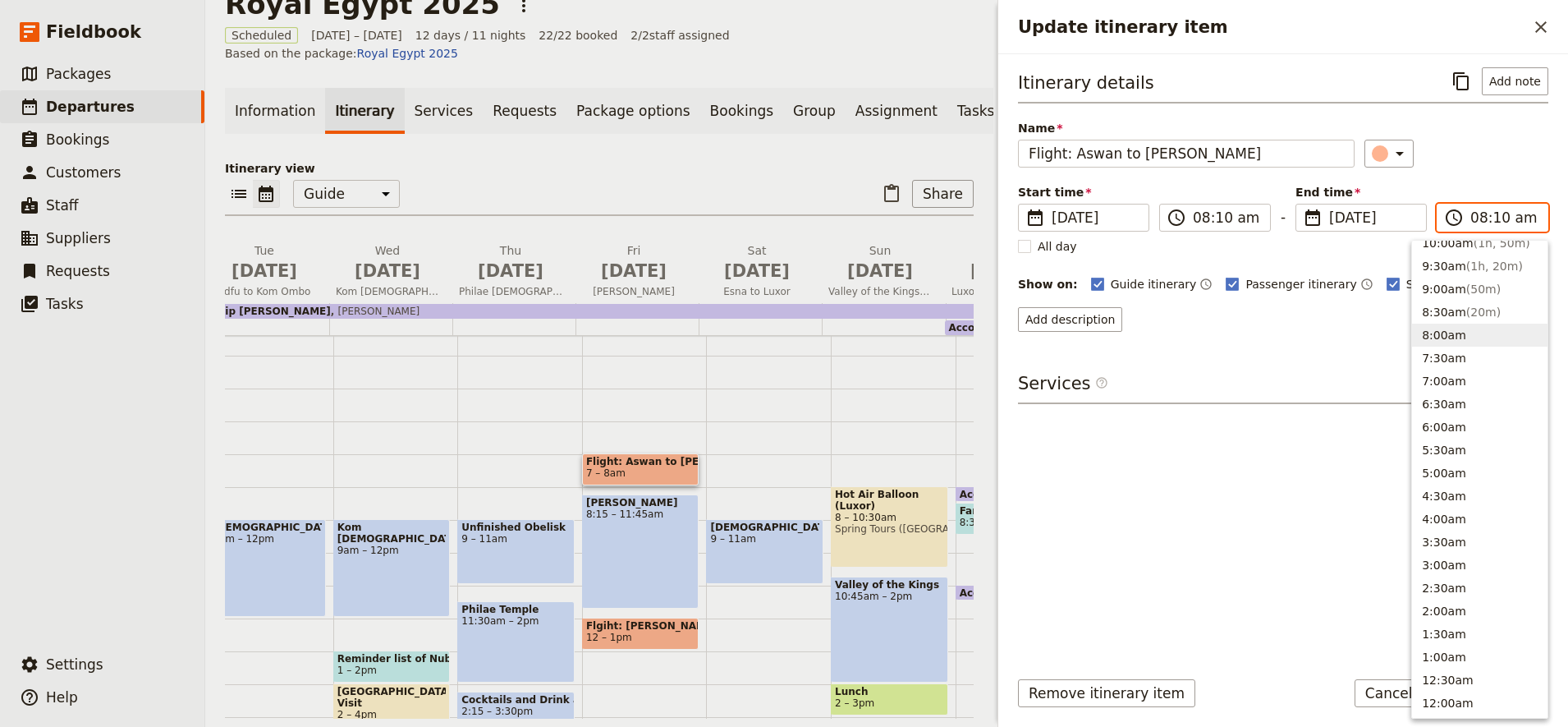
click at [1497, 222] on input "08:10 am" at bounding box center [1504, 217] width 67 height 19
type input "08:50 am"
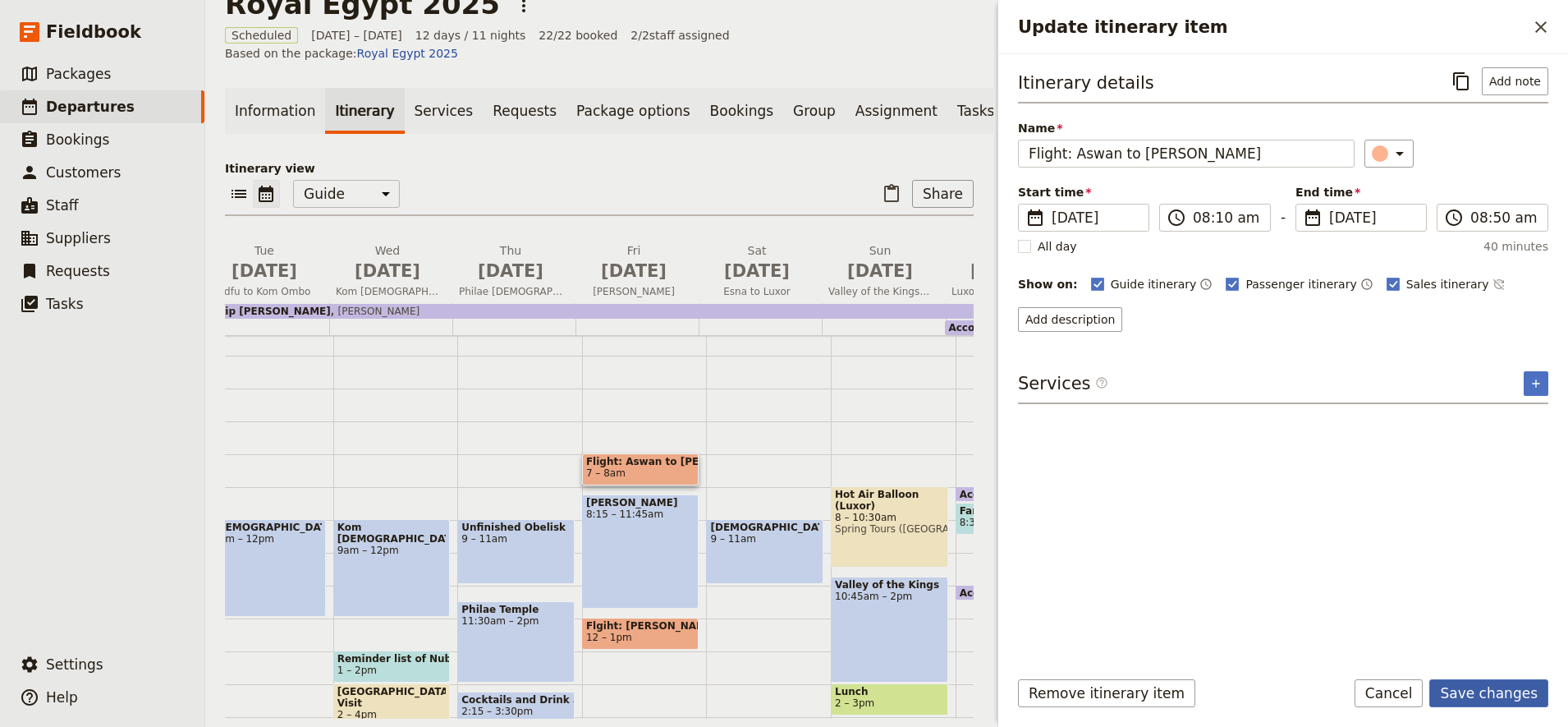
click at [1478, 687] on button "Save changes" at bounding box center [1489, 693] width 119 height 28
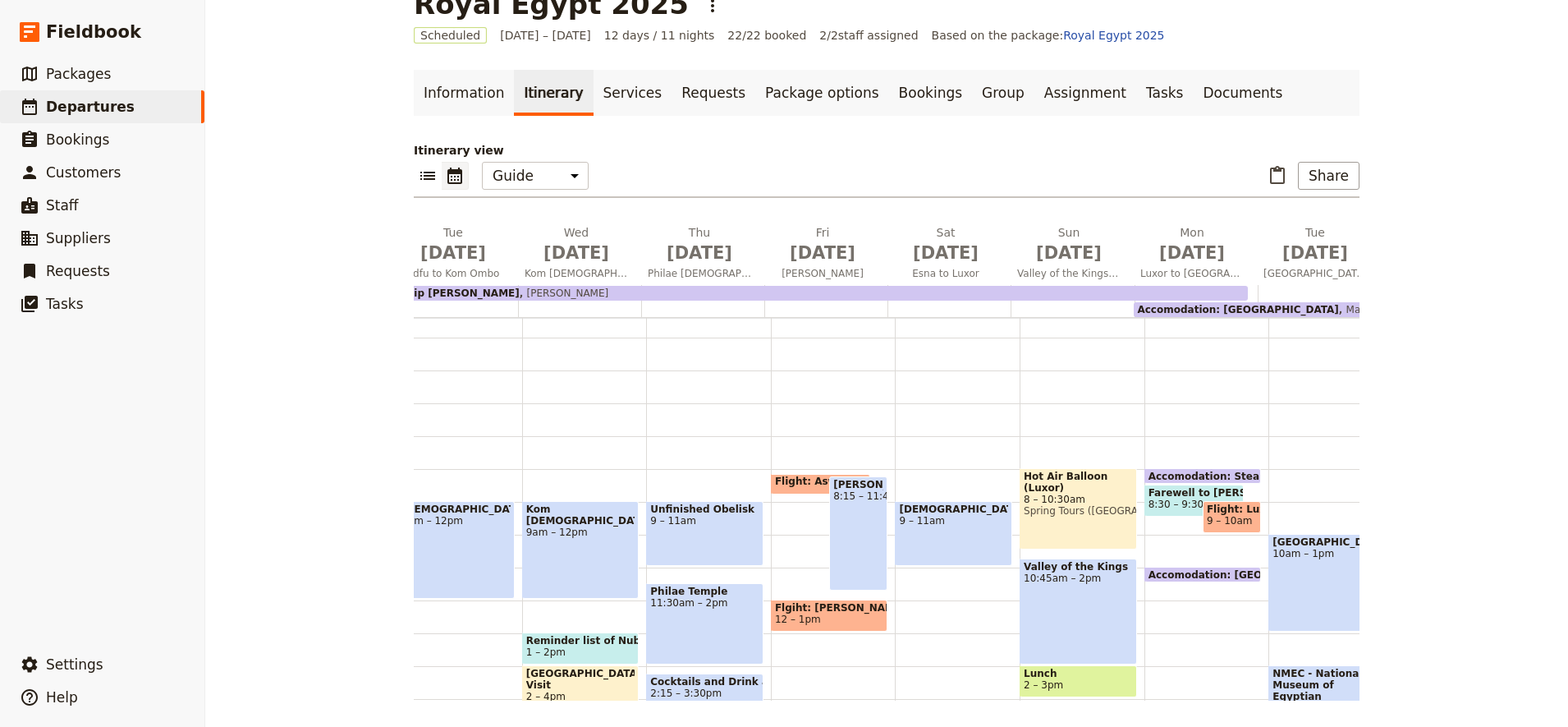
click at [791, 616] on span "12 – 1pm" at bounding box center [798, 620] width 46 height 12
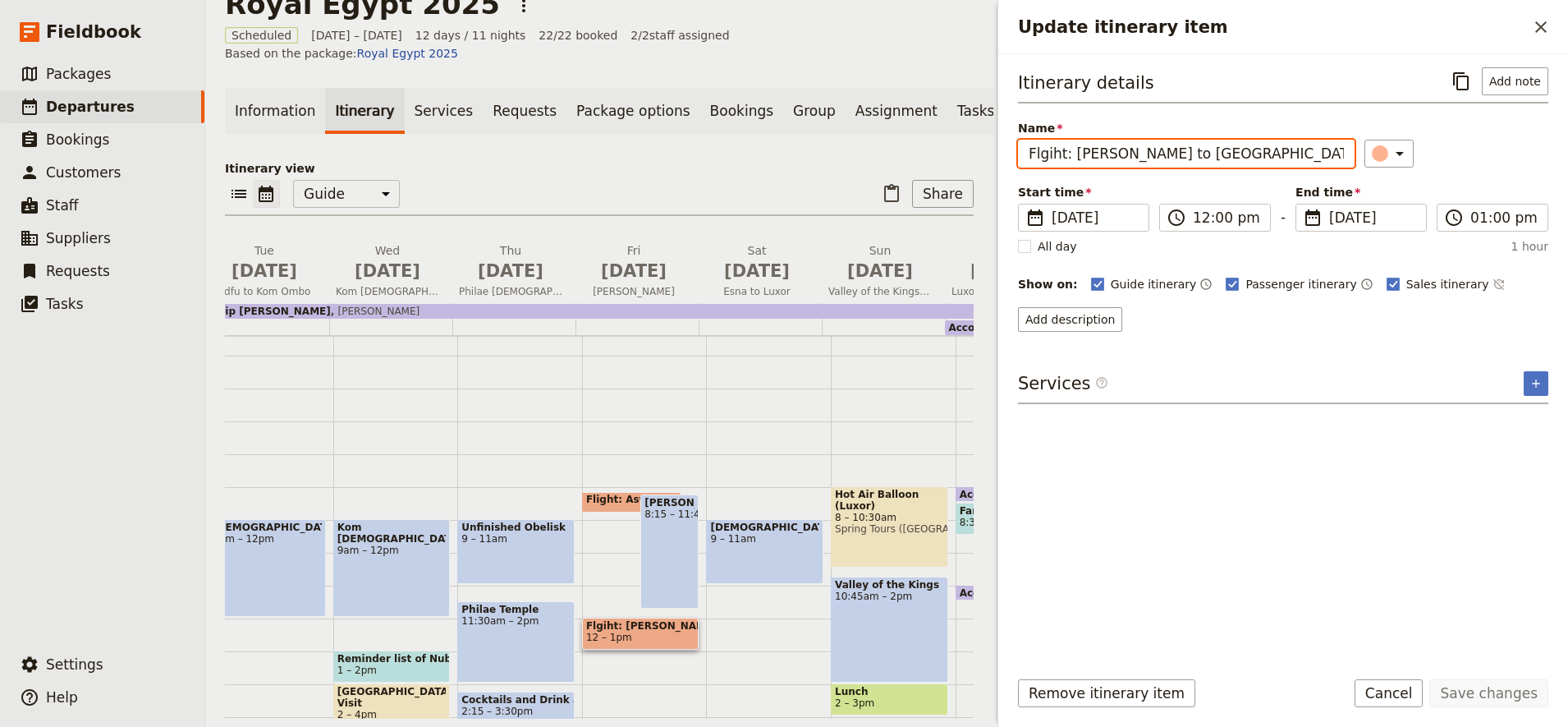
click at [1057, 152] on input "Flgiht: Abu Simbel to Aswan" at bounding box center [1187, 153] width 337 height 28
type input "Flight: Abu Simbel to Aswan"
click at [652, 631] on span "12 – 1pm" at bounding box center [641, 637] width 109 height 12
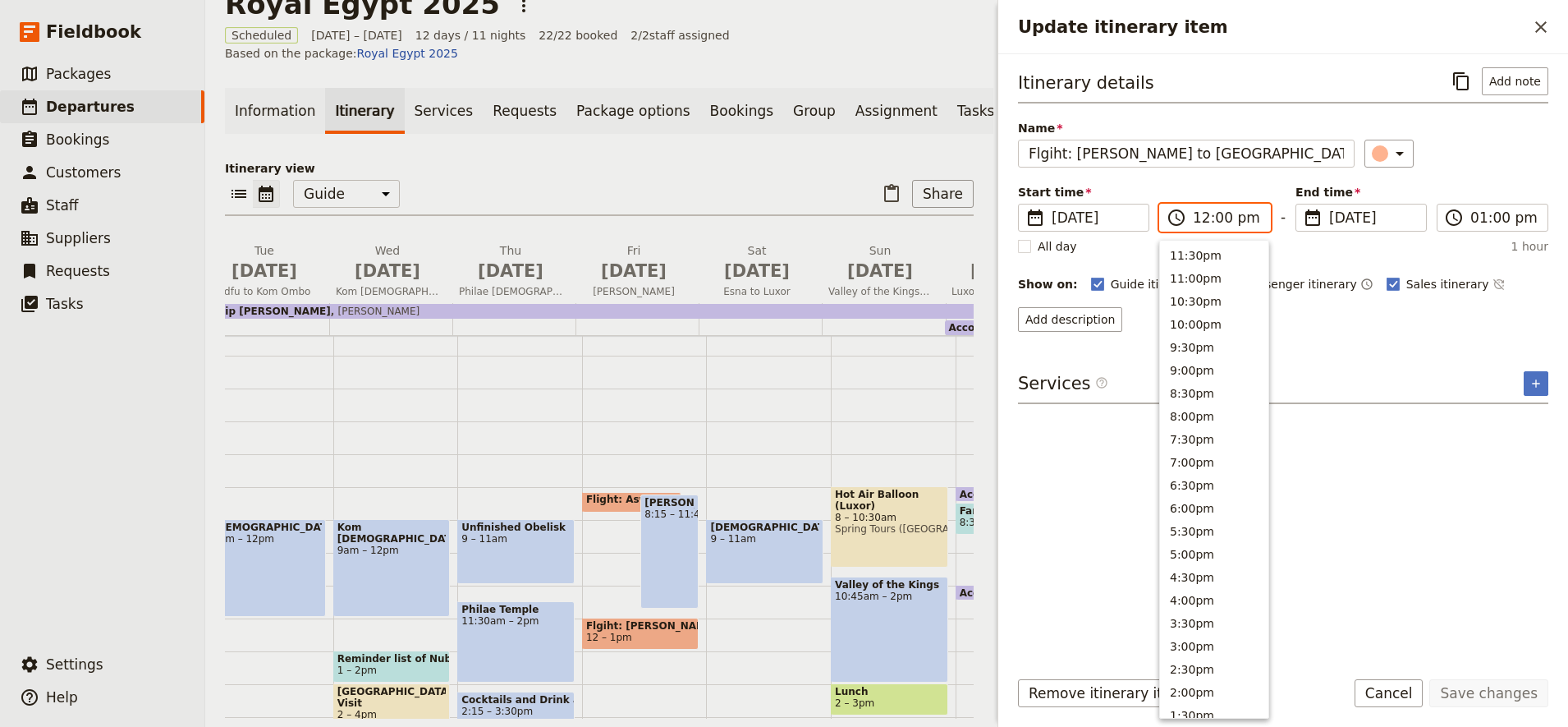
click at [1208, 216] on input "12:00 pm" at bounding box center [1226, 217] width 67 height 19
type input "11:50 pm"
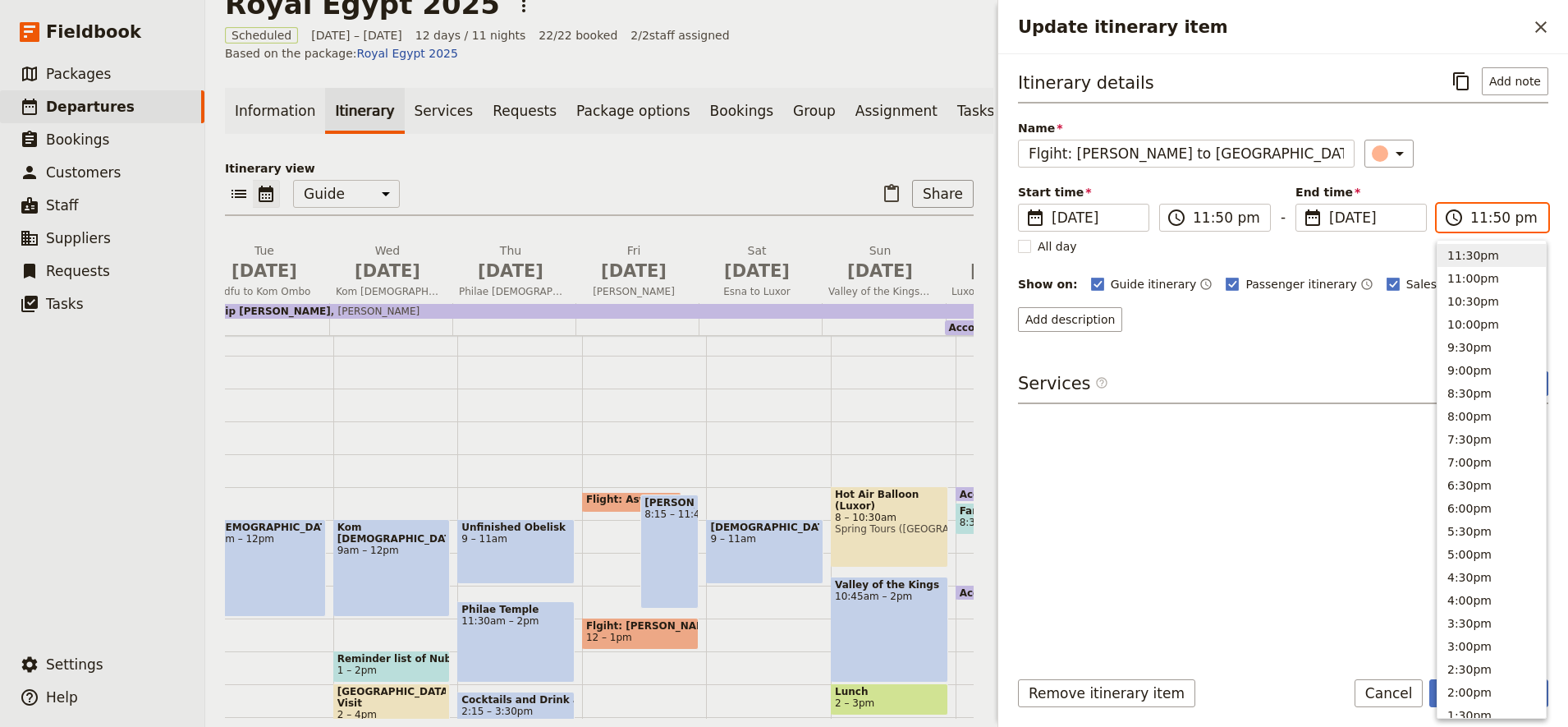
click at [1474, 220] on input "11:50 pm" at bounding box center [1504, 217] width 67 height 19
type input "12:25 pm"
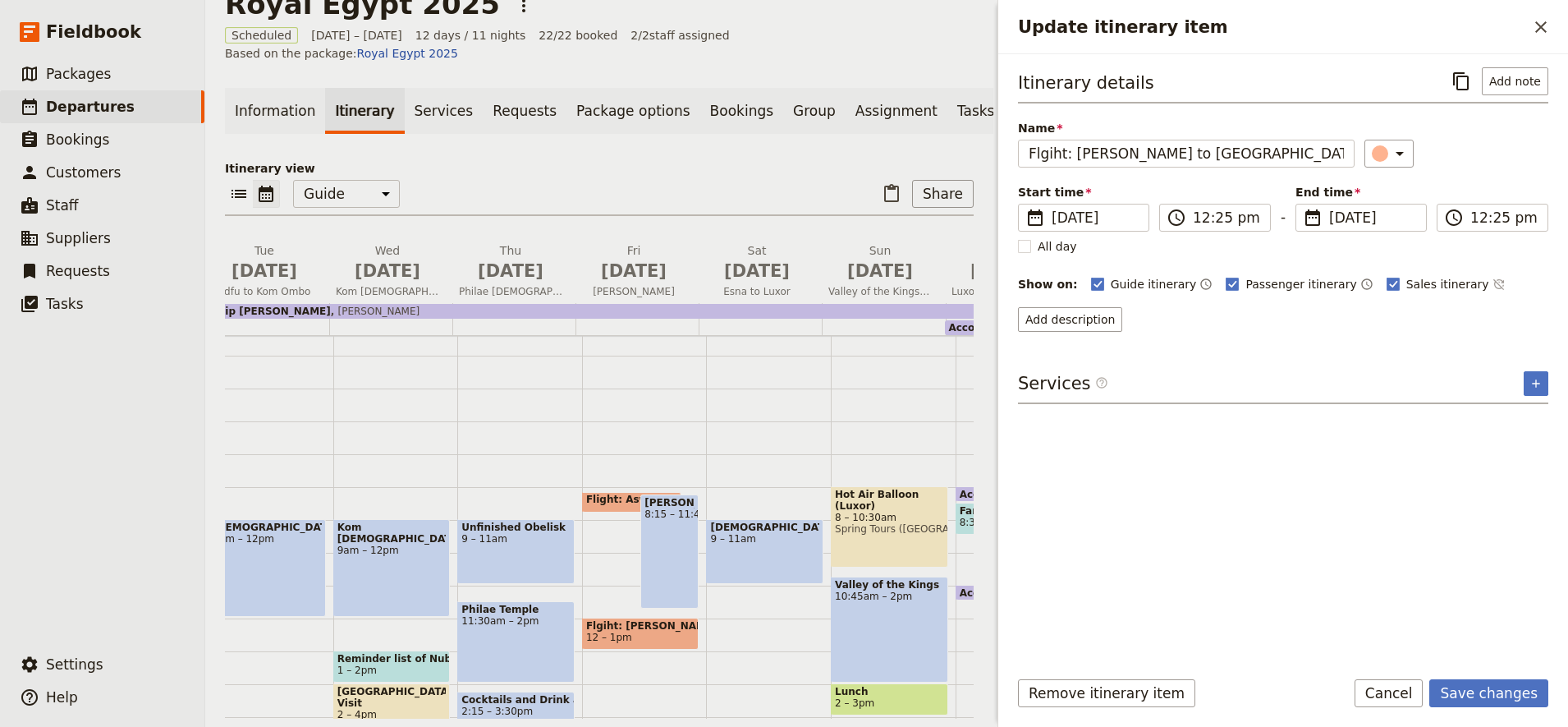
click at [1375, 254] on div "All day" at bounding box center [1284, 247] width 531 height 17
click at [1514, 690] on button "Save changes" at bounding box center [1489, 693] width 119 height 28
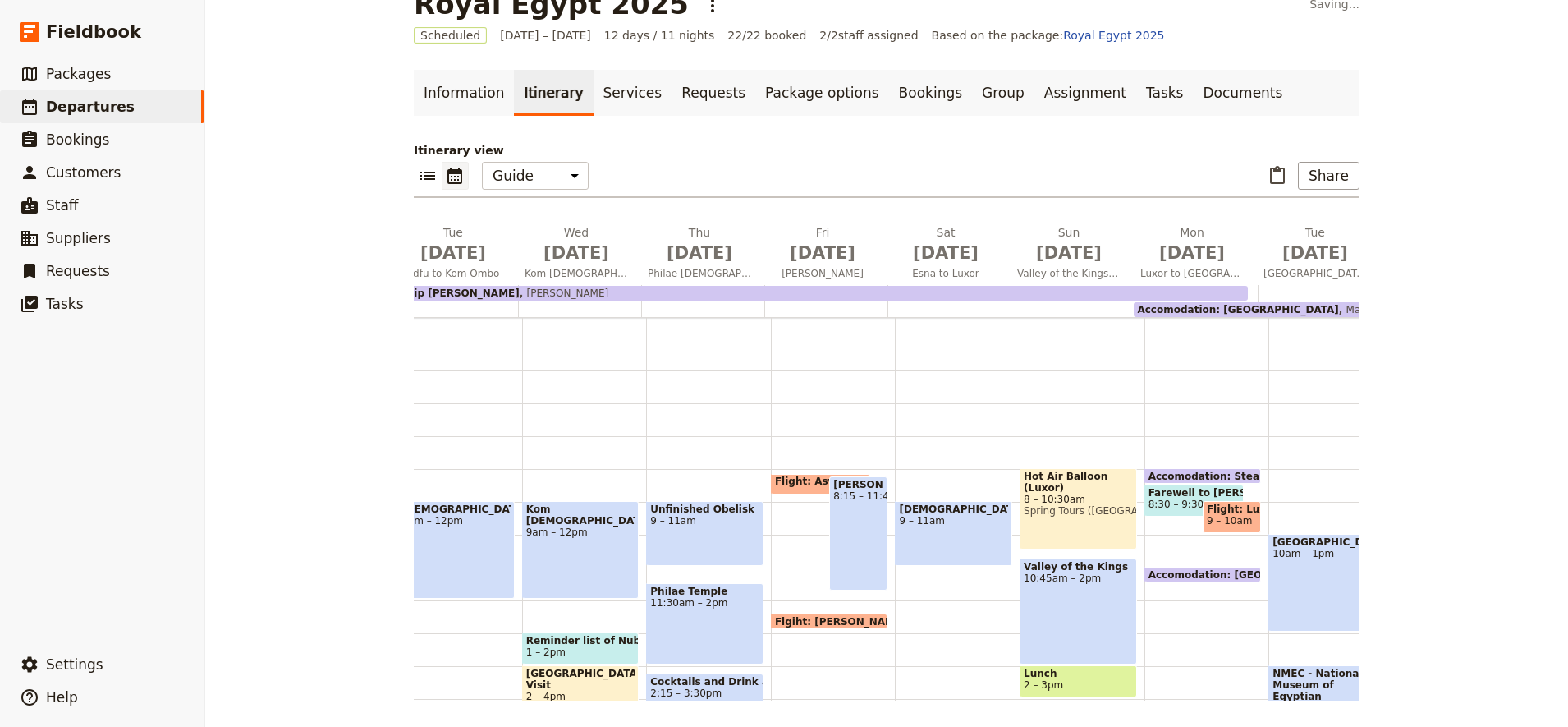
scroll to position [30, 0]
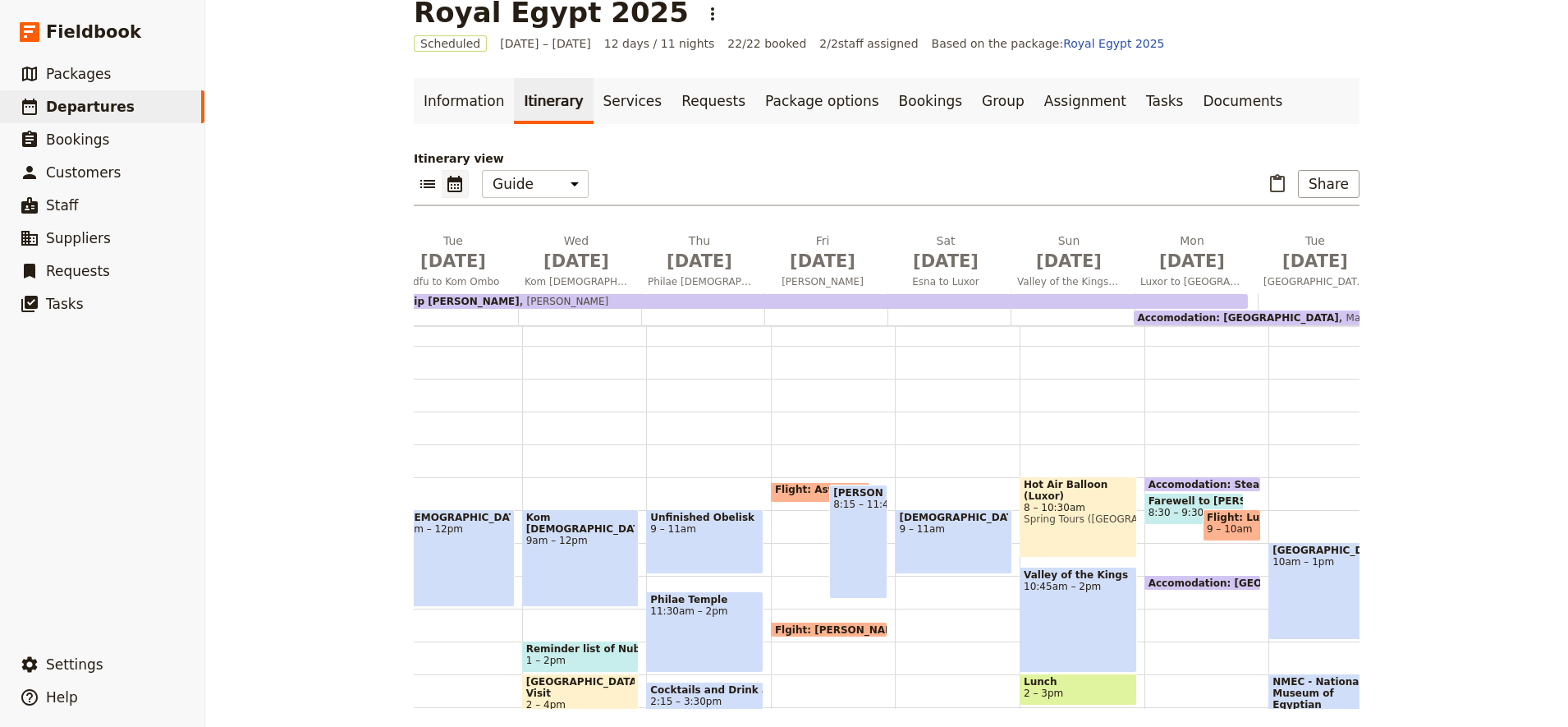
click at [830, 556] on div "Abu Sumbel 8:15 – 11:45am" at bounding box center [859, 541] width 58 height 114
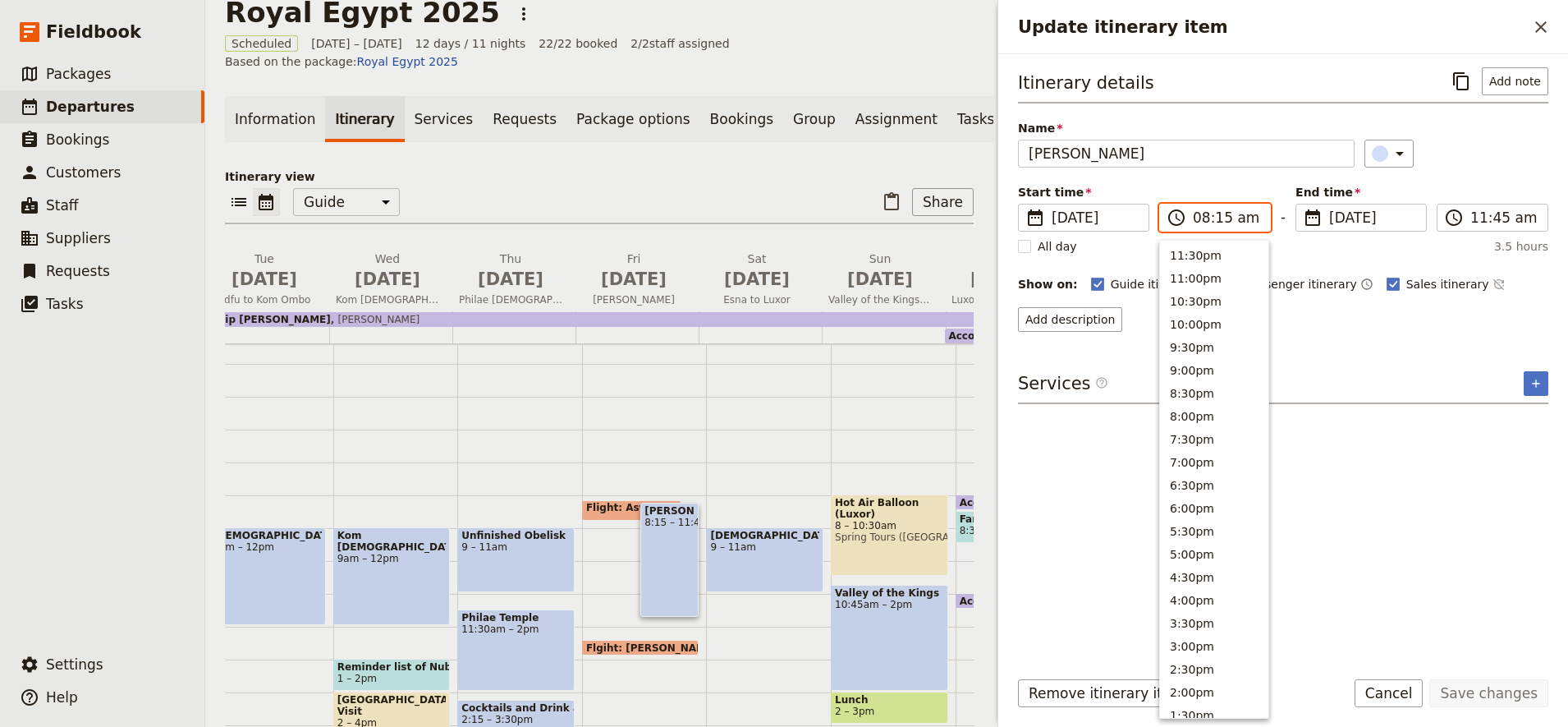
click at [1212, 219] on input "08:15 am" at bounding box center [1226, 217] width 67 height 19
click at [1196, 294] on button "9:00am" at bounding box center [1213, 297] width 108 height 23
type input "09:00 am"
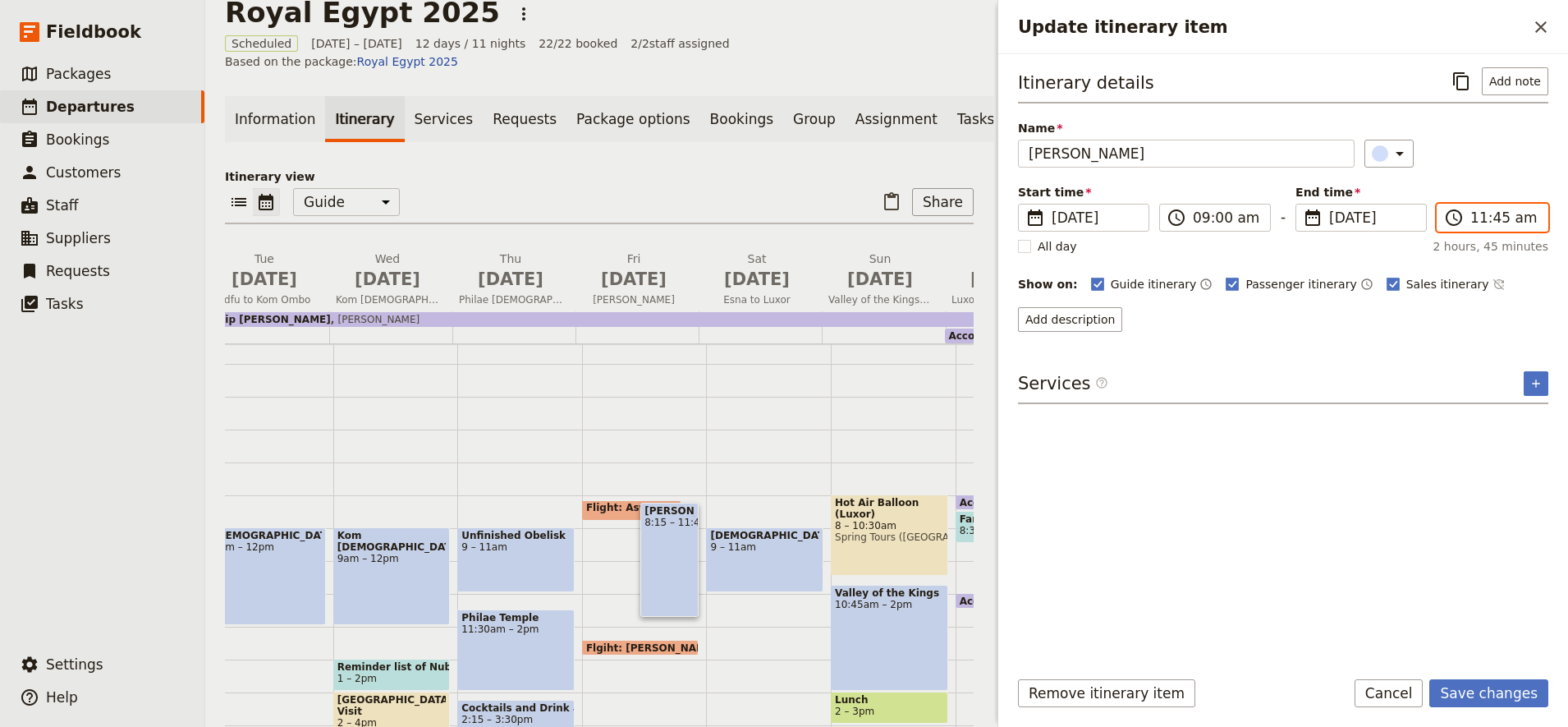
click at [1497, 215] on input "11:45 am" at bounding box center [1504, 217] width 67 height 19
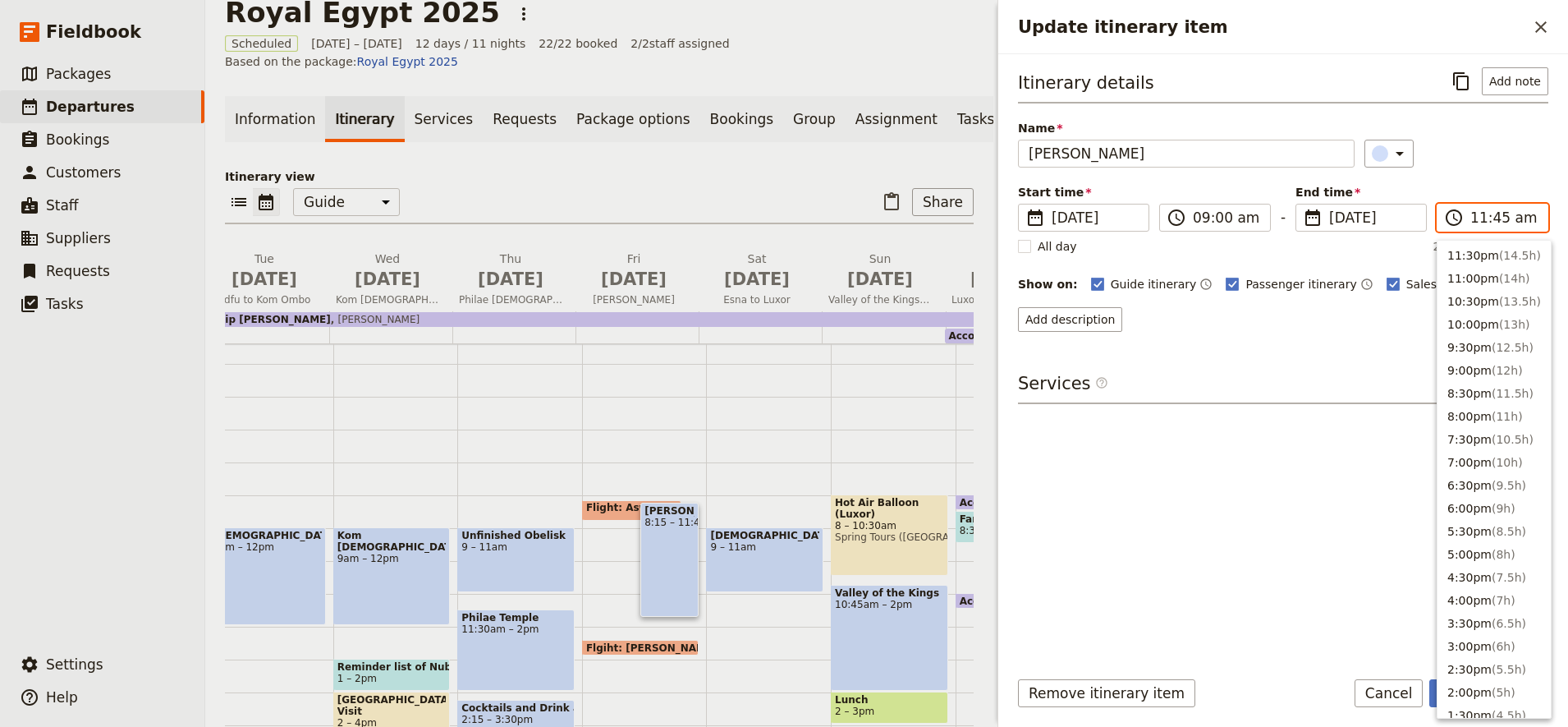
scroll to position [555, 0]
click at [1484, 259] on button "11:30am ( 2.5h )" at bounding box center [1494, 252] width 113 height 23
type input "11:30 am"
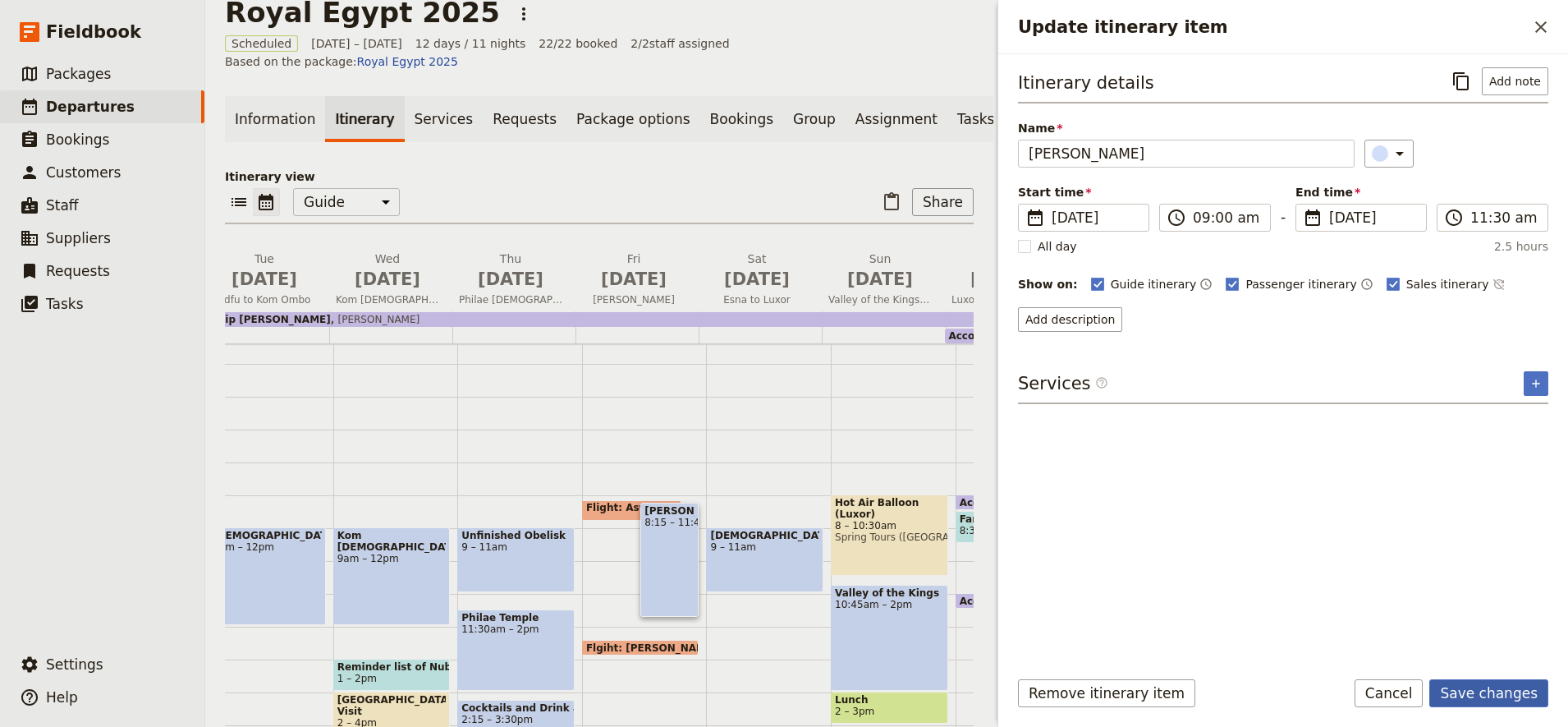
click at [1490, 704] on button "Save changes" at bounding box center [1489, 693] width 119 height 28
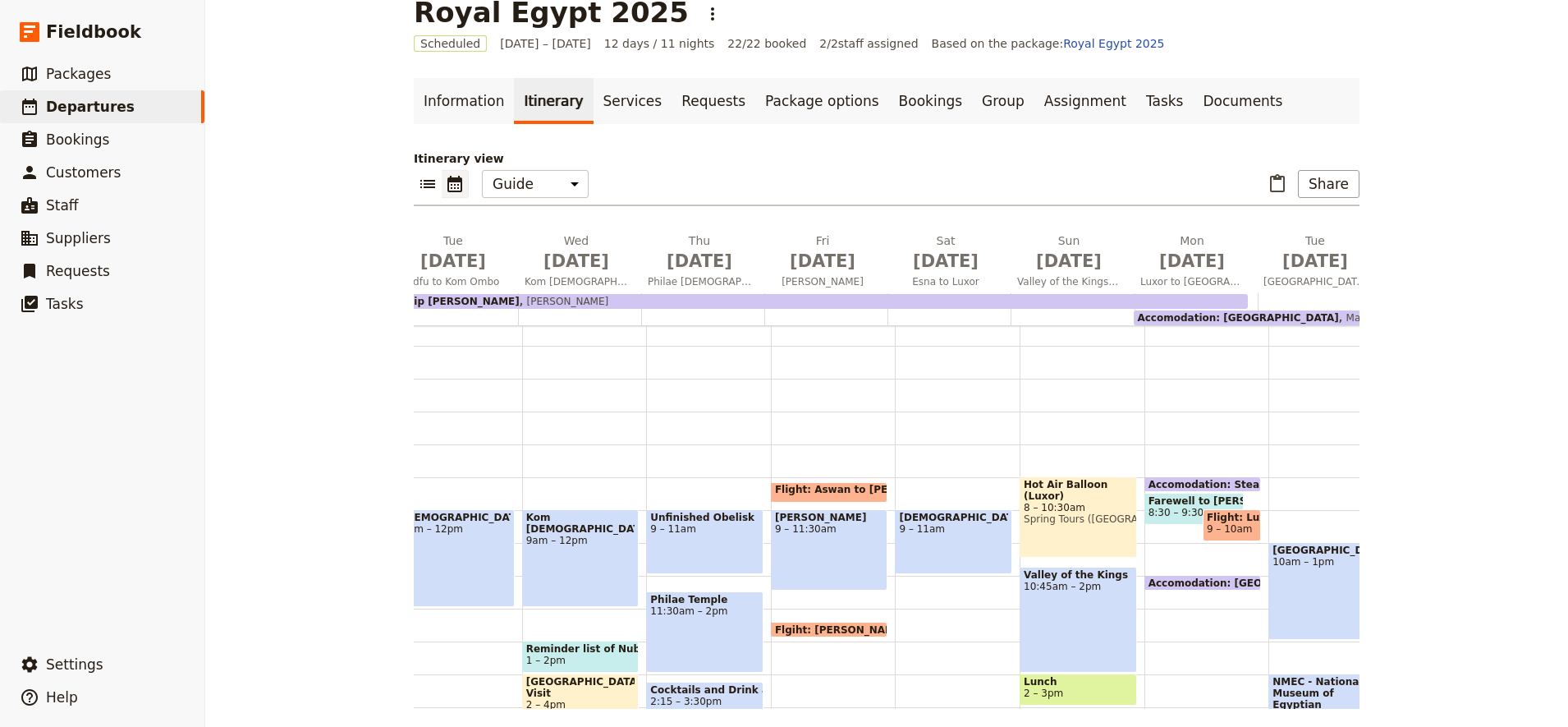
click at [778, 478] on div "Flight: Aswan to Abu Simbel 8:10 – 8:50am Abu Sumbel 9 – 11:30am Flgiht: Abu Si…" at bounding box center [834, 608] width 125 height 788
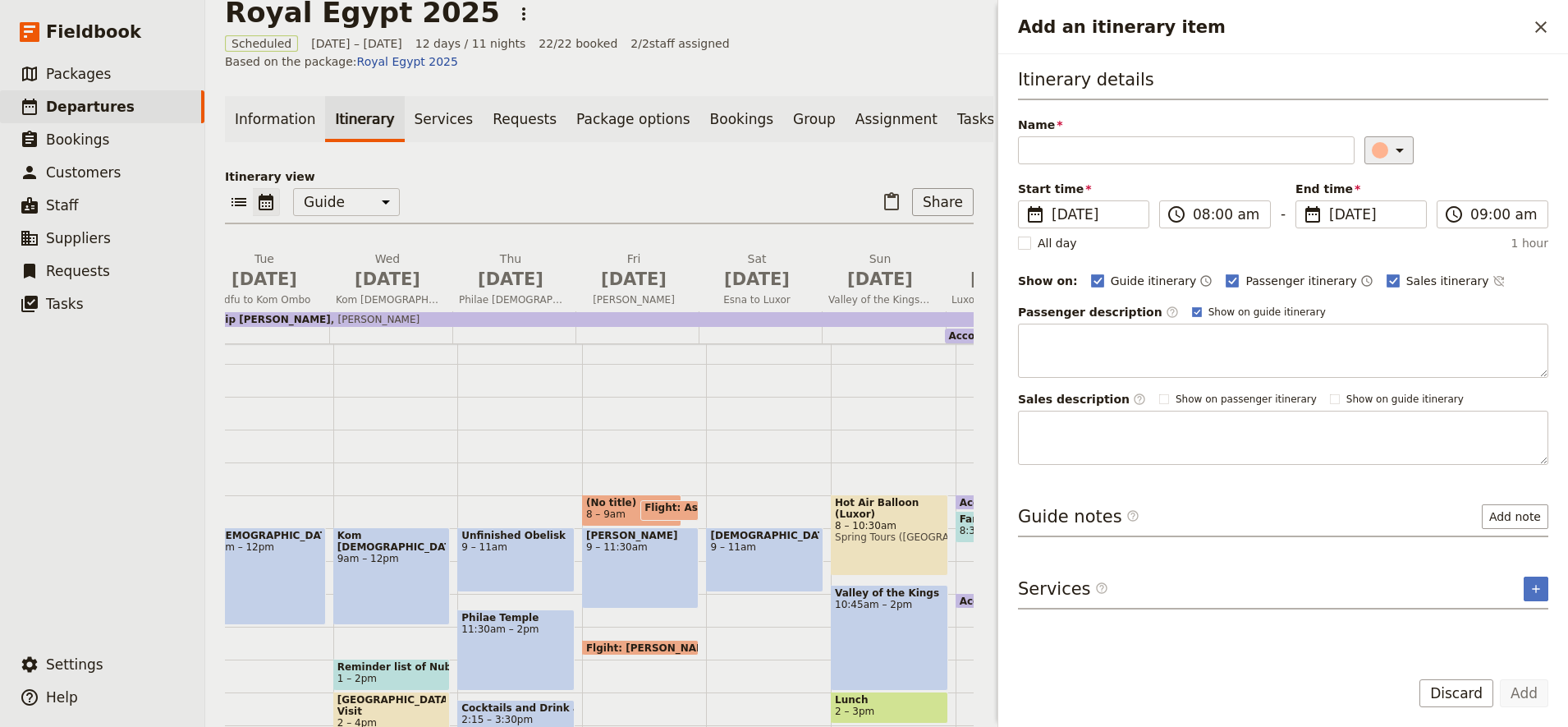
click at [1398, 144] on icon "Add an itinerary item" at bounding box center [1400, 150] width 19 height 19
click at [1390, 203] on div "button" at bounding box center [1389, 205] width 17 height 17
click at [1061, 156] on input "Name" at bounding box center [1187, 150] width 337 height 28
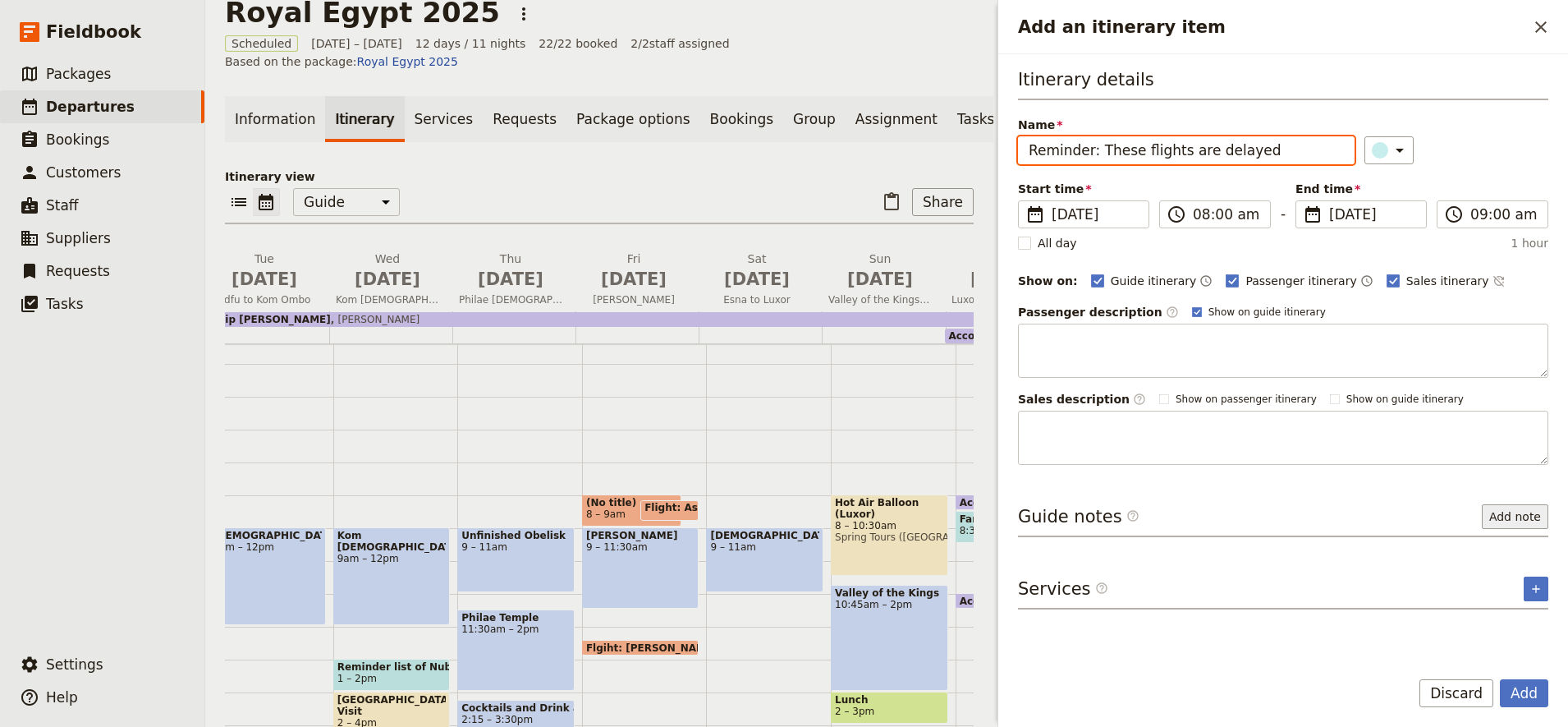
type input "Reminder: These flights are delayed"
click at [1532, 511] on button "Add note" at bounding box center [1515, 517] width 66 height 24
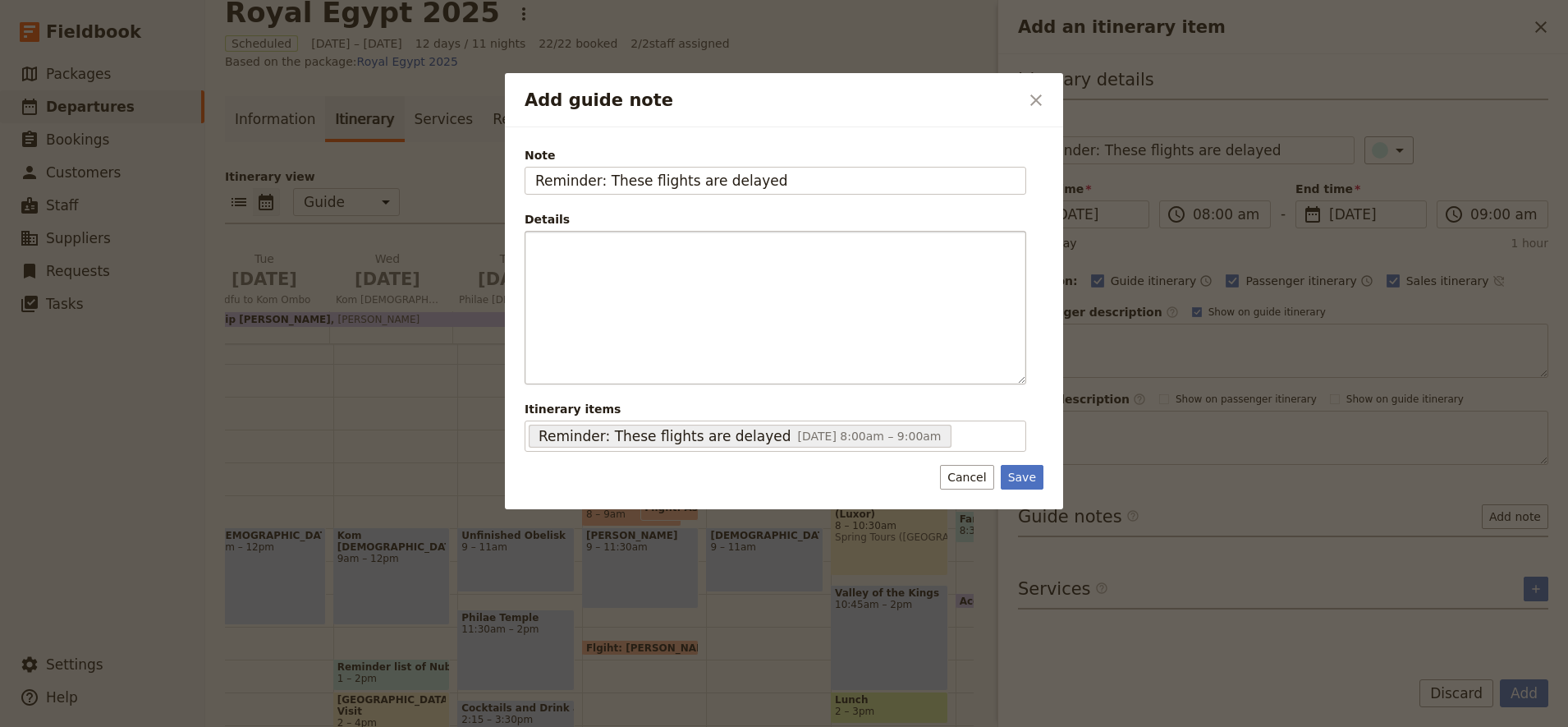
type input "Reminder: These flights are delayed"
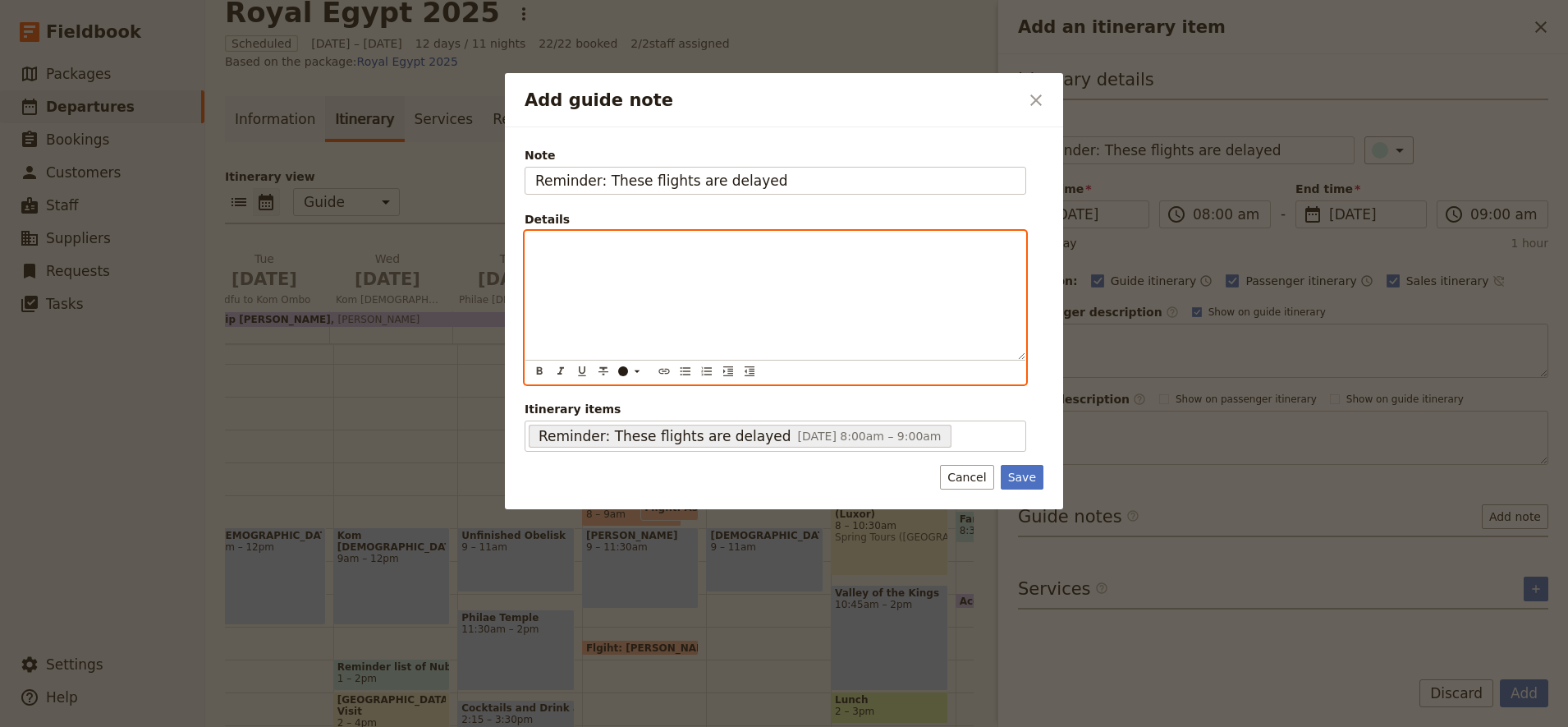
click at [579, 235] on div "Add guide note" at bounding box center [775, 296] width 500 height 129
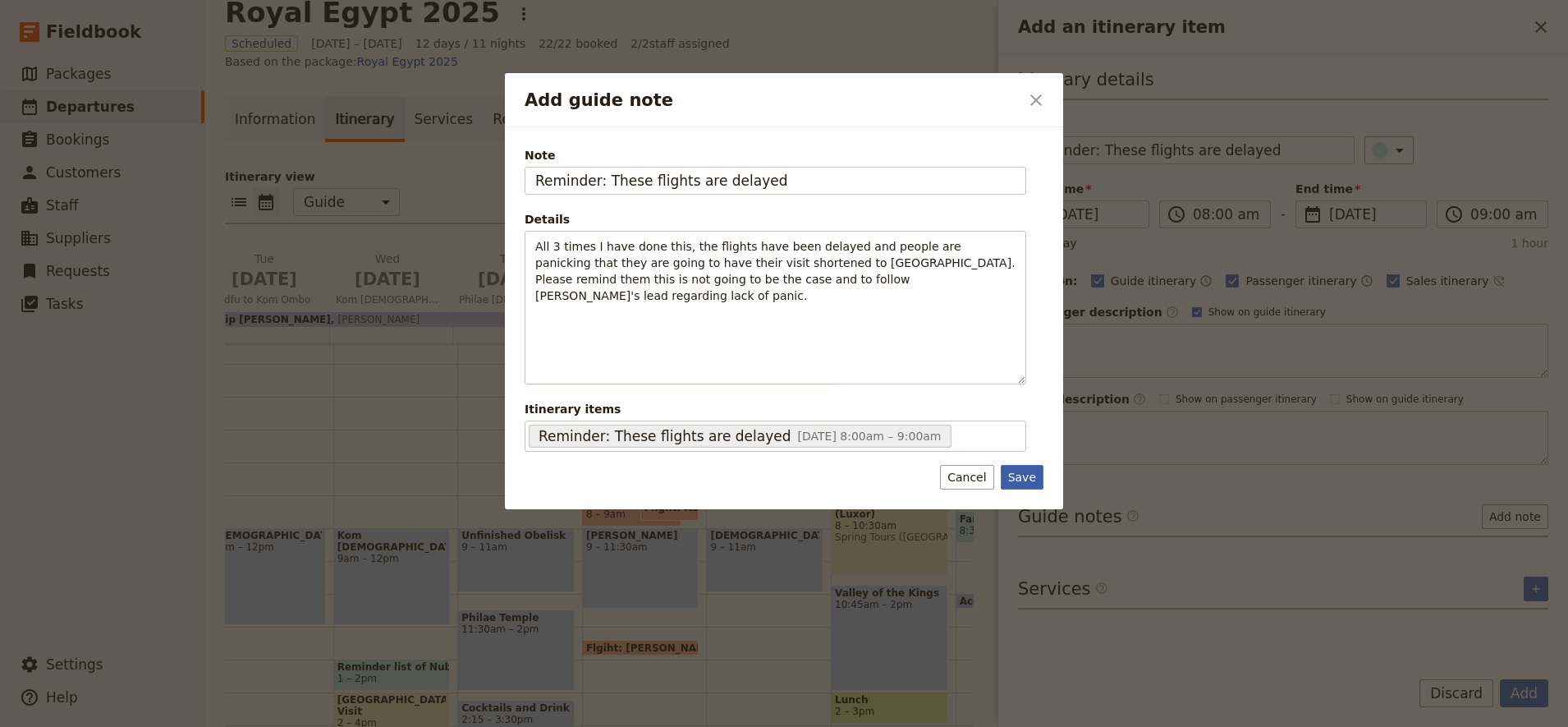
click at [1014, 475] on button "Save" at bounding box center [1023, 477] width 43 height 24
